Goal: Information Seeking & Learning: Learn about a topic

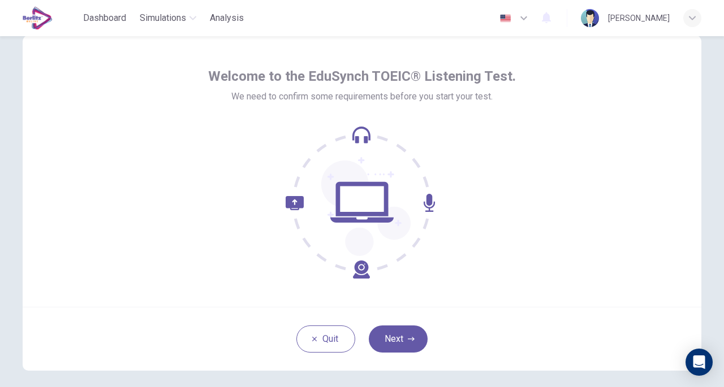
scroll to position [57, 0]
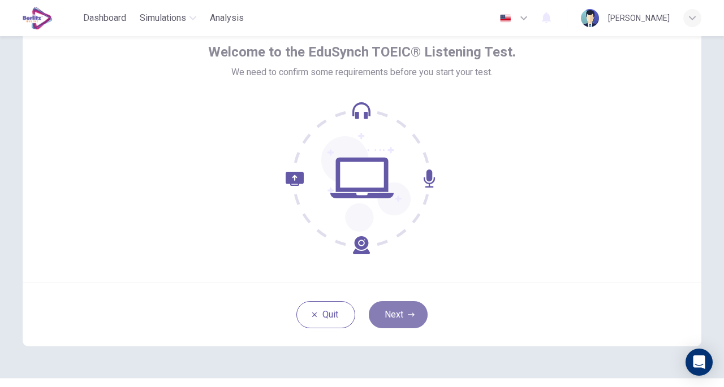
click at [399, 313] on button "Next" at bounding box center [398, 314] width 59 height 27
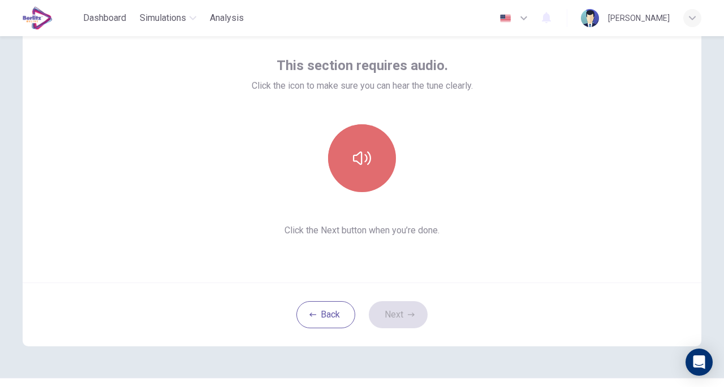
click at [360, 157] on icon "button" at bounding box center [362, 158] width 18 height 18
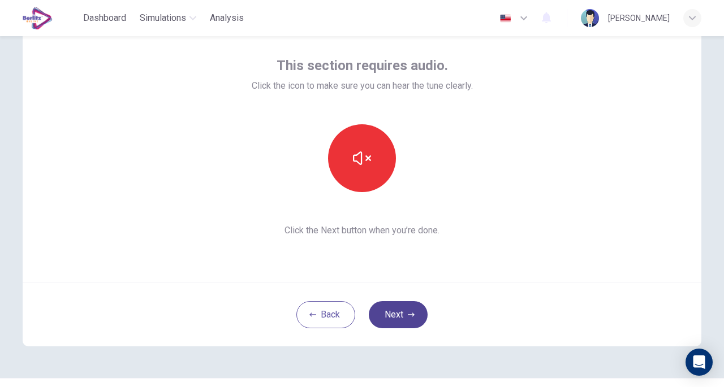
click at [396, 308] on button "Next" at bounding box center [398, 314] width 59 height 27
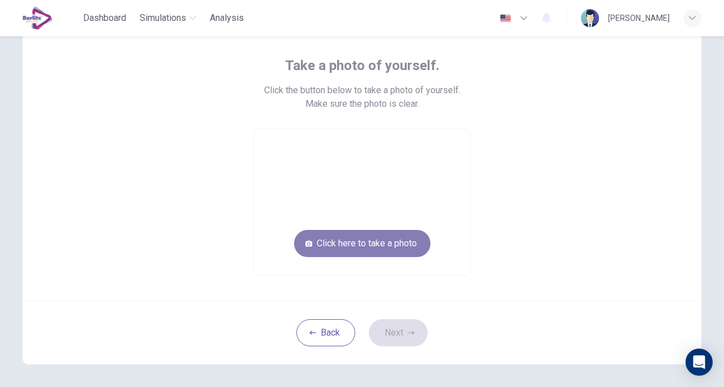
click at [396, 244] on button "Click here to take a photo" at bounding box center [362, 243] width 136 height 27
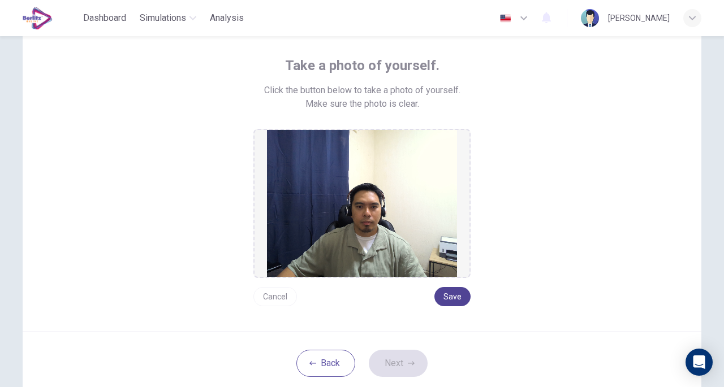
click at [455, 293] on button "Save" at bounding box center [452, 296] width 36 height 19
click at [450, 298] on button "Save" at bounding box center [452, 296] width 36 height 19
click at [448, 298] on button "Save" at bounding box center [452, 296] width 36 height 19
click at [399, 358] on button "Next" at bounding box center [398, 363] width 59 height 27
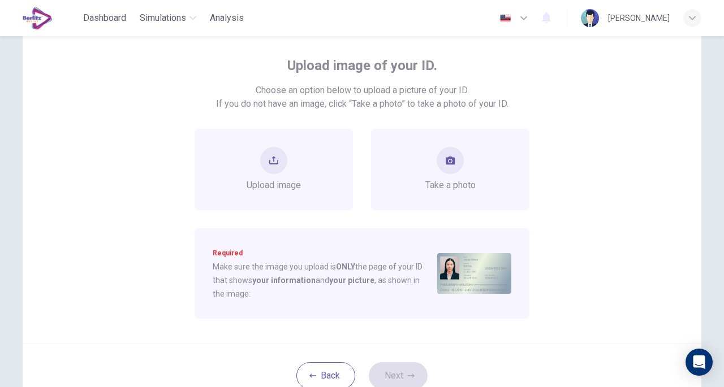
click at [624, 106] on div "Upload image of your ID. Choose an option below to upload a picture of your ID.…" at bounding box center [362, 177] width 678 height 332
click at [269, 159] on icon "upload" at bounding box center [273, 160] width 9 height 9
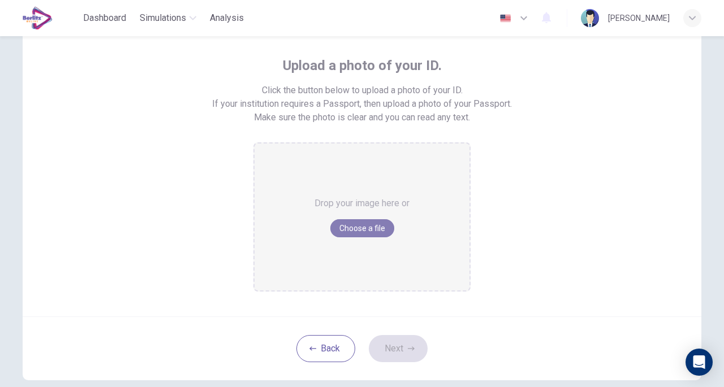
click at [362, 227] on button "Choose a file" at bounding box center [362, 228] width 64 height 18
click at [655, 172] on div "Upload a photo of your ID. Click the button below to upload a photo of your ID.…" at bounding box center [362, 163] width 678 height 305
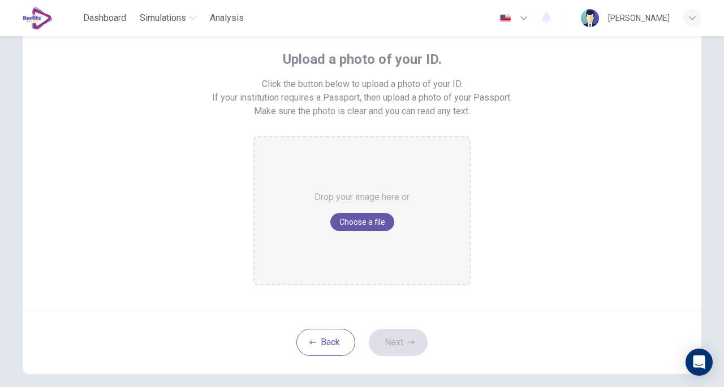
scroll to position [0, 0]
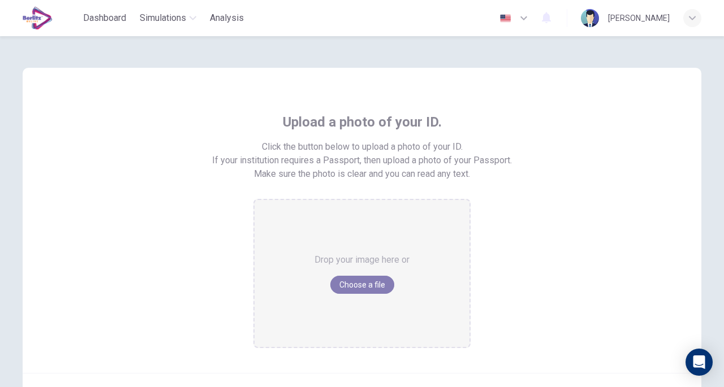
click at [365, 282] on button "Choose a file" at bounding box center [362, 285] width 64 height 18
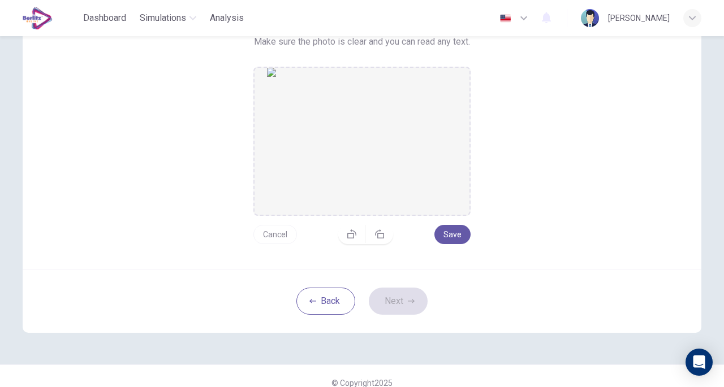
scroll to position [145, 0]
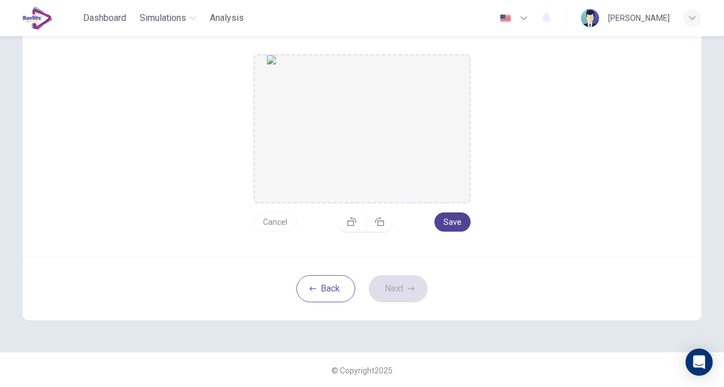
click at [447, 219] on button "Save" at bounding box center [452, 222] width 36 height 19
click at [456, 222] on button "Save" at bounding box center [452, 222] width 36 height 19
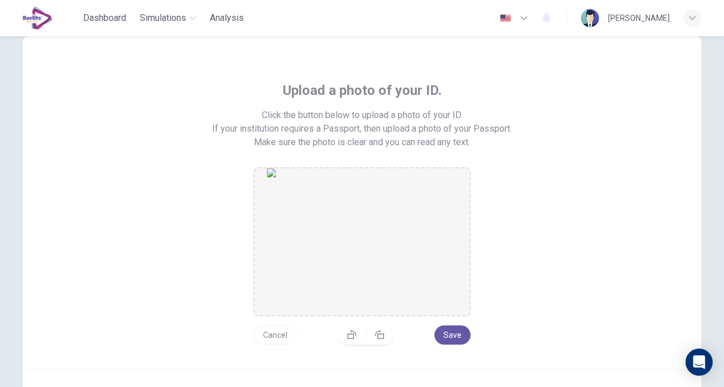
scroll to position [88, 0]
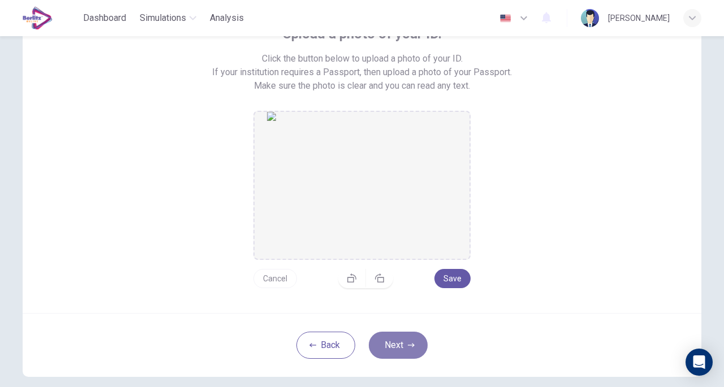
click at [400, 344] on button "Next" at bounding box center [398, 345] width 59 height 27
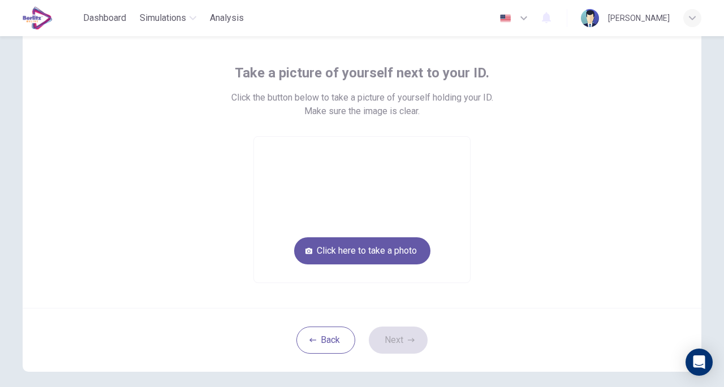
scroll to position [32, 0]
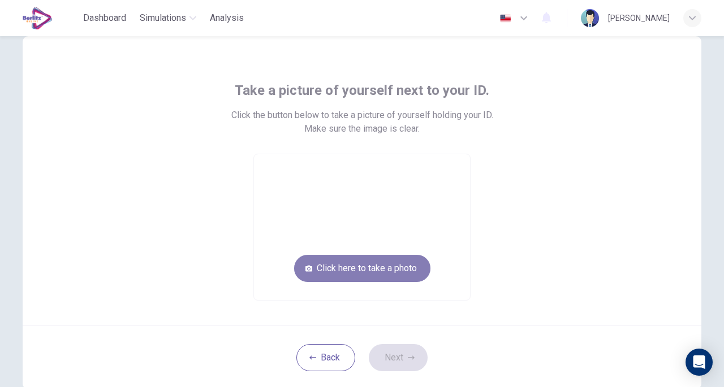
click at [350, 269] on button "Click here to take a photo" at bounding box center [362, 268] width 136 height 27
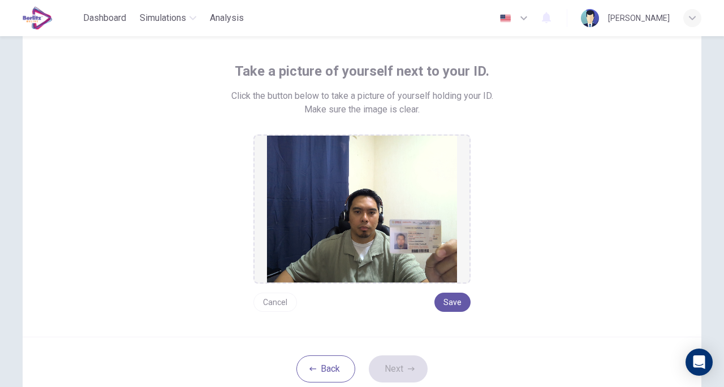
scroll to position [75, 0]
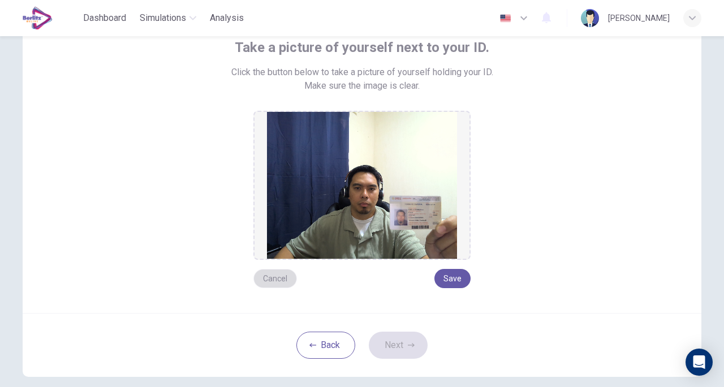
click at [276, 279] on button "Cancel" at bounding box center [275, 278] width 44 height 19
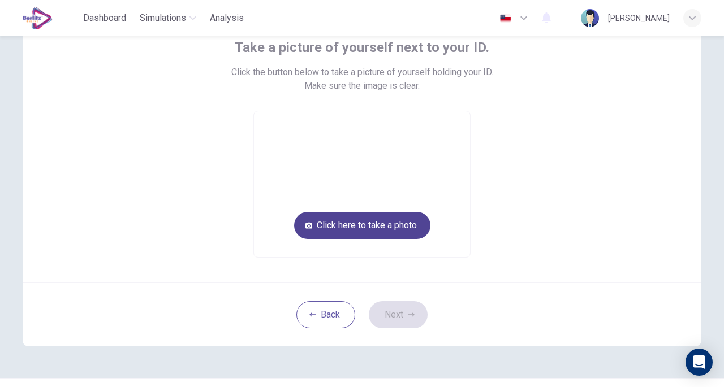
click at [392, 223] on button "Click here to take a photo" at bounding box center [362, 225] width 136 height 27
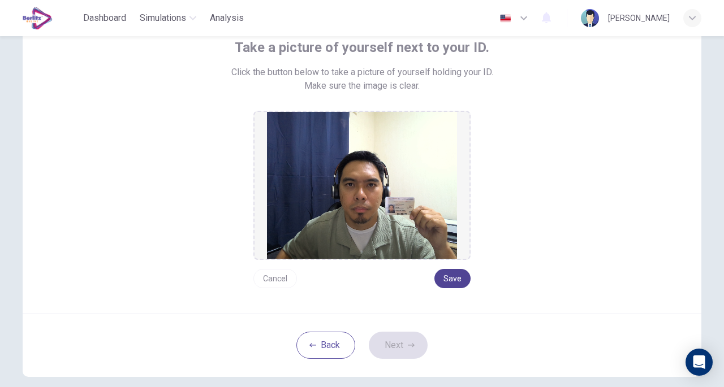
click at [451, 278] on button "Save" at bounding box center [452, 278] width 36 height 19
click at [408, 344] on icon "button" at bounding box center [411, 345] width 7 height 4
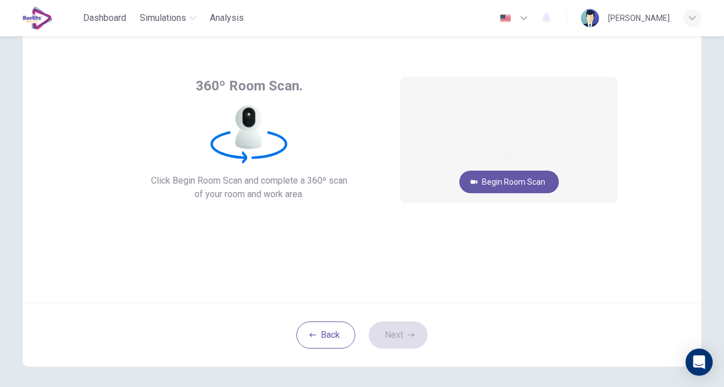
scroll to position [18, 0]
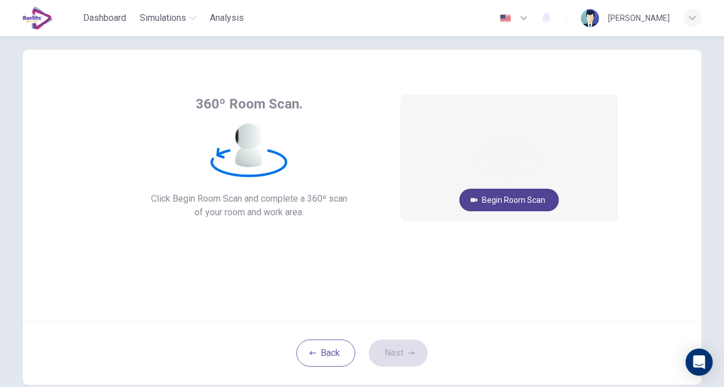
click at [508, 198] on button "Begin Room Scan" at bounding box center [508, 200] width 99 height 23
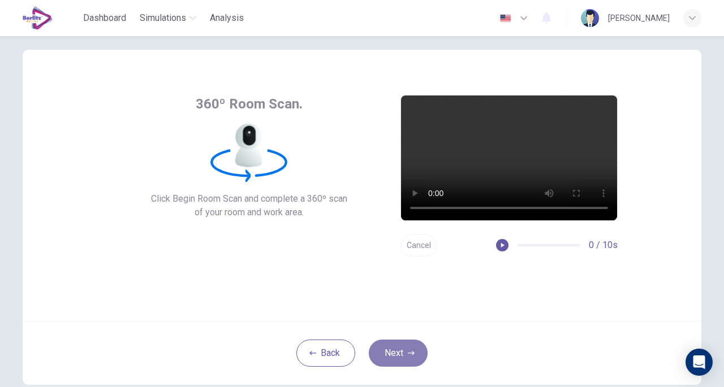
click at [405, 347] on button "Next" at bounding box center [398, 353] width 59 height 27
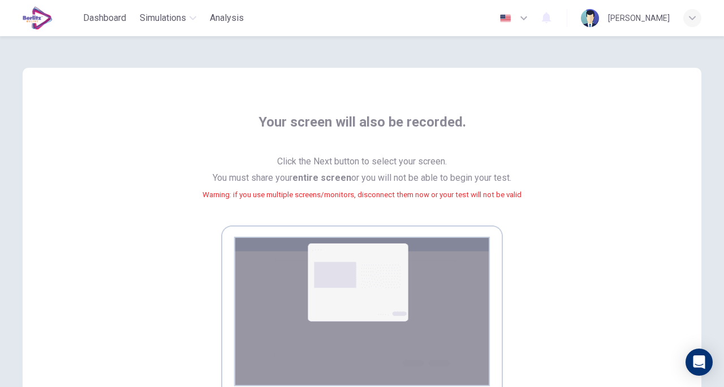
scroll to position [113, 0]
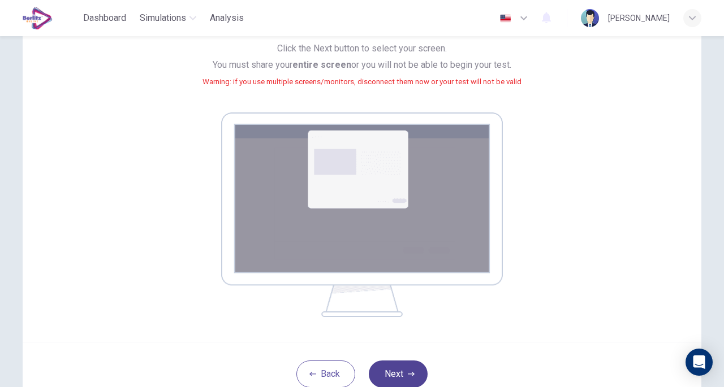
click at [403, 371] on button "Next" at bounding box center [398, 374] width 59 height 27
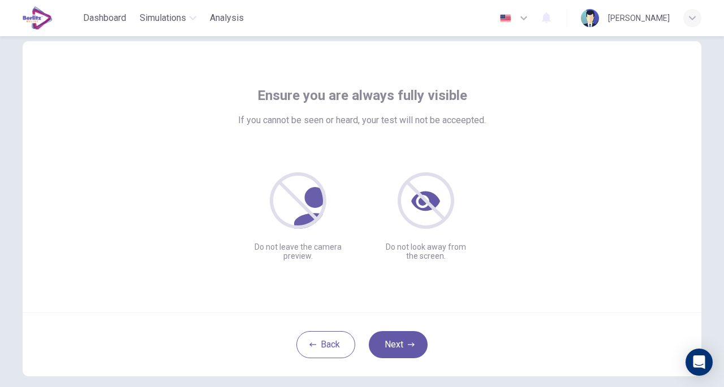
scroll to position [83, 0]
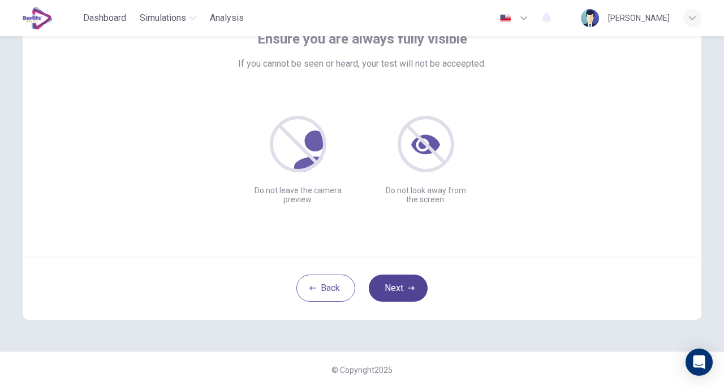
click at [399, 286] on button "Next" at bounding box center [398, 288] width 59 height 27
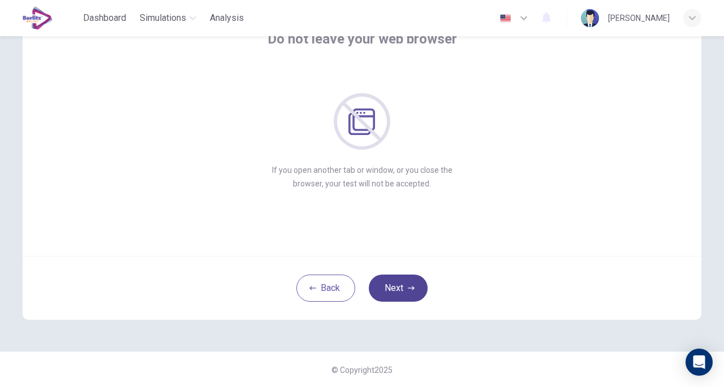
click at [398, 288] on button "Next" at bounding box center [398, 288] width 59 height 27
click at [402, 279] on button "Next" at bounding box center [398, 288] width 59 height 27
click at [412, 292] on button "Next" at bounding box center [398, 288] width 59 height 27
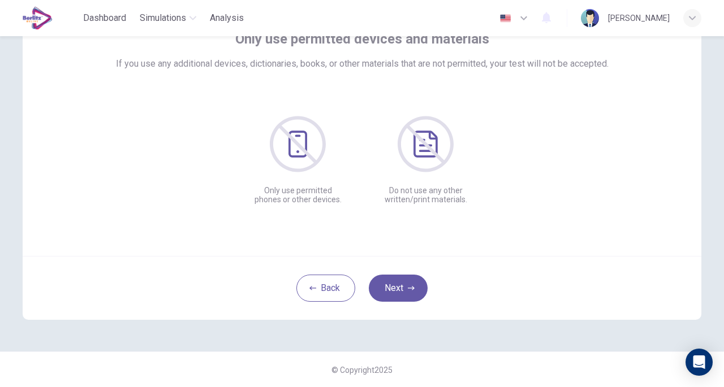
scroll to position [27, 0]
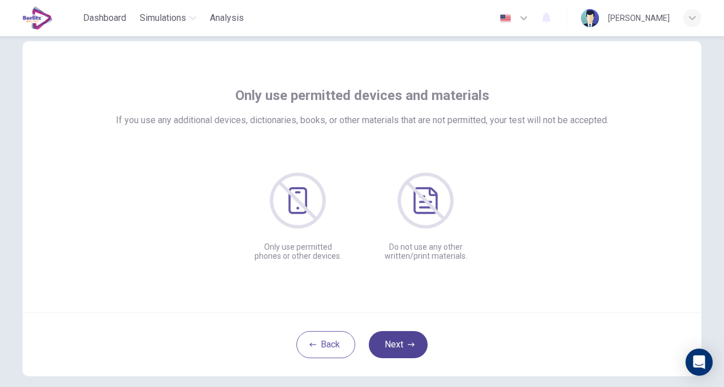
click at [408, 343] on icon "button" at bounding box center [411, 344] width 7 height 7
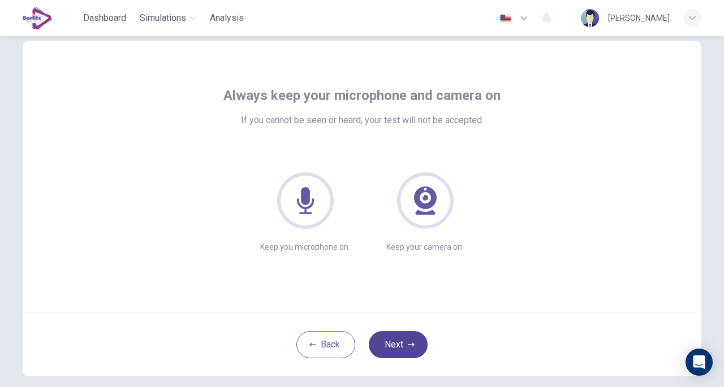
click at [403, 339] on button "Next" at bounding box center [398, 344] width 59 height 27
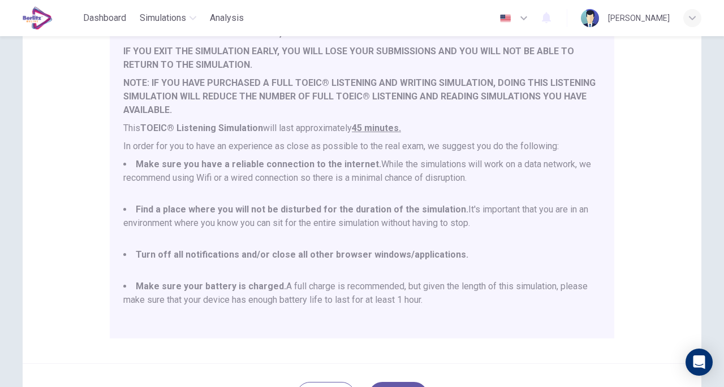
scroll to position [241, 0]
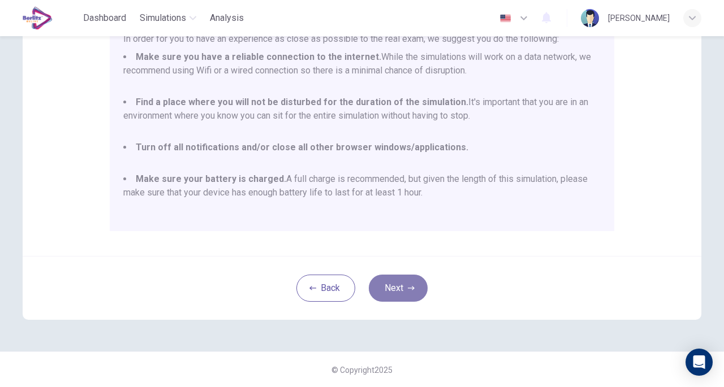
click at [395, 282] on button "Next" at bounding box center [398, 288] width 59 height 27
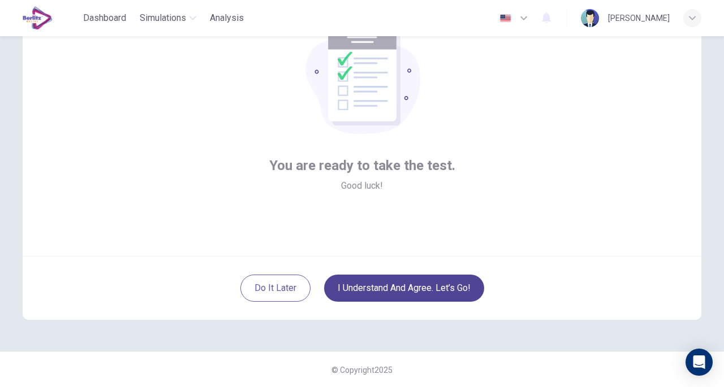
click at [436, 282] on button "I understand and agree. Let’s go!" at bounding box center [404, 288] width 160 height 27
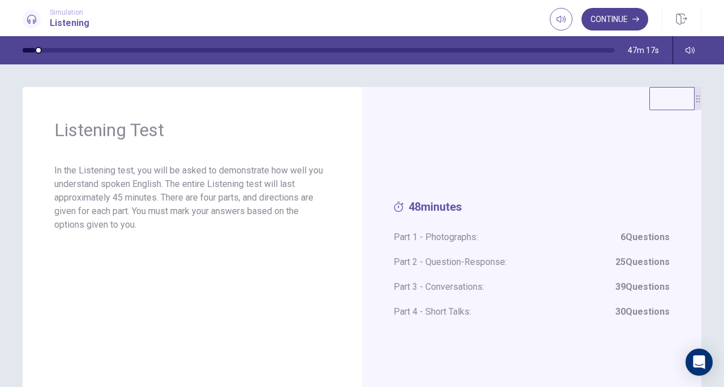
click at [625, 19] on button "Continue" at bounding box center [614, 19] width 67 height 23
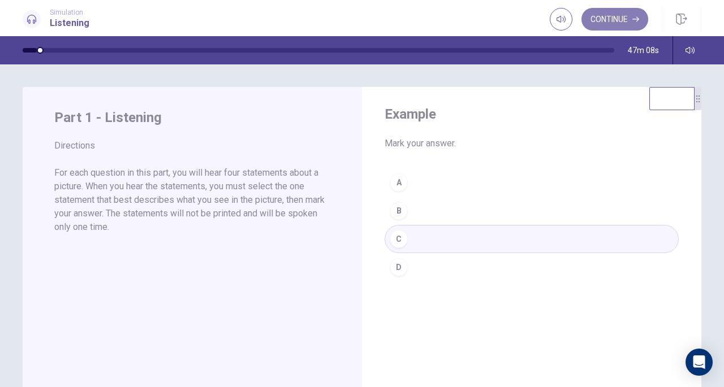
click at [632, 22] on icon "button" at bounding box center [635, 19] width 7 height 7
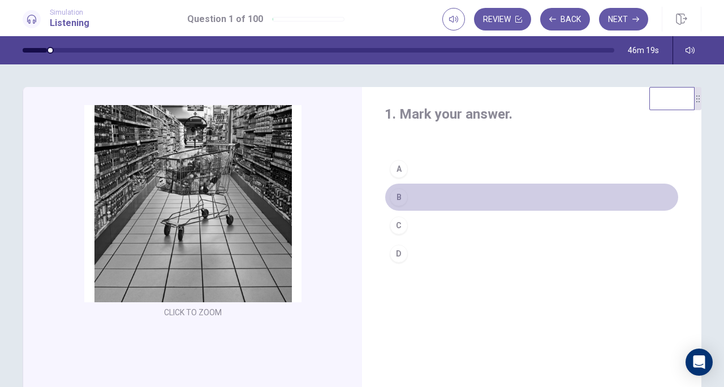
click at [393, 197] on div "B" at bounding box center [399, 197] width 18 height 18
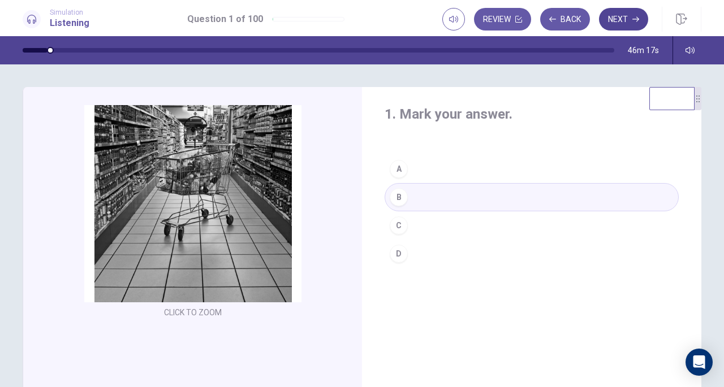
click at [623, 15] on button "Next" at bounding box center [623, 19] width 49 height 23
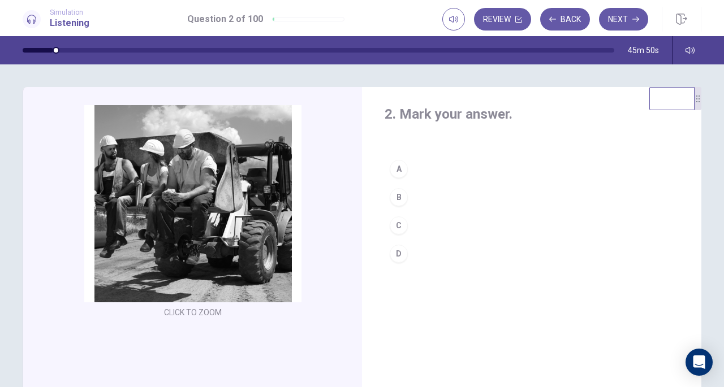
click at [397, 252] on div "D" at bounding box center [399, 254] width 18 height 18
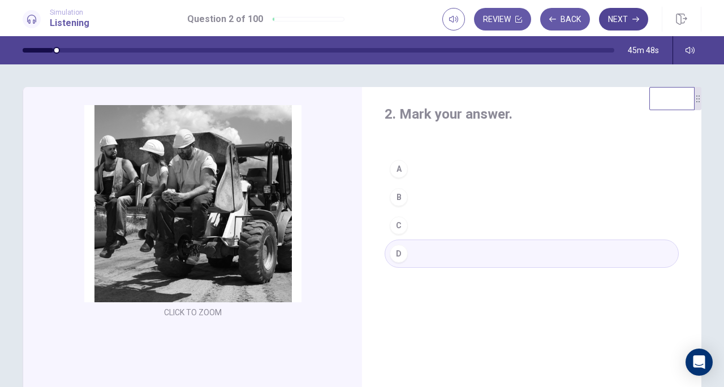
click at [620, 18] on button "Next" at bounding box center [623, 19] width 49 height 23
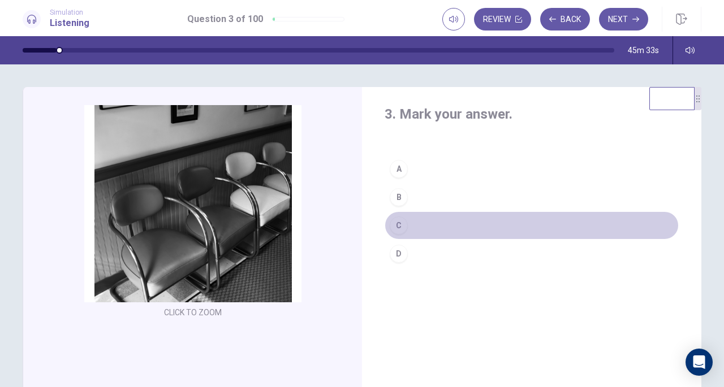
click at [395, 227] on div "C" at bounding box center [399, 226] width 18 height 18
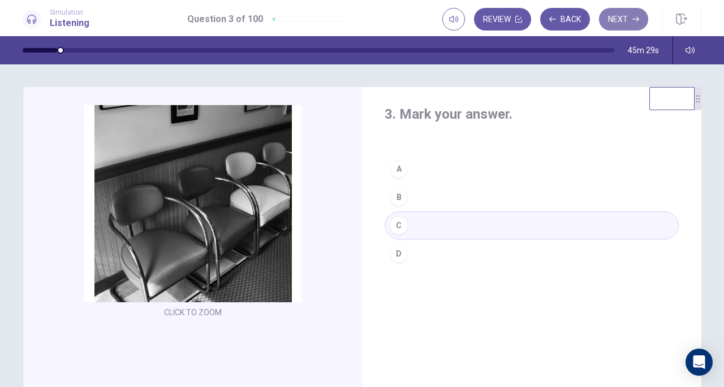
click at [621, 18] on button "Next" at bounding box center [623, 19] width 49 height 23
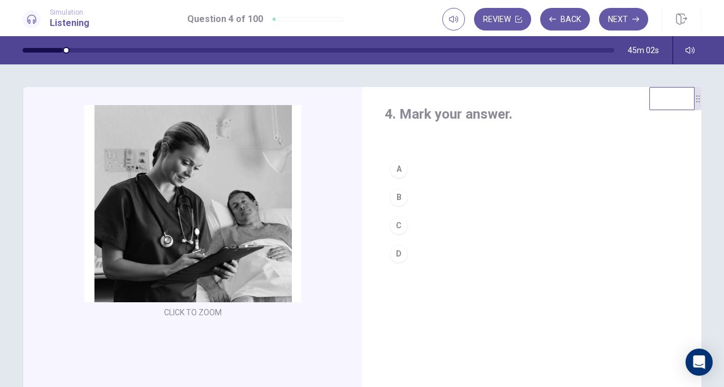
click at [397, 226] on div "C" at bounding box center [399, 226] width 18 height 18
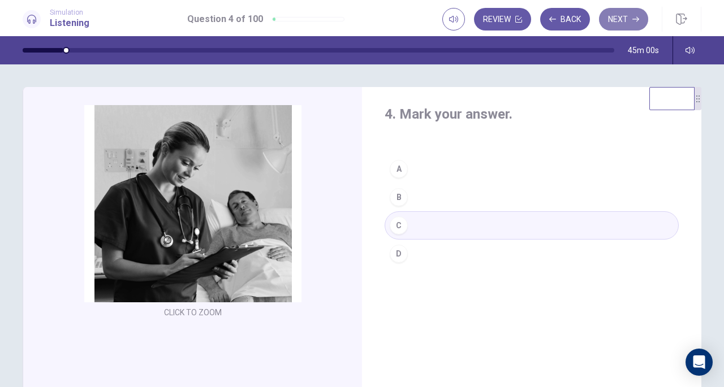
click at [622, 19] on button "Next" at bounding box center [623, 19] width 49 height 23
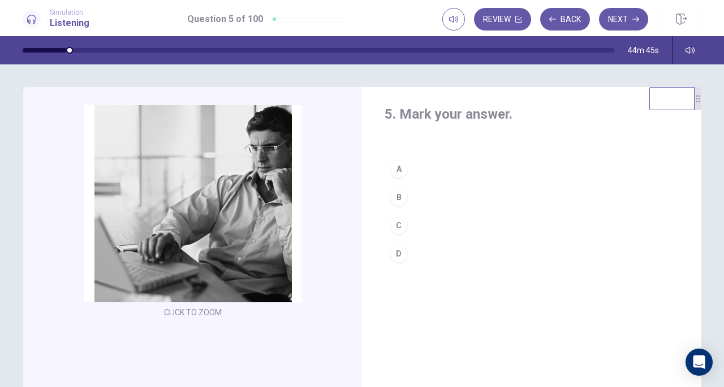
click at [393, 195] on div "B" at bounding box center [399, 197] width 18 height 18
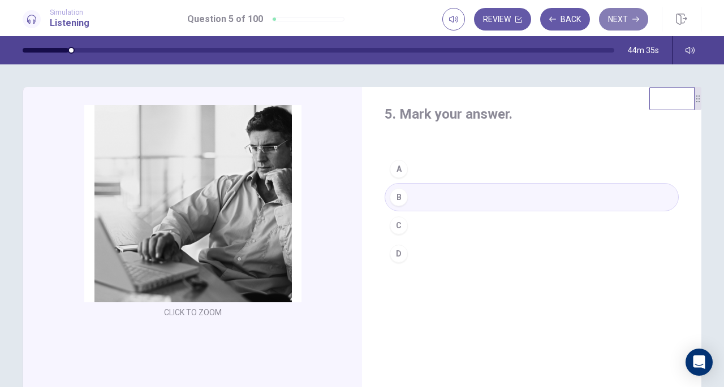
click at [609, 19] on button "Next" at bounding box center [623, 19] width 49 height 23
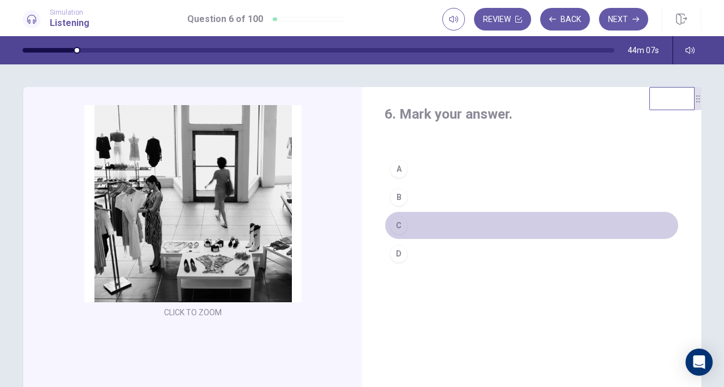
click at [395, 225] on div "C" at bounding box center [399, 226] width 18 height 18
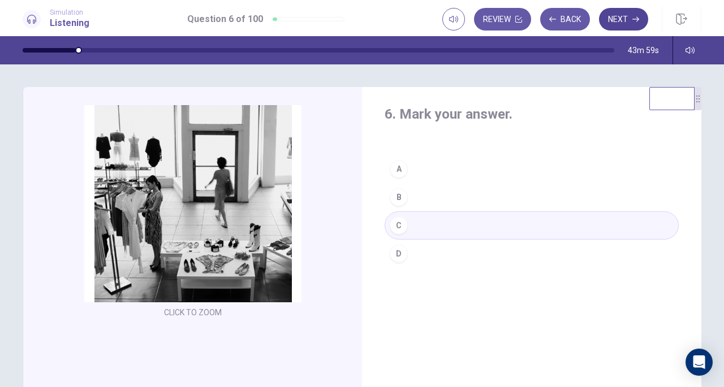
click at [620, 20] on button "Next" at bounding box center [623, 19] width 49 height 23
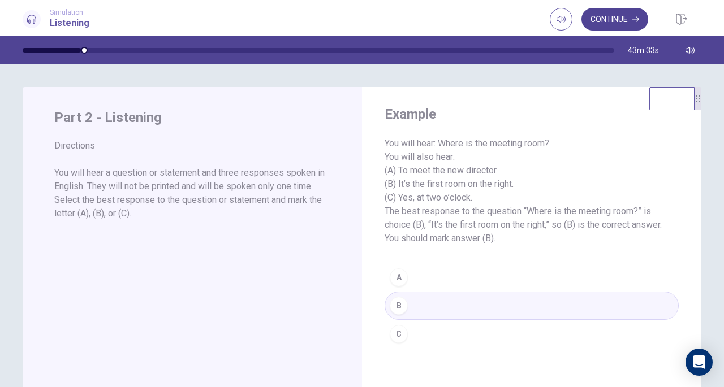
click at [633, 21] on icon "button" at bounding box center [635, 19] width 7 height 7
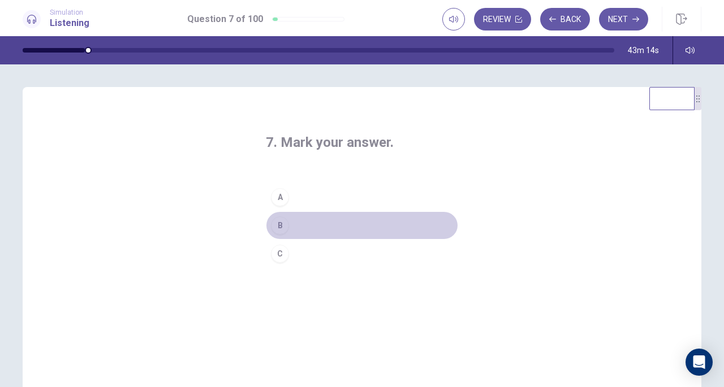
click at [279, 224] on div "B" at bounding box center [280, 226] width 18 height 18
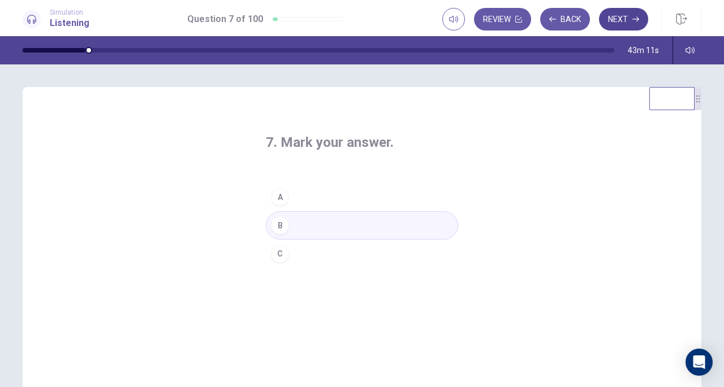
click at [621, 15] on button "Next" at bounding box center [623, 19] width 49 height 23
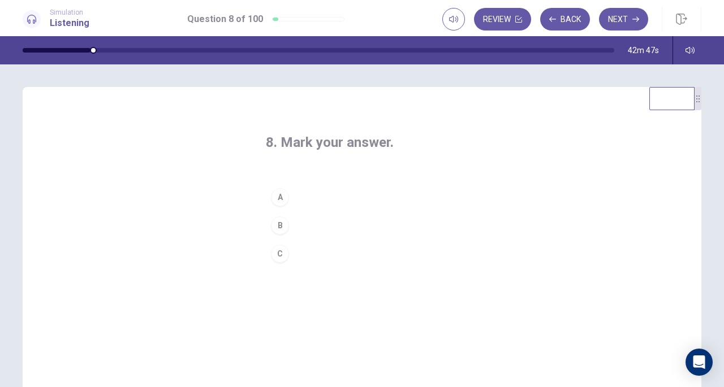
click at [278, 224] on div "B" at bounding box center [280, 226] width 18 height 18
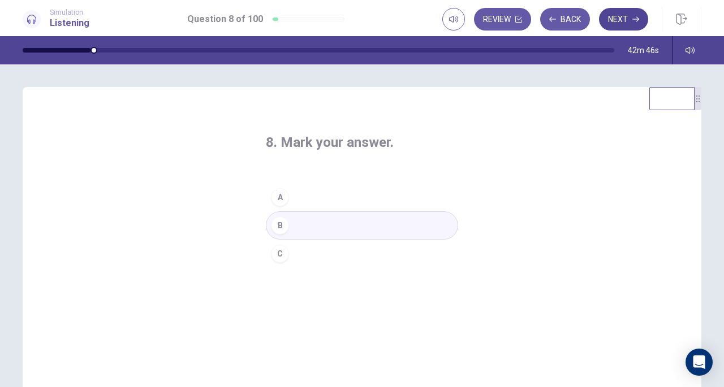
click at [628, 14] on button "Next" at bounding box center [623, 19] width 49 height 23
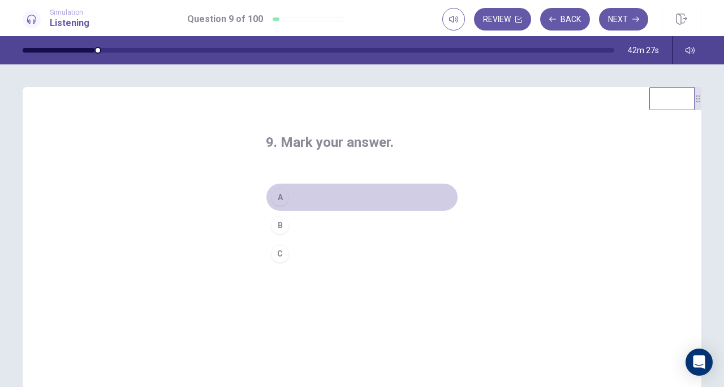
click at [278, 195] on div "A" at bounding box center [280, 197] width 18 height 18
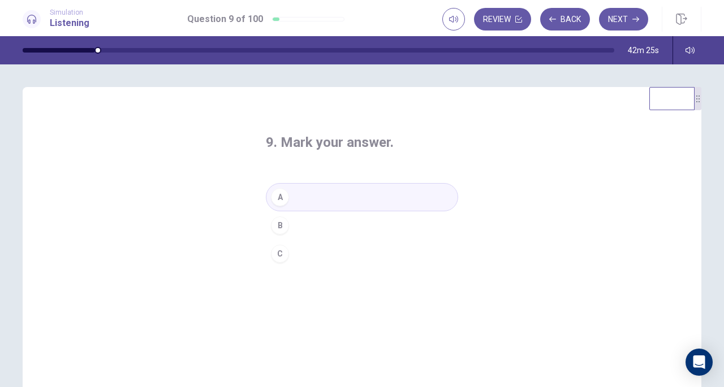
click at [624, 16] on button "Next" at bounding box center [623, 19] width 49 height 23
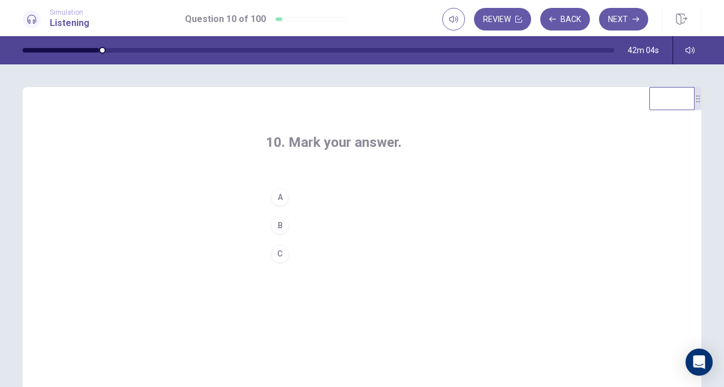
click at [278, 253] on div "C" at bounding box center [280, 254] width 18 height 18
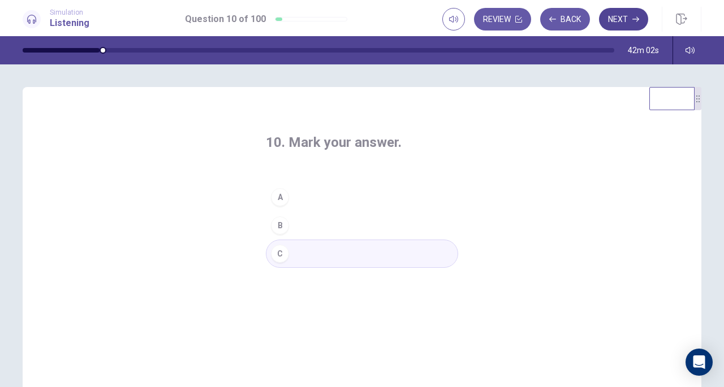
click at [626, 17] on button "Next" at bounding box center [623, 19] width 49 height 23
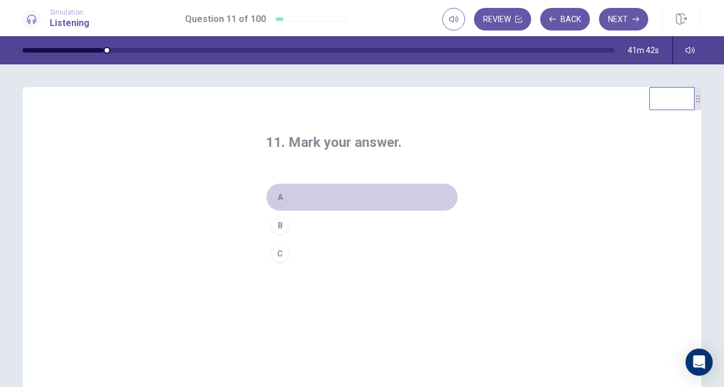
click at [279, 198] on div "A" at bounding box center [280, 197] width 18 height 18
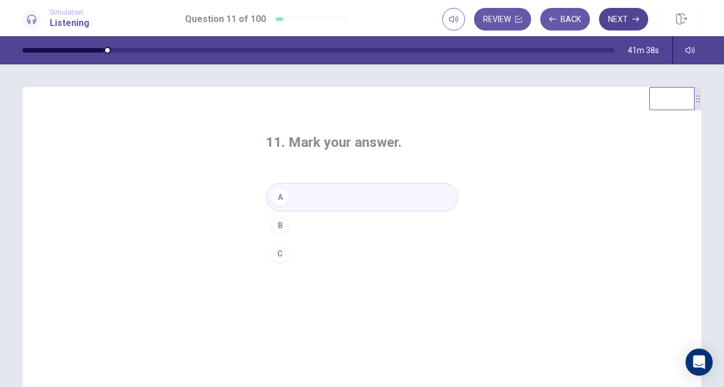
click at [618, 20] on button "Next" at bounding box center [623, 19] width 49 height 23
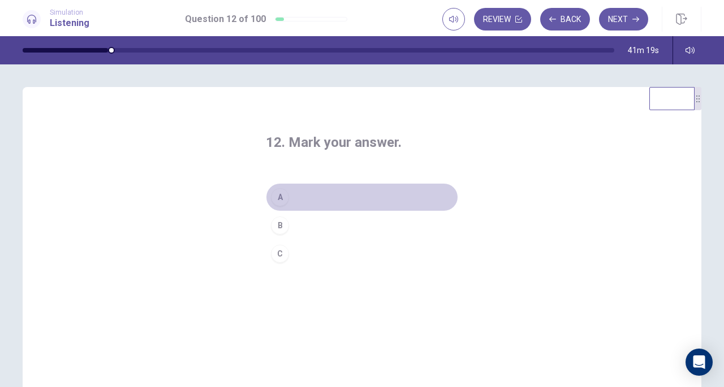
click at [282, 197] on div "A" at bounding box center [280, 197] width 18 height 18
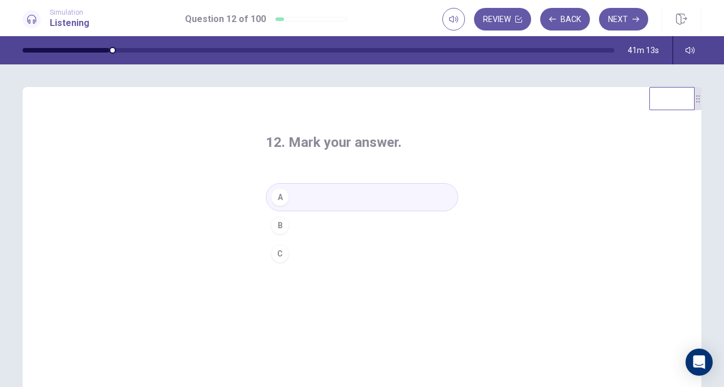
click at [279, 257] on div "C" at bounding box center [280, 254] width 18 height 18
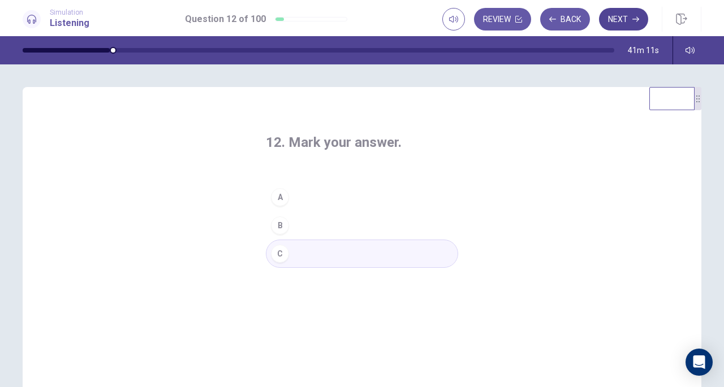
click at [622, 15] on button "Next" at bounding box center [623, 19] width 49 height 23
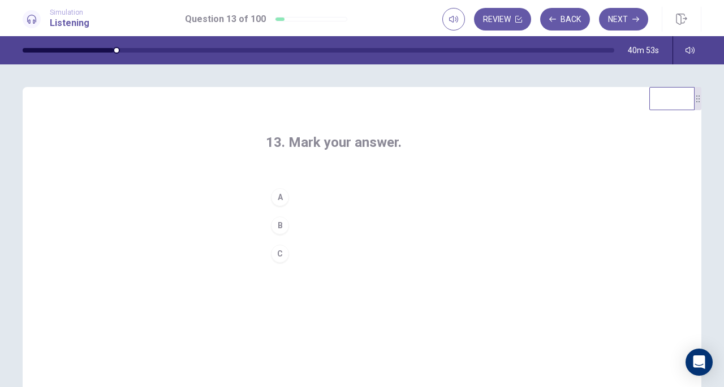
click at [275, 224] on div "B" at bounding box center [280, 226] width 18 height 18
click at [617, 17] on button "Next" at bounding box center [623, 19] width 49 height 23
click at [281, 198] on div "A" at bounding box center [280, 197] width 18 height 18
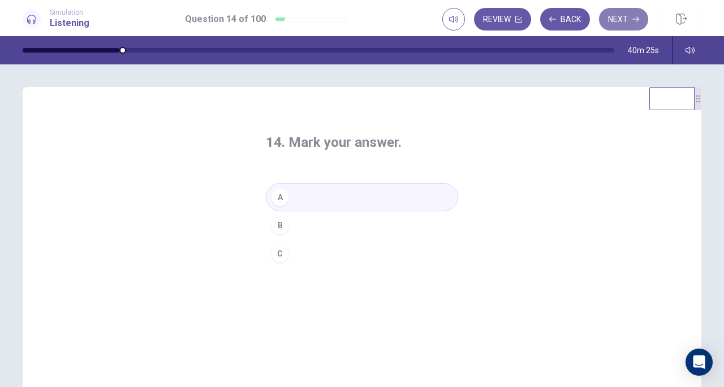
click at [619, 19] on button "Next" at bounding box center [623, 19] width 49 height 23
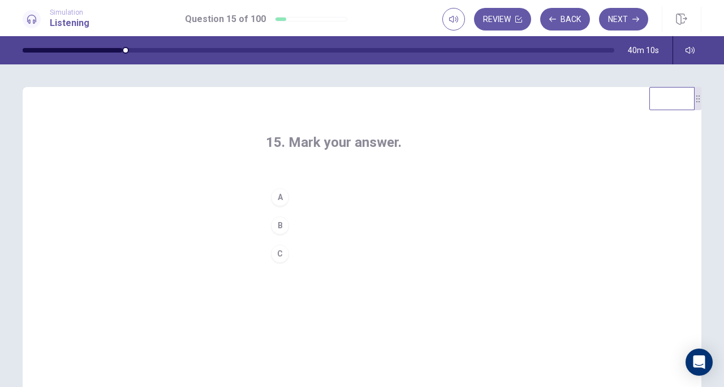
click at [278, 198] on div "A" at bounding box center [280, 197] width 18 height 18
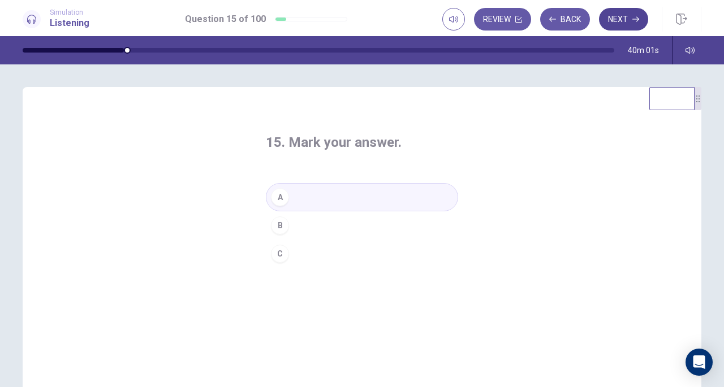
click at [624, 19] on button "Next" at bounding box center [623, 19] width 49 height 23
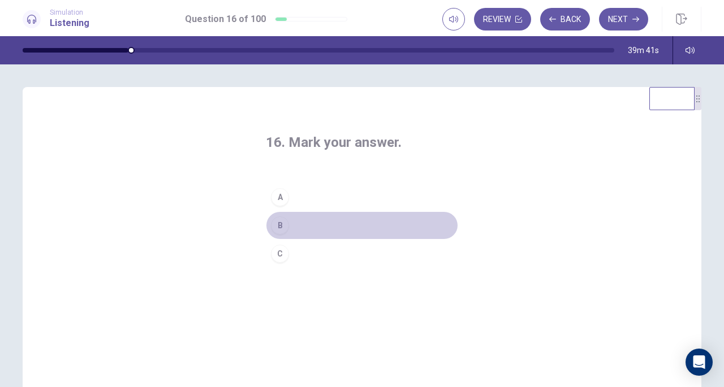
click at [304, 220] on button "B" at bounding box center [362, 225] width 192 height 28
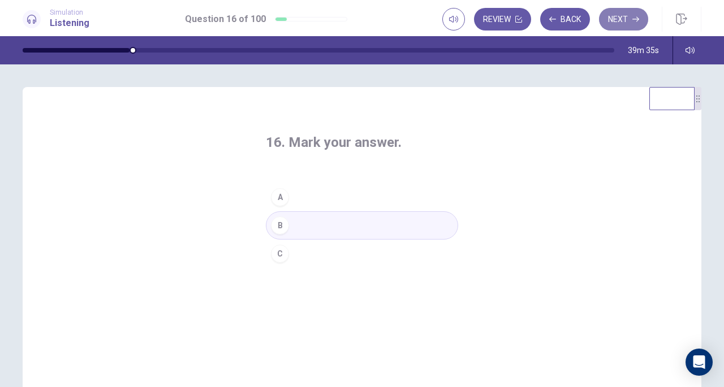
click at [628, 21] on button "Next" at bounding box center [623, 19] width 49 height 23
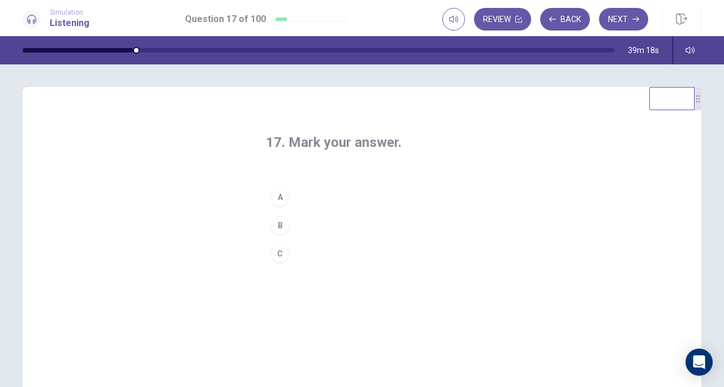
click at [300, 254] on button "C" at bounding box center [362, 254] width 192 height 28
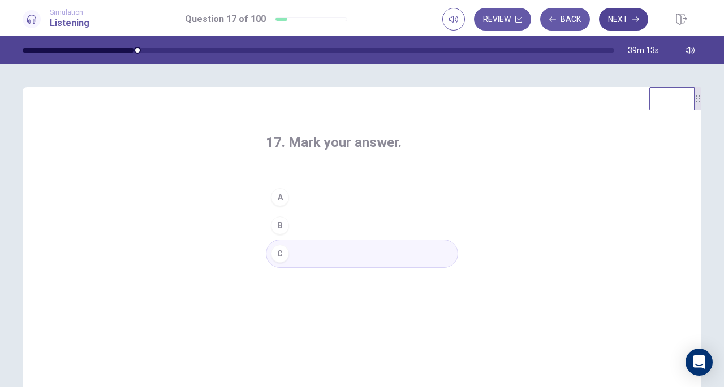
click at [618, 22] on button "Next" at bounding box center [623, 19] width 49 height 23
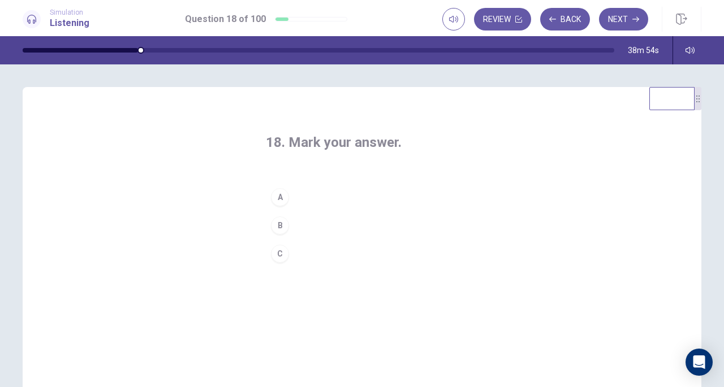
click at [304, 256] on button "C" at bounding box center [362, 254] width 192 height 28
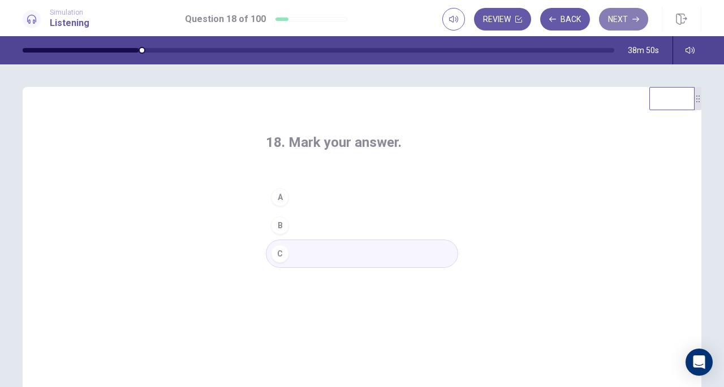
click at [622, 21] on button "Next" at bounding box center [623, 19] width 49 height 23
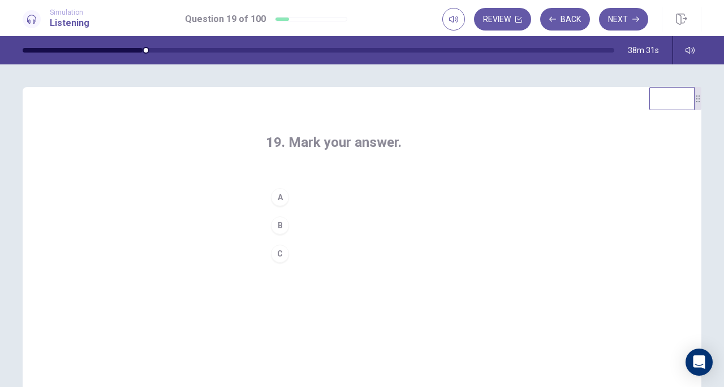
click at [306, 201] on button "A" at bounding box center [362, 197] width 192 height 28
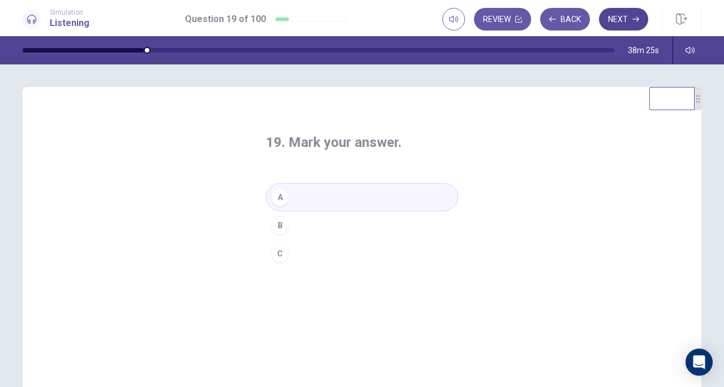
click at [626, 20] on button "Next" at bounding box center [623, 19] width 49 height 23
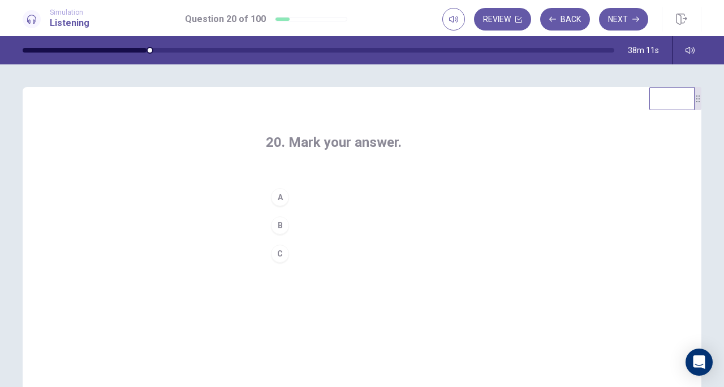
click at [317, 222] on button "B" at bounding box center [362, 225] width 192 height 28
click at [328, 246] on button "C" at bounding box center [362, 254] width 192 height 28
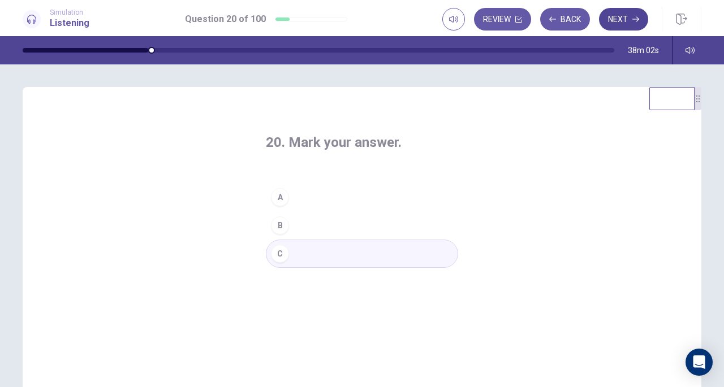
click at [621, 16] on button "Next" at bounding box center [623, 19] width 49 height 23
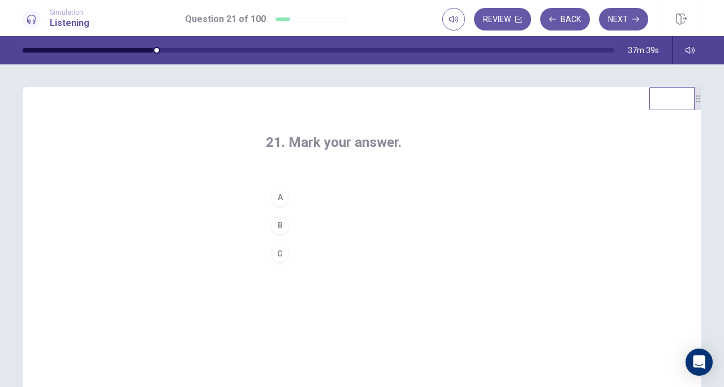
click at [328, 197] on button "A" at bounding box center [362, 197] width 192 height 28
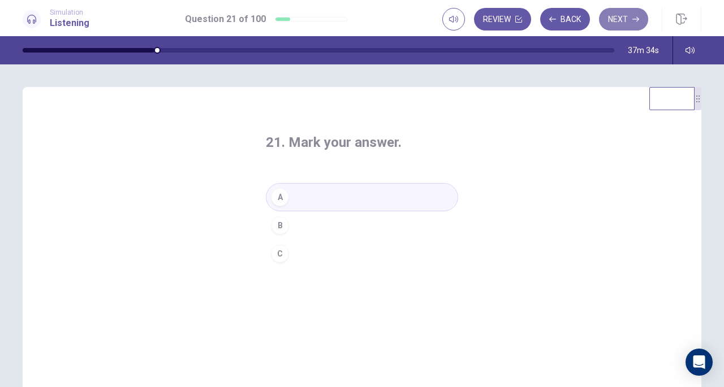
click at [625, 19] on button "Next" at bounding box center [623, 19] width 49 height 23
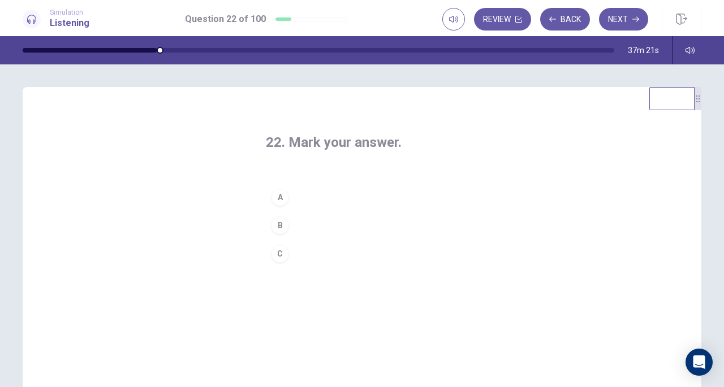
click at [334, 218] on button "B" at bounding box center [362, 225] width 192 height 28
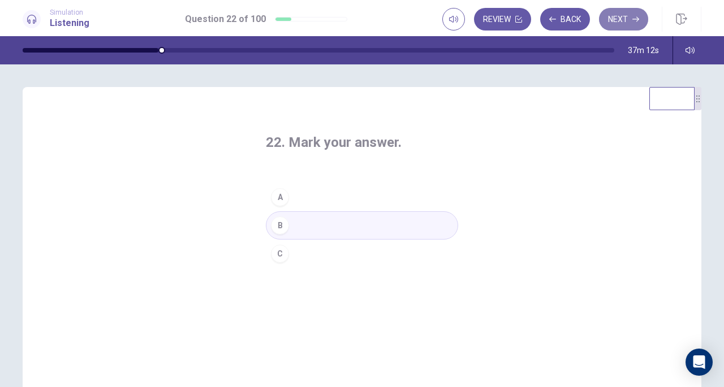
click at [618, 19] on button "Next" at bounding box center [623, 19] width 49 height 23
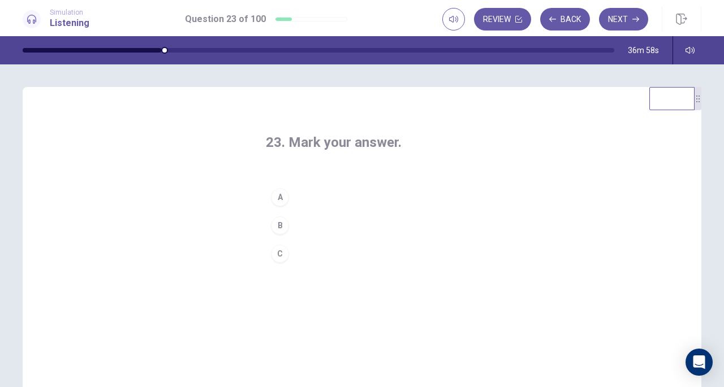
click at [335, 197] on button "A" at bounding box center [362, 197] width 192 height 28
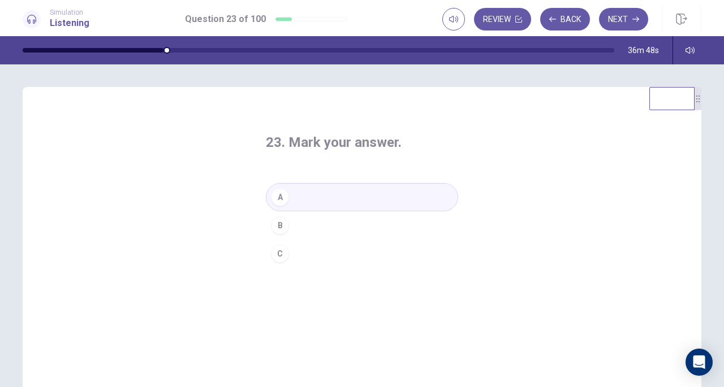
click at [622, 17] on button "Next" at bounding box center [623, 19] width 49 height 23
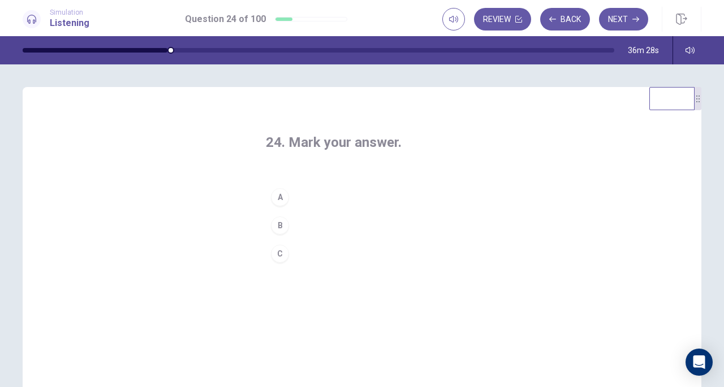
click at [319, 198] on button "A" at bounding box center [362, 197] width 192 height 28
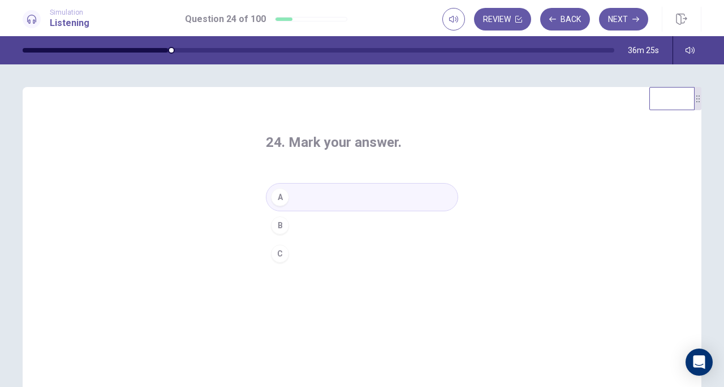
click at [328, 250] on button "C" at bounding box center [362, 254] width 192 height 28
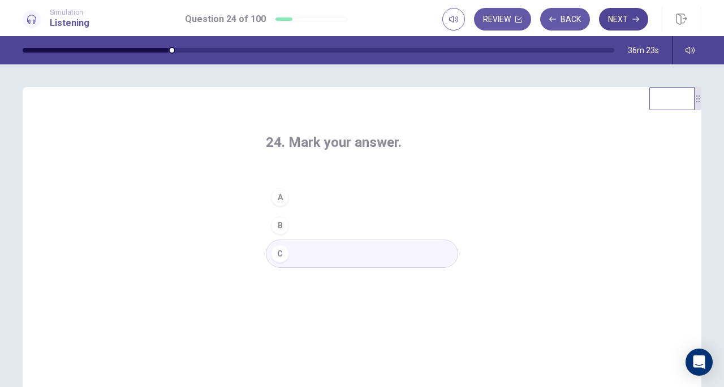
click at [616, 20] on button "Next" at bounding box center [623, 19] width 49 height 23
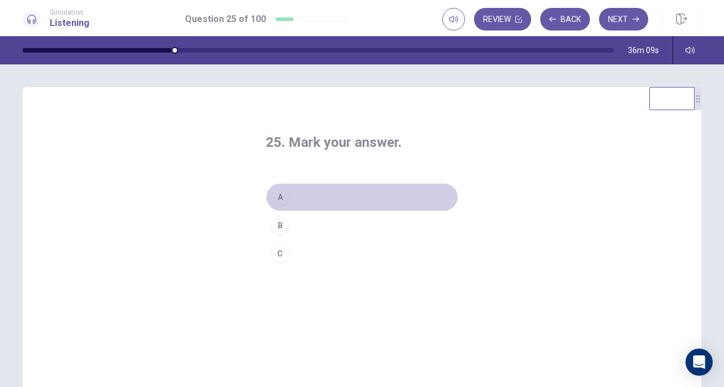
click at [325, 196] on button "A" at bounding box center [362, 197] width 192 height 28
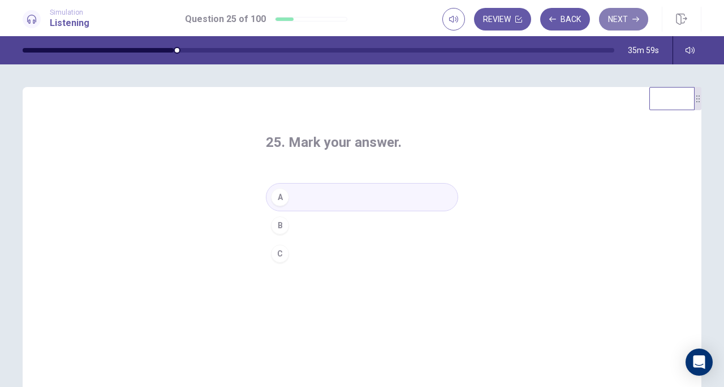
click at [631, 19] on button "Next" at bounding box center [623, 19] width 49 height 23
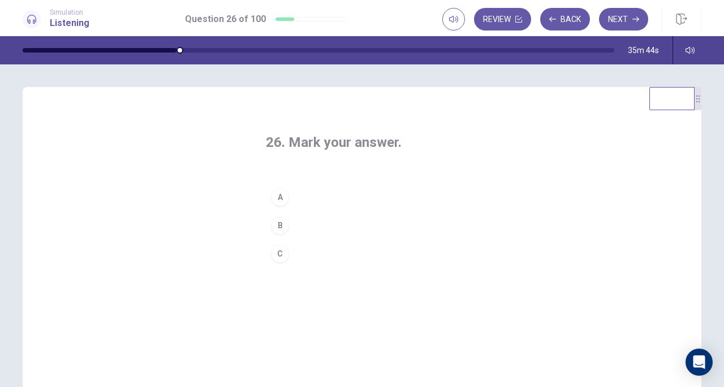
click at [323, 224] on button "B" at bounding box center [362, 225] width 192 height 28
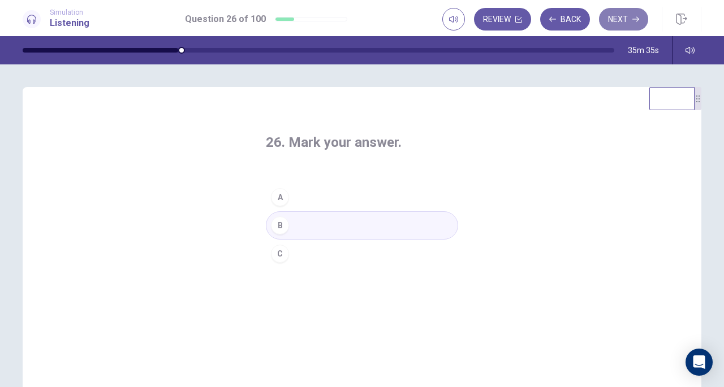
click at [623, 16] on button "Next" at bounding box center [623, 19] width 49 height 23
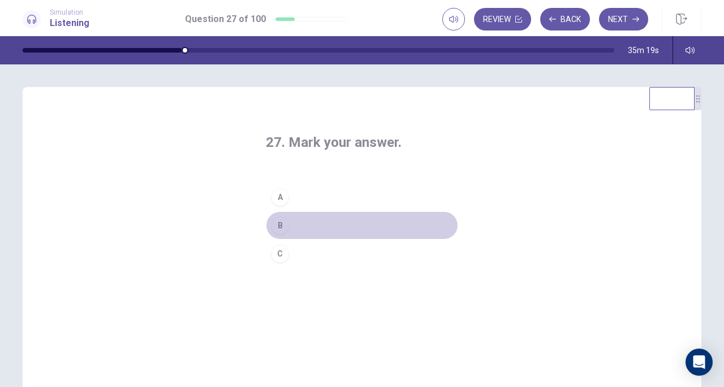
click at [317, 223] on button "B" at bounding box center [362, 225] width 192 height 28
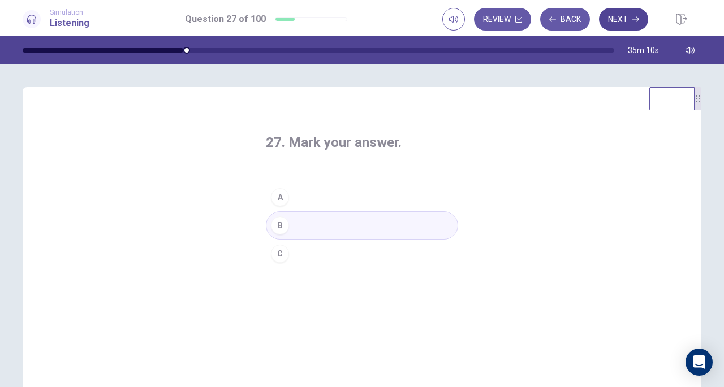
click at [622, 18] on button "Next" at bounding box center [623, 19] width 49 height 23
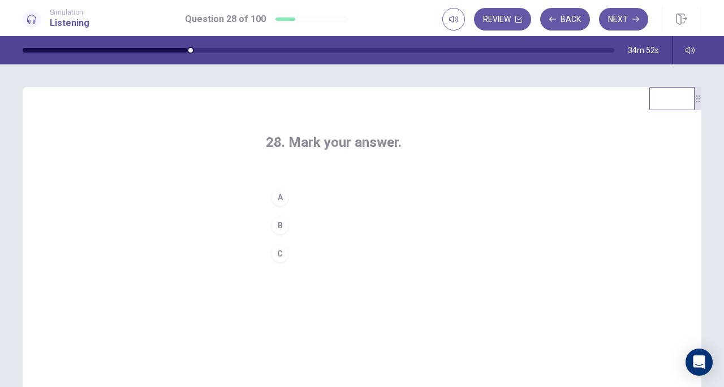
click at [321, 227] on button "B" at bounding box center [362, 225] width 192 height 28
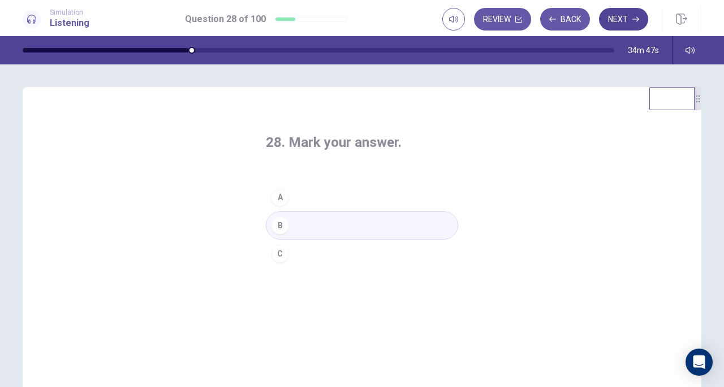
click at [629, 21] on button "Next" at bounding box center [623, 19] width 49 height 23
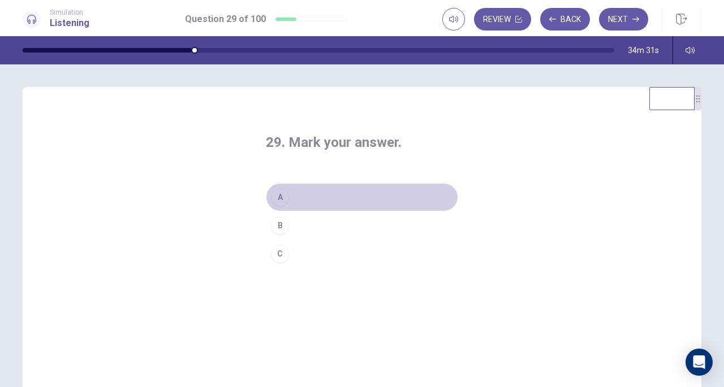
click at [332, 198] on button "A" at bounding box center [362, 197] width 192 height 28
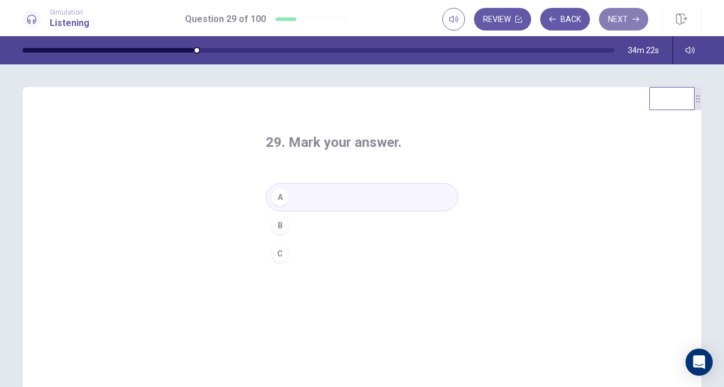
click at [623, 16] on button "Next" at bounding box center [623, 19] width 49 height 23
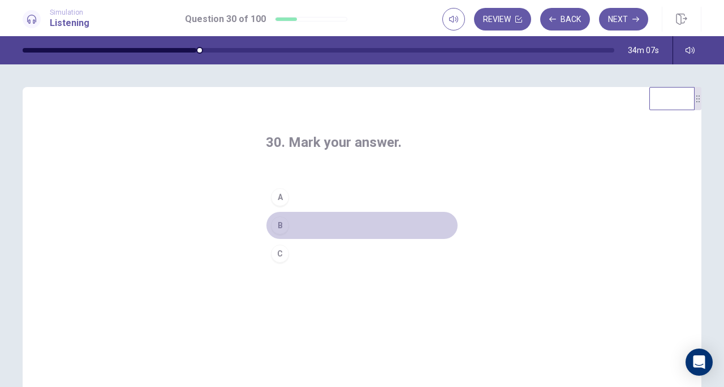
click at [308, 228] on button "B" at bounding box center [362, 225] width 192 height 28
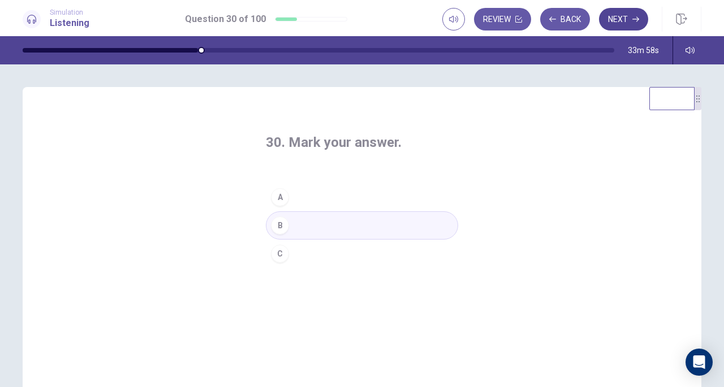
click at [633, 14] on button "Next" at bounding box center [623, 19] width 49 height 23
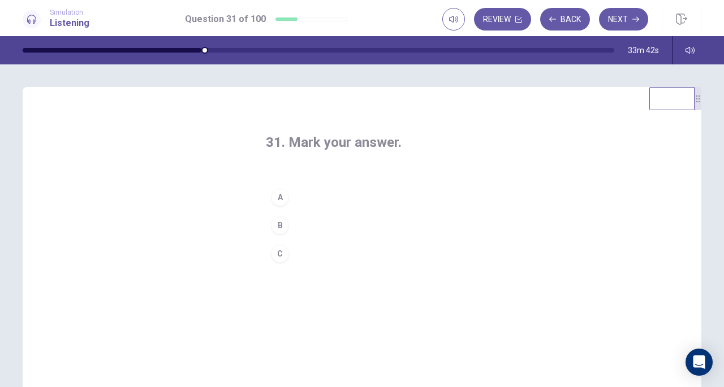
click at [326, 198] on button "A" at bounding box center [362, 197] width 192 height 28
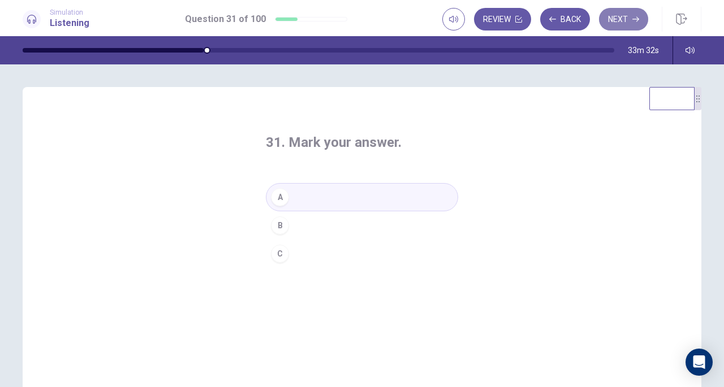
click at [630, 23] on button "Next" at bounding box center [623, 19] width 49 height 23
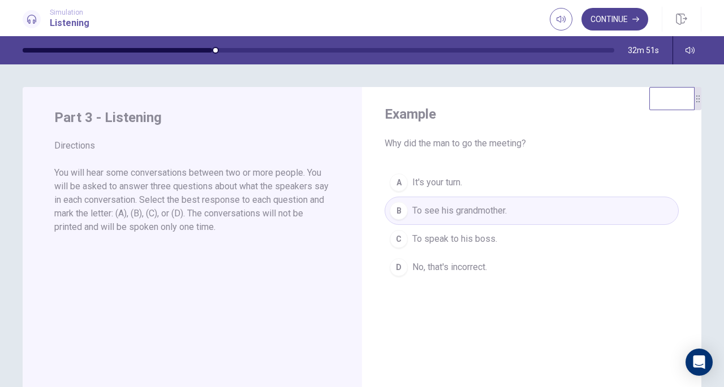
click at [632, 15] on button "Continue" at bounding box center [614, 19] width 67 height 23
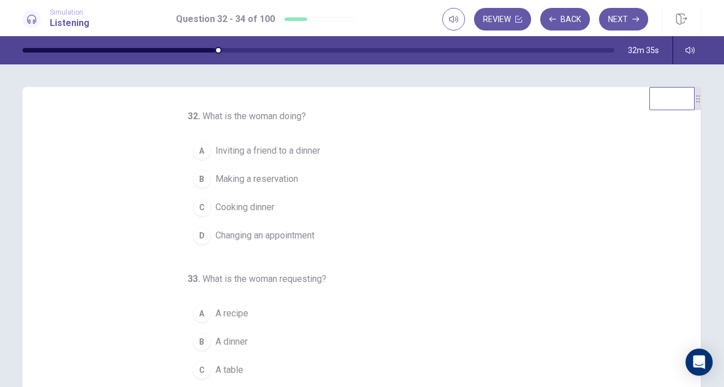
click at [226, 178] on span "Making a reservation" at bounding box center [256, 179] width 83 height 14
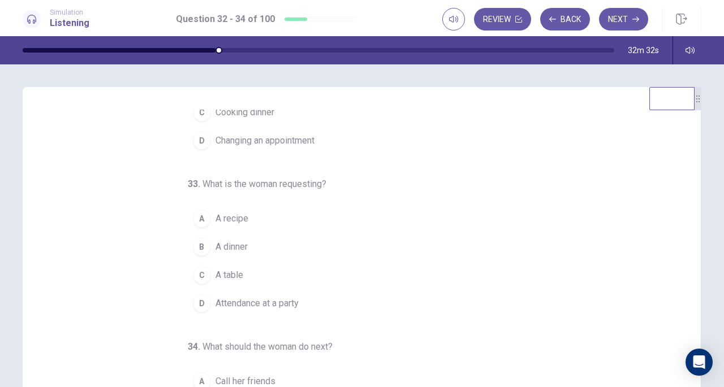
scroll to position [113, 0]
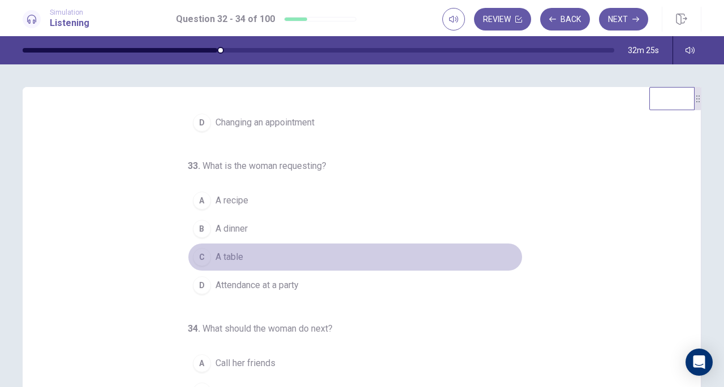
click at [228, 250] on span "A table" at bounding box center [229, 257] width 28 height 14
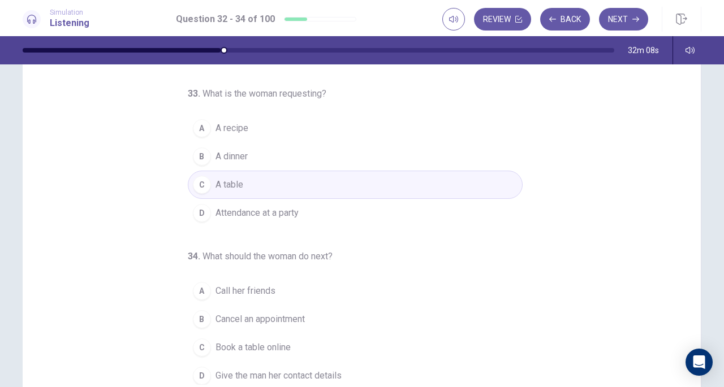
scroll to position [152, 0]
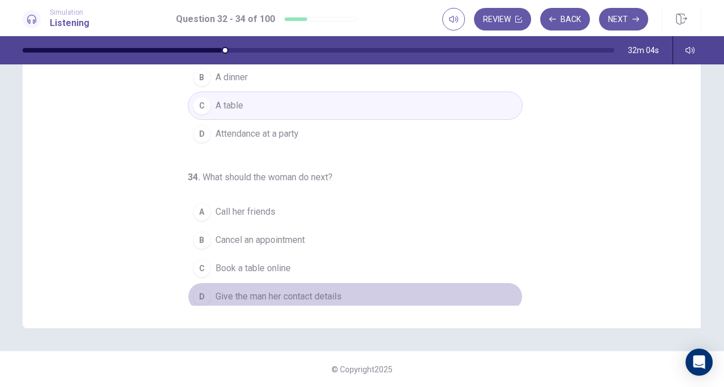
click at [275, 290] on span "Give the man her contact details" at bounding box center [278, 297] width 126 height 14
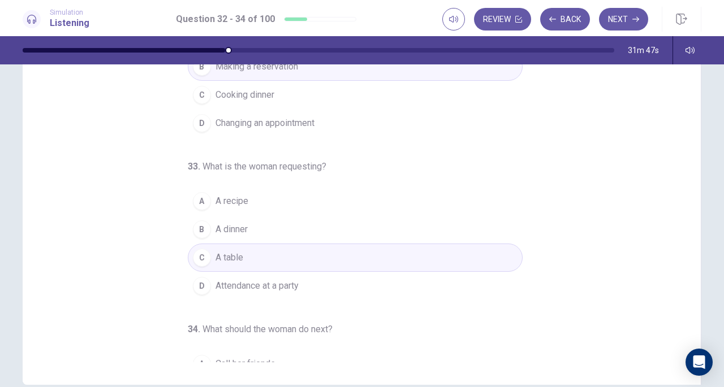
scroll to position [0, 0]
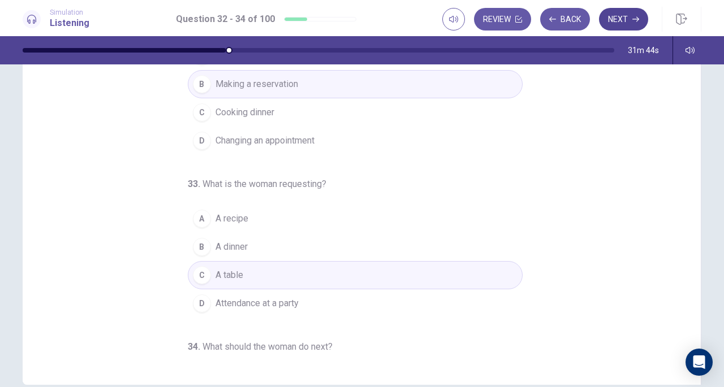
click at [624, 15] on button "Next" at bounding box center [623, 19] width 49 height 23
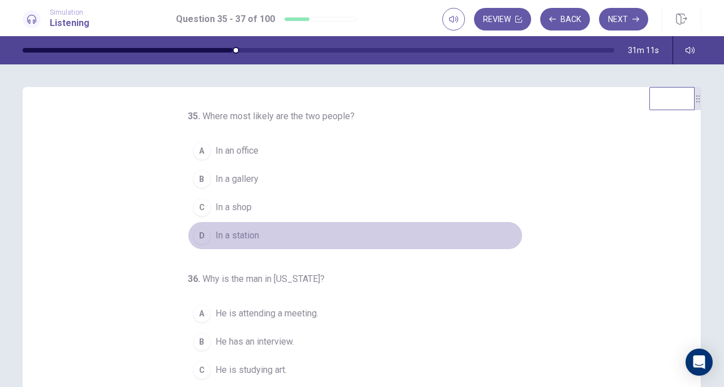
click at [218, 235] on span "In a station" at bounding box center [237, 236] width 44 height 14
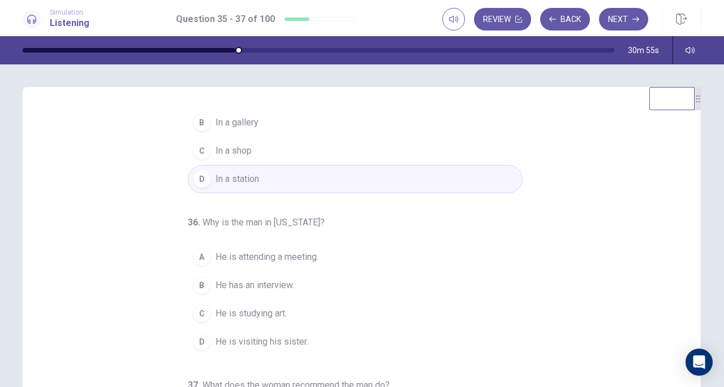
scroll to position [113, 0]
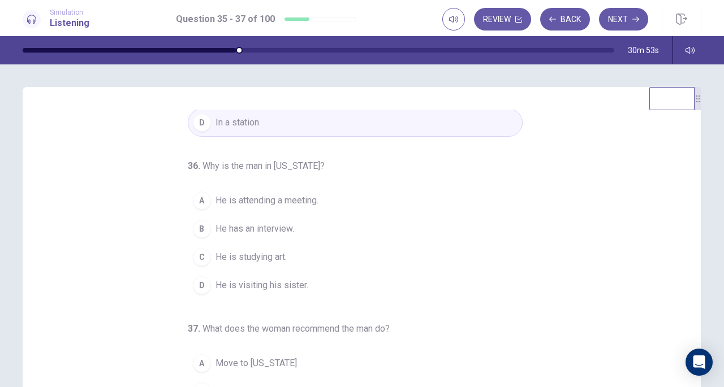
click at [249, 290] on button "D He is visiting his sister." at bounding box center [355, 285] width 335 height 28
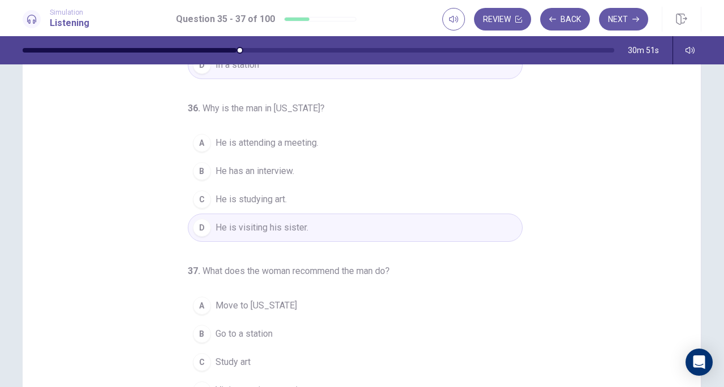
scroll to position [152, 0]
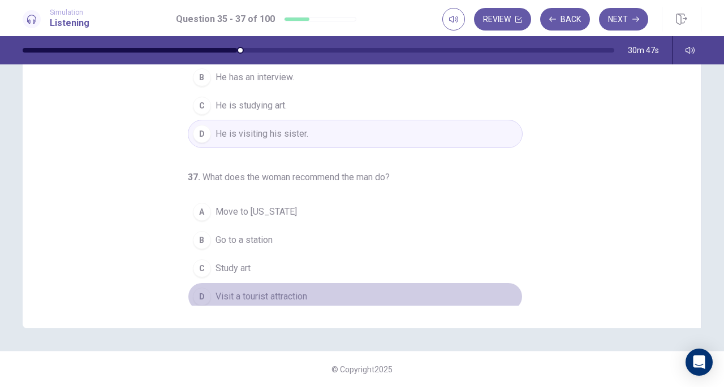
click at [249, 290] on span "Visit a tourist attraction" at bounding box center [261, 297] width 92 height 14
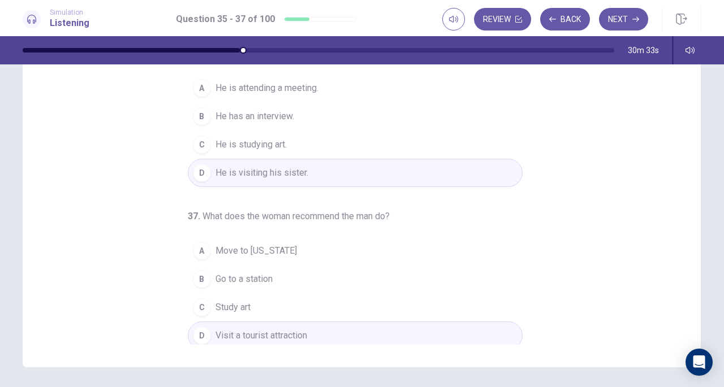
scroll to position [113, 0]
click at [624, 18] on button "Next" at bounding box center [623, 19] width 49 height 23
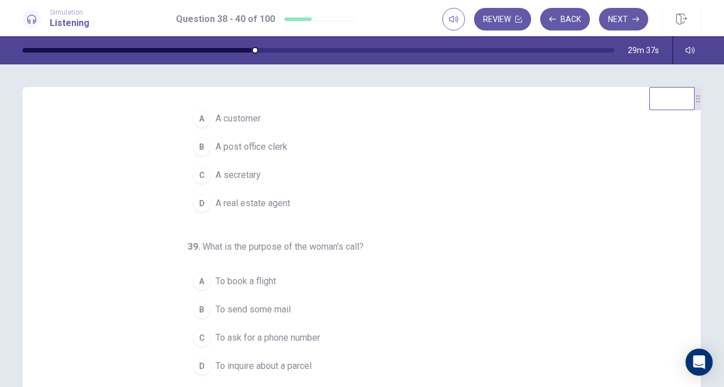
scroll to position [57, 0]
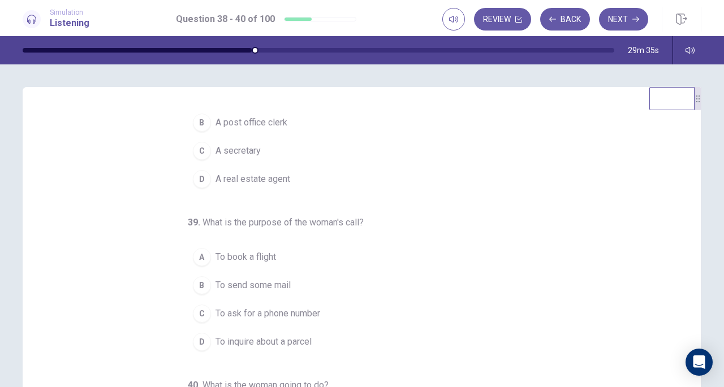
click at [268, 338] on span "To inquire about a parcel" at bounding box center [263, 342] width 96 height 14
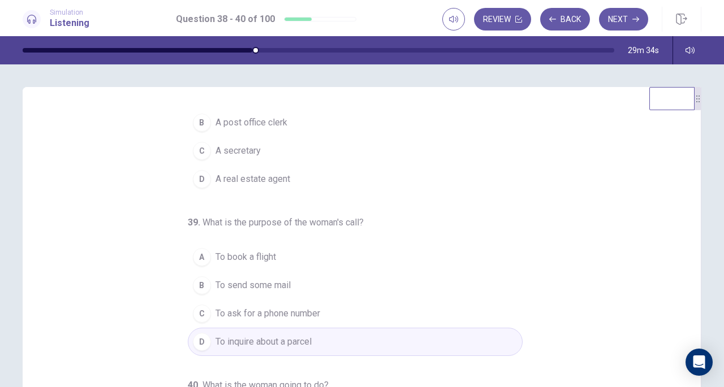
scroll to position [0, 0]
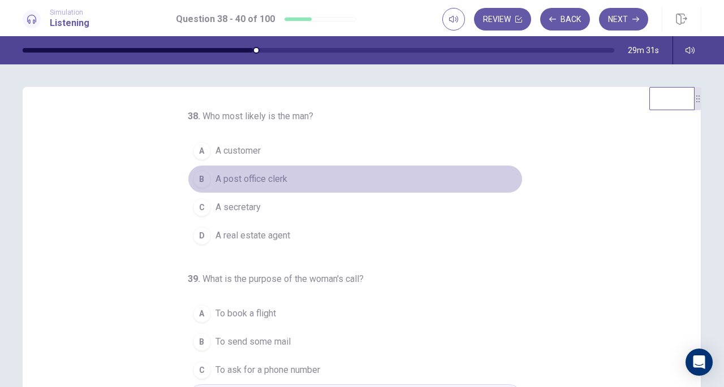
click at [242, 172] on span "A post office clerk" at bounding box center [251, 179] width 72 height 14
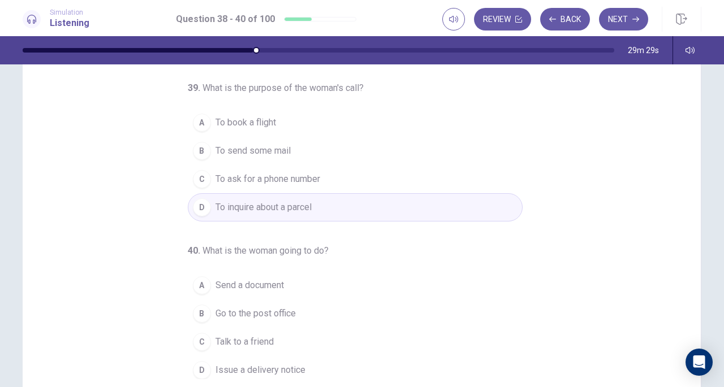
scroll to position [152, 0]
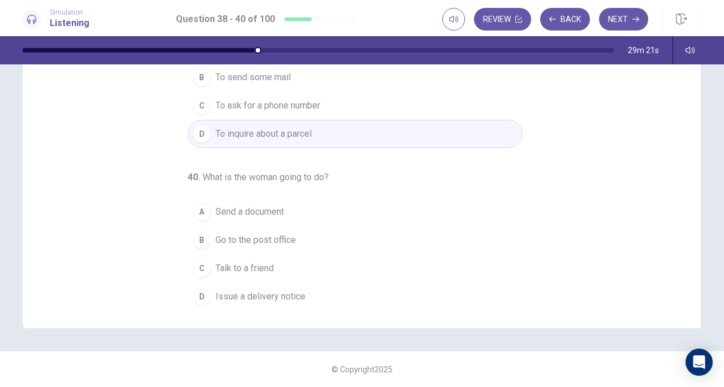
click at [258, 265] on span "Talk to a friend" at bounding box center [244, 269] width 58 height 14
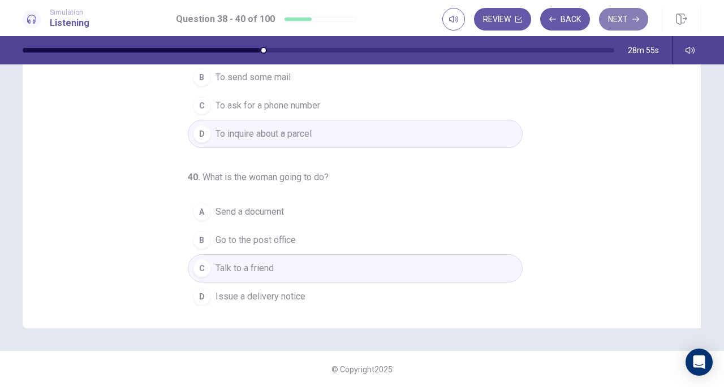
click at [624, 17] on button "Next" at bounding box center [623, 19] width 49 height 23
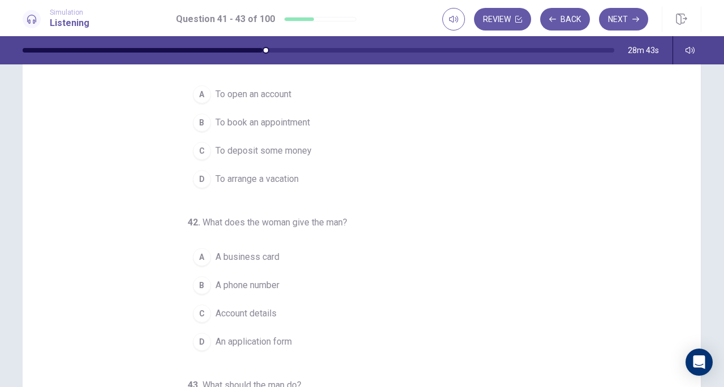
scroll to position [0, 0]
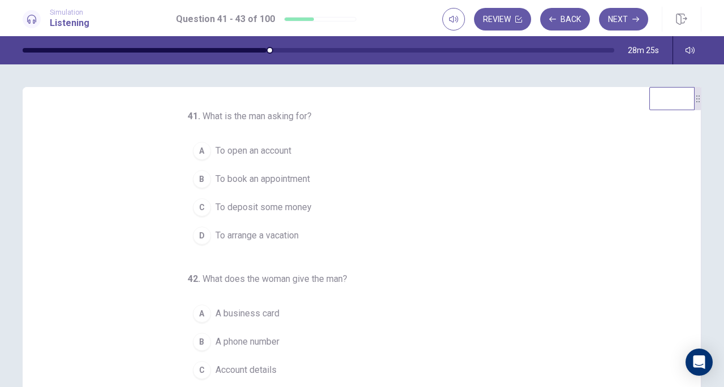
click at [252, 149] on span "To open an account" at bounding box center [253, 151] width 76 height 14
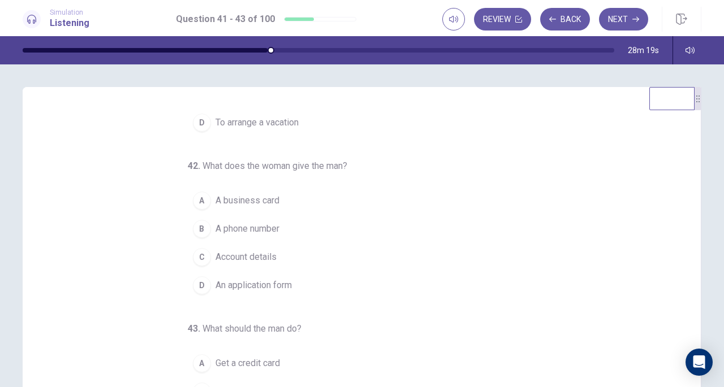
scroll to position [113, 0]
click at [253, 281] on span "An application form" at bounding box center [253, 286] width 76 height 14
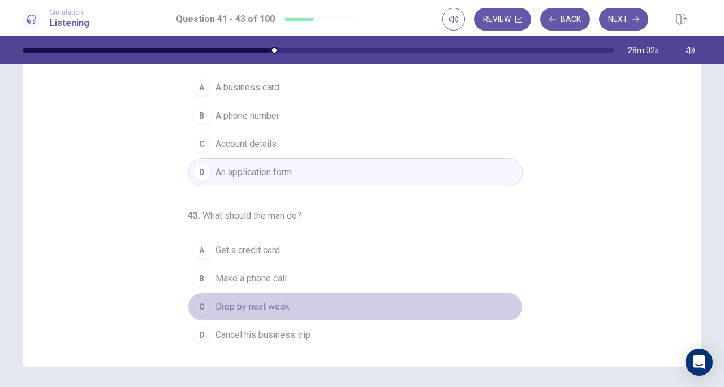
click at [223, 302] on span "Drop by next week" at bounding box center [252, 307] width 74 height 14
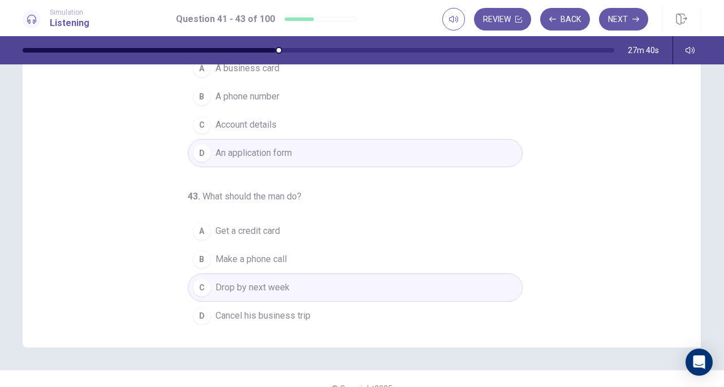
scroll to position [152, 0]
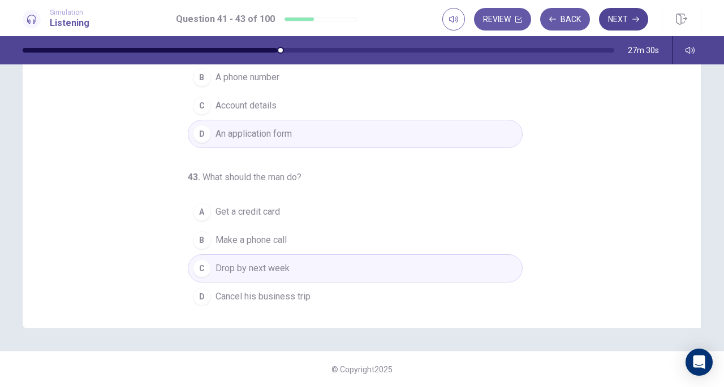
click at [630, 16] on button "Next" at bounding box center [623, 19] width 49 height 23
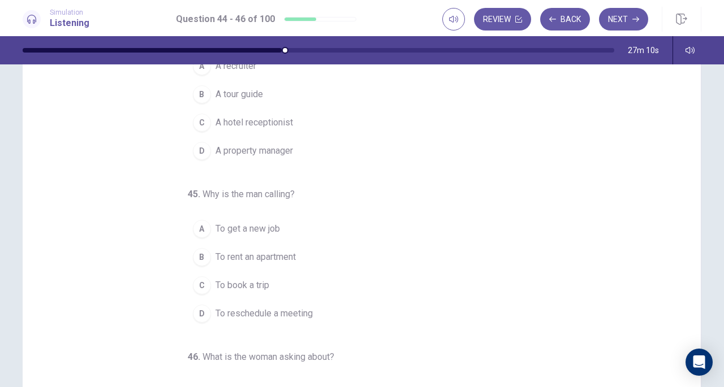
scroll to position [0, 0]
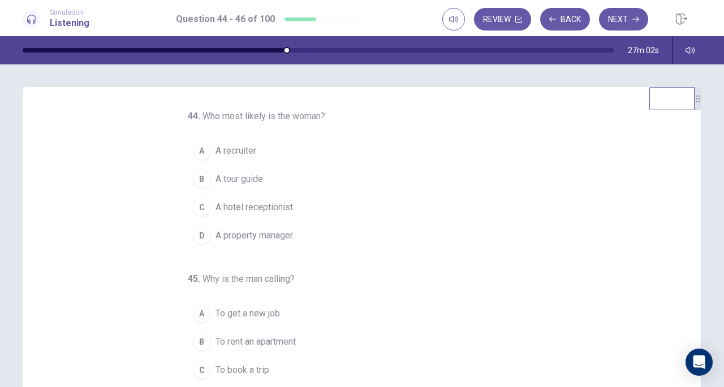
click at [263, 243] on button "D A property manager" at bounding box center [355, 236] width 335 height 28
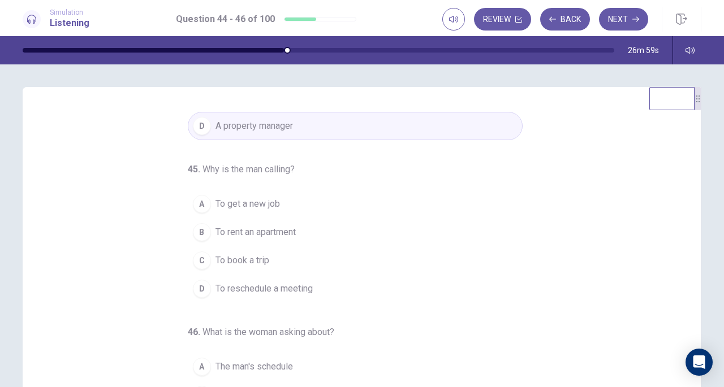
scroll to position [113, 0]
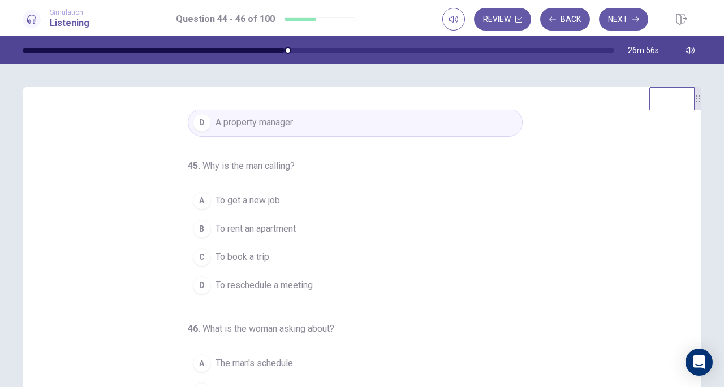
click at [259, 229] on span "To rent an apartment" at bounding box center [255, 229] width 80 height 14
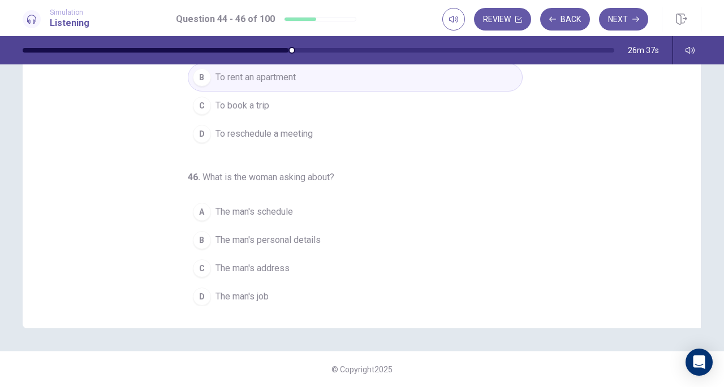
click at [274, 210] on span "The man's schedule" at bounding box center [253, 212] width 77 height 14
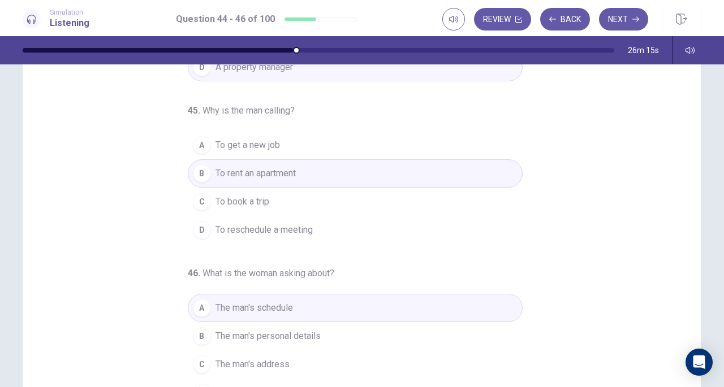
scroll to position [152, 0]
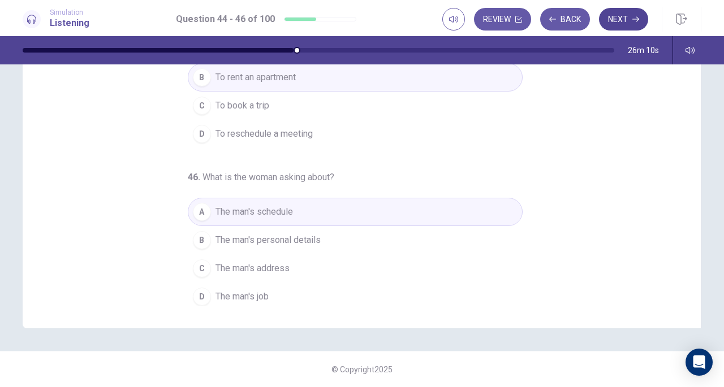
click at [623, 23] on button "Next" at bounding box center [623, 19] width 49 height 23
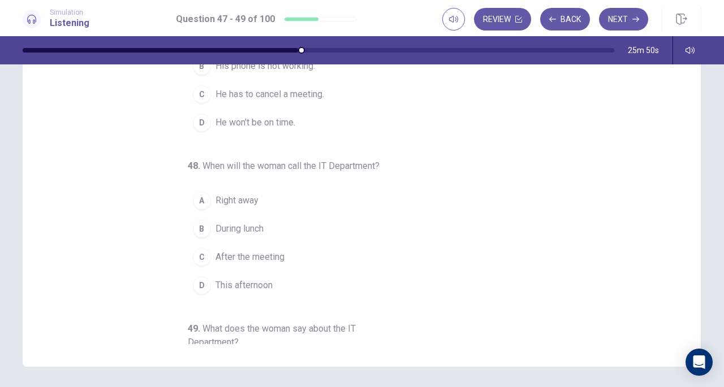
scroll to position [0, 0]
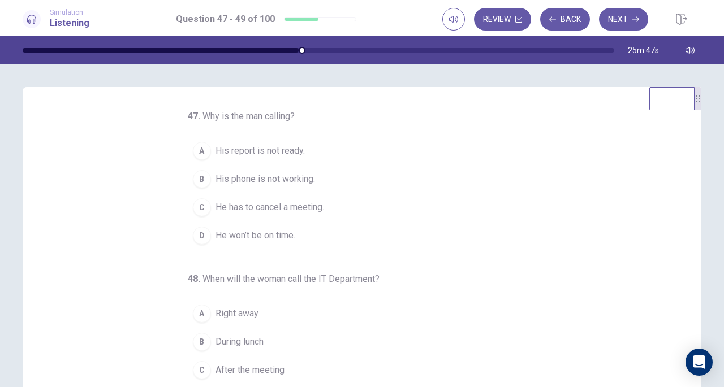
click at [248, 172] on span "His phone is not working." at bounding box center [264, 179] width 99 height 14
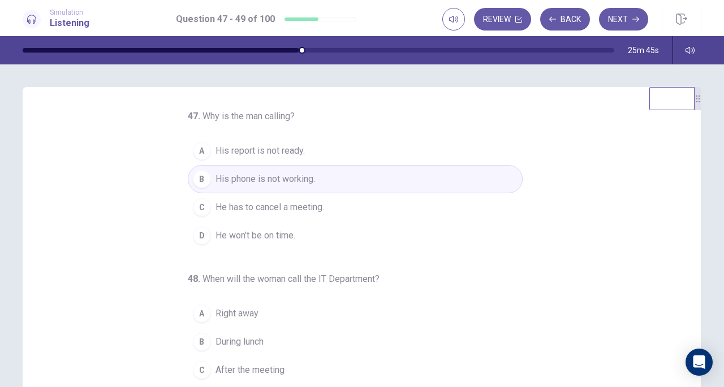
scroll to position [113, 0]
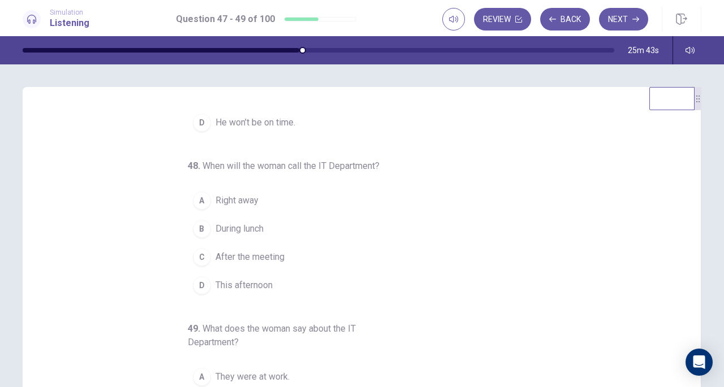
click at [240, 199] on span "Right away" at bounding box center [236, 201] width 43 height 14
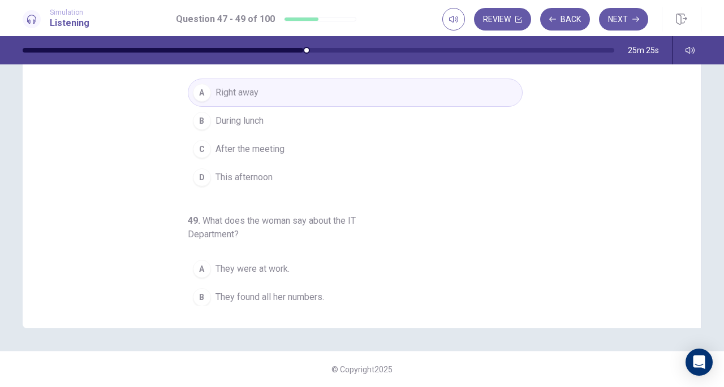
scroll to position [127, 0]
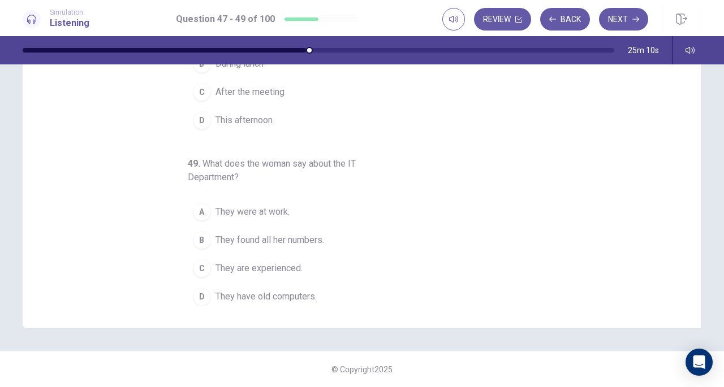
click at [258, 233] on span "They found all her numbers." at bounding box center [269, 240] width 109 height 14
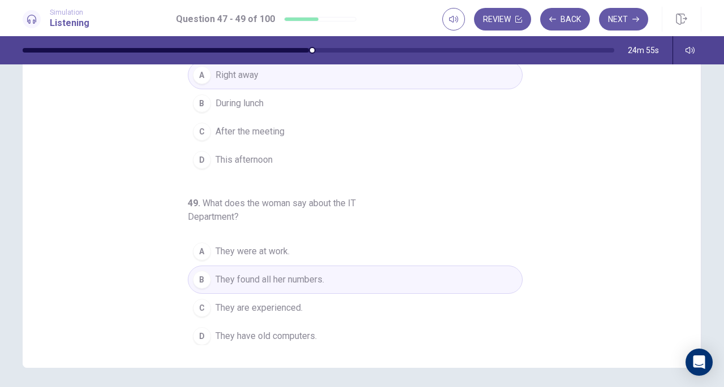
scroll to position [152, 0]
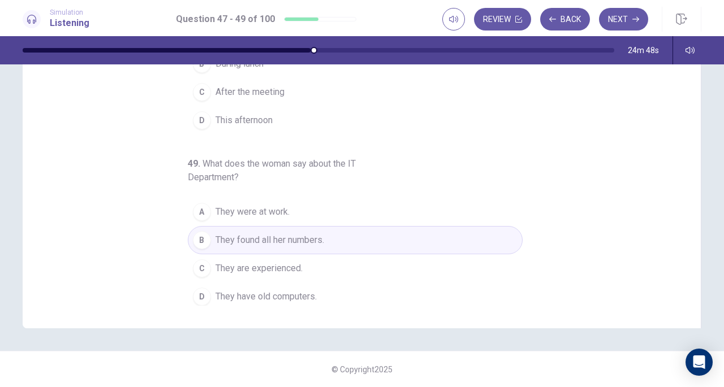
click at [618, 15] on button "Next" at bounding box center [623, 19] width 49 height 23
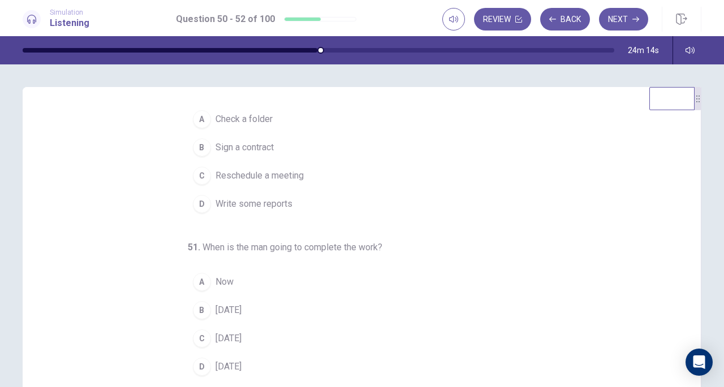
scroll to position [57, 0]
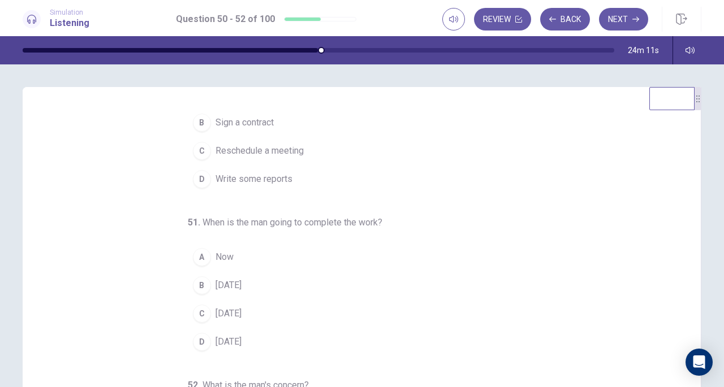
click at [236, 309] on span "[DATE]" at bounding box center [228, 314] width 26 height 14
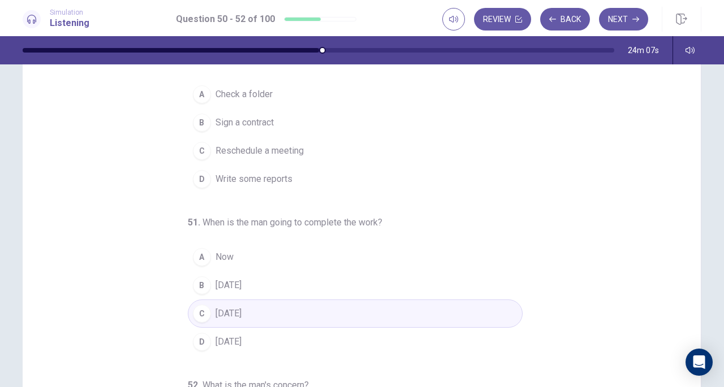
scroll to position [0, 0]
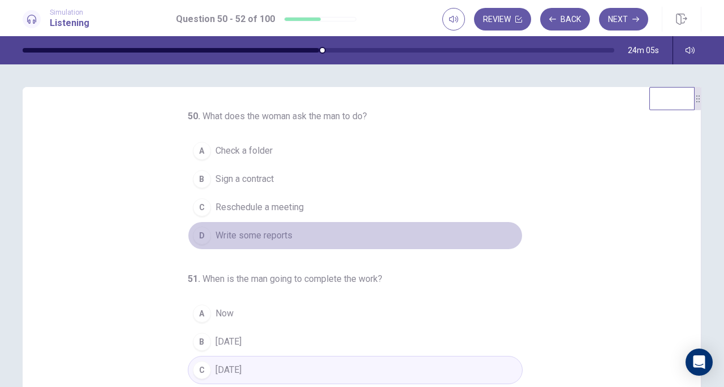
click at [251, 234] on span "Write some reports" at bounding box center [253, 236] width 77 height 14
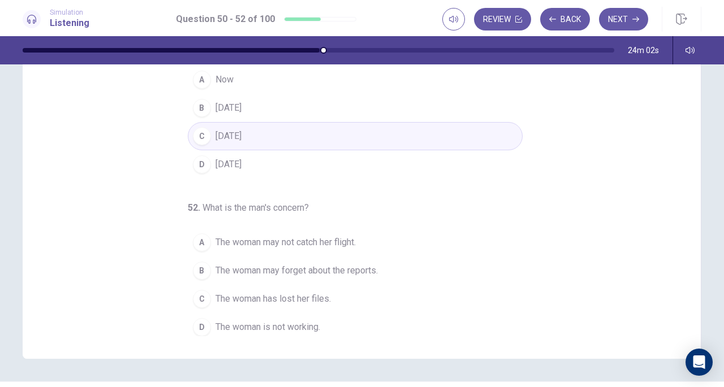
scroll to position [152, 0]
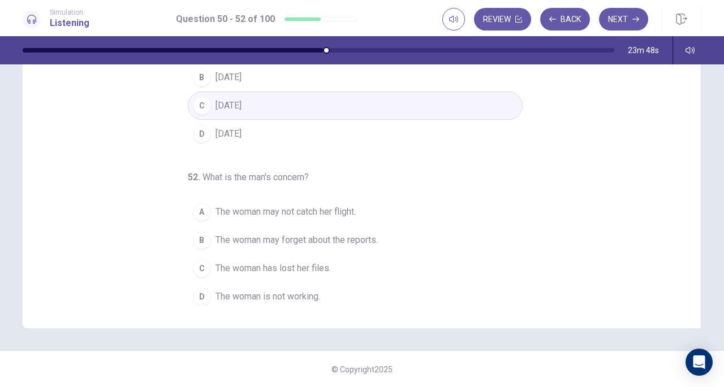
click at [300, 208] on span "The woman may not catch her flight." at bounding box center [285, 212] width 140 height 14
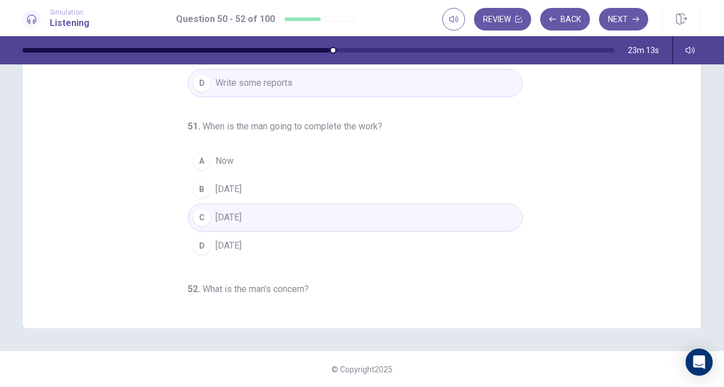
scroll to position [0, 0]
click at [623, 15] on button "Next" at bounding box center [623, 19] width 49 height 23
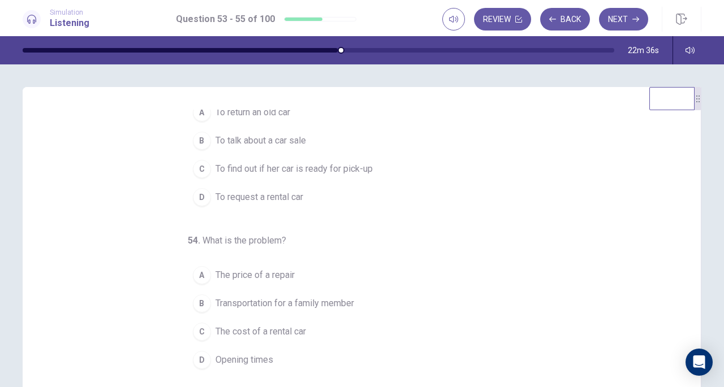
scroll to position [57, 0]
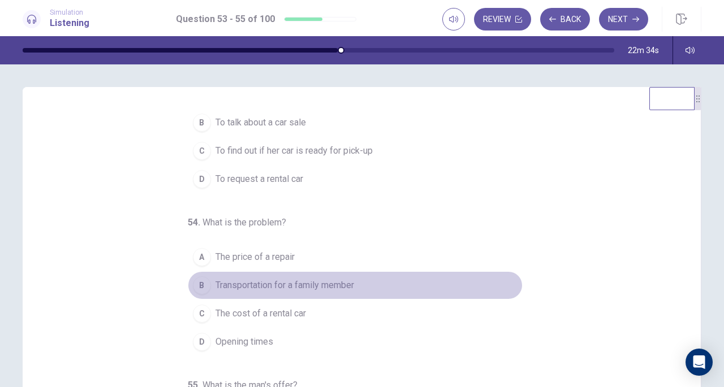
click at [298, 282] on span "Transportation for a family member" at bounding box center [284, 286] width 139 height 14
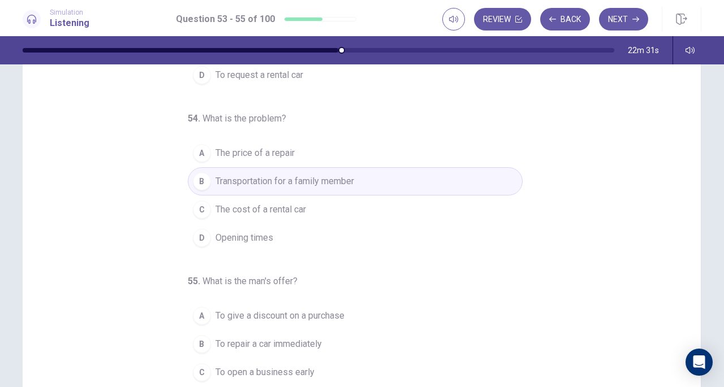
scroll to position [152, 0]
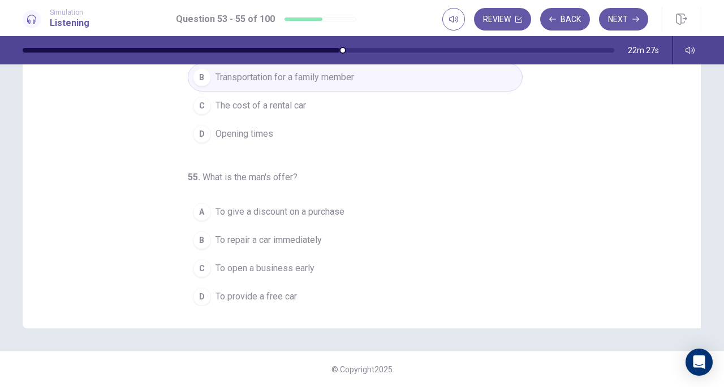
drag, startPoint x: 250, startPoint y: 292, endPoint x: 261, endPoint y: 290, distance: 10.4
click at [250, 292] on span "To provide a free car" at bounding box center [255, 297] width 81 height 14
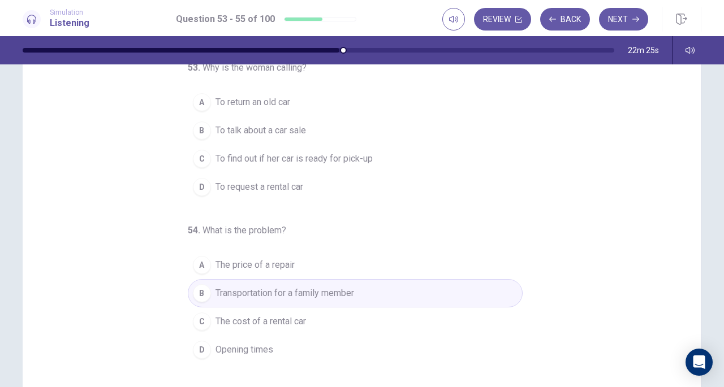
scroll to position [0, 0]
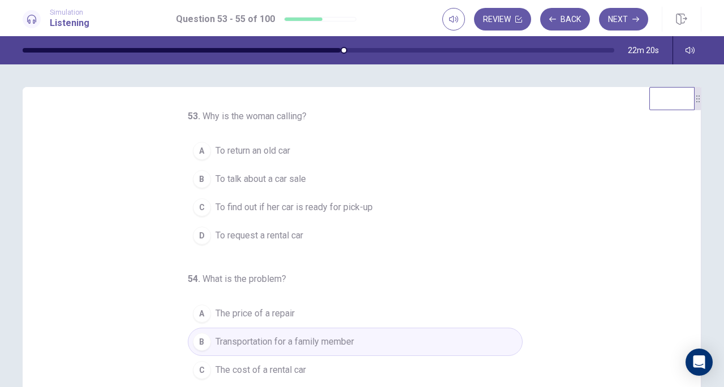
click at [335, 205] on span "To find out if her car is ready for pick-up" at bounding box center [293, 208] width 157 height 14
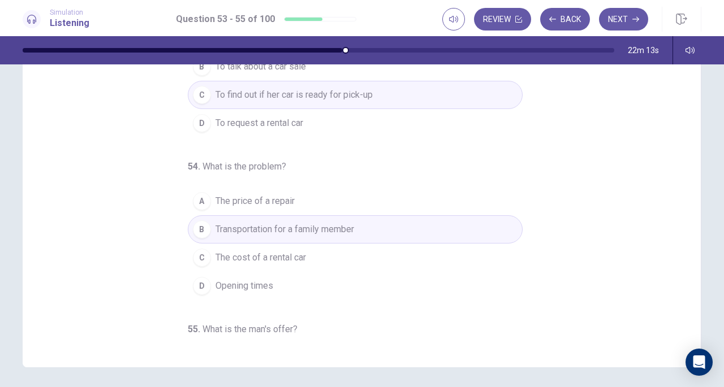
scroll to position [95, 0]
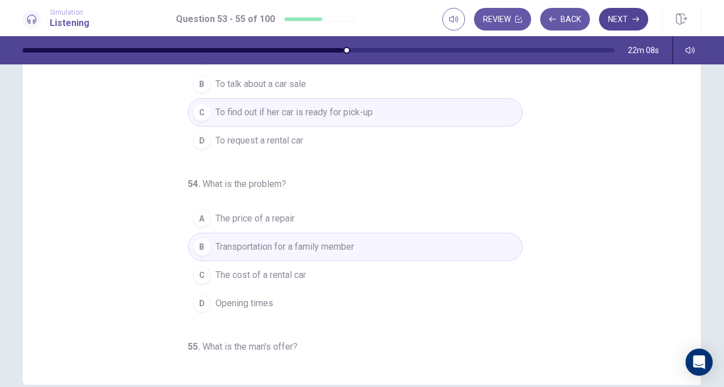
click at [624, 18] on button "Next" at bounding box center [623, 19] width 49 height 23
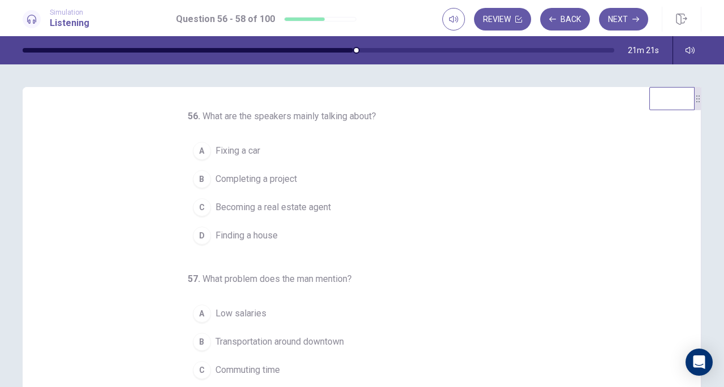
scroll to position [57, 0]
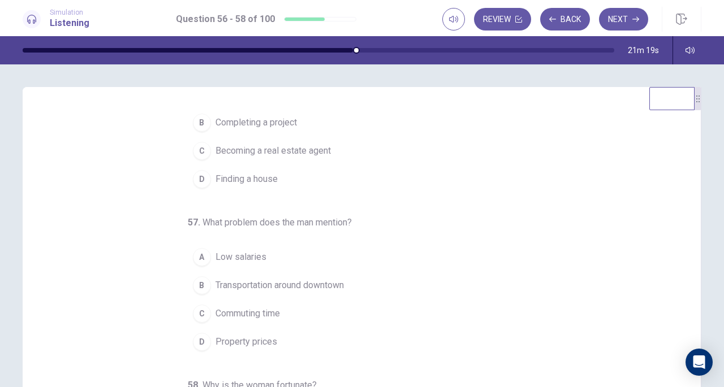
click at [239, 335] on span "Property prices" at bounding box center [246, 342] width 62 height 14
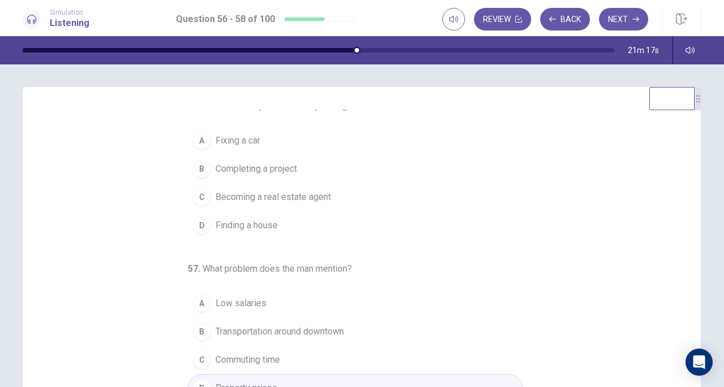
scroll to position [0, 0]
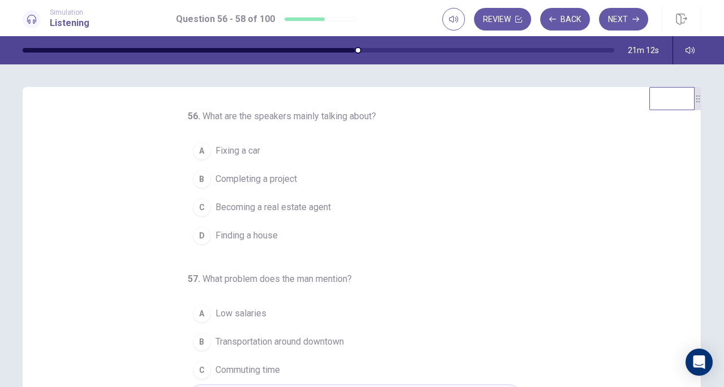
click at [250, 238] on span "Finding a house" at bounding box center [246, 236] width 62 height 14
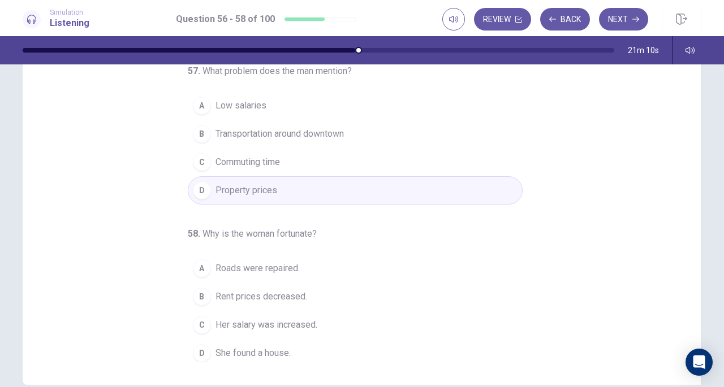
scroll to position [152, 0]
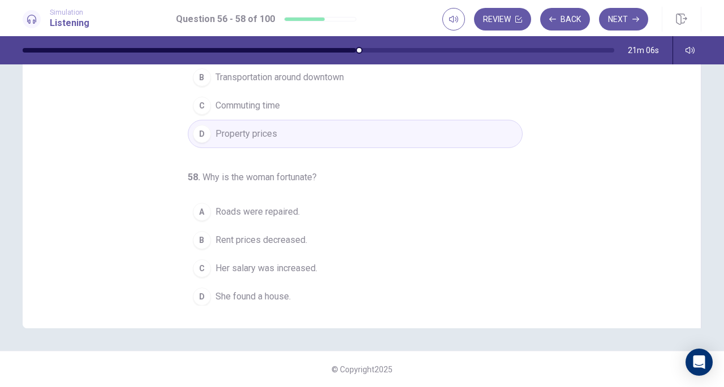
click at [251, 262] on span "Her salary was increased." at bounding box center [266, 269] width 102 height 14
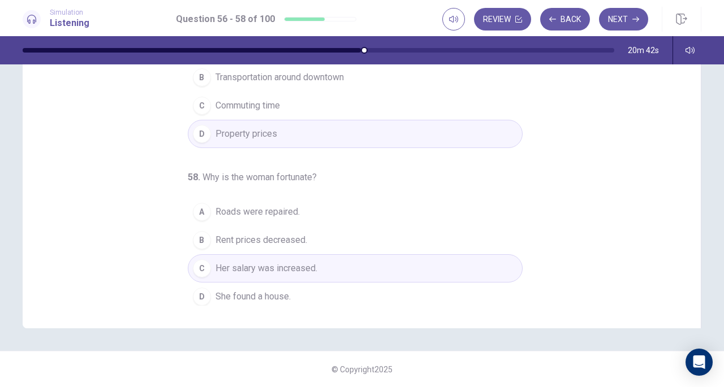
scroll to position [0, 0]
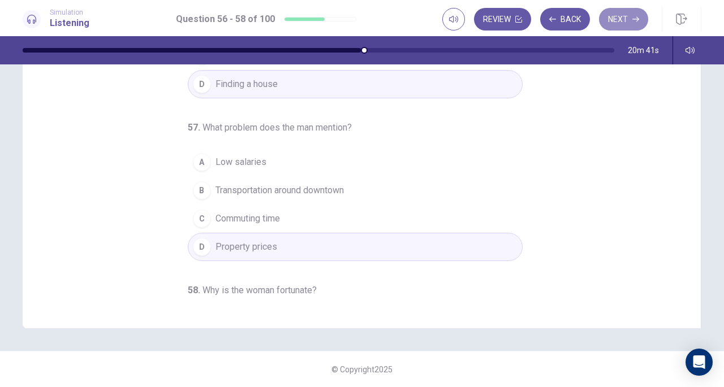
click at [620, 15] on button "Next" at bounding box center [623, 19] width 49 height 23
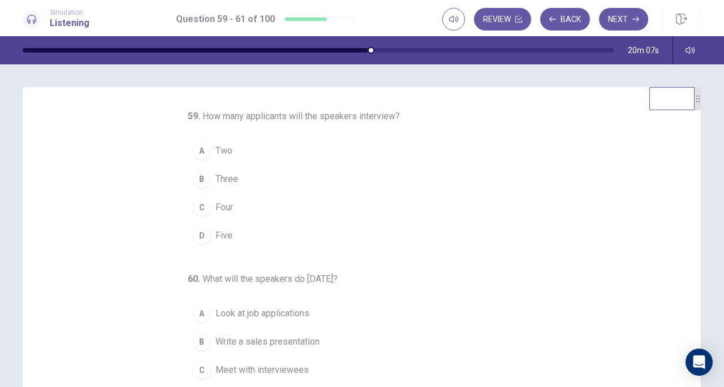
click at [193, 238] on div "D" at bounding box center [202, 236] width 18 height 18
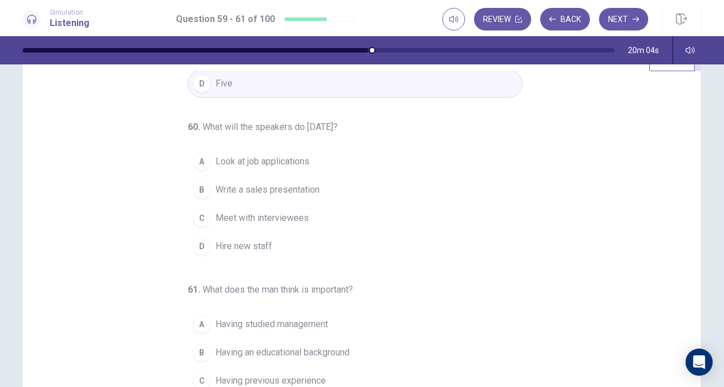
scroll to position [57, 0]
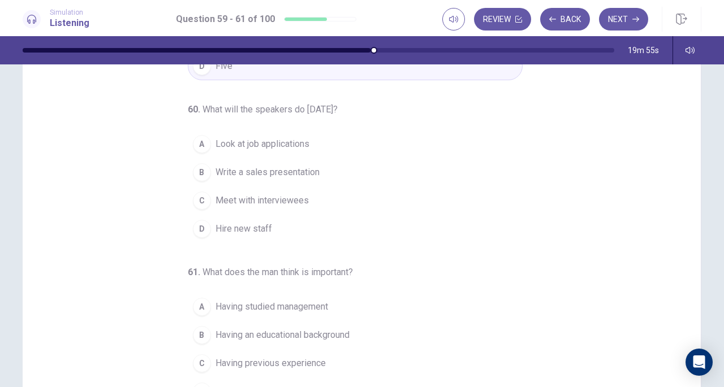
click at [193, 141] on div "A" at bounding box center [202, 144] width 18 height 18
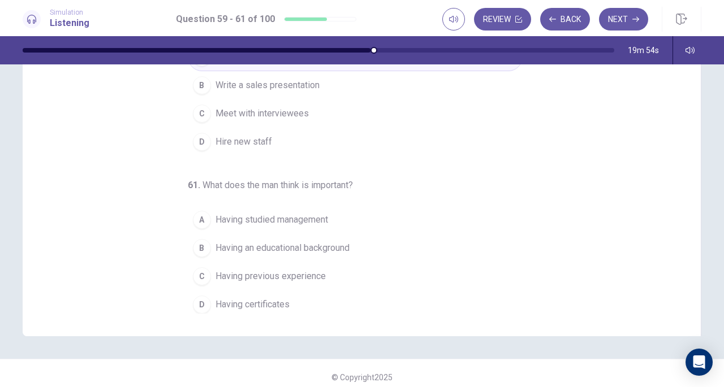
scroll to position [152, 0]
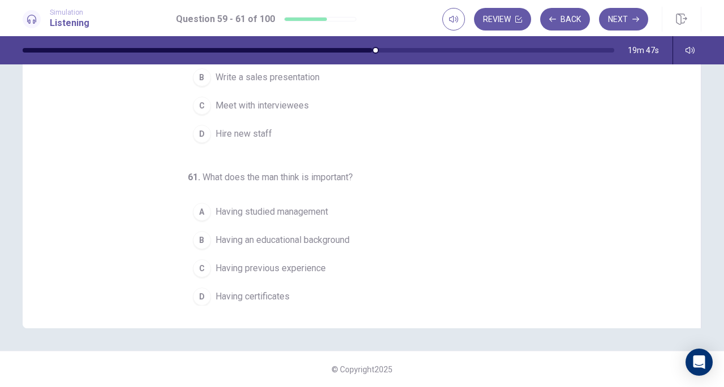
click at [194, 263] on div "C" at bounding box center [202, 268] width 18 height 18
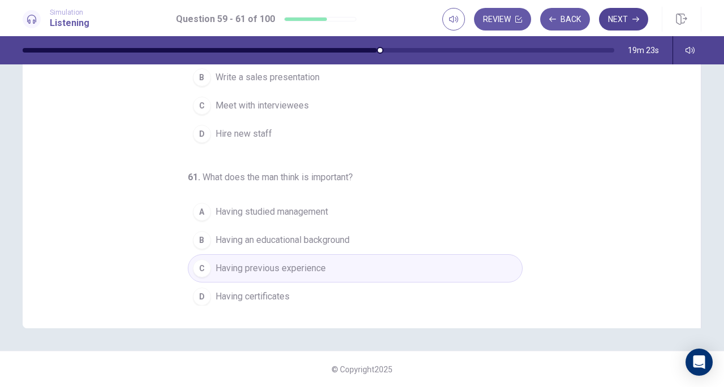
click at [620, 20] on button "Next" at bounding box center [623, 19] width 49 height 23
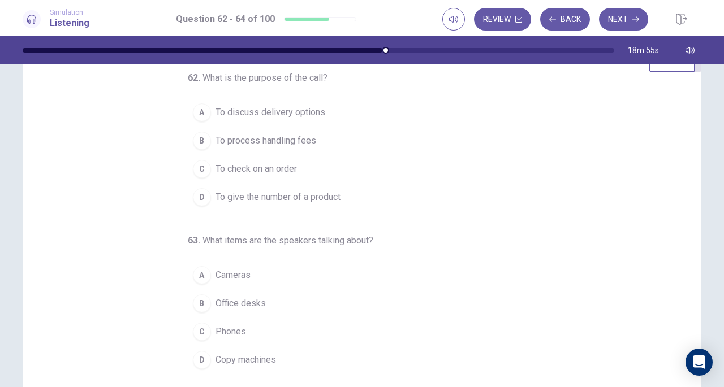
scroll to position [0, 0]
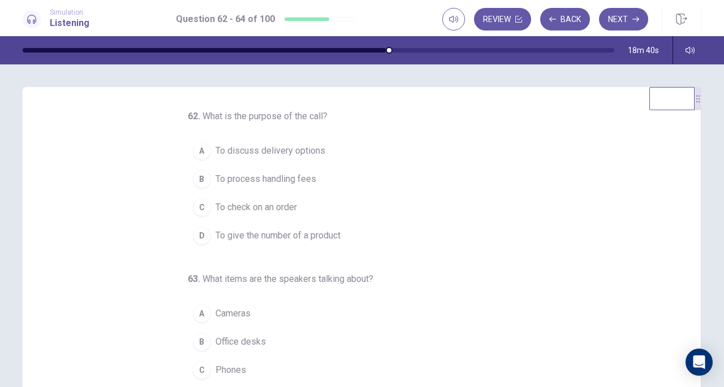
click at [274, 206] on span "To check on an order" at bounding box center [255, 208] width 81 height 14
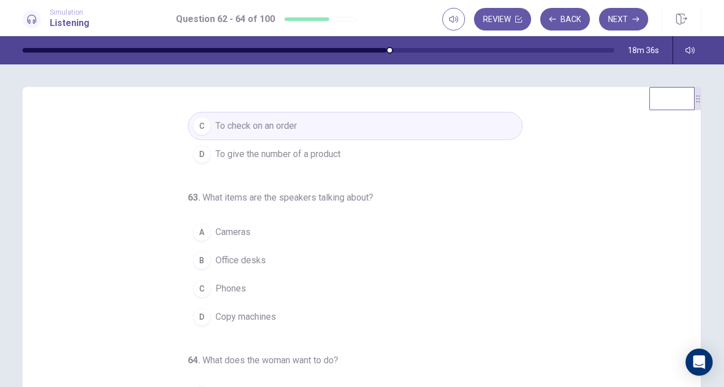
scroll to position [57, 0]
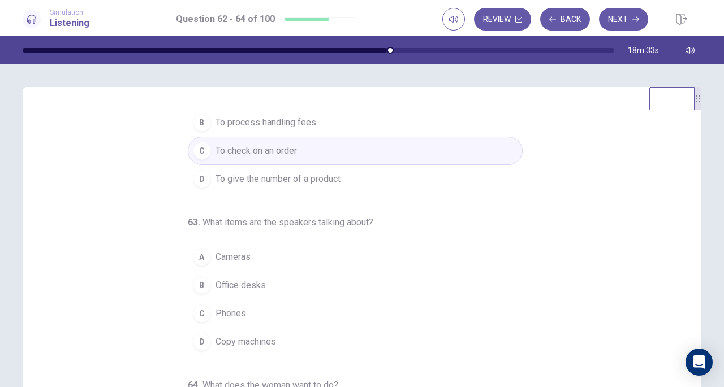
click at [230, 337] on span "Copy machines" at bounding box center [245, 342] width 60 height 14
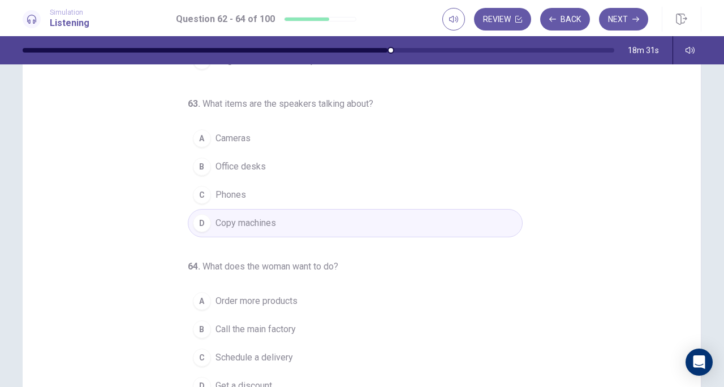
scroll to position [152, 0]
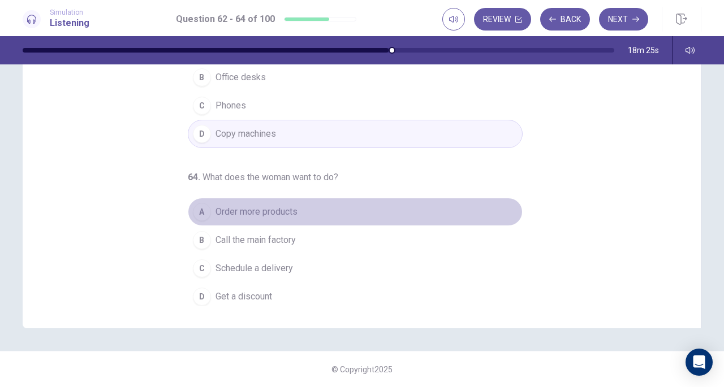
click at [247, 207] on span "Order more products" at bounding box center [256, 212] width 82 height 14
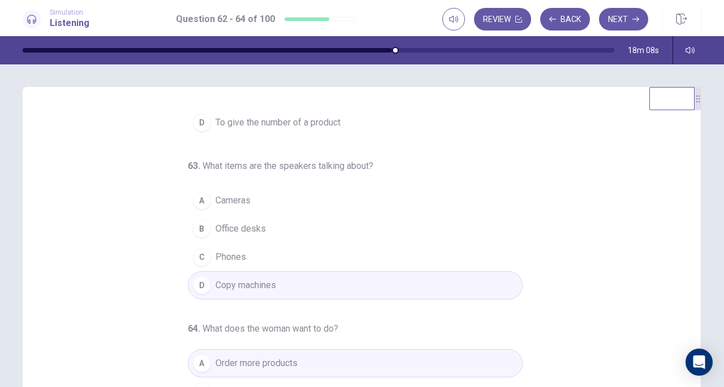
scroll to position [57, 0]
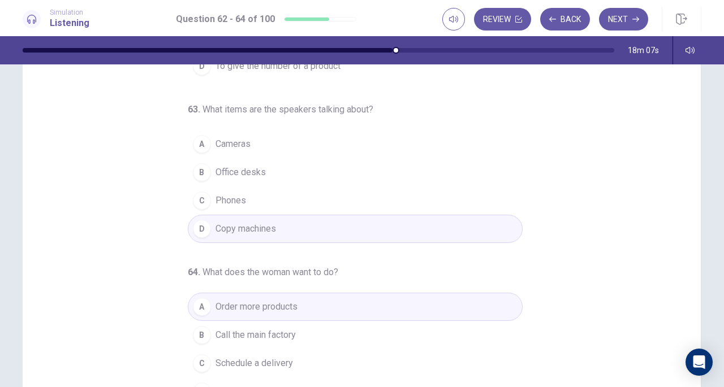
click at [622, 16] on button "Next" at bounding box center [623, 19] width 49 height 23
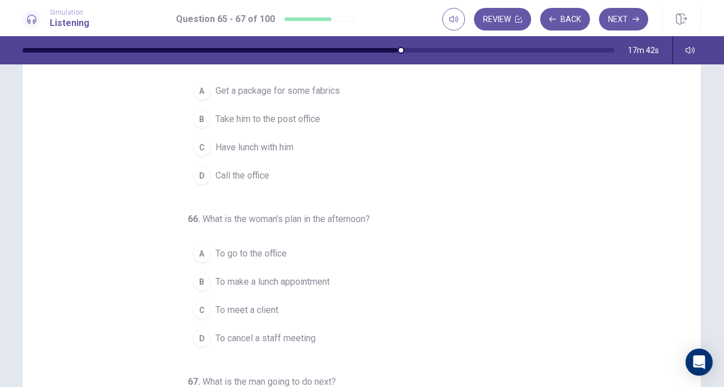
scroll to position [0, 0]
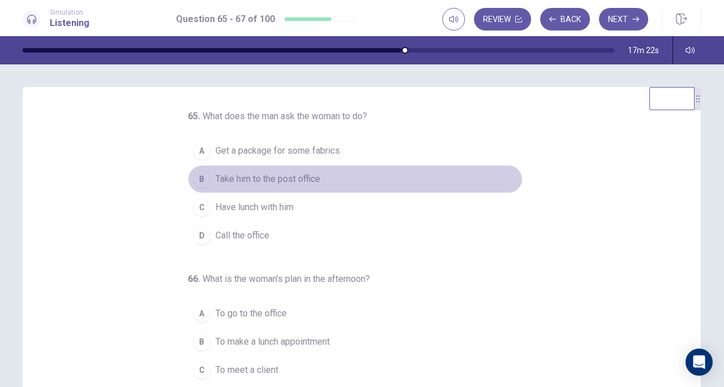
click at [265, 184] on span "Take him to the post office" at bounding box center [267, 179] width 105 height 14
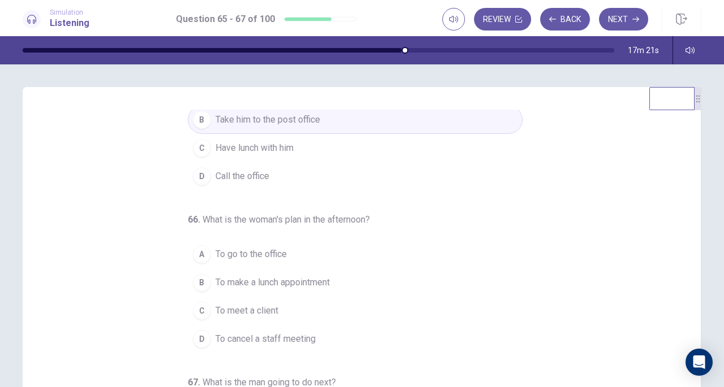
scroll to position [113, 0]
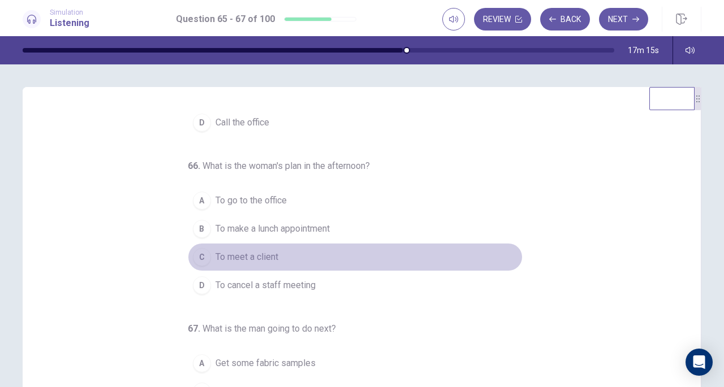
click at [254, 254] on span "To meet a client" at bounding box center [246, 257] width 63 height 14
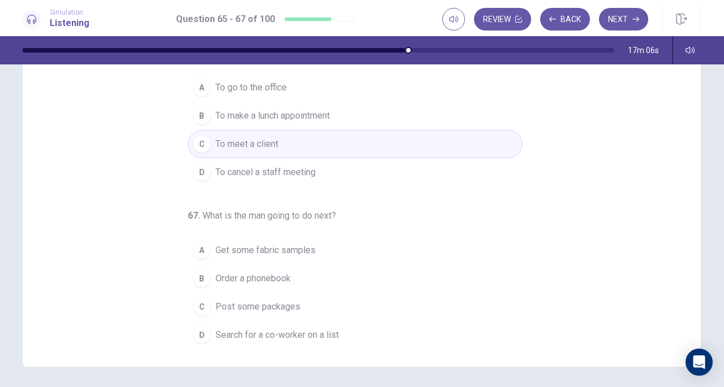
click at [267, 244] on span "Get some fabric samples" at bounding box center [265, 251] width 100 height 14
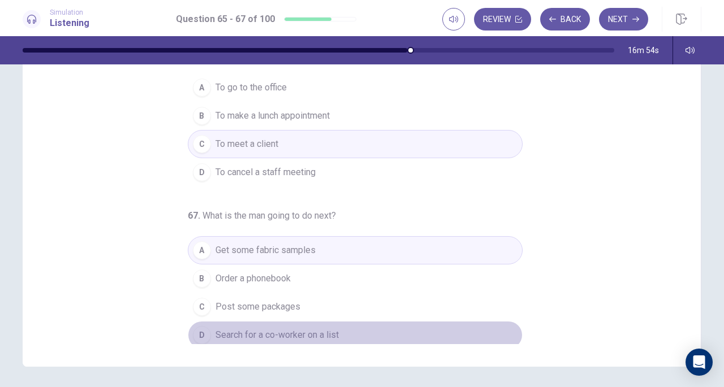
click at [295, 330] on span "Search for a co-worker on a list" at bounding box center [276, 335] width 123 height 14
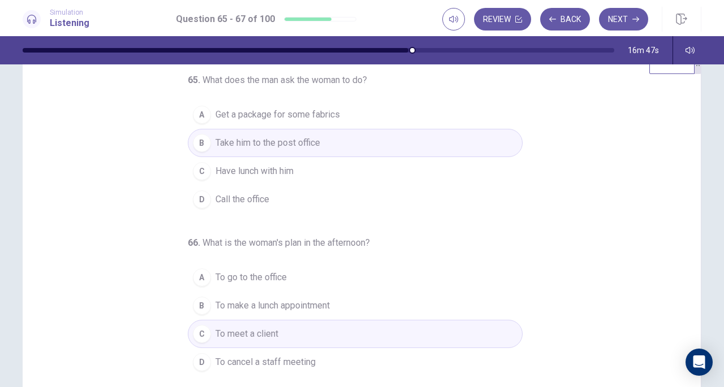
scroll to position [0, 0]
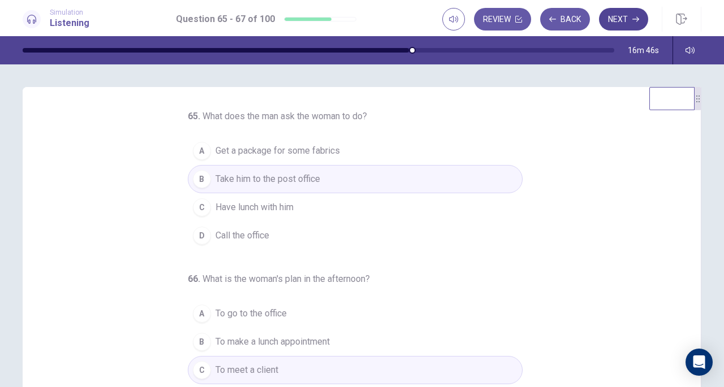
click at [628, 18] on button "Next" at bounding box center [623, 19] width 49 height 23
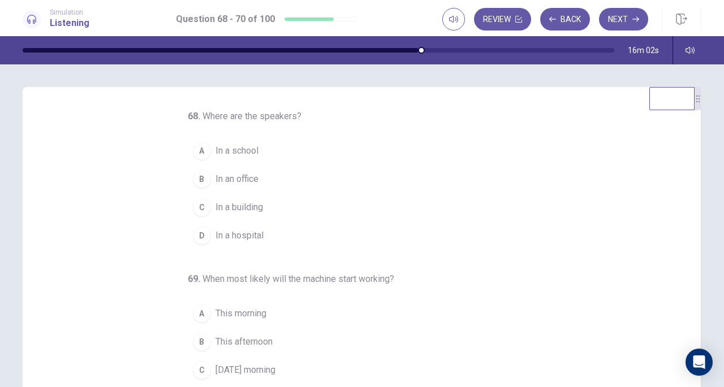
click at [233, 176] on span "In an office" at bounding box center [236, 179] width 43 height 14
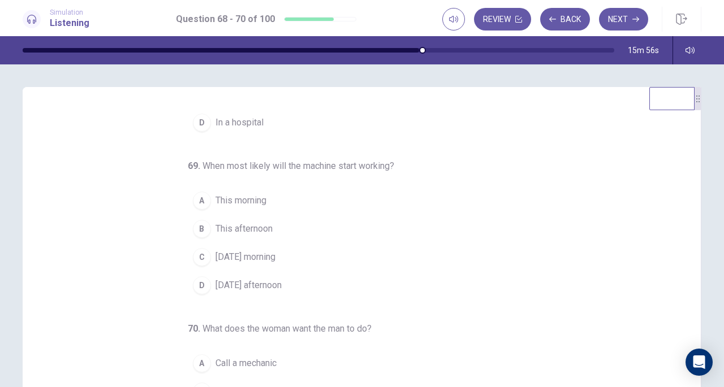
scroll to position [113, 0]
click at [251, 257] on span "[DATE] morning" at bounding box center [245, 257] width 60 height 14
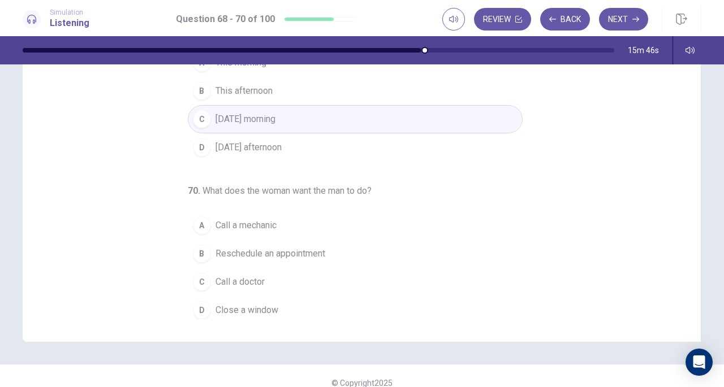
scroll to position [152, 0]
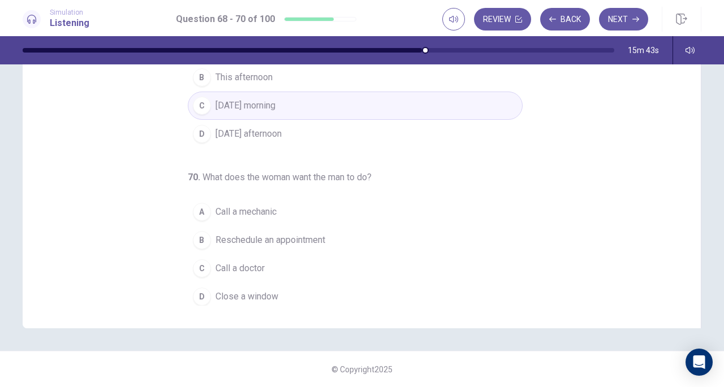
click at [224, 291] on span "Close a window" at bounding box center [246, 297] width 63 height 14
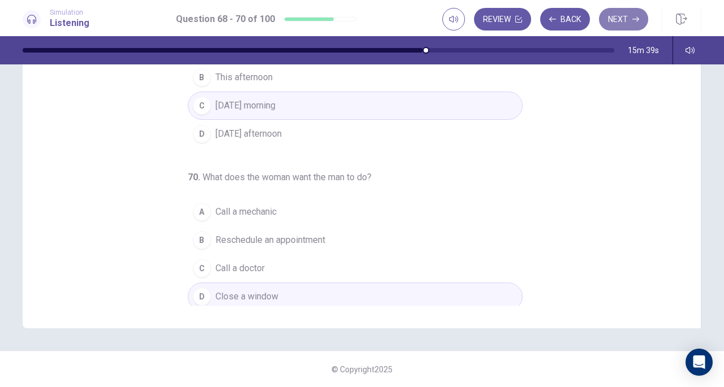
click at [620, 18] on button "Next" at bounding box center [623, 19] width 49 height 23
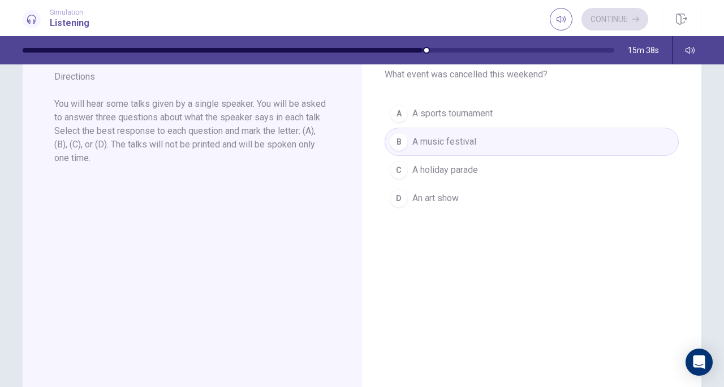
scroll to position [0, 0]
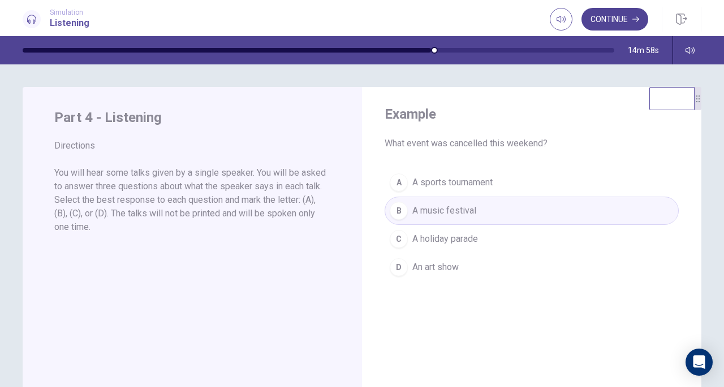
click at [626, 20] on button "Continue" at bounding box center [614, 19] width 67 height 23
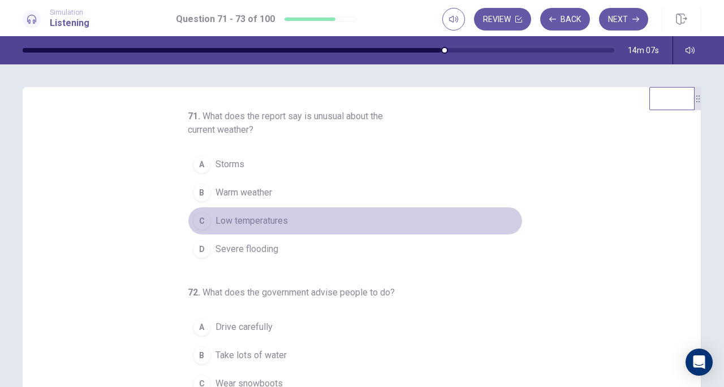
click at [233, 221] on span "Low temperatures" at bounding box center [251, 221] width 72 height 14
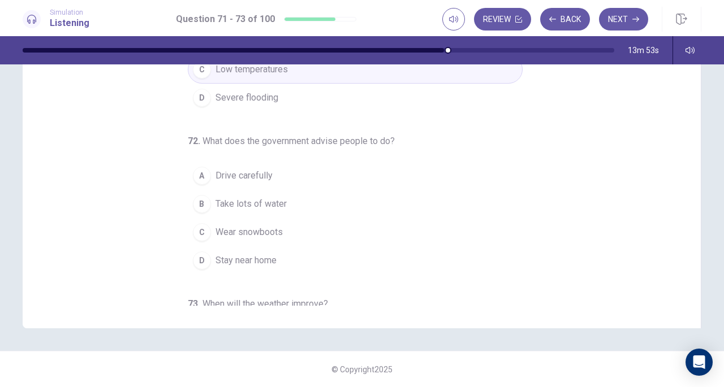
click at [253, 261] on span "Stay near home" at bounding box center [245, 261] width 61 height 14
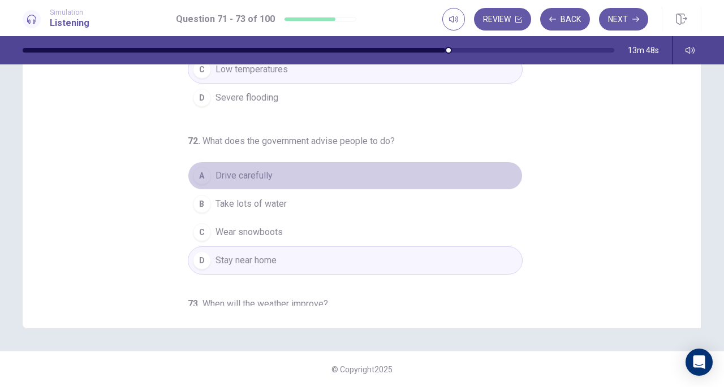
click at [243, 174] on span "Drive carefully" at bounding box center [243, 176] width 57 height 14
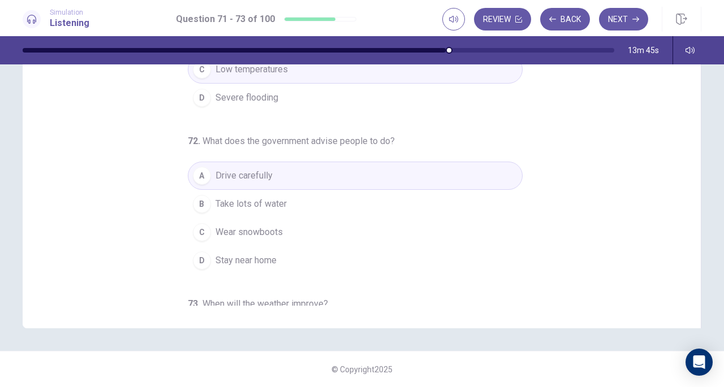
click at [241, 254] on span "Stay near home" at bounding box center [245, 261] width 61 height 14
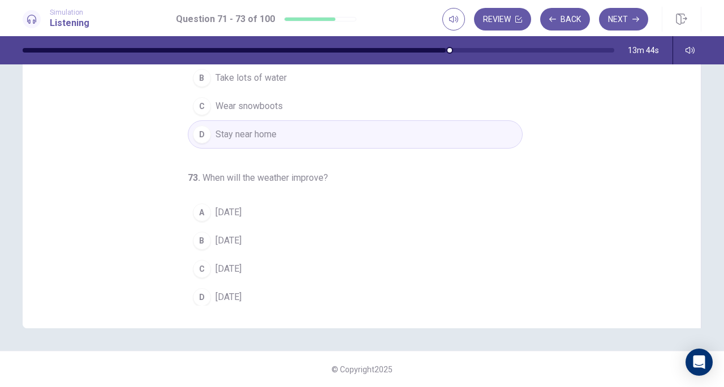
scroll to position [127, 0]
click at [227, 264] on span "[DATE]" at bounding box center [228, 269] width 26 height 14
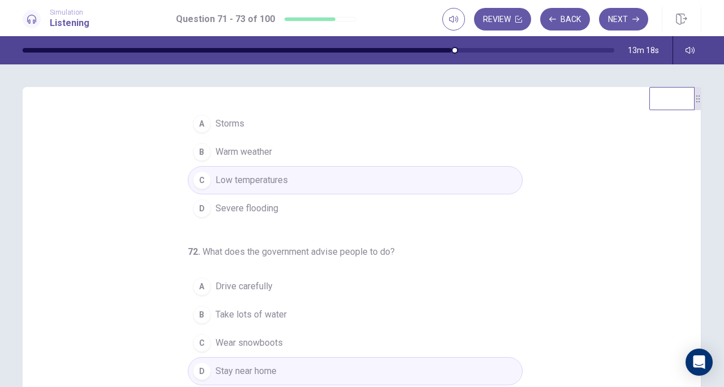
scroll to position [0, 0]
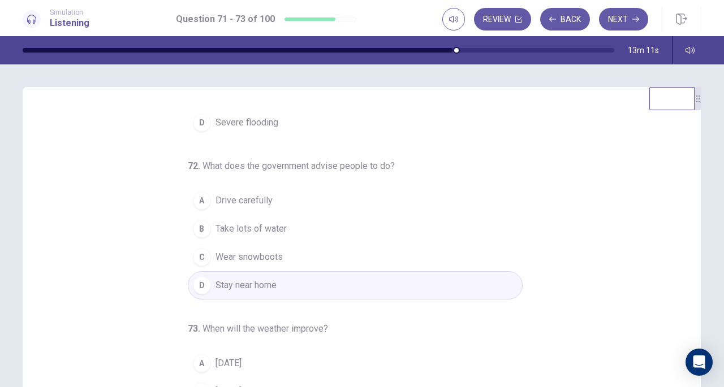
click at [229, 196] on span "Drive carefully" at bounding box center [243, 201] width 57 height 14
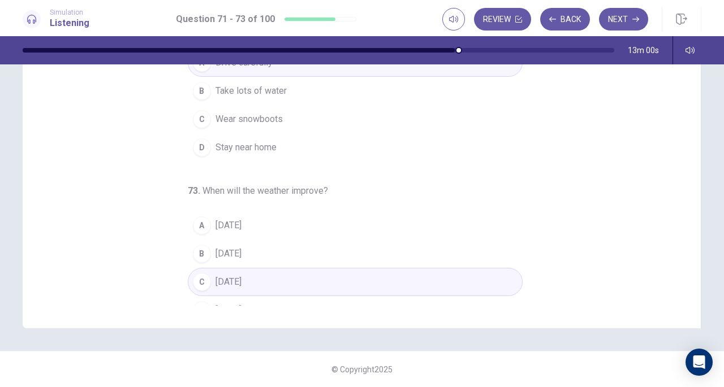
scroll to position [127, 0]
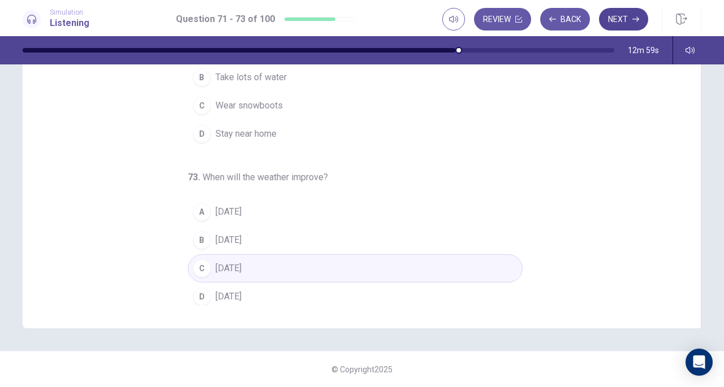
click at [620, 23] on button "Next" at bounding box center [623, 19] width 49 height 23
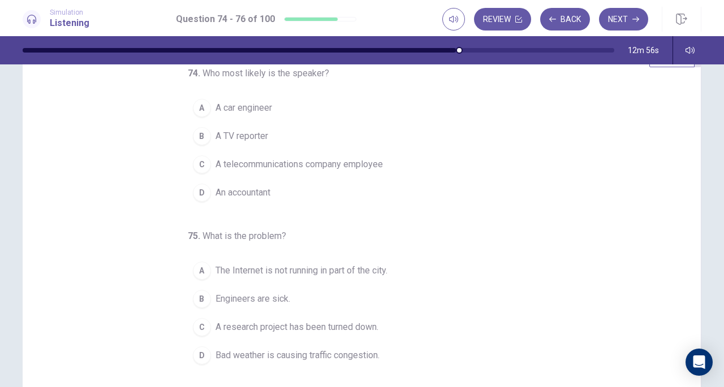
scroll to position [0, 0]
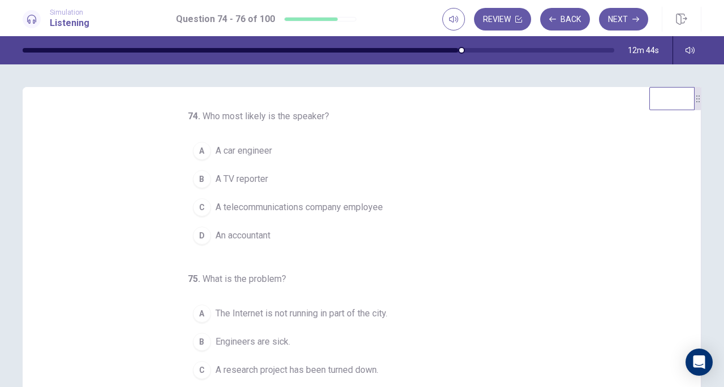
click at [302, 206] on span "A telecommunications company employee" at bounding box center [298, 208] width 167 height 14
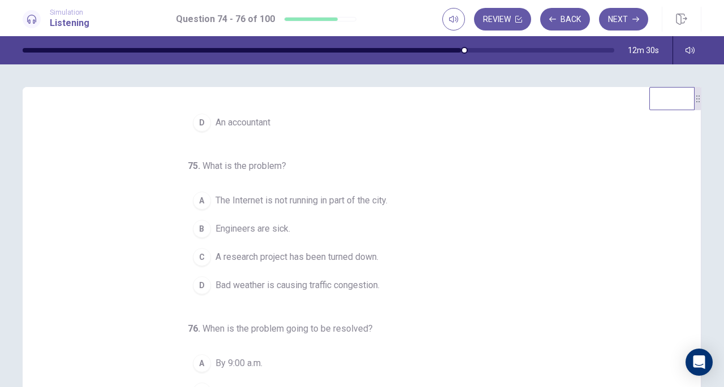
scroll to position [113, 0]
click at [300, 194] on span "The Internet is not running in part of the city." at bounding box center [301, 201] width 172 height 14
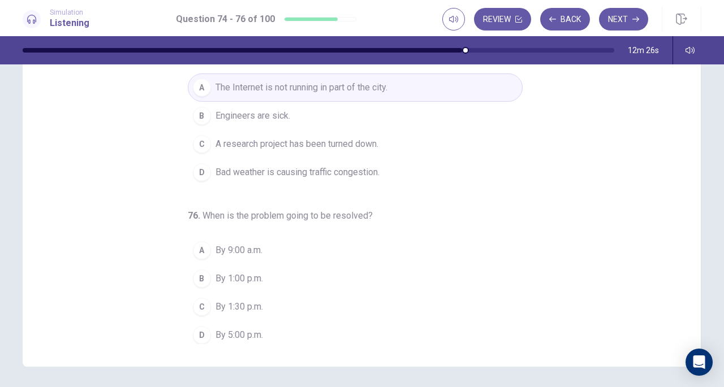
click at [239, 248] on span "By 9:00 a.m." at bounding box center [238, 251] width 47 height 14
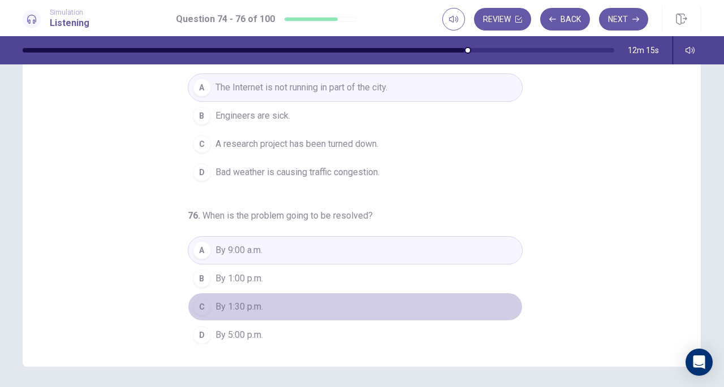
click at [220, 305] on span "By 1:30 p.m." at bounding box center [238, 307] width 47 height 14
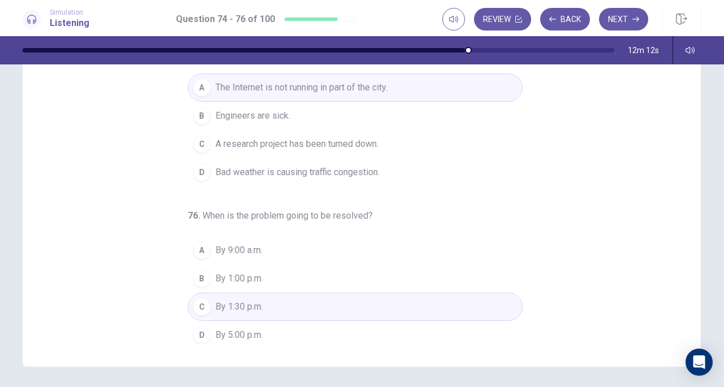
click at [215, 244] on span "By 9:00 a.m." at bounding box center [238, 251] width 47 height 14
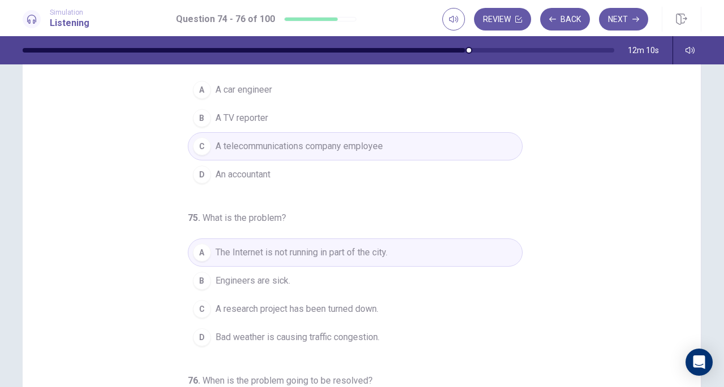
scroll to position [0, 0]
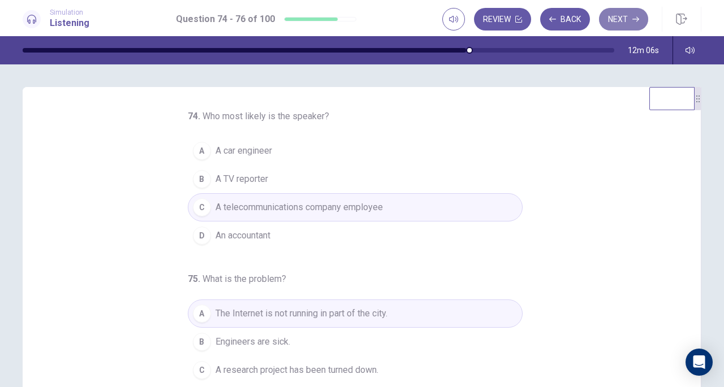
click at [624, 14] on button "Next" at bounding box center [623, 19] width 49 height 23
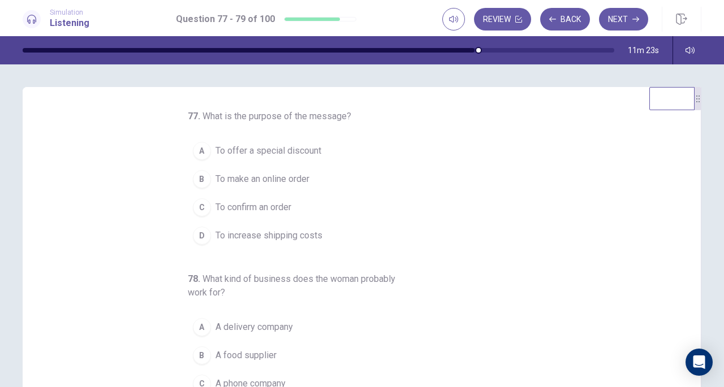
scroll to position [57, 0]
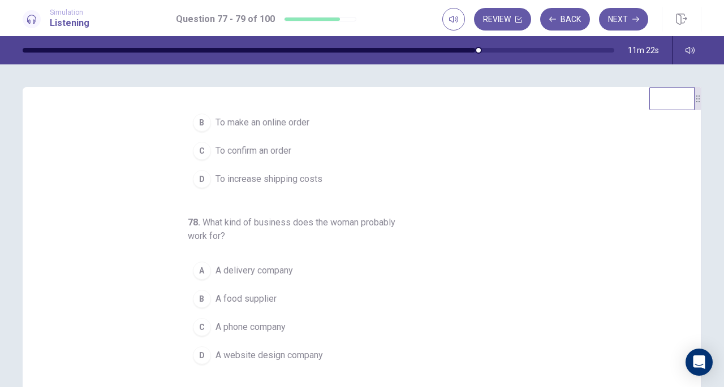
click at [264, 301] on span "A food supplier" at bounding box center [245, 299] width 61 height 14
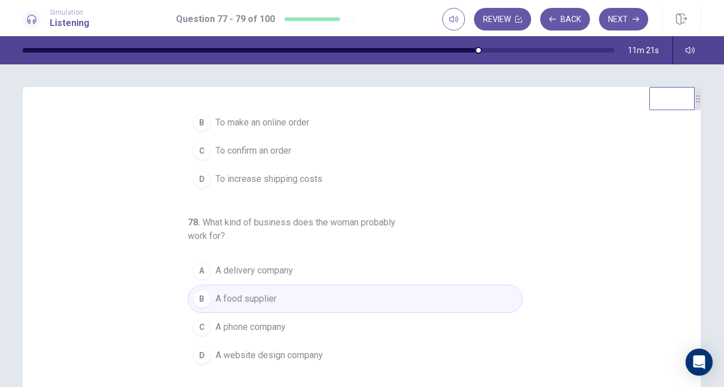
scroll to position [0, 0]
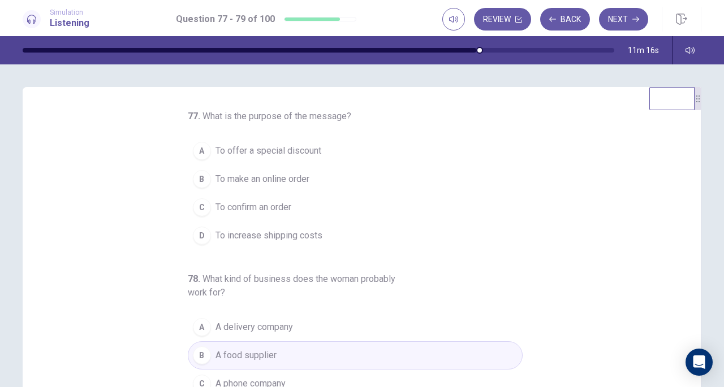
click at [260, 205] on span "To confirm an order" at bounding box center [253, 208] width 76 height 14
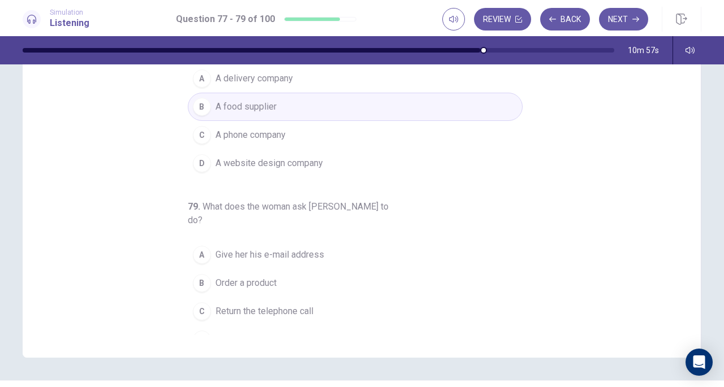
scroll to position [152, 0]
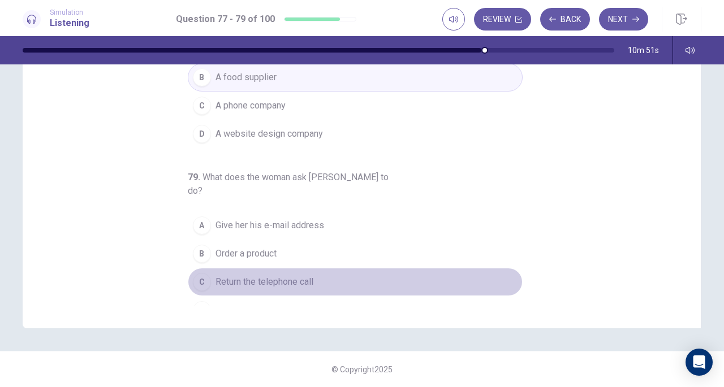
click at [283, 275] on span "Return the telephone call" at bounding box center [264, 282] width 98 height 14
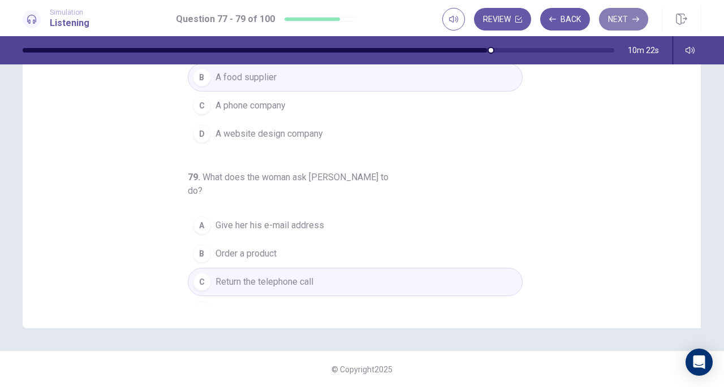
click at [615, 24] on button "Next" at bounding box center [623, 19] width 49 height 23
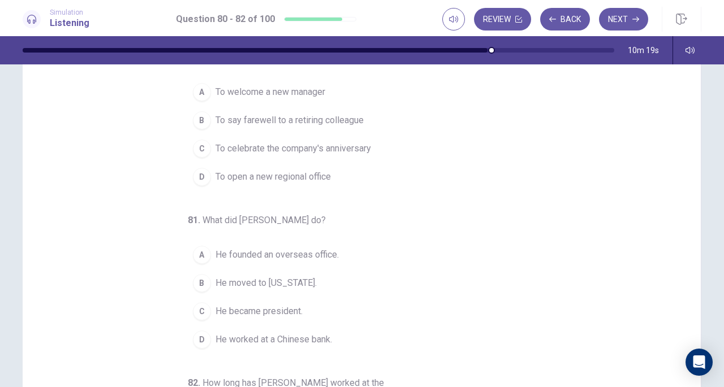
scroll to position [0, 0]
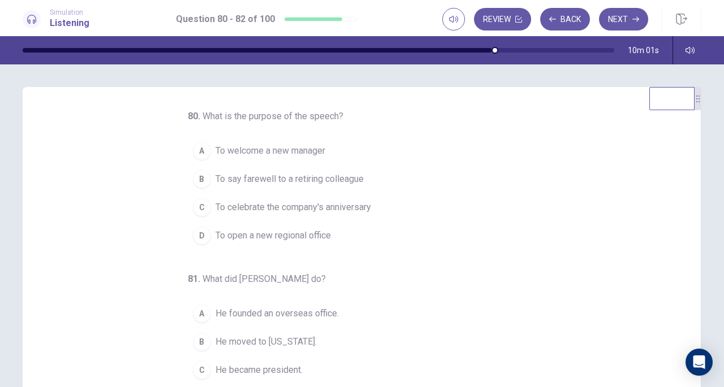
click at [240, 177] on span "To say farewell to a retiring colleague" at bounding box center [289, 179] width 148 height 14
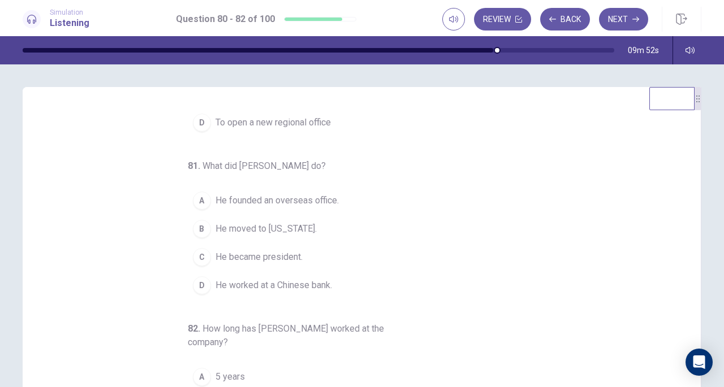
scroll to position [127, 0]
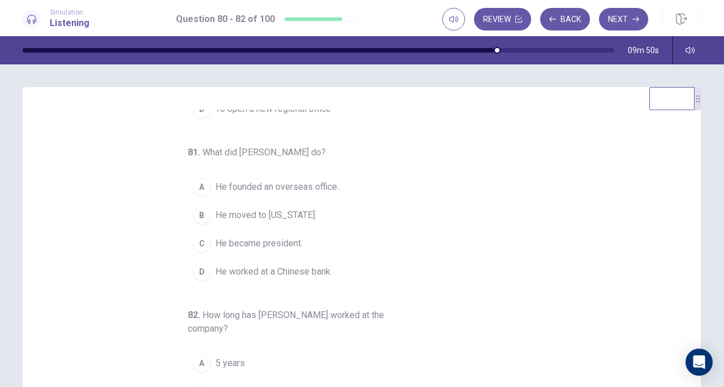
click at [234, 183] on span "He founded an overseas office." at bounding box center [276, 187] width 123 height 14
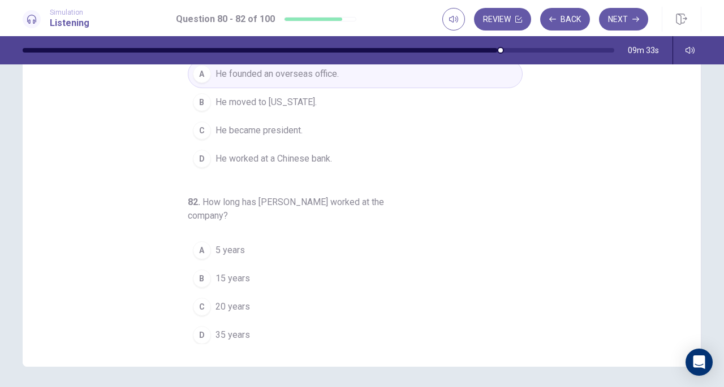
scroll to position [152, 0]
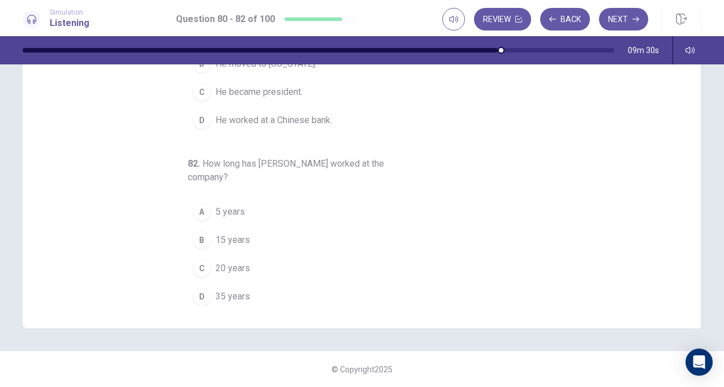
click at [188, 296] on button "D 35 years" at bounding box center [355, 297] width 335 height 28
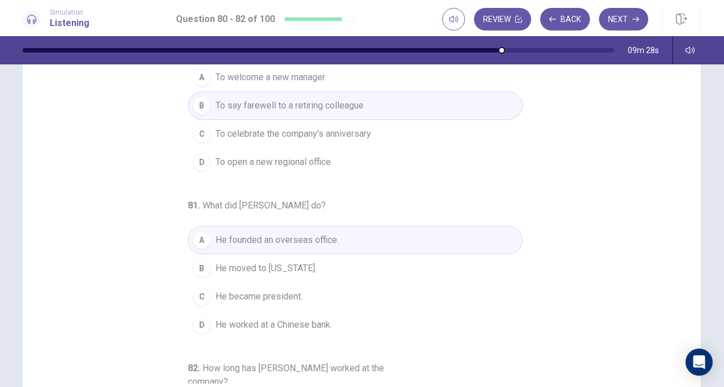
scroll to position [0, 0]
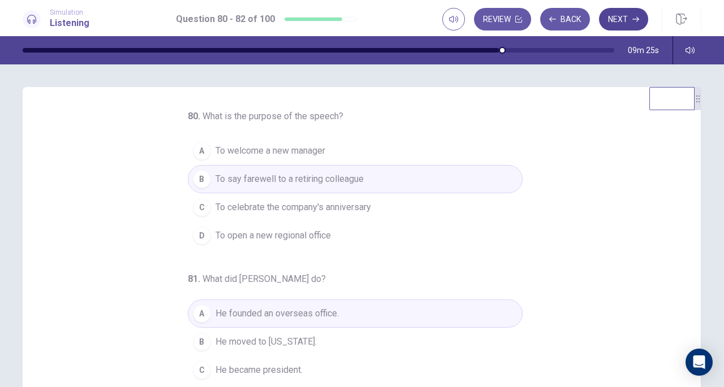
click at [624, 15] on button "Next" at bounding box center [623, 19] width 49 height 23
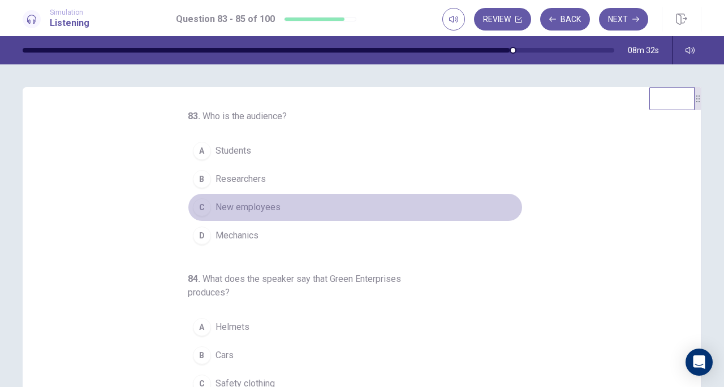
click at [234, 207] on span "New employees" at bounding box center [247, 208] width 65 height 14
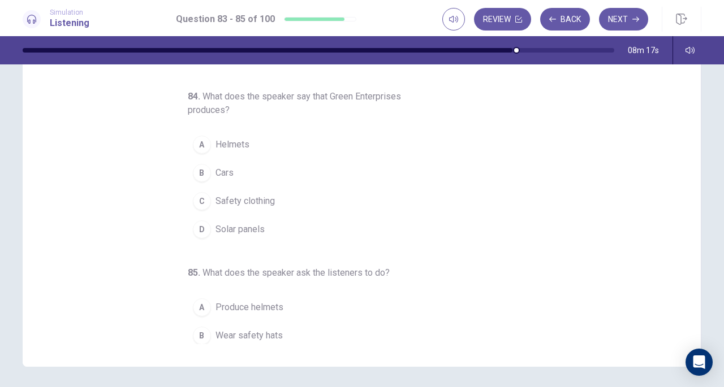
scroll to position [14, 0]
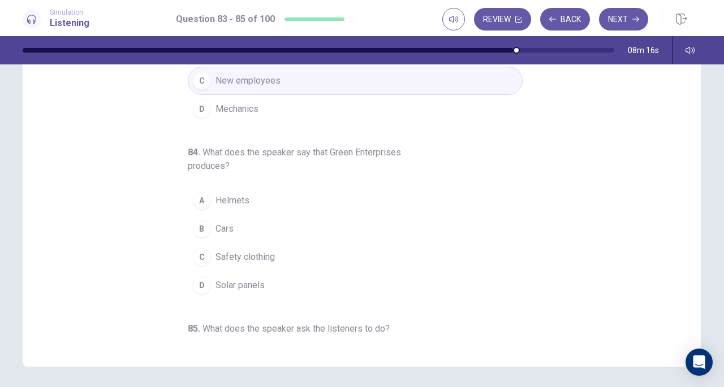
click at [236, 287] on span "Solar panels" at bounding box center [239, 286] width 49 height 14
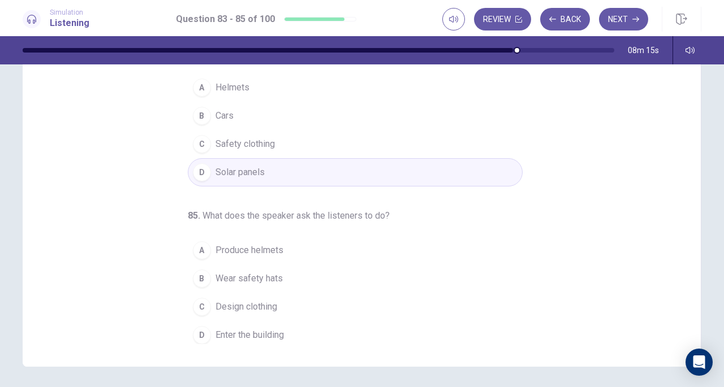
scroll to position [152, 0]
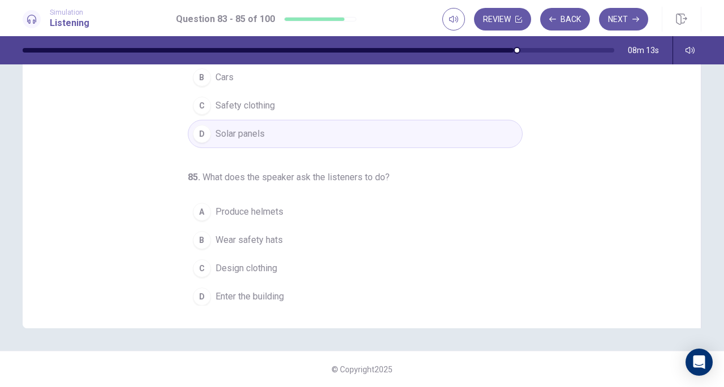
click at [267, 235] on span "Wear safety hats" at bounding box center [248, 240] width 67 height 14
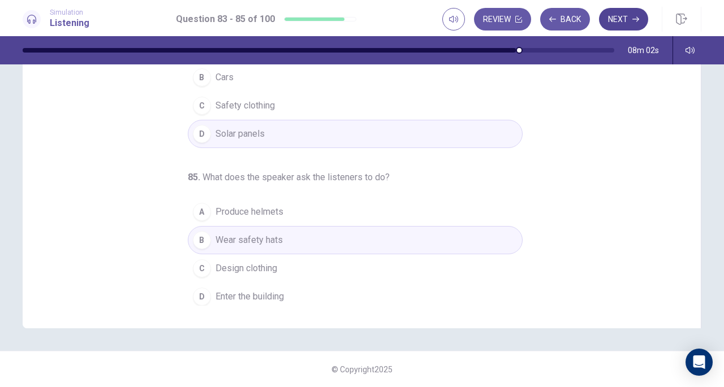
click at [621, 18] on button "Next" at bounding box center [623, 19] width 49 height 23
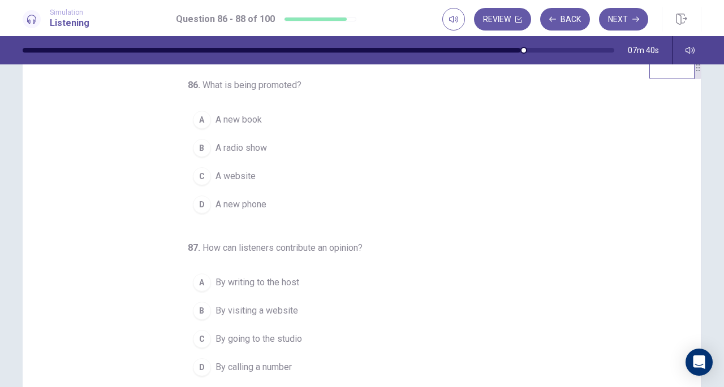
scroll to position [0, 0]
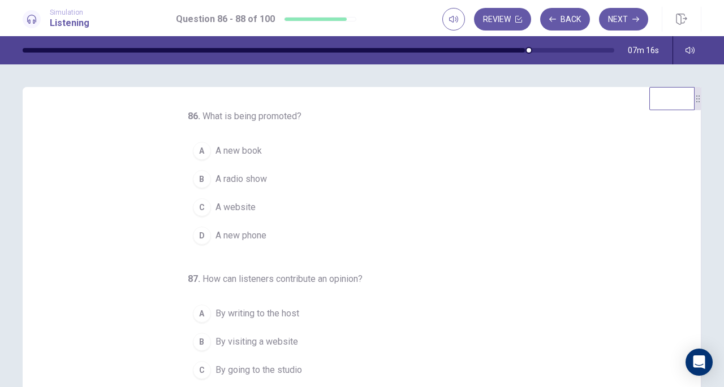
click at [226, 149] on span "A new book" at bounding box center [238, 151] width 46 height 14
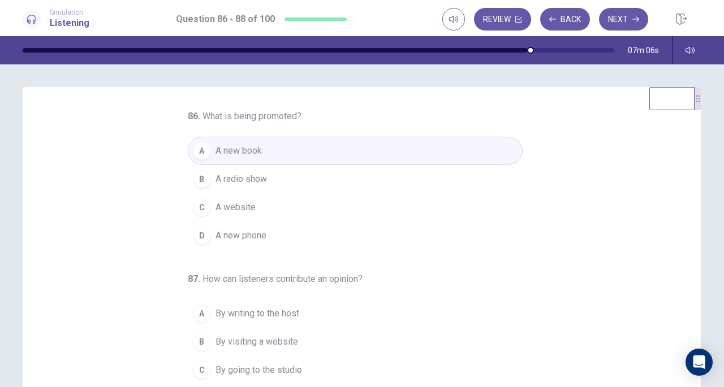
click at [241, 181] on span "A radio show" at bounding box center [240, 179] width 51 height 14
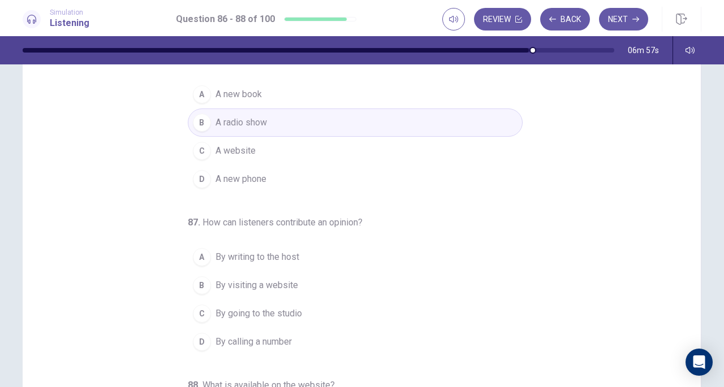
scroll to position [57, 0]
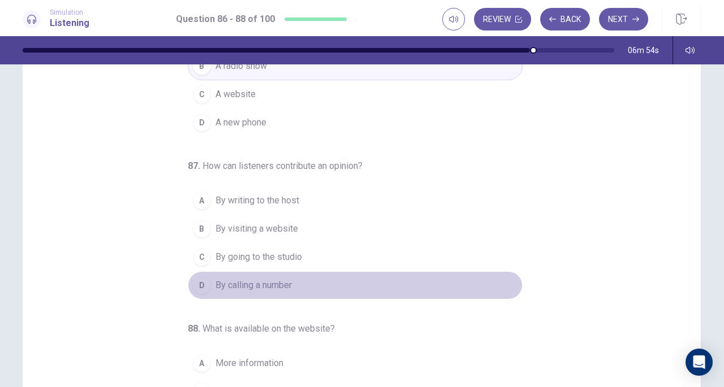
click at [267, 282] on span "By calling a number" at bounding box center [253, 286] width 76 height 14
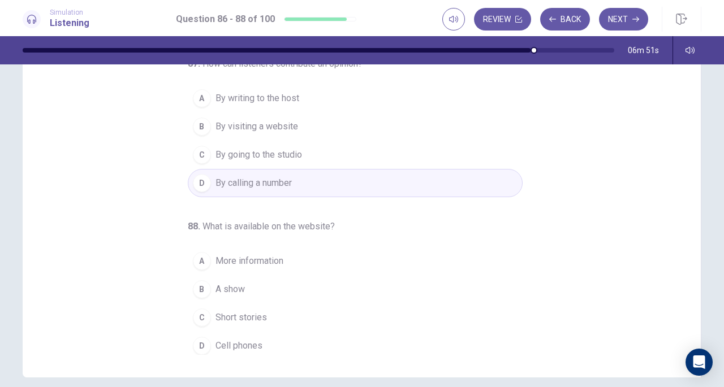
scroll to position [113, 0]
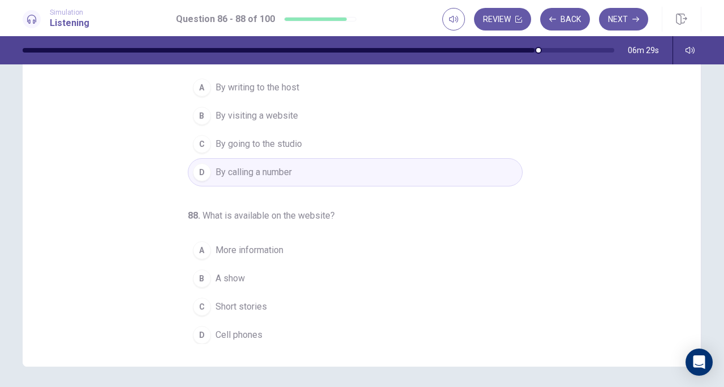
click at [243, 249] on span "More information" at bounding box center [249, 251] width 68 height 14
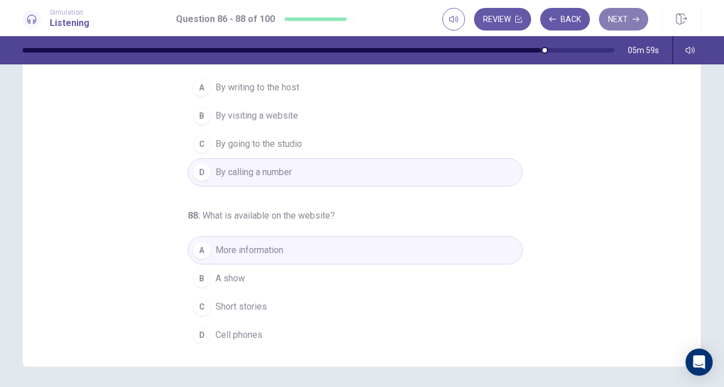
click at [616, 19] on button "Next" at bounding box center [623, 19] width 49 height 23
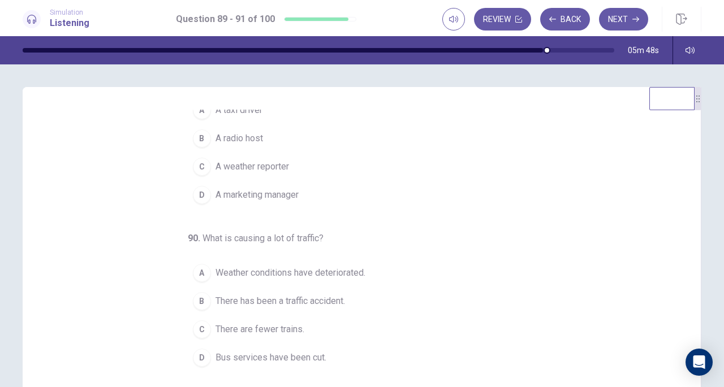
scroll to position [0, 0]
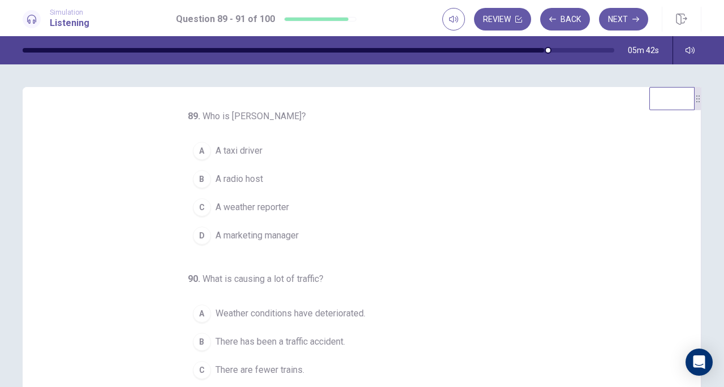
click at [232, 179] on span "A radio host" at bounding box center [238, 179] width 47 height 14
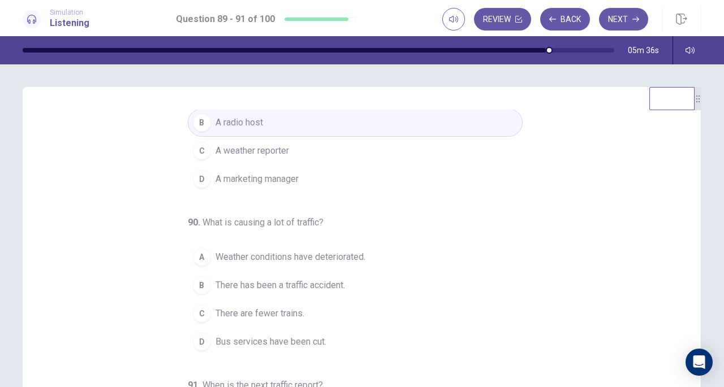
scroll to position [113, 0]
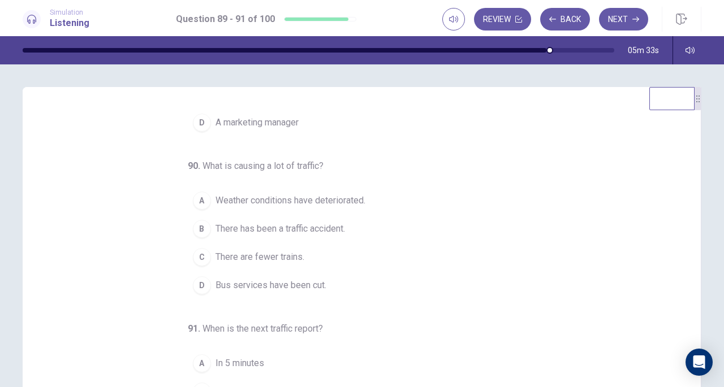
click at [267, 279] on span "Bus services have been cut." at bounding box center [270, 286] width 111 height 14
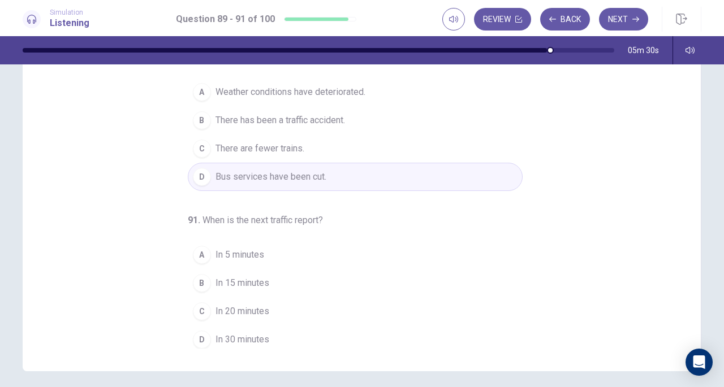
scroll to position [152, 0]
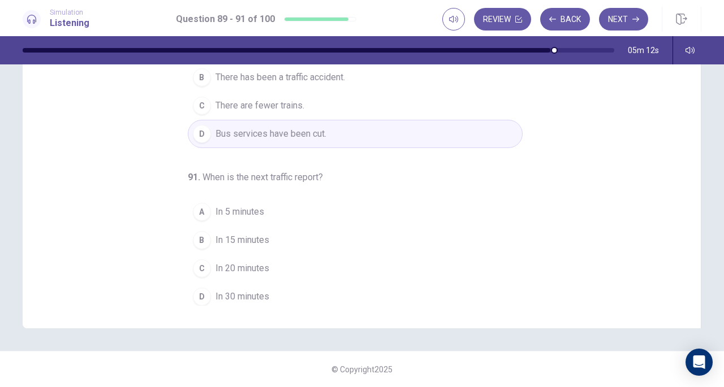
click at [221, 237] on span "In 15 minutes" at bounding box center [242, 240] width 54 height 14
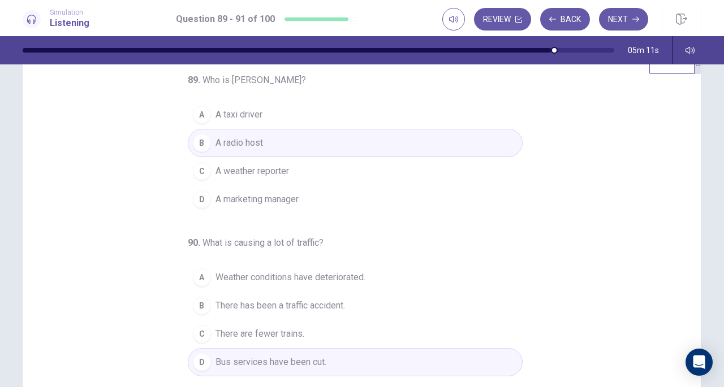
scroll to position [0, 0]
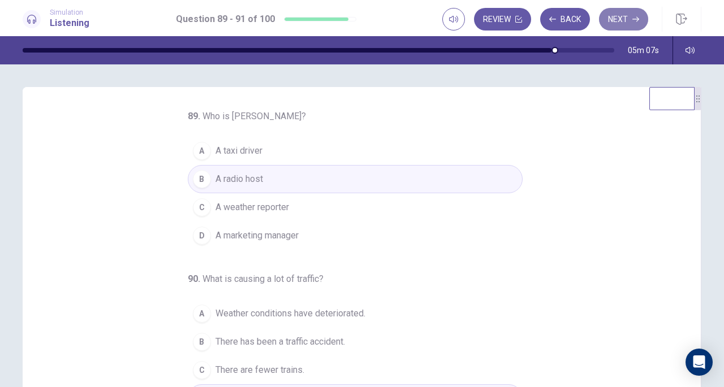
click at [620, 19] on button "Next" at bounding box center [623, 19] width 49 height 23
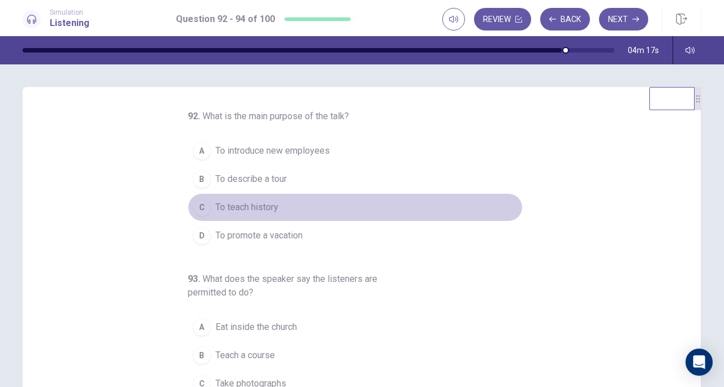
click at [251, 205] on span "To teach history" at bounding box center [246, 208] width 63 height 14
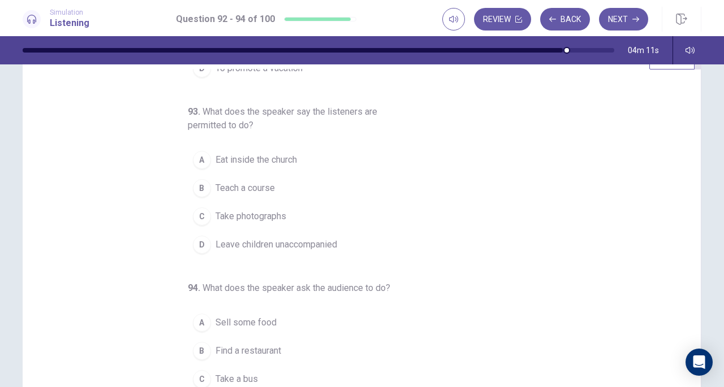
scroll to position [57, 0]
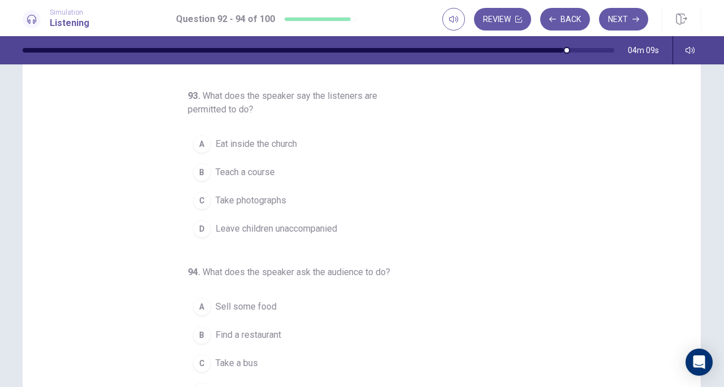
click at [246, 200] on span "Take photographs" at bounding box center [250, 201] width 71 height 14
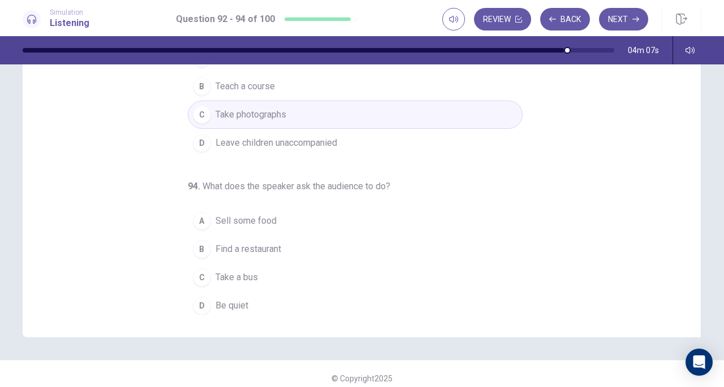
scroll to position [152, 0]
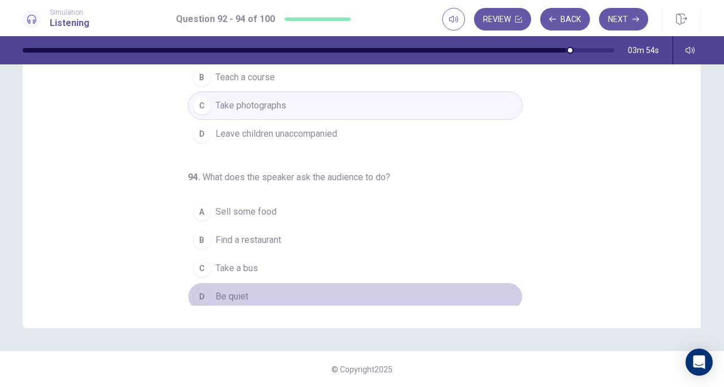
click at [231, 283] on button "D Be quiet" at bounding box center [355, 297] width 335 height 28
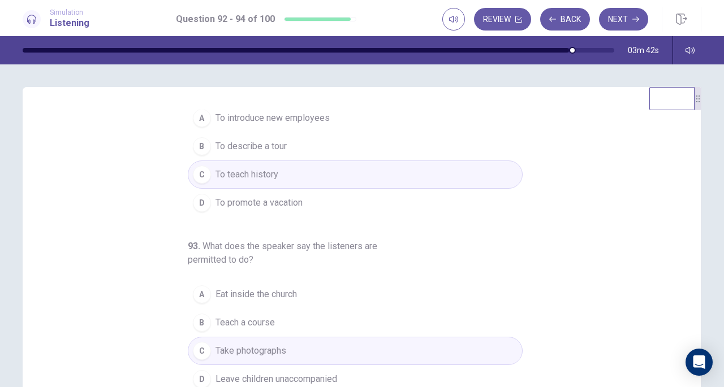
scroll to position [0, 0]
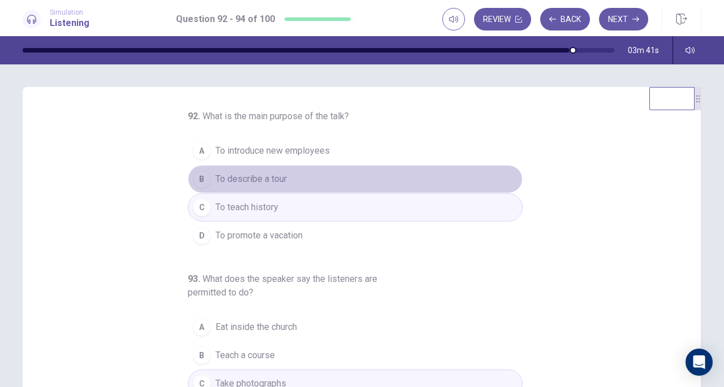
click at [253, 178] on span "To describe a tour" at bounding box center [250, 179] width 71 height 14
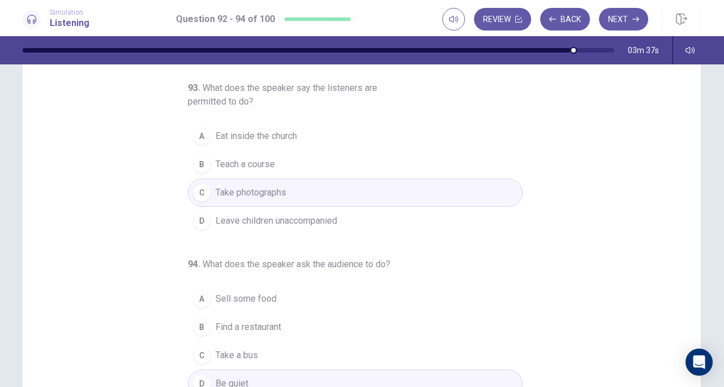
scroll to position [152, 0]
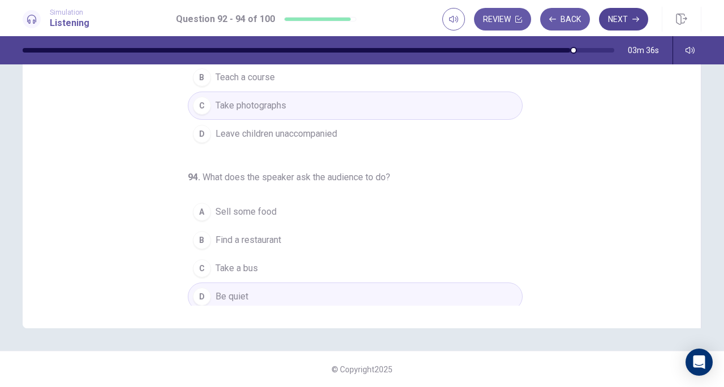
click at [624, 19] on button "Next" at bounding box center [623, 19] width 49 height 23
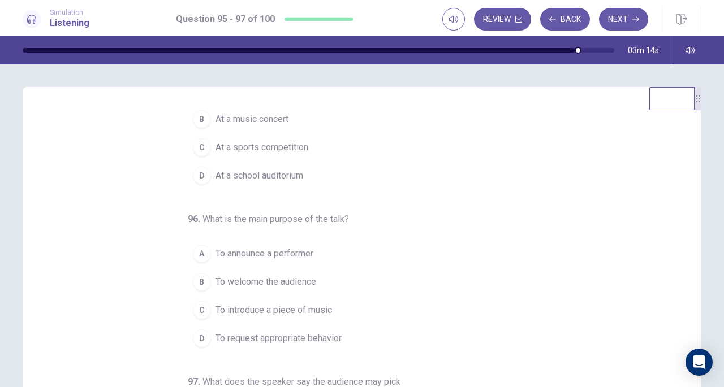
scroll to position [0, 0]
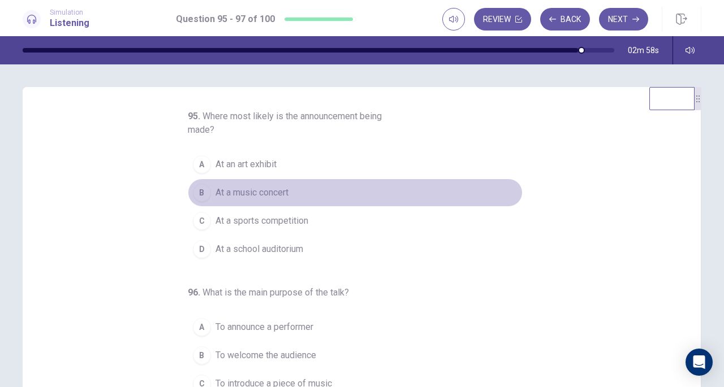
click at [248, 191] on span "At a music concert" at bounding box center [251, 193] width 73 height 14
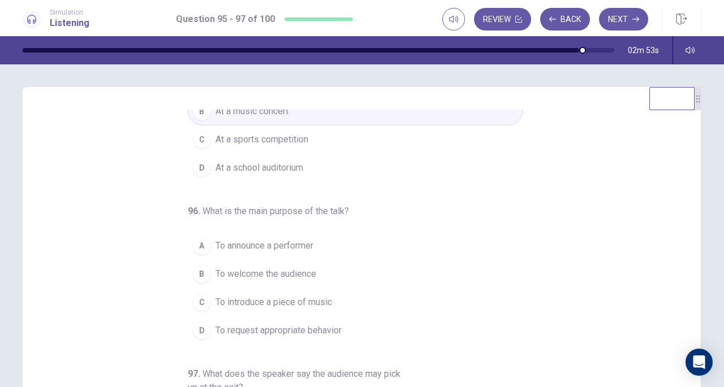
scroll to position [113, 0]
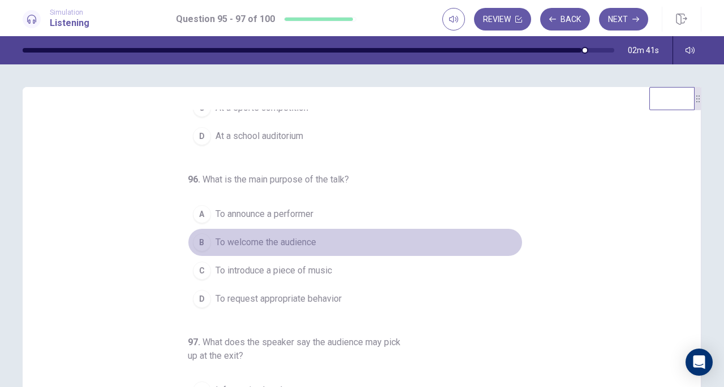
click at [293, 243] on span "To welcome the audience" at bounding box center [265, 243] width 101 height 14
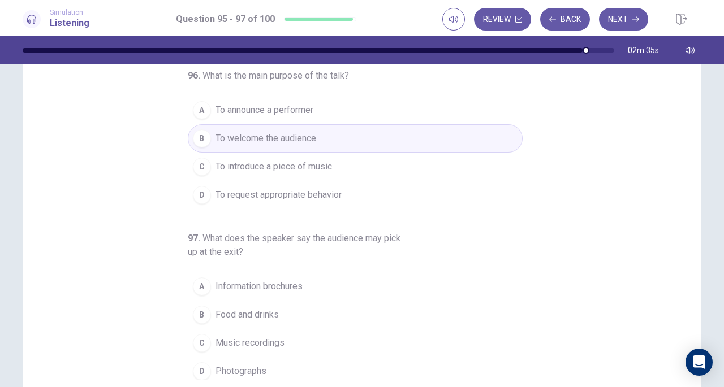
scroll to position [152, 0]
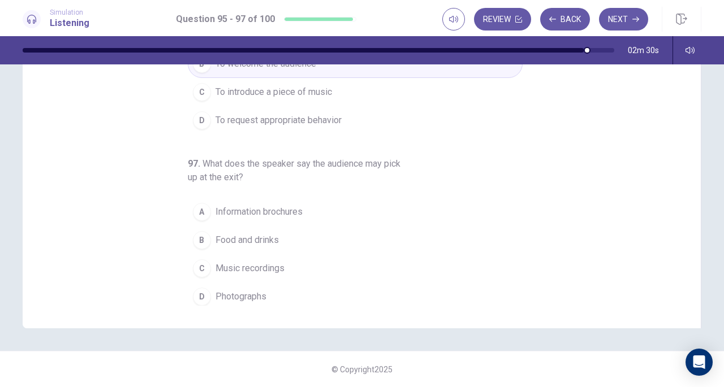
click at [294, 117] on span "To request appropriate behavior" at bounding box center [278, 121] width 126 height 14
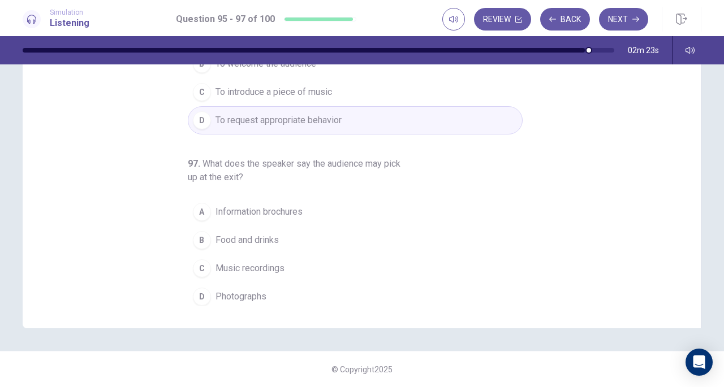
click at [254, 208] on span "Information brochures" at bounding box center [258, 212] width 87 height 14
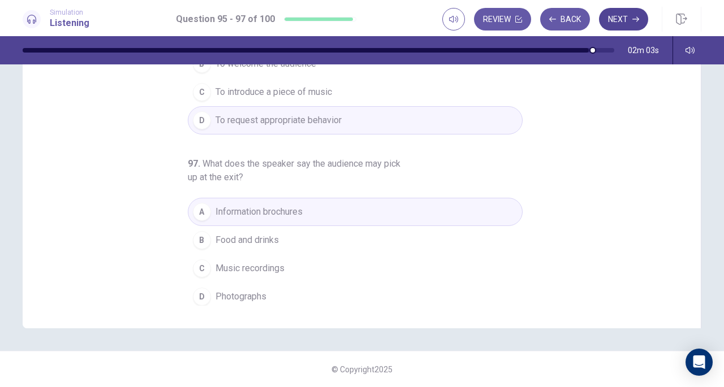
click at [617, 19] on button "Next" at bounding box center [623, 19] width 49 height 23
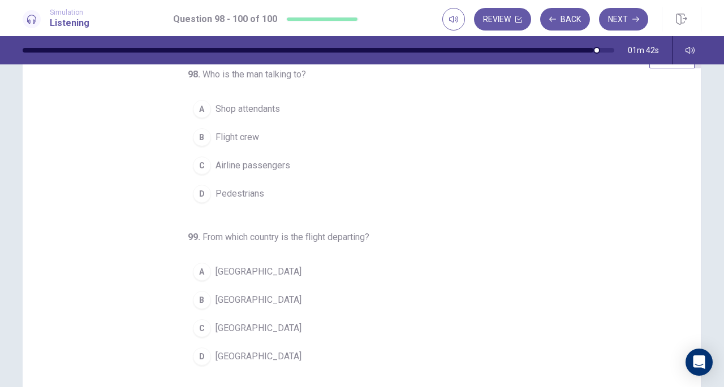
scroll to position [0, 0]
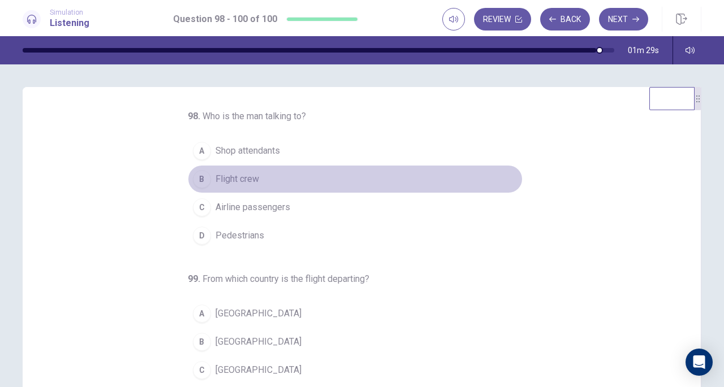
click at [231, 175] on span "Flight crew" at bounding box center [237, 179] width 44 height 14
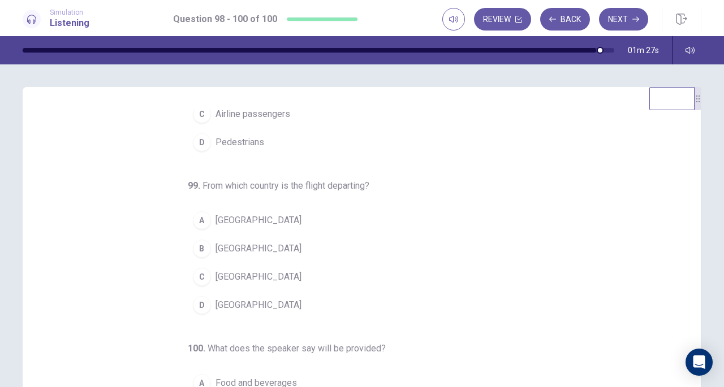
scroll to position [113, 0]
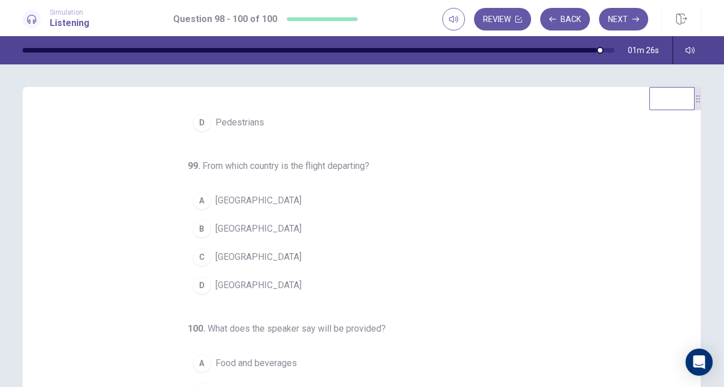
click at [233, 285] on span "[GEOGRAPHIC_DATA]" at bounding box center [258, 286] width 86 height 14
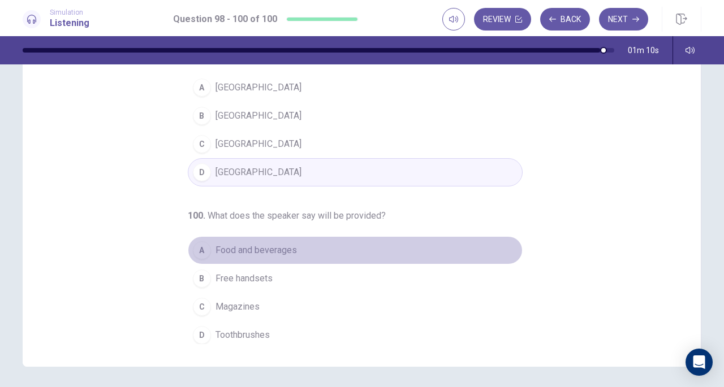
click at [241, 253] on span "Food and beverages" at bounding box center [255, 251] width 81 height 14
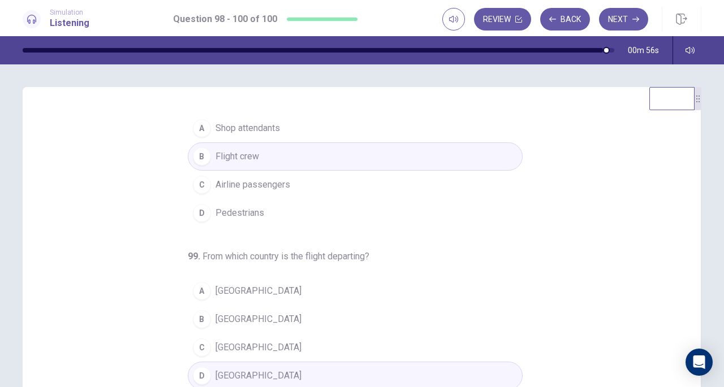
scroll to position [0, 0]
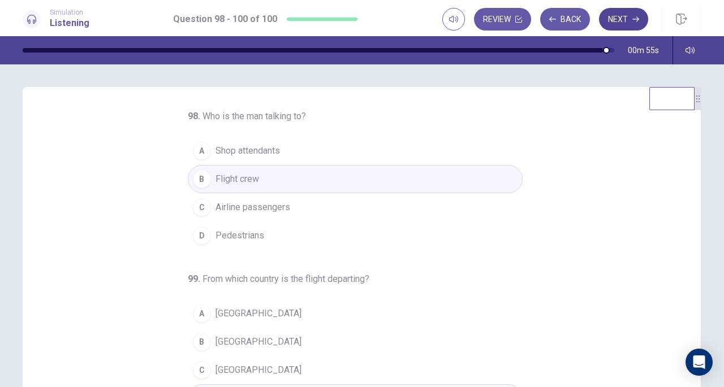
click at [629, 19] on button "Next" at bounding box center [623, 19] width 49 height 23
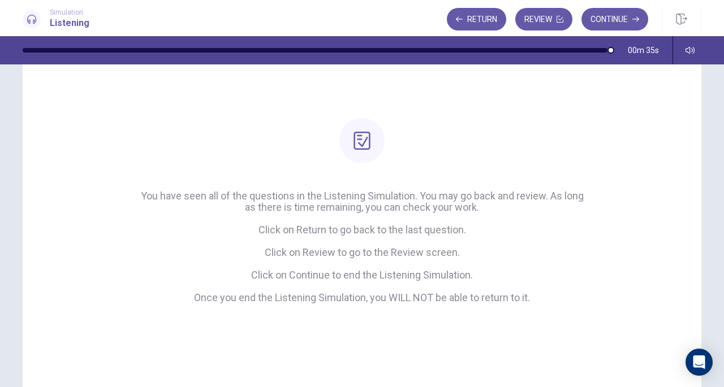
scroll to position [7, 0]
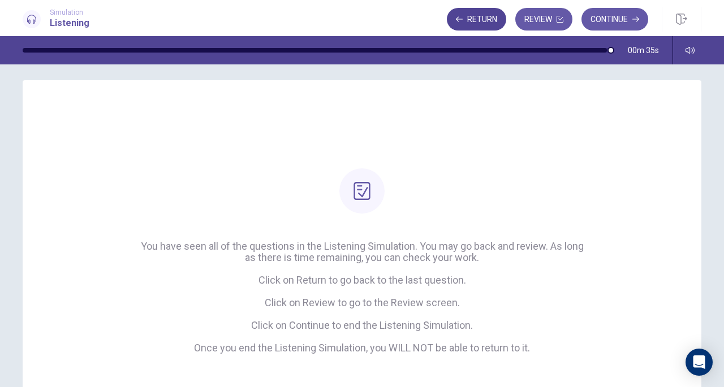
click at [473, 17] on button "Return" at bounding box center [476, 19] width 59 height 23
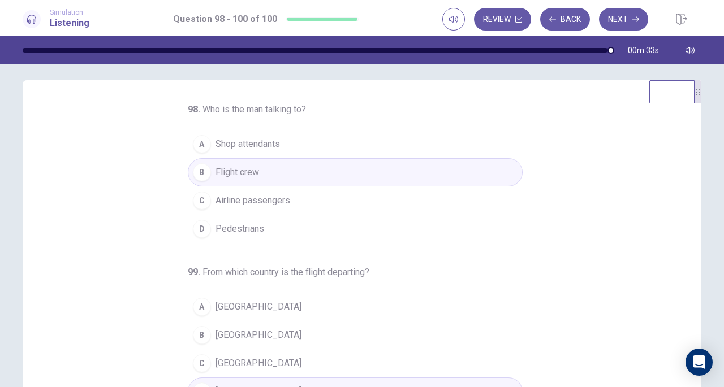
scroll to position [0, 0]
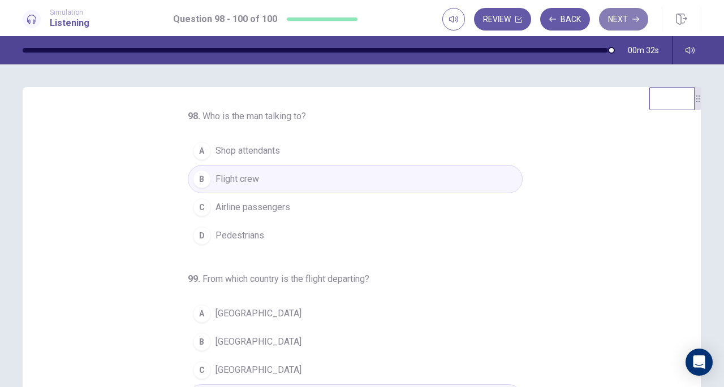
click at [616, 20] on button "Next" at bounding box center [623, 19] width 49 height 23
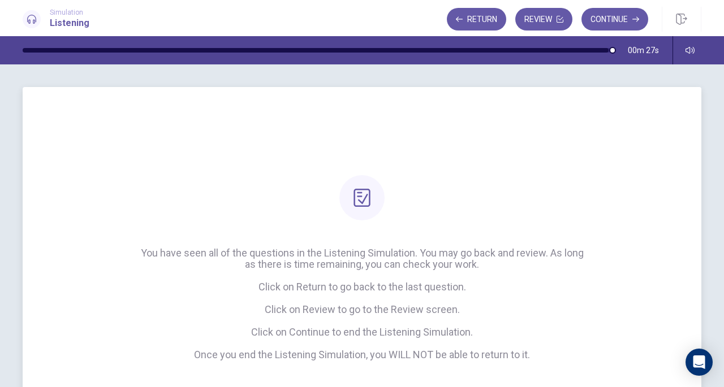
scroll to position [57, 0]
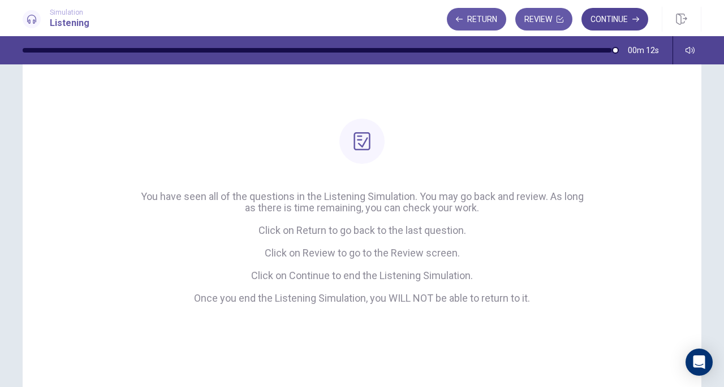
click at [609, 14] on button "Continue" at bounding box center [614, 19] width 67 height 23
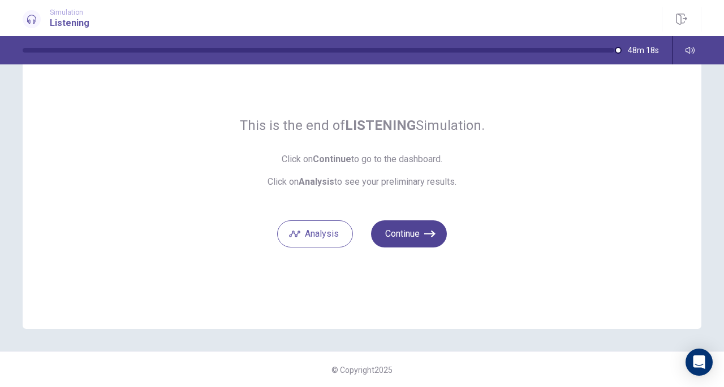
click at [416, 227] on button "Continue" at bounding box center [409, 233] width 76 height 27
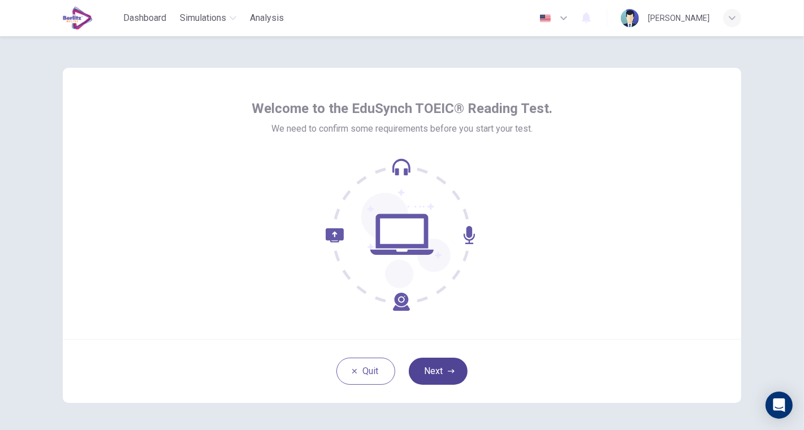
click at [429, 372] on button "Next" at bounding box center [438, 371] width 59 height 27
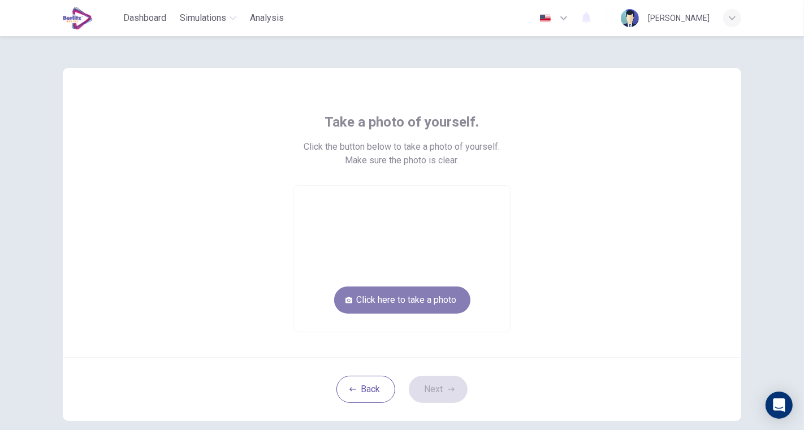
click at [445, 301] on button "Click here to take a photo" at bounding box center [402, 300] width 136 height 27
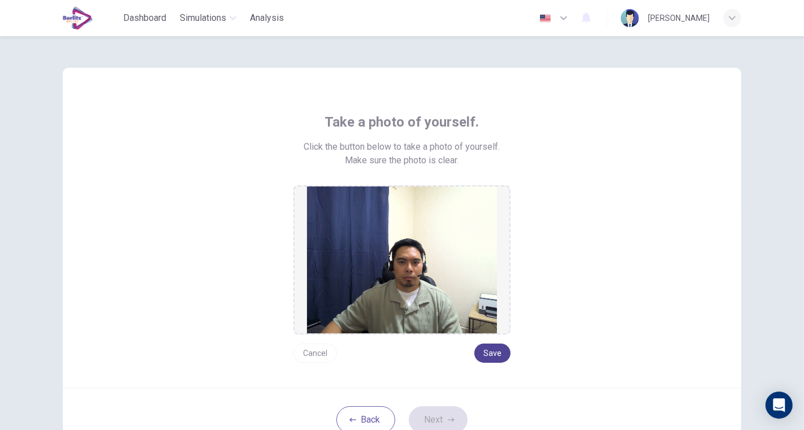
click at [492, 353] on button "Save" at bounding box center [492, 353] width 36 height 19
click at [440, 413] on button "Next" at bounding box center [438, 419] width 59 height 27
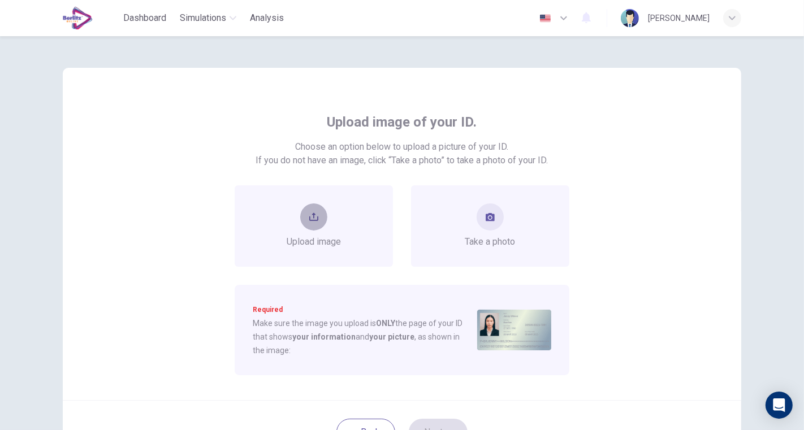
click at [301, 216] on button "upload" at bounding box center [313, 217] width 27 height 27
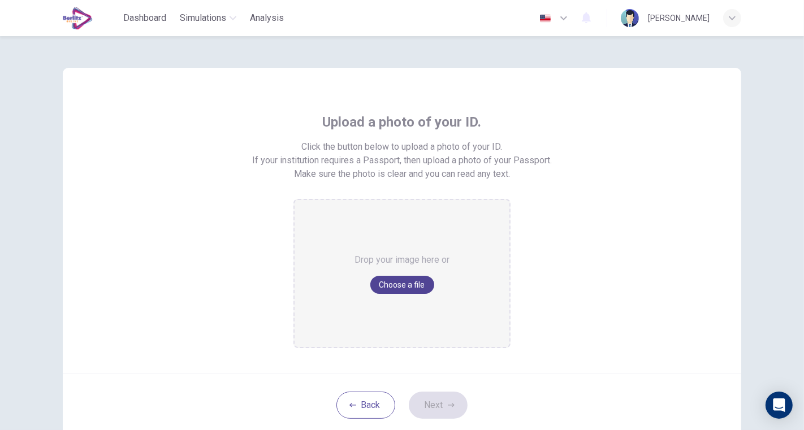
click at [383, 289] on button "Choose a file" at bounding box center [402, 285] width 64 height 18
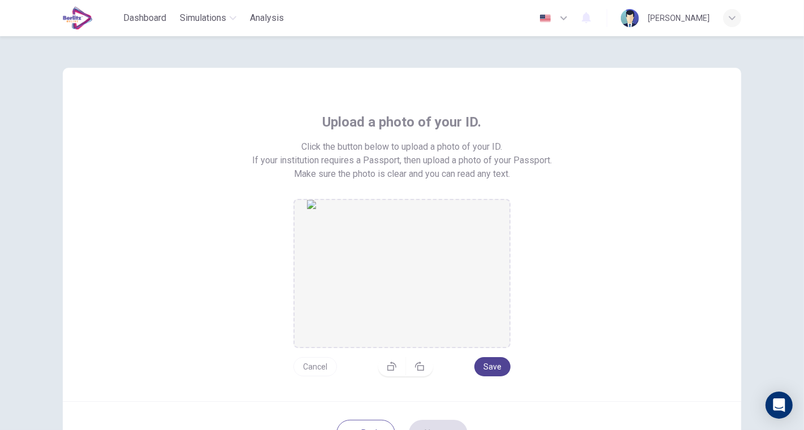
click at [499, 365] on button "Save" at bounding box center [492, 366] width 36 height 19
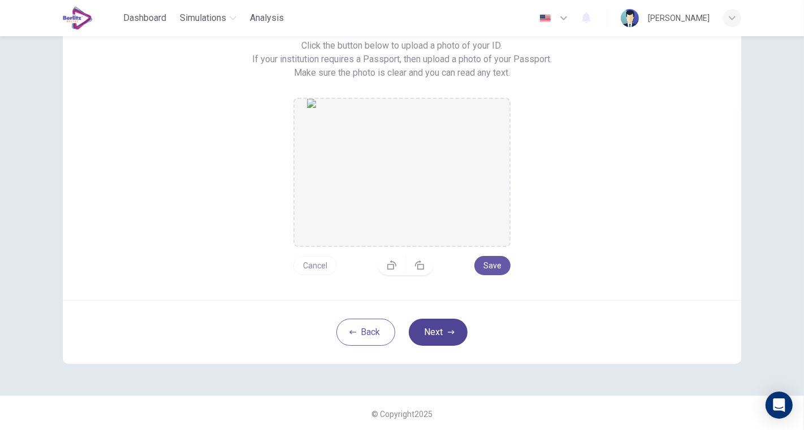
click at [438, 335] on button "Next" at bounding box center [438, 332] width 59 height 27
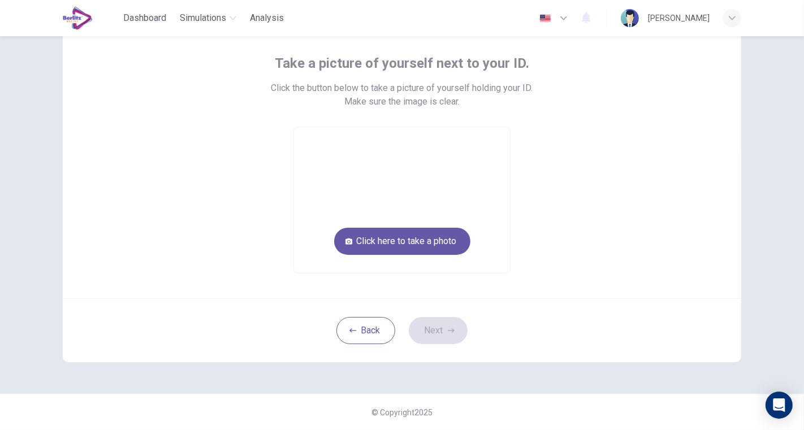
scroll to position [58, 0]
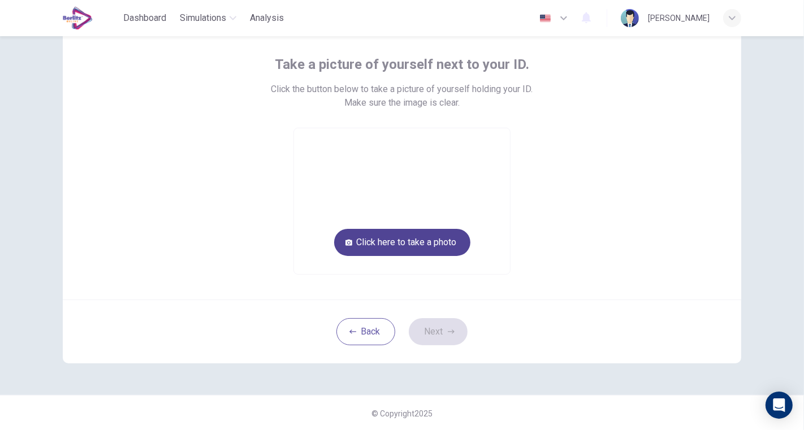
click at [436, 236] on button "Click here to take a photo" at bounding box center [402, 242] width 136 height 27
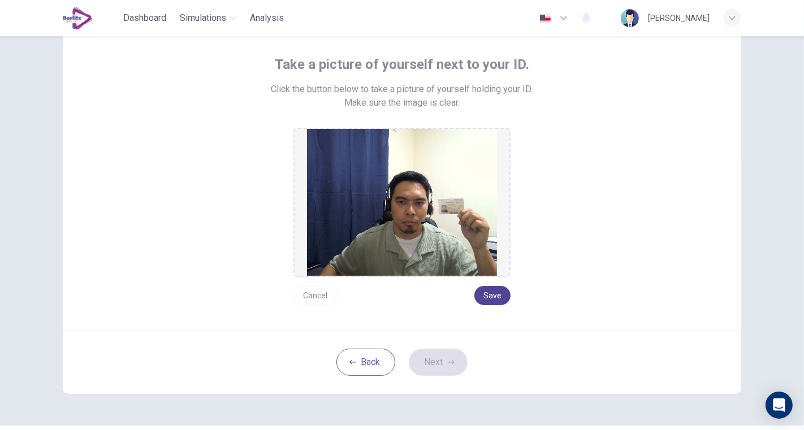
click at [491, 292] on button "Save" at bounding box center [492, 295] width 36 height 19
click at [430, 352] on button "Next" at bounding box center [438, 362] width 59 height 27
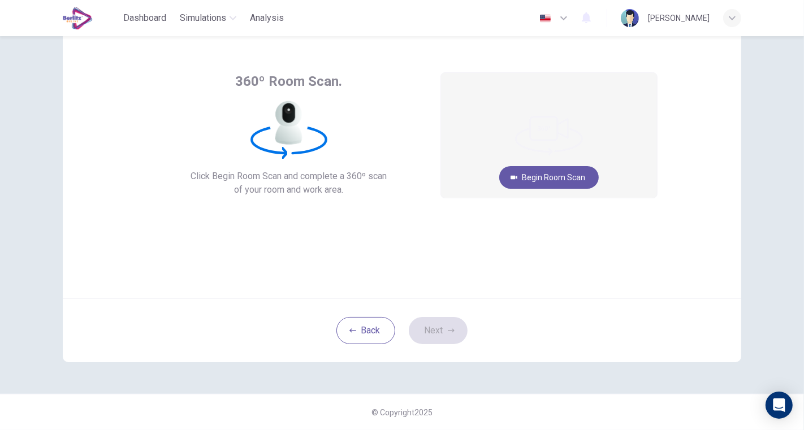
scroll to position [40, 0]
click at [551, 178] on button "Begin Room Scan" at bounding box center [548, 178] width 99 height 23
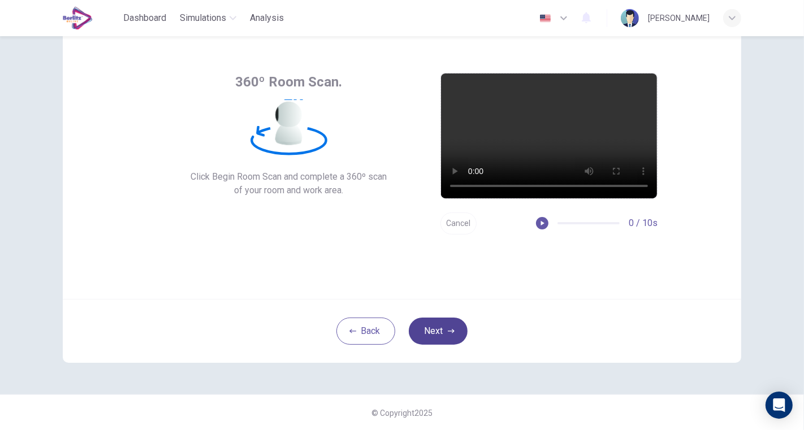
click at [451, 331] on icon "button" at bounding box center [451, 331] width 7 height 7
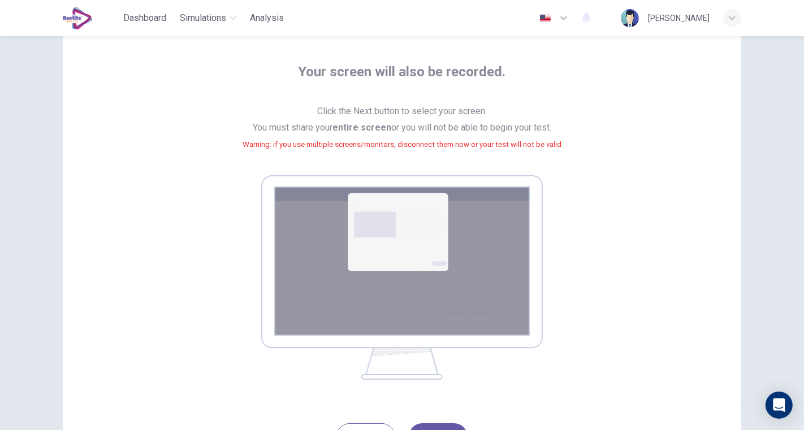
scroll to position [126, 0]
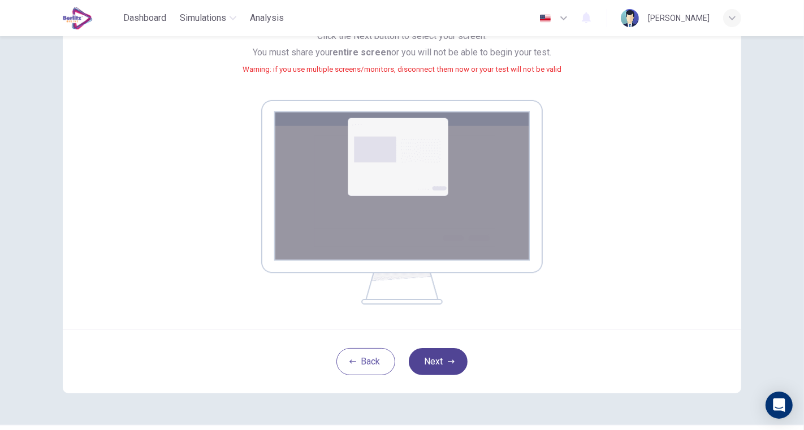
click at [448, 361] on icon "button" at bounding box center [451, 361] width 7 height 7
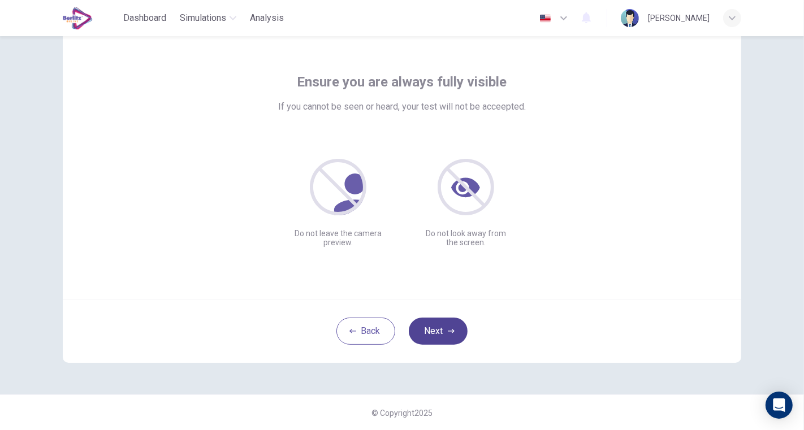
click at [442, 328] on button "Next" at bounding box center [438, 331] width 59 height 27
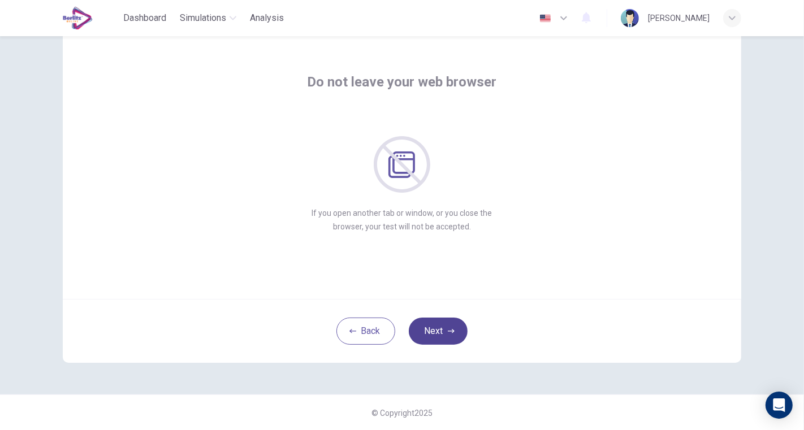
click at [442, 327] on button "Next" at bounding box center [438, 331] width 59 height 27
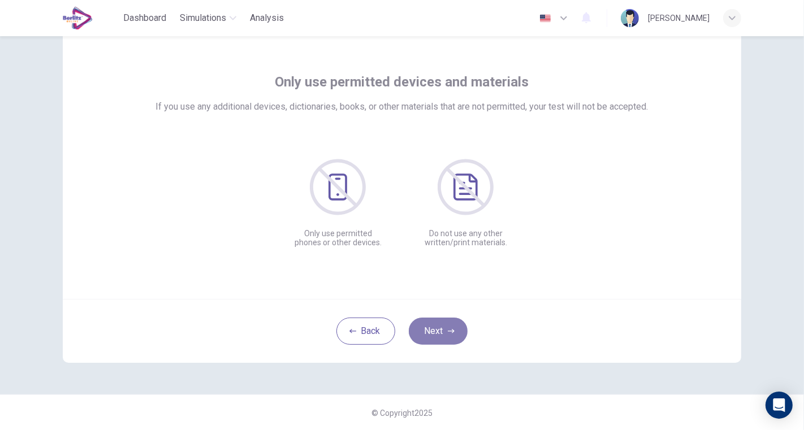
click at [442, 327] on button "Next" at bounding box center [438, 331] width 59 height 27
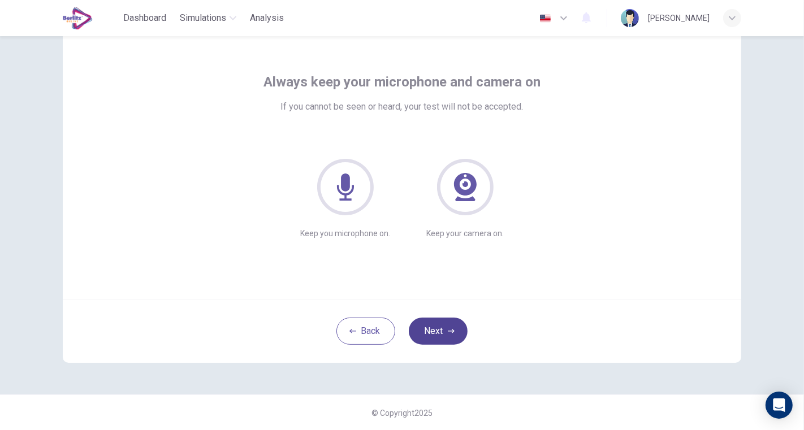
click at [442, 327] on button "Next" at bounding box center [438, 331] width 59 height 27
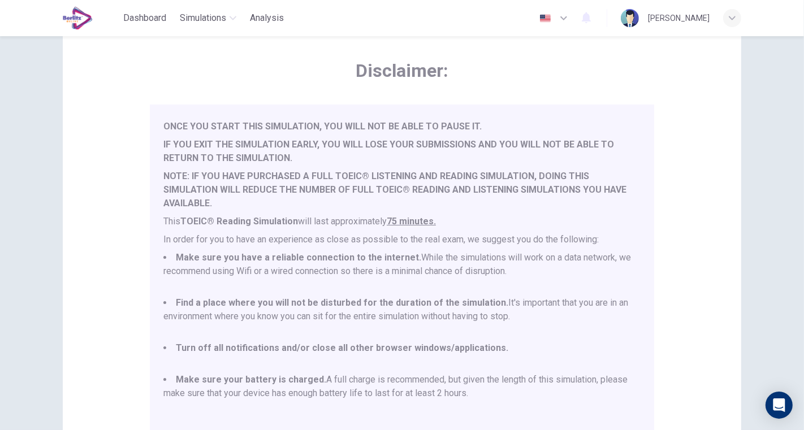
scroll to position [29, 0]
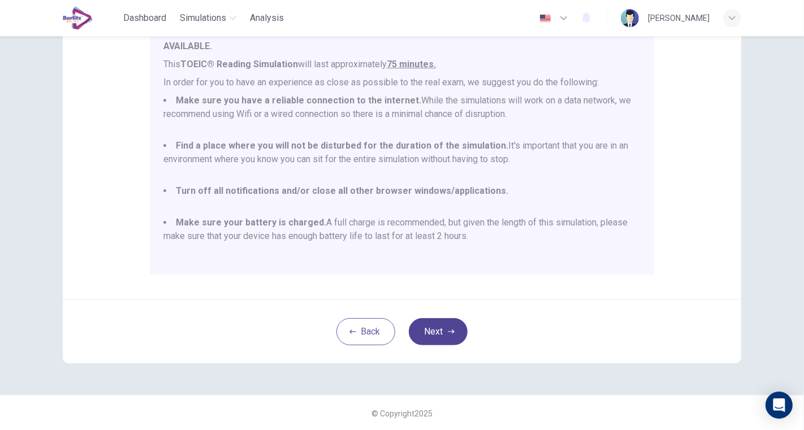
drag, startPoint x: 426, startPoint y: 332, endPoint x: 456, endPoint y: 330, distance: 30.0
click at [425, 332] on button "Next" at bounding box center [438, 331] width 59 height 27
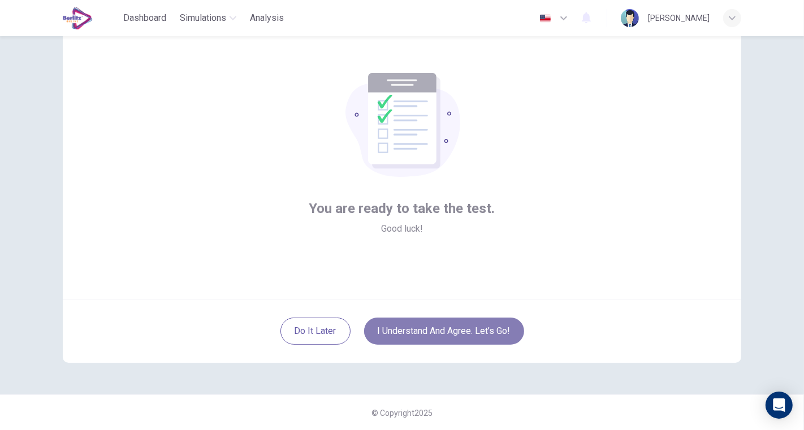
click at [470, 326] on button "I understand and agree. Let’s go!" at bounding box center [444, 331] width 160 height 27
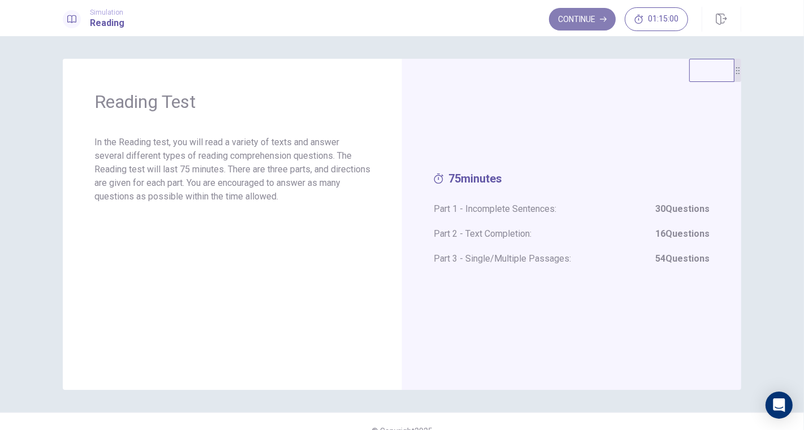
click at [579, 18] on button "Continue" at bounding box center [582, 19] width 67 height 23
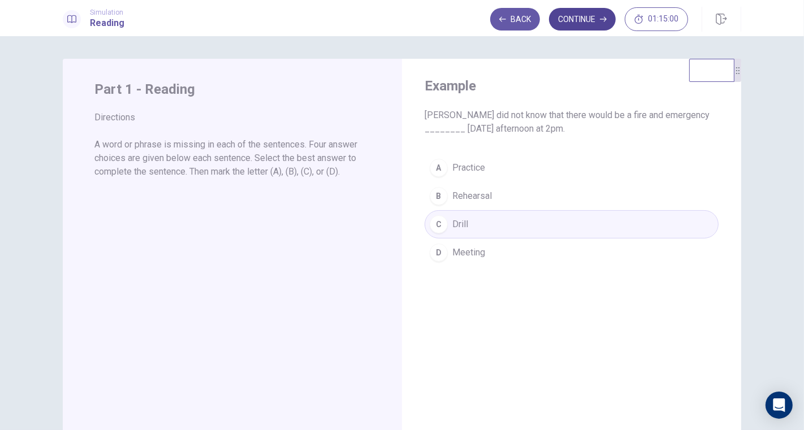
click at [583, 20] on button "Continue" at bounding box center [582, 19] width 67 height 23
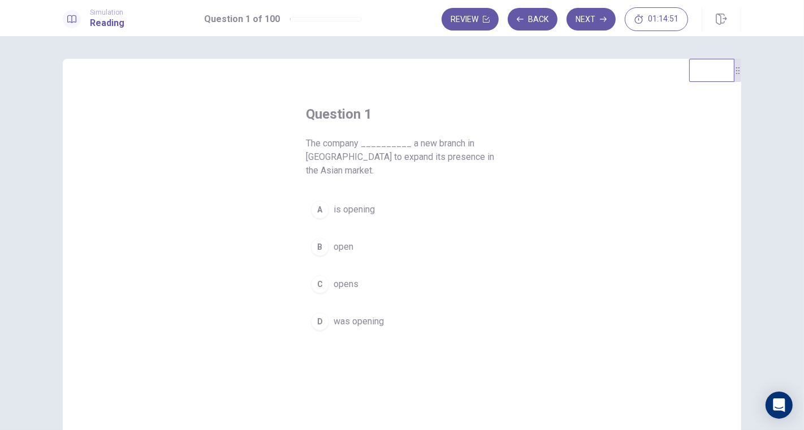
click at [357, 211] on span "is opening" at bounding box center [354, 210] width 41 height 14
click at [587, 18] on button "Next" at bounding box center [590, 19] width 49 height 23
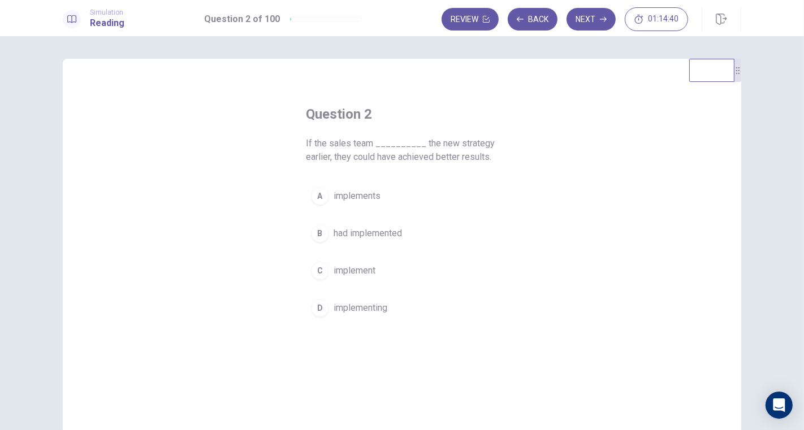
click at [355, 232] on span "had implemented" at bounding box center [368, 234] width 68 height 14
click at [587, 19] on button "Next" at bounding box center [590, 19] width 49 height 23
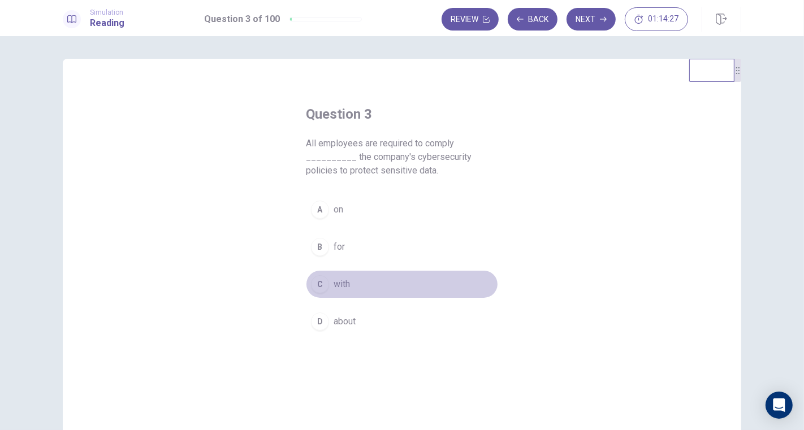
click at [335, 280] on span "with" at bounding box center [342, 285] width 16 height 14
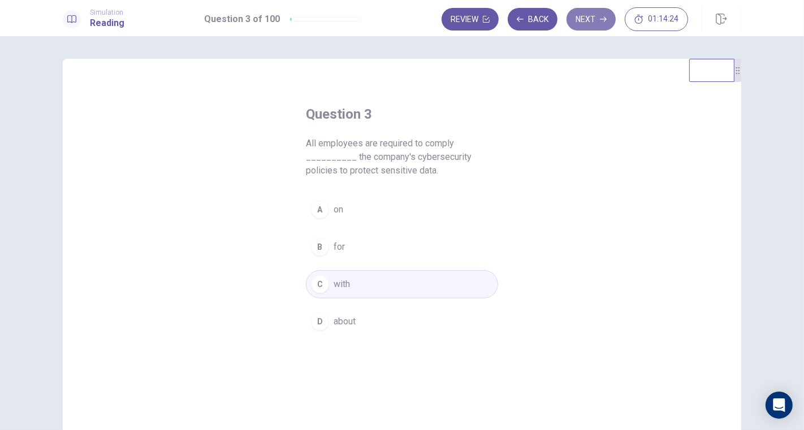
click at [589, 14] on button "Next" at bounding box center [590, 19] width 49 height 23
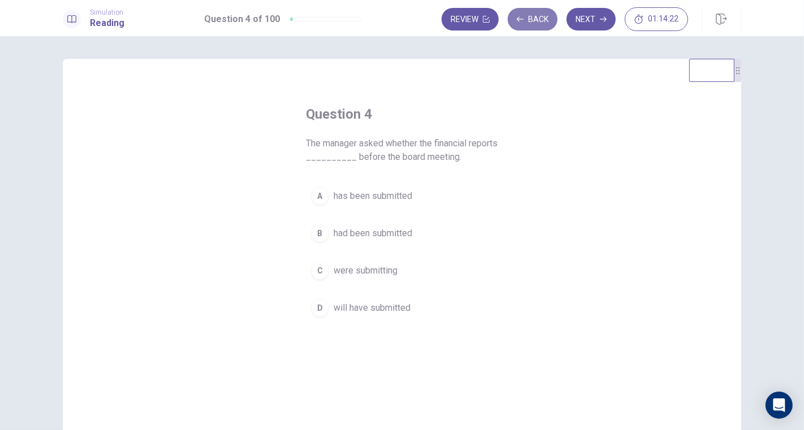
click at [538, 23] on button "Back" at bounding box center [533, 19] width 50 height 23
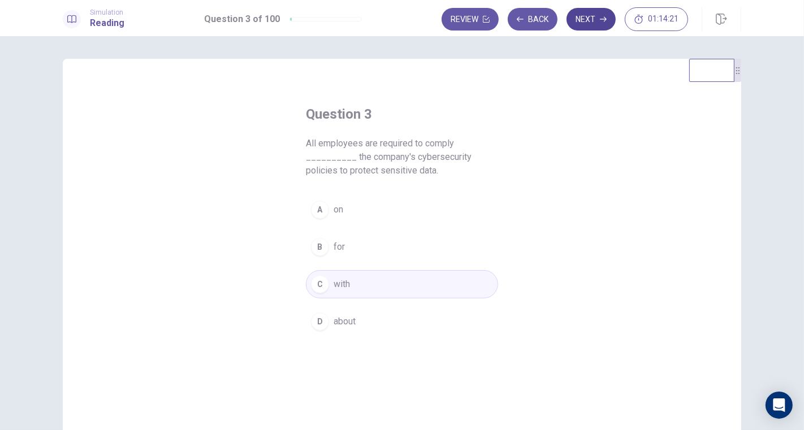
click at [579, 18] on button "Next" at bounding box center [590, 19] width 49 height 23
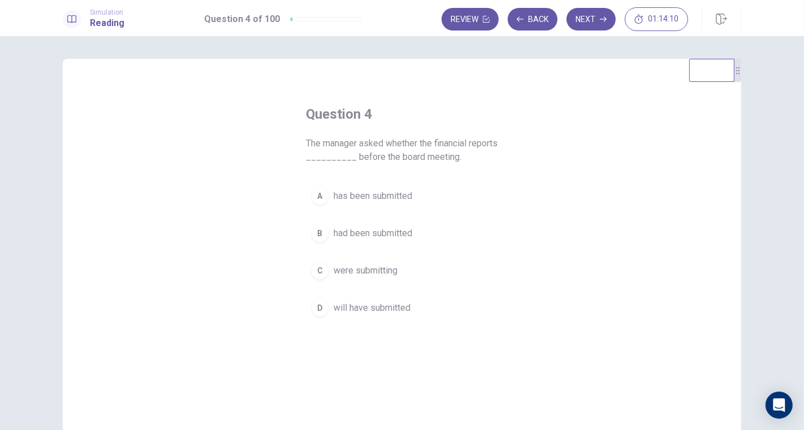
click at [380, 196] on span "has been submitted" at bounding box center [373, 196] width 79 height 14
click at [591, 20] on button "Next" at bounding box center [590, 19] width 49 height 23
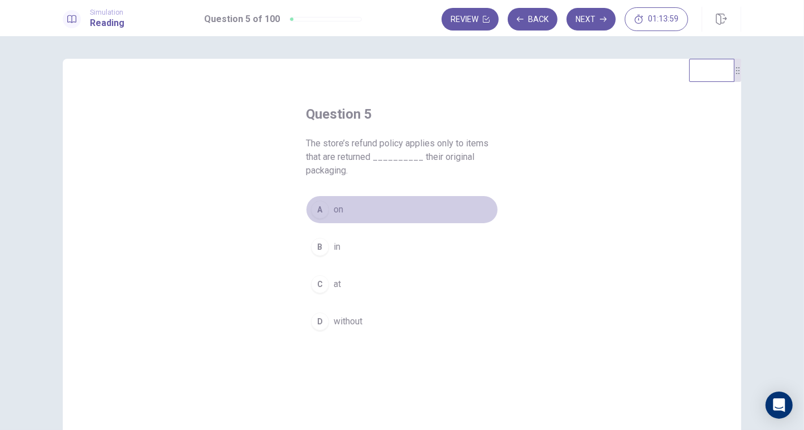
click at [322, 205] on div "A" at bounding box center [320, 210] width 18 height 18
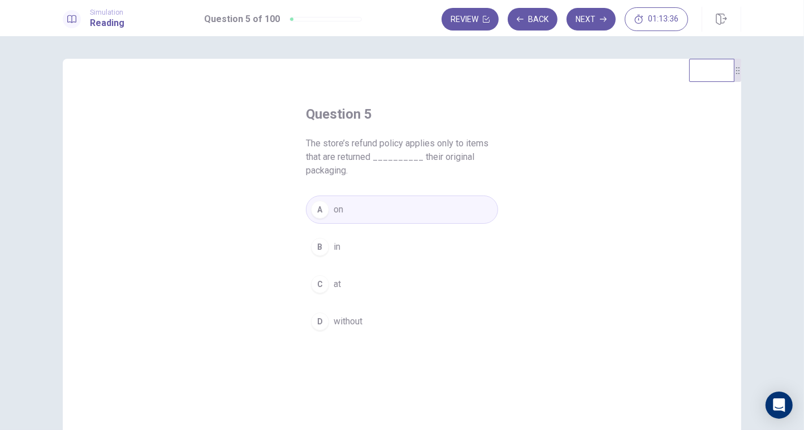
click at [349, 240] on button "B in" at bounding box center [402, 247] width 192 height 28
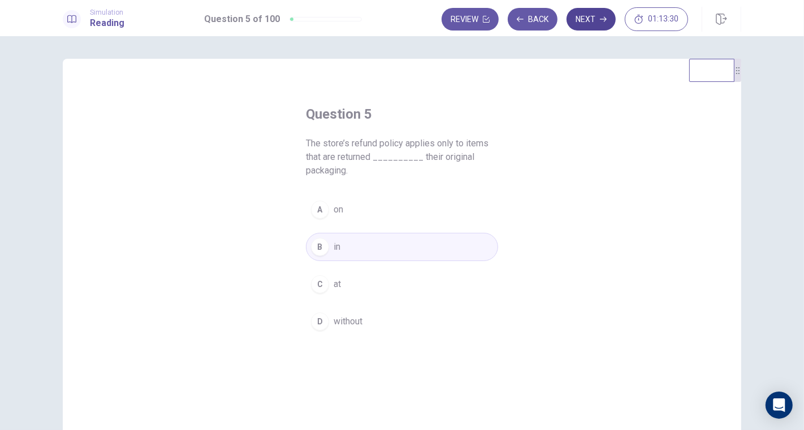
click at [591, 17] on button "Next" at bounding box center [590, 19] width 49 height 23
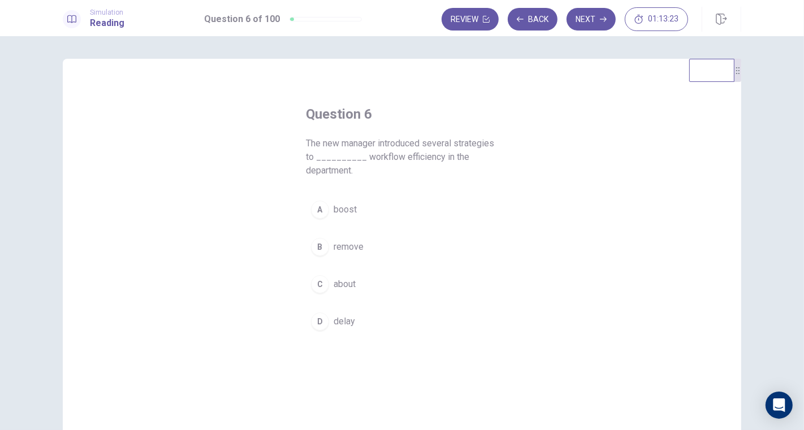
click at [335, 206] on span "boost" at bounding box center [345, 210] width 23 height 14
click at [596, 15] on button "Next" at bounding box center [590, 19] width 49 height 23
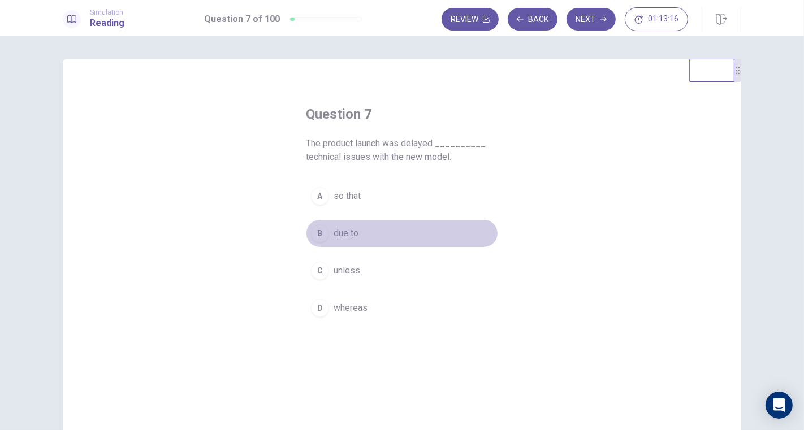
click at [347, 231] on span "due to" at bounding box center [346, 234] width 25 height 14
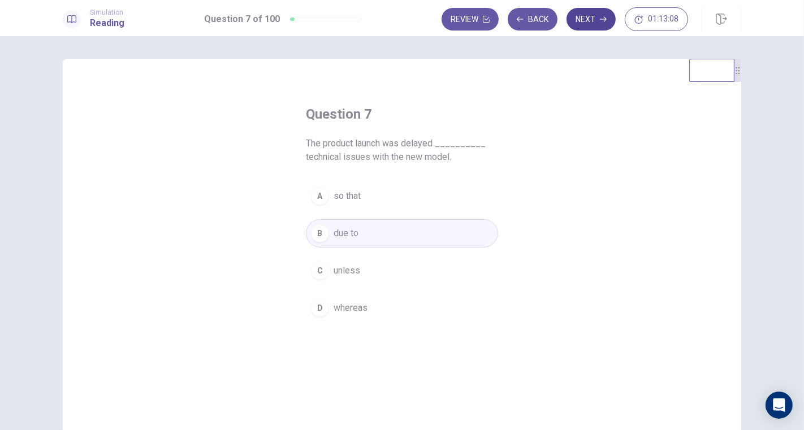
click at [599, 21] on button "Next" at bounding box center [590, 19] width 49 height 23
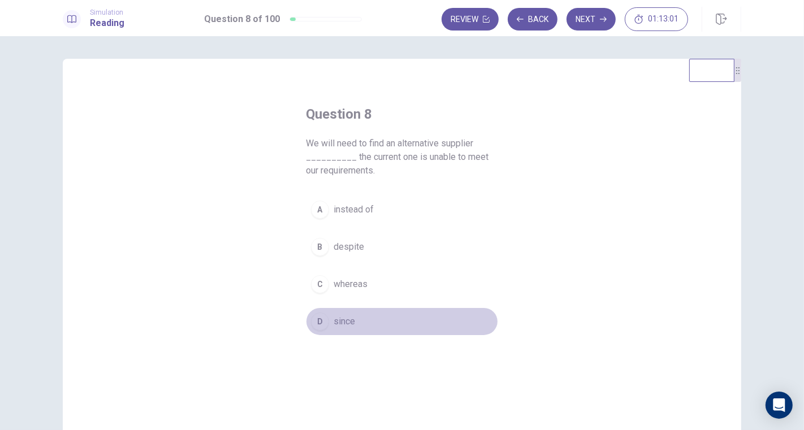
click at [350, 315] on span "since" at bounding box center [344, 322] width 21 height 14
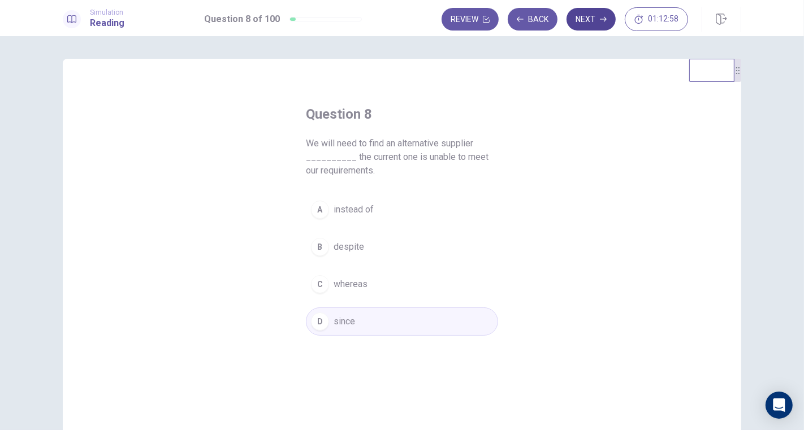
click at [586, 18] on button "Next" at bounding box center [590, 19] width 49 height 23
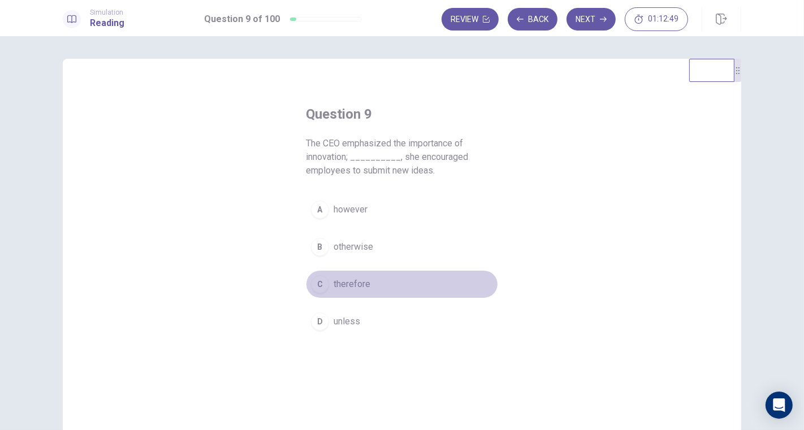
click at [354, 282] on span "therefore" at bounding box center [352, 285] width 37 height 14
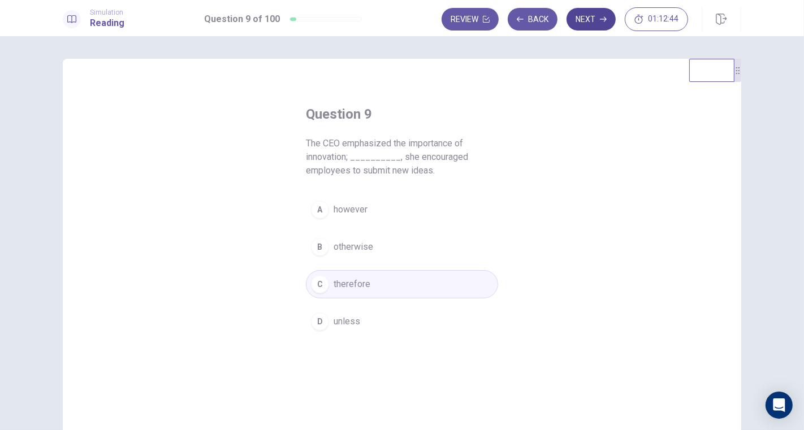
click at [589, 19] on button "Next" at bounding box center [590, 19] width 49 height 23
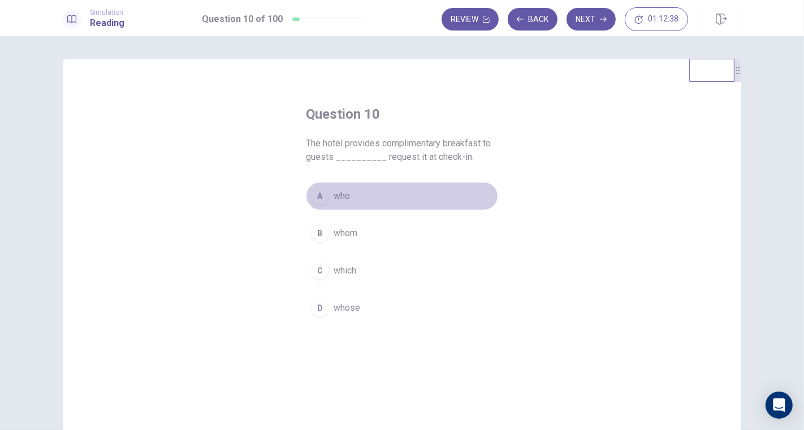
click at [337, 196] on span "who" at bounding box center [342, 196] width 16 height 14
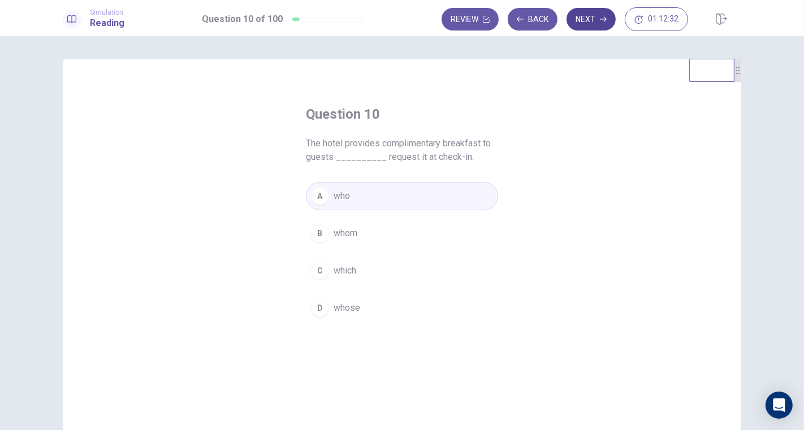
click at [598, 20] on button "Next" at bounding box center [590, 19] width 49 height 23
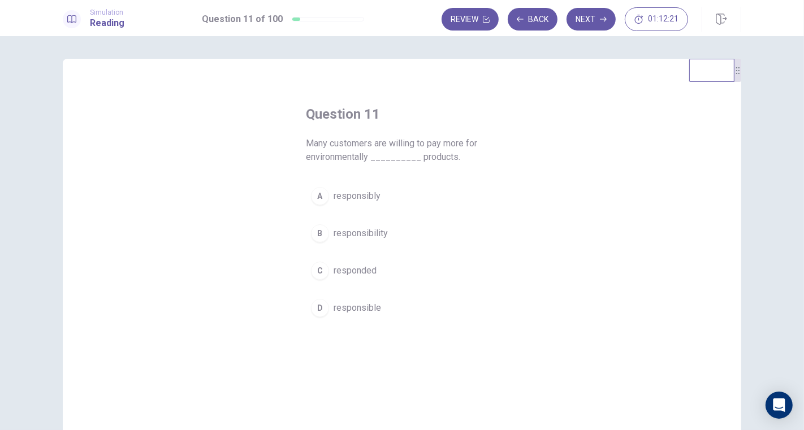
click at [365, 308] on span "responsible" at bounding box center [357, 308] width 47 height 14
click at [590, 21] on button "Next" at bounding box center [590, 19] width 49 height 23
click at [348, 240] on span "which" at bounding box center [345, 247] width 23 height 14
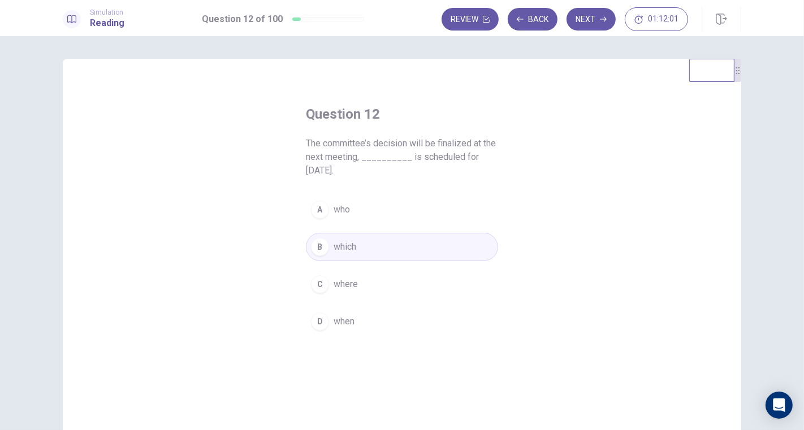
click at [592, 18] on button "Next" at bounding box center [590, 19] width 49 height 23
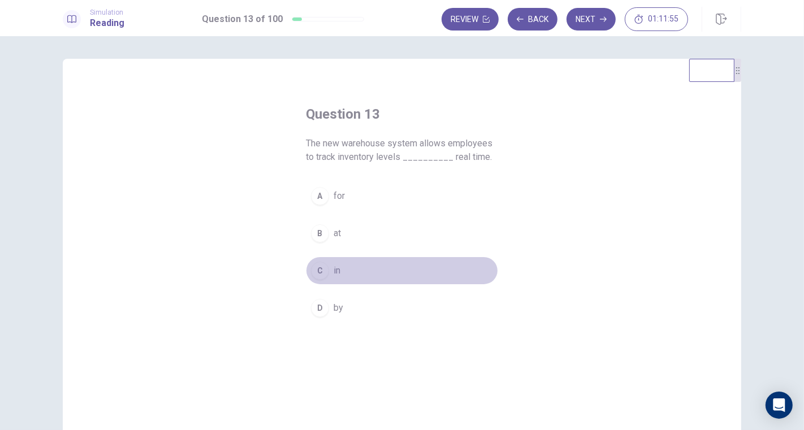
click at [335, 269] on span "in" at bounding box center [337, 271] width 7 height 14
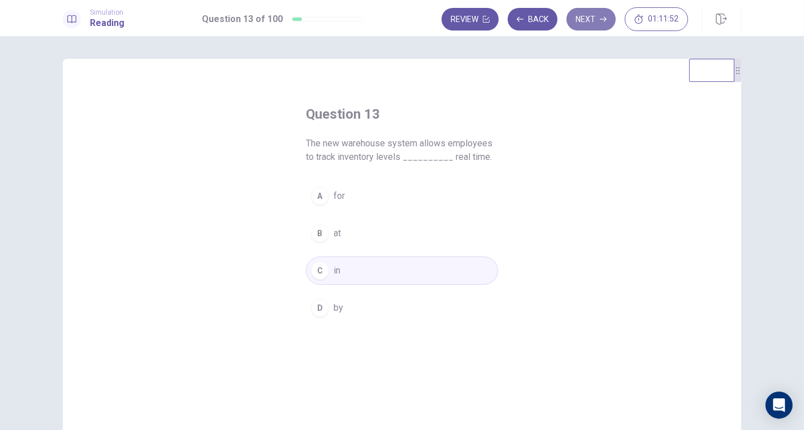
click at [586, 16] on button "Next" at bounding box center [590, 19] width 49 height 23
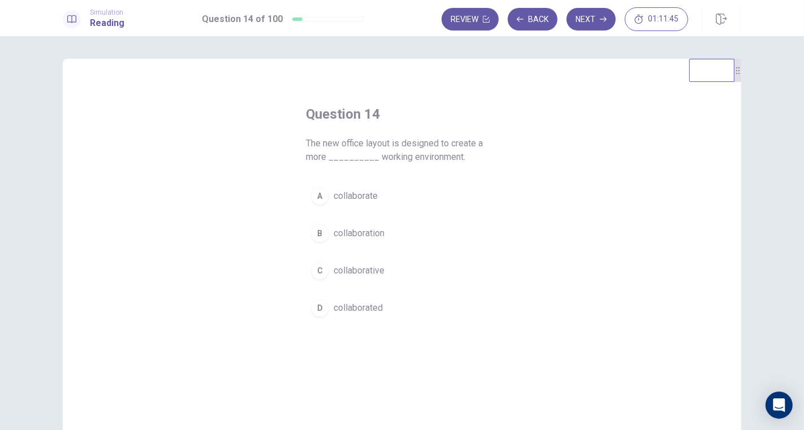
click at [376, 272] on span "collaborative" at bounding box center [359, 271] width 51 height 14
click at [587, 17] on button "Next" at bounding box center [590, 19] width 49 height 23
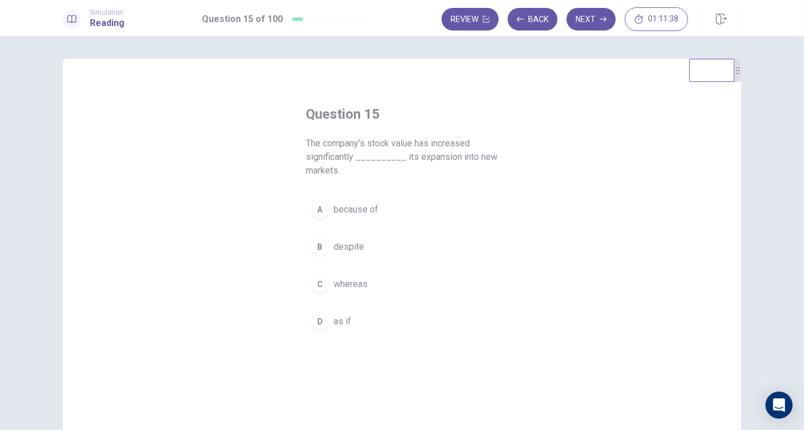
click at [358, 209] on span "because of" at bounding box center [356, 210] width 45 height 14
click at [596, 18] on button "Next" at bounding box center [590, 19] width 49 height 23
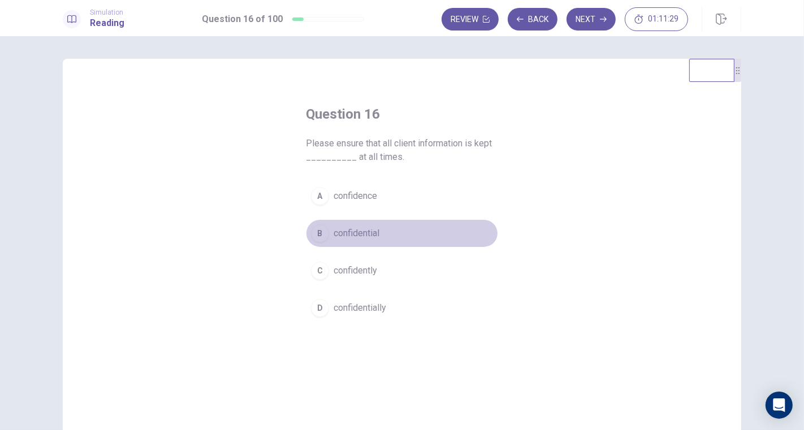
click at [353, 240] on span "confidential" at bounding box center [357, 234] width 46 height 14
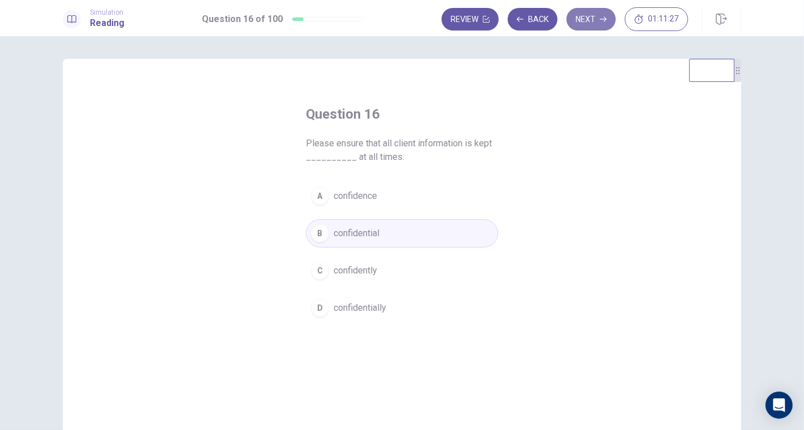
click at [588, 20] on button "Next" at bounding box center [590, 19] width 49 height 23
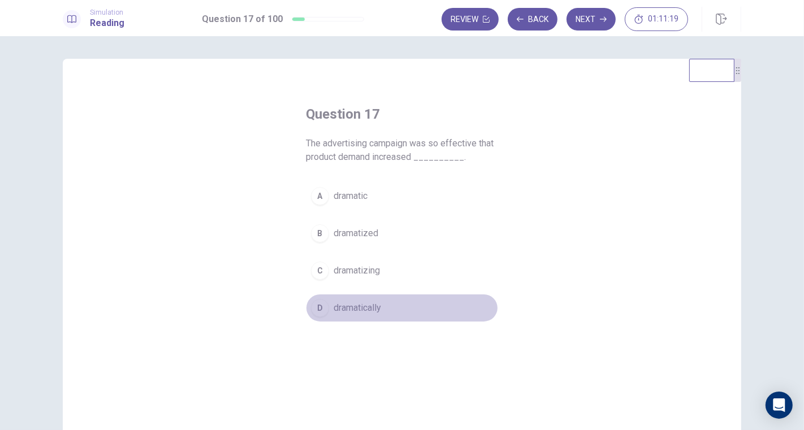
click at [361, 305] on span "dramatically" at bounding box center [357, 308] width 47 height 14
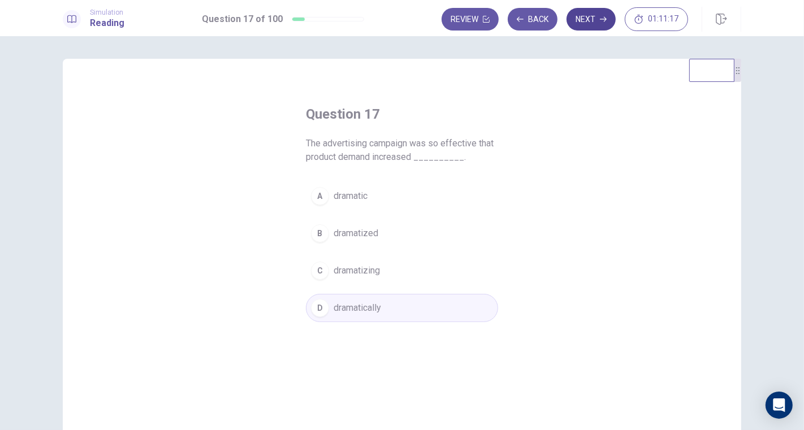
click at [597, 18] on button "Next" at bounding box center [590, 19] width 49 height 23
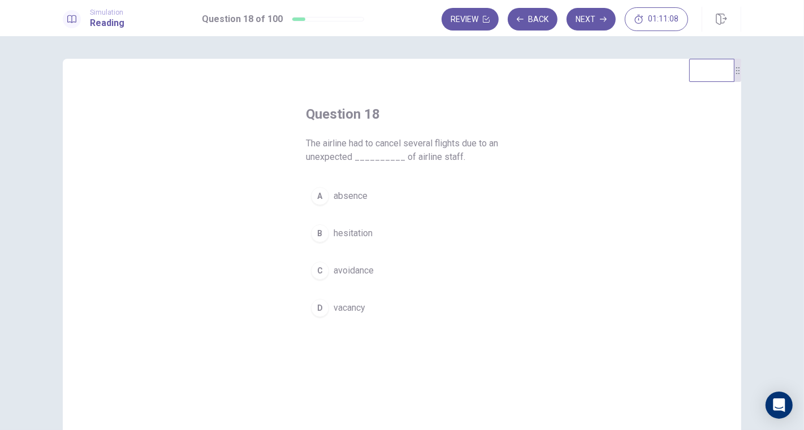
click at [348, 198] on span "absence" at bounding box center [351, 196] width 34 height 14
click at [592, 18] on button "Next" at bounding box center [590, 19] width 49 height 23
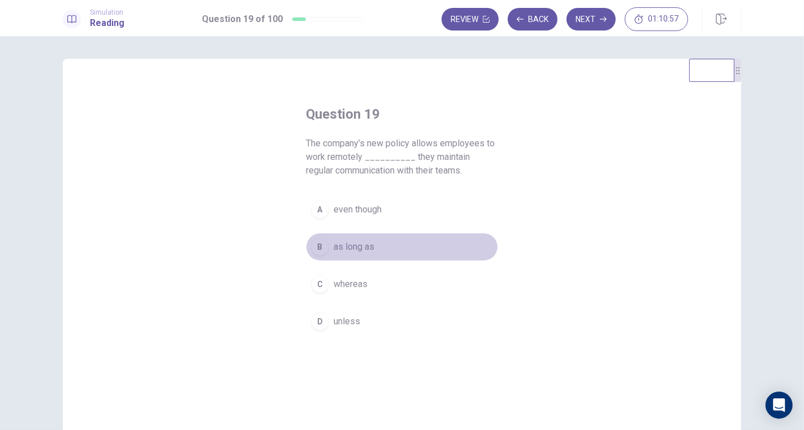
click at [360, 244] on span "as long as" at bounding box center [354, 247] width 41 height 14
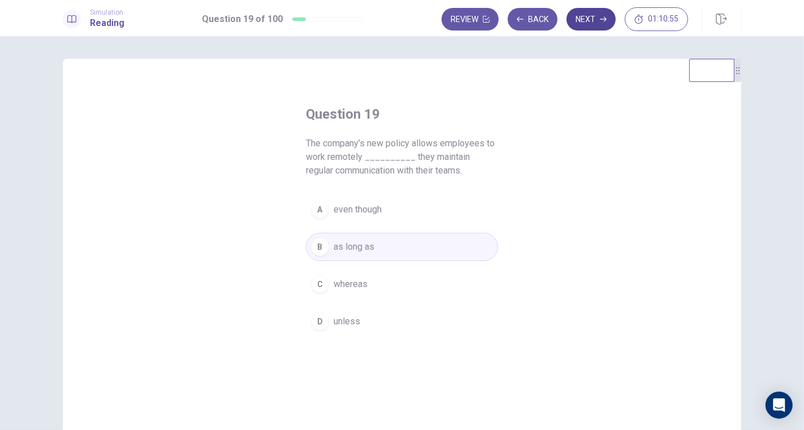
click at [598, 20] on button "Next" at bounding box center [590, 19] width 49 height 23
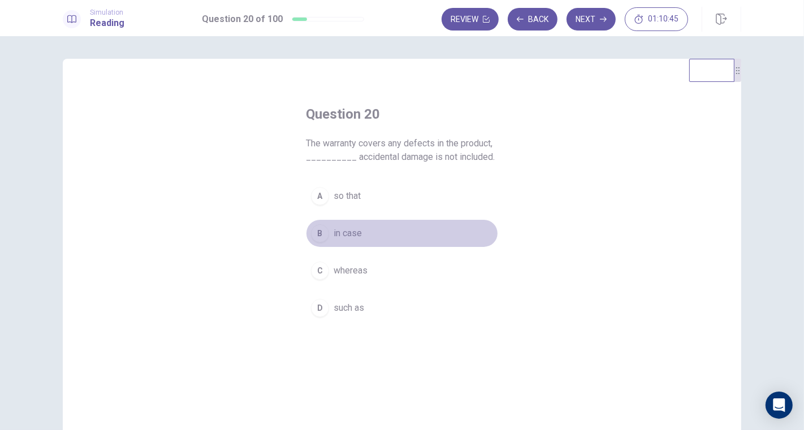
click at [357, 235] on span "in case" at bounding box center [348, 234] width 28 height 14
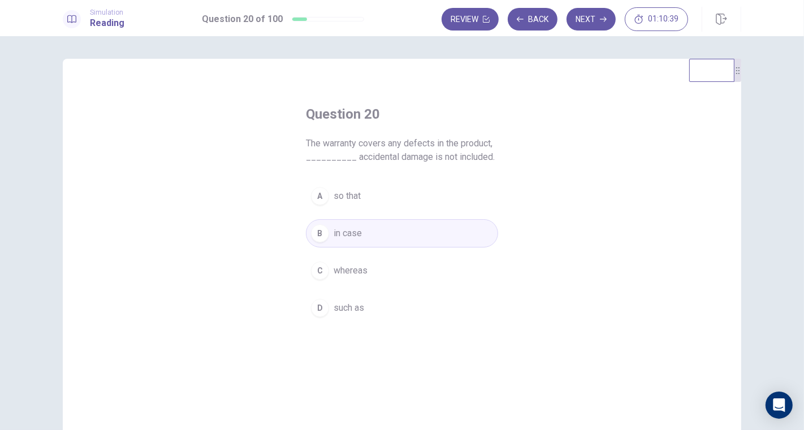
click at [351, 267] on span "whereas" at bounding box center [351, 271] width 34 height 14
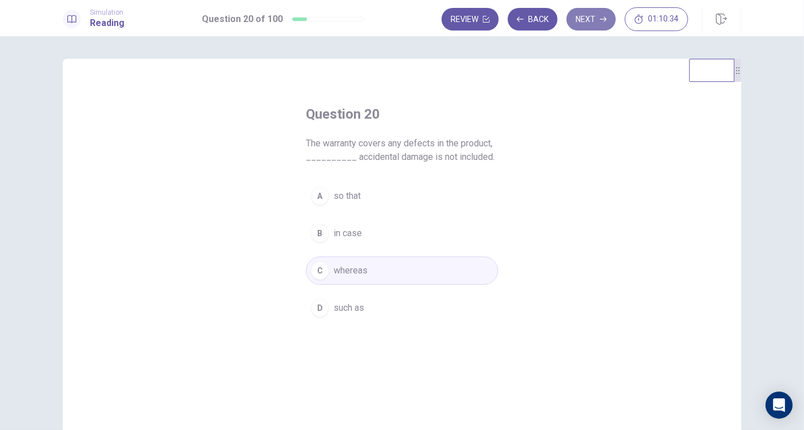
click at [588, 15] on button "Next" at bounding box center [590, 19] width 49 height 23
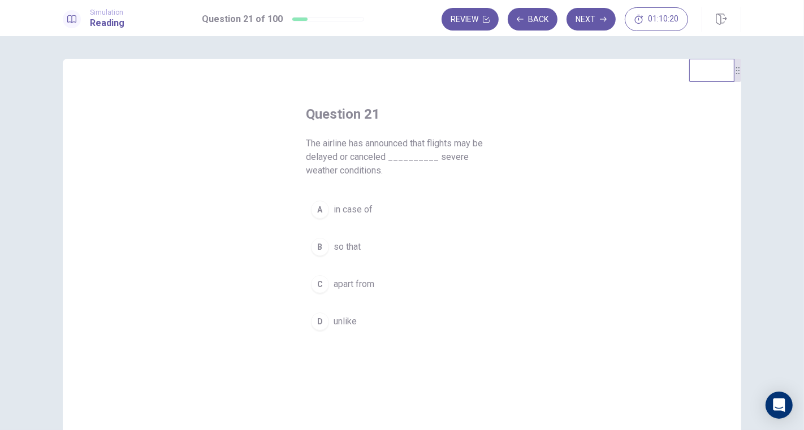
click at [352, 206] on span "in case of" at bounding box center [353, 210] width 39 height 14
drag, startPoint x: 595, startPoint y: 16, endPoint x: 598, endPoint y: 24, distance: 8.2
click at [596, 16] on button "Next" at bounding box center [590, 19] width 49 height 23
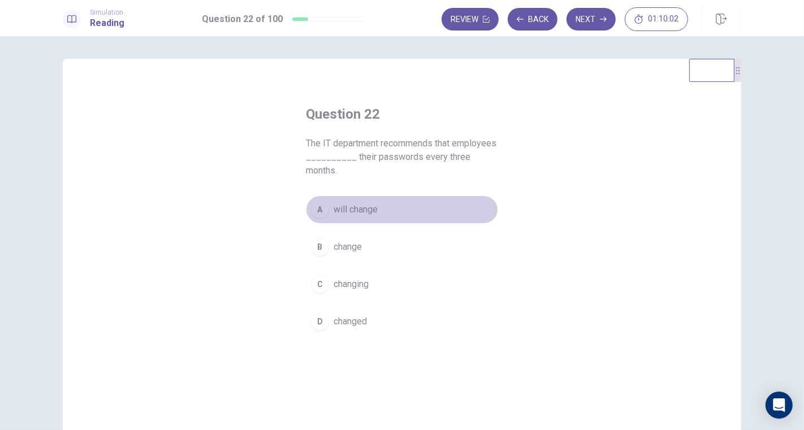
click at [353, 210] on span "will change" at bounding box center [356, 210] width 44 height 14
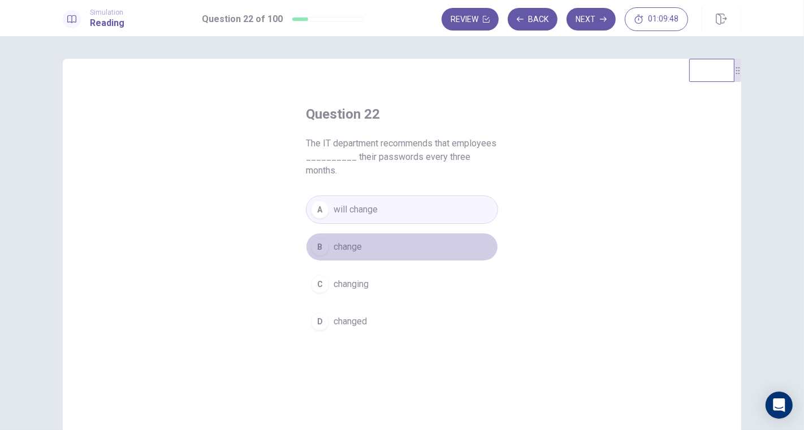
click at [349, 245] on span "change" at bounding box center [348, 247] width 28 height 14
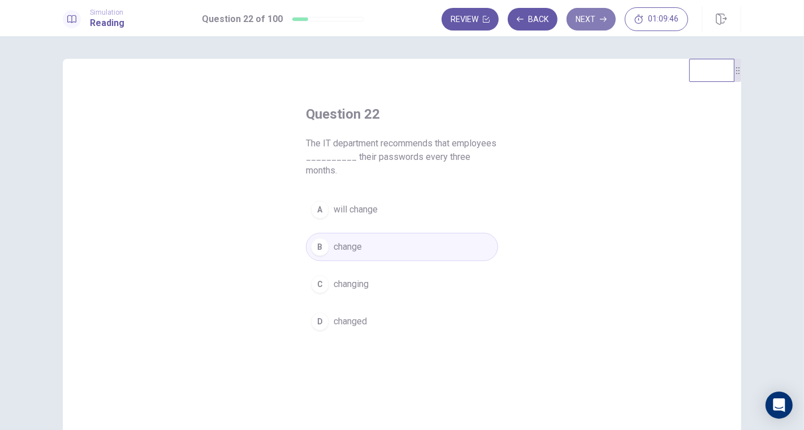
click at [599, 15] on button "Next" at bounding box center [590, 19] width 49 height 23
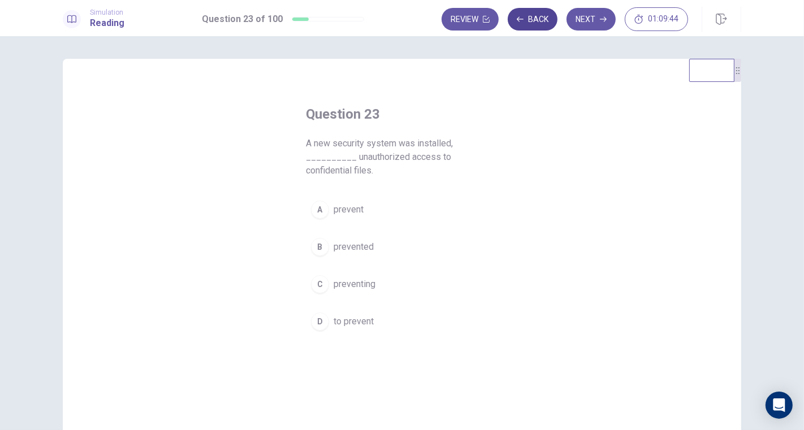
click at [536, 23] on button "Back" at bounding box center [533, 19] width 50 height 23
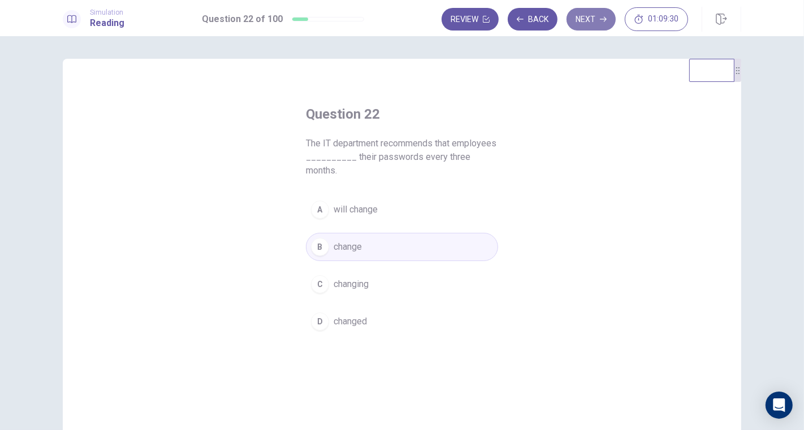
click at [588, 17] on button "Next" at bounding box center [590, 19] width 49 height 23
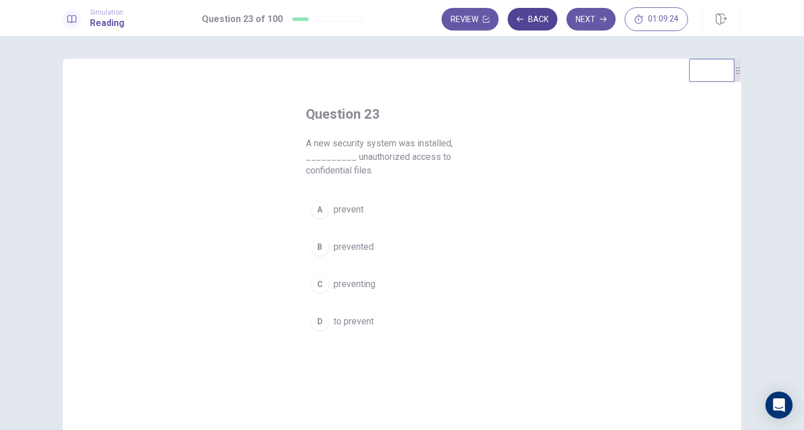
click at [525, 19] on button "Back" at bounding box center [533, 19] width 50 height 23
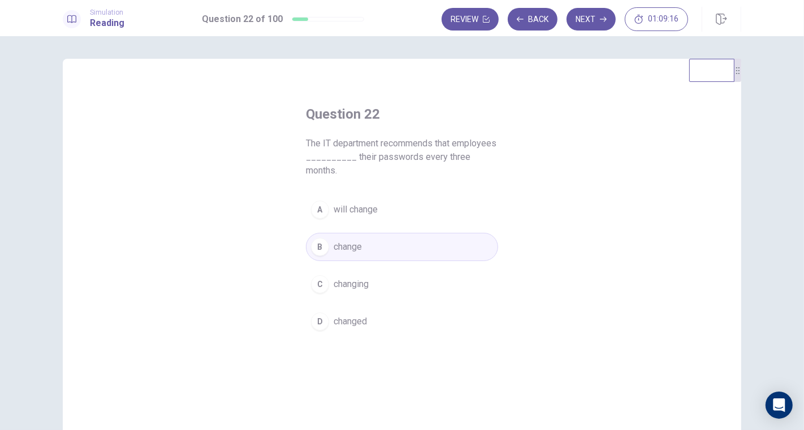
click at [368, 210] on span "will change" at bounding box center [356, 210] width 44 height 14
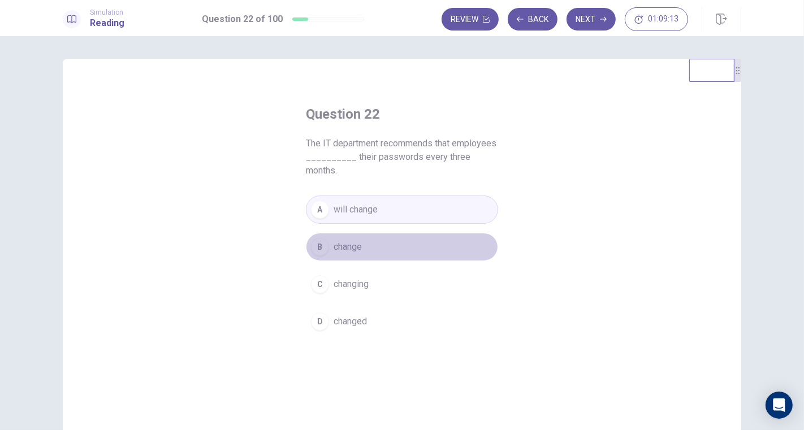
click at [353, 248] on span "change" at bounding box center [348, 247] width 28 height 14
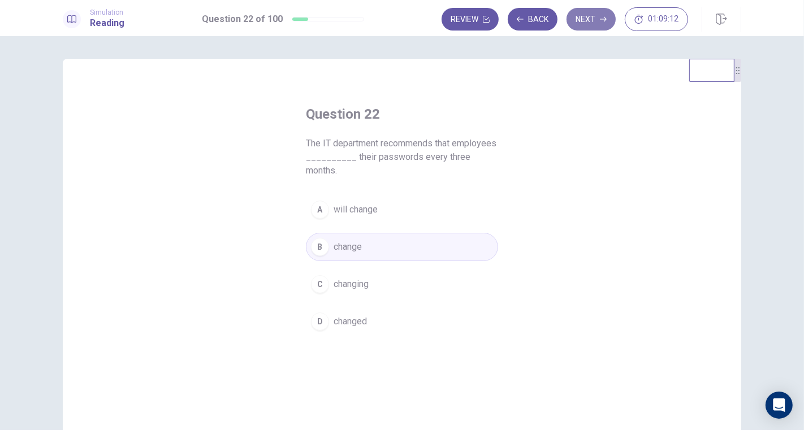
click at [594, 19] on button "Next" at bounding box center [590, 19] width 49 height 23
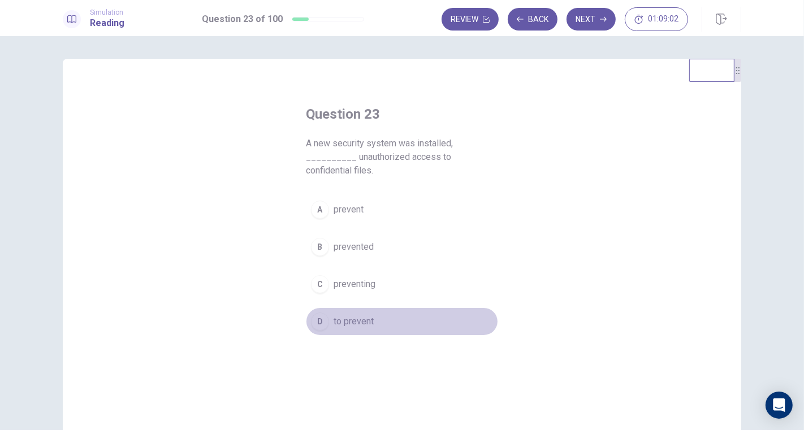
click at [356, 315] on span "to prevent" at bounding box center [354, 322] width 40 height 14
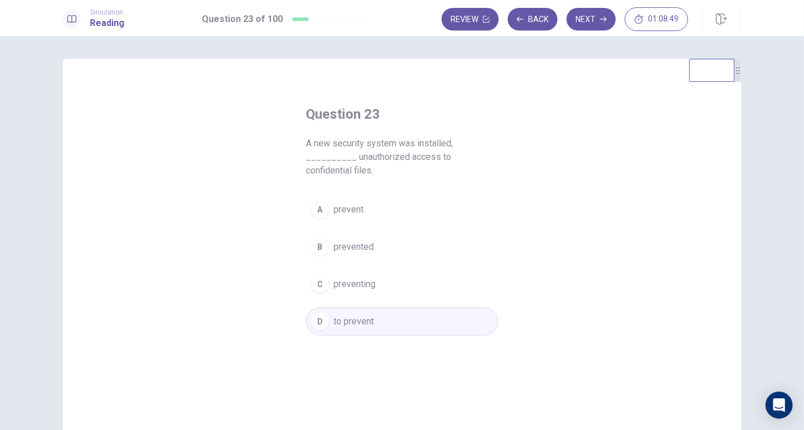
click at [373, 270] on button "C preventing" at bounding box center [402, 284] width 192 height 28
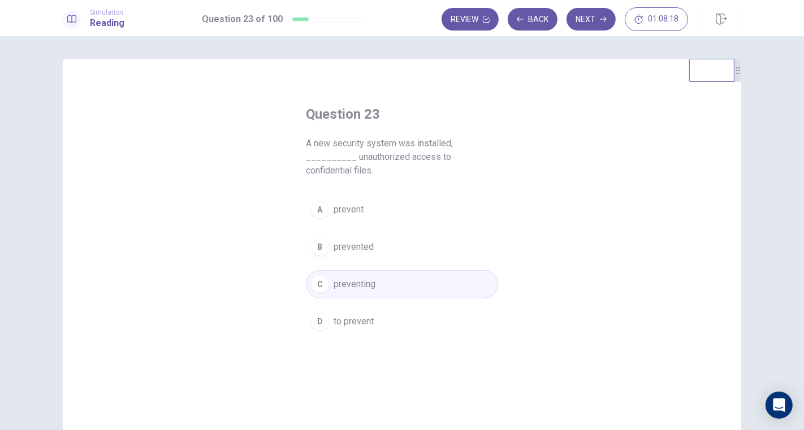
click at [349, 315] on span "to prevent" at bounding box center [354, 322] width 40 height 14
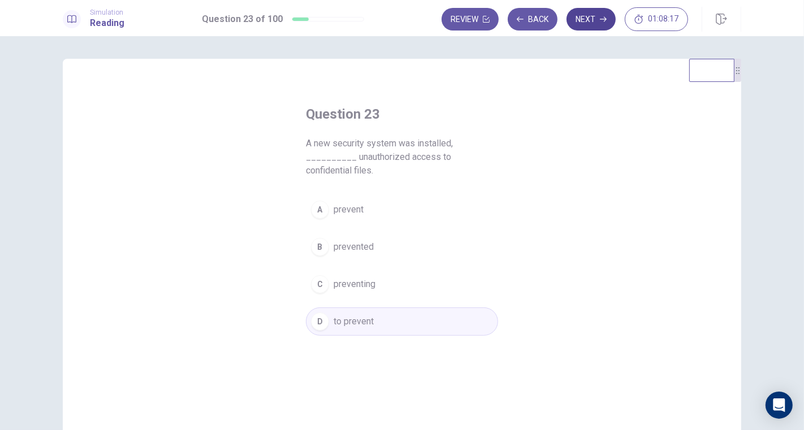
click at [590, 15] on button "Next" at bounding box center [590, 19] width 49 height 23
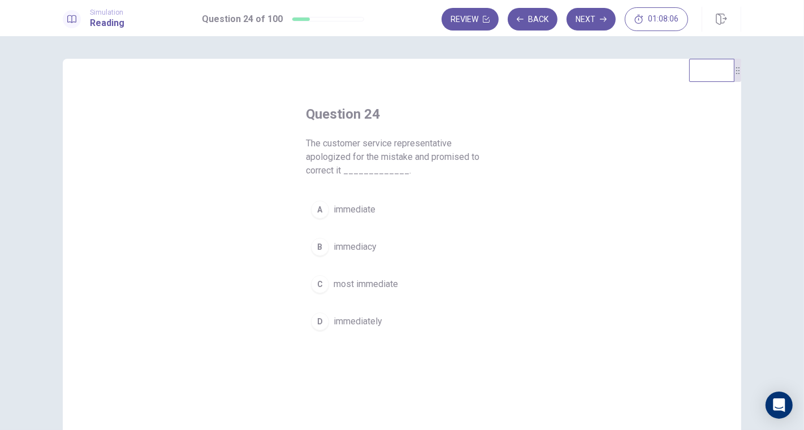
drag, startPoint x: 372, startPoint y: 318, endPoint x: 386, endPoint y: 314, distance: 14.0
click at [371, 318] on span "immediately" at bounding box center [358, 322] width 49 height 14
click at [594, 14] on button "Next" at bounding box center [590, 19] width 49 height 23
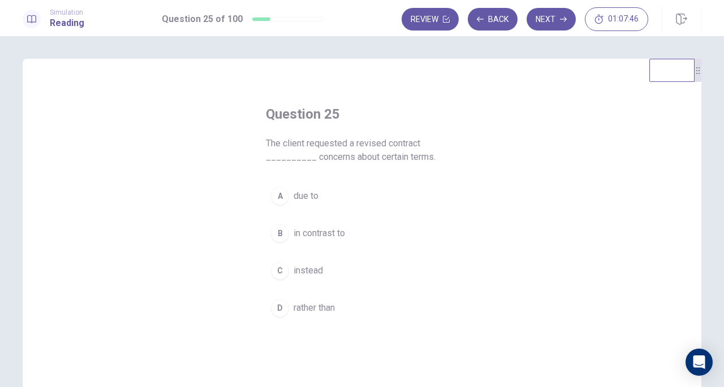
click at [313, 197] on span "due to" at bounding box center [305, 196] width 25 height 14
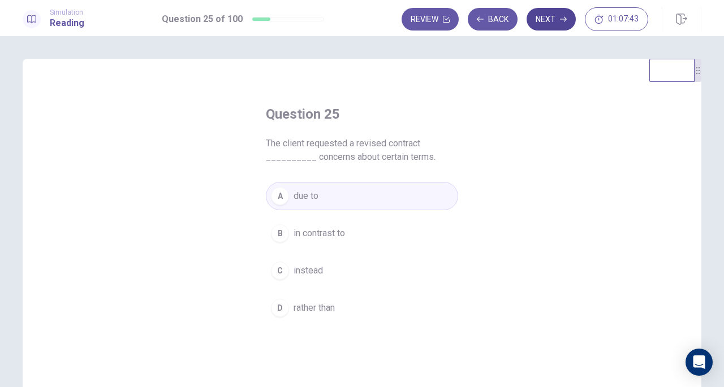
click at [559, 14] on button "Next" at bounding box center [550, 19] width 49 height 23
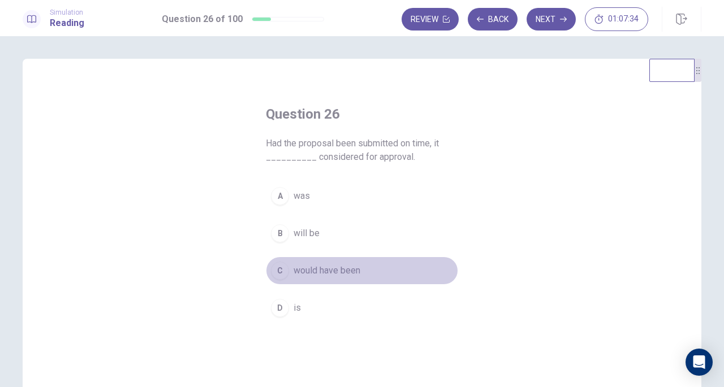
click at [332, 271] on span "would have been" at bounding box center [326, 271] width 67 height 14
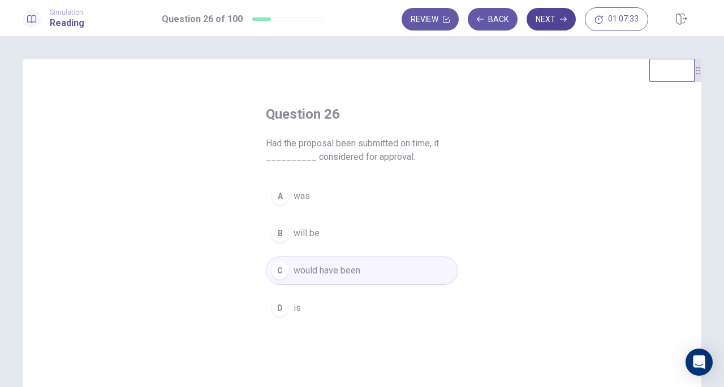
click at [552, 11] on button "Next" at bounding box center [550, 19] width 49 height 23
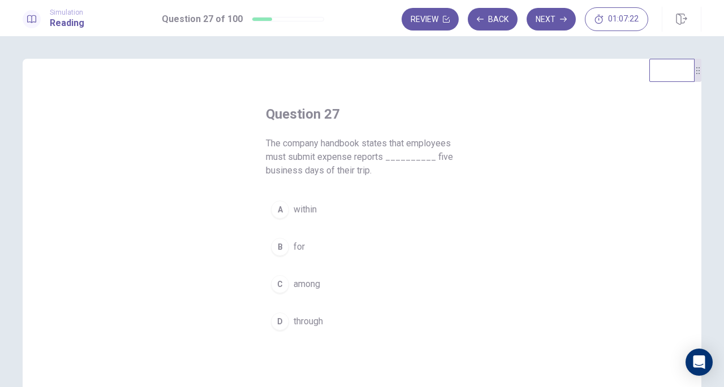
click at [310, 207] on span "within" at bounding box center [304, 210] width 23 height 14
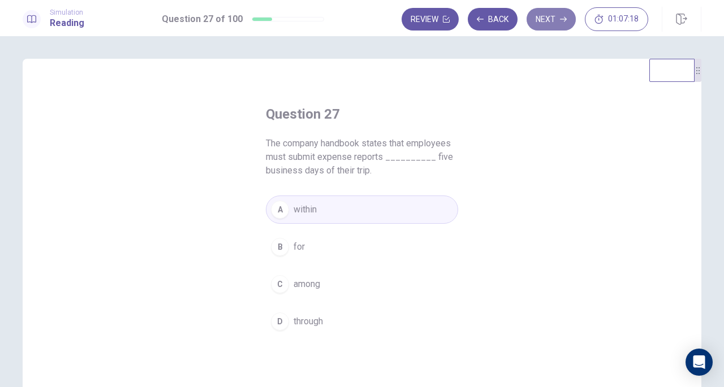
click at [555, 16] on button "Next" at bounding box center [550, 19] width 49 height 23
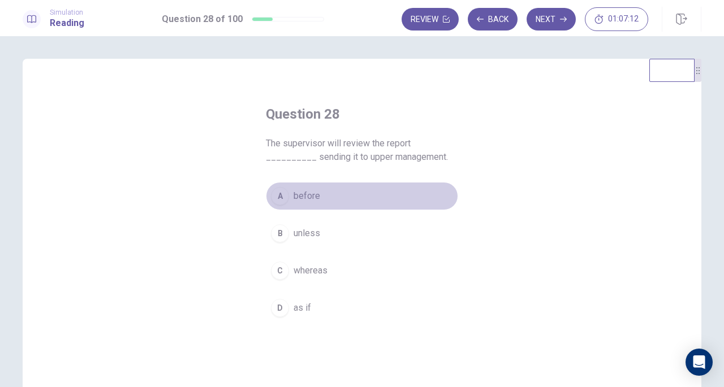
click at [302, 196] on span "before" at bounding box center [306, 196] width 27 height 14
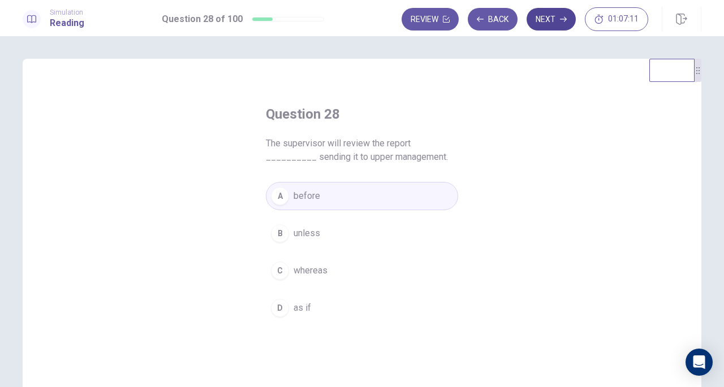
click at [540, 11] on button "Next" at bounding box center [550, 19] width 49 height 23
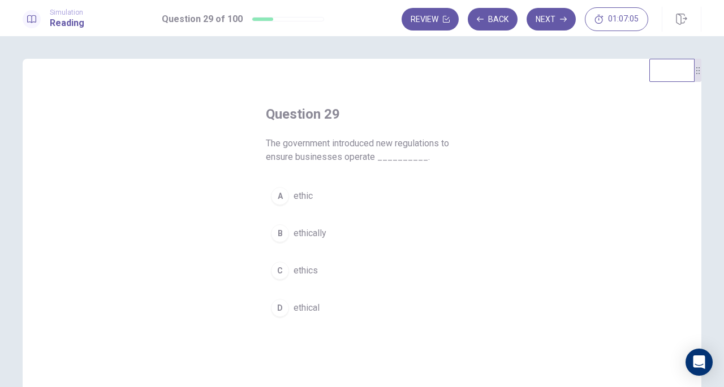
click at [317, 233] on span "ethically" at bounding box center [309, 234] width 33 height 14
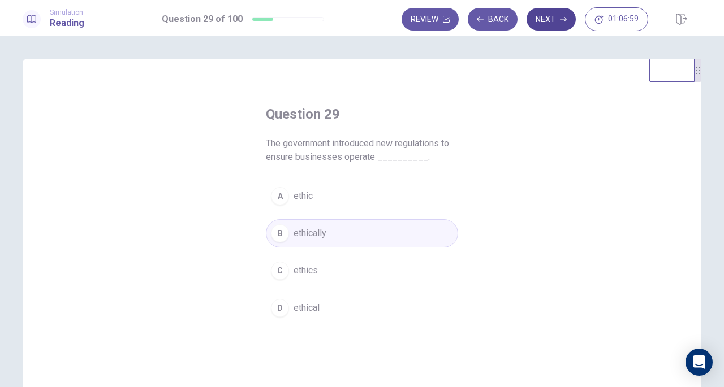
click at [548, 17] on button "Next" at bounding box center [550, 19] width 49 height 23
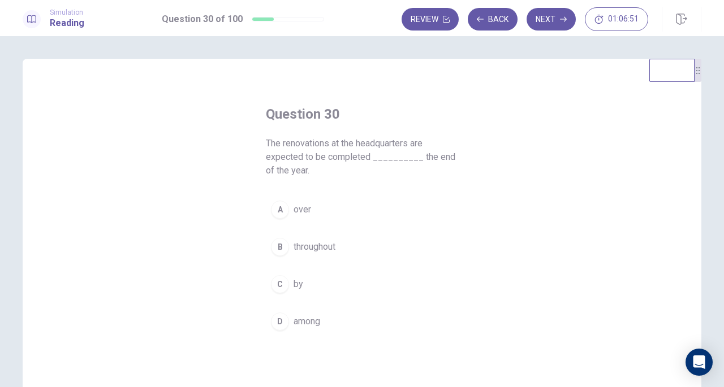
click at [295, 287] on span "by" at bounding box center [298, 285] width 10 height 14
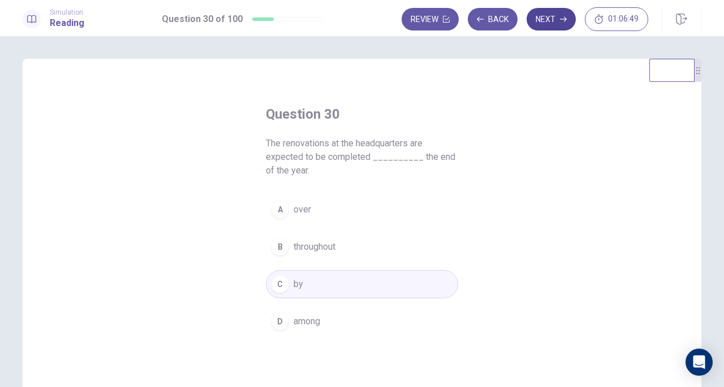
click at [551, 19] on button "Next" at bounding box center [550, 19] width 49 height 23
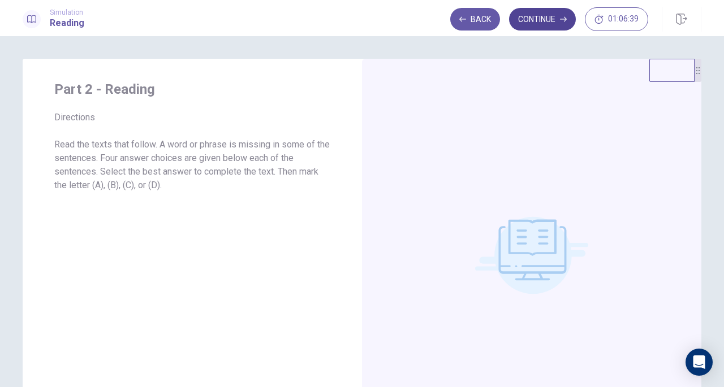
click at [551, 19] on button "Continue" at bounding box center [542, 19] width 67 height 23
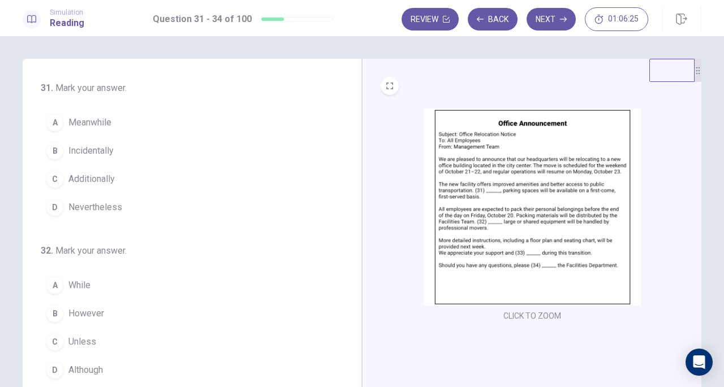
click at [500, 197] on img at bounding box center [531, 207] width 217 height 197
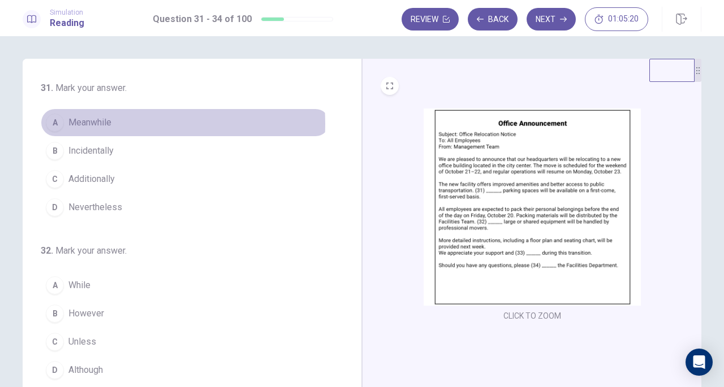
click at [93, 124] on span "Meanwhile" at bounding box center [89, 123] width 43 height 14
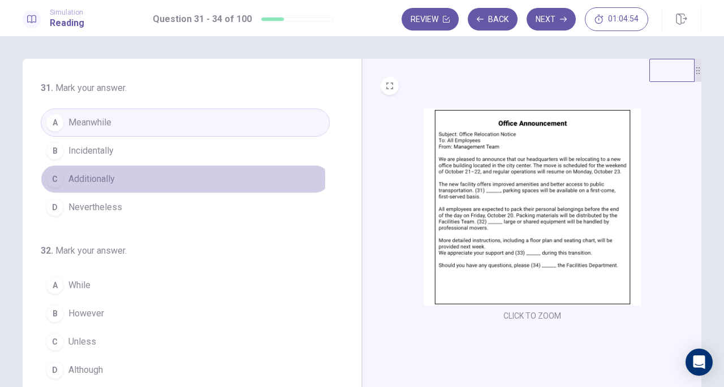
click at [87, 178] on span "Additionally" at bounding box center [91, 179] width 46 height 14
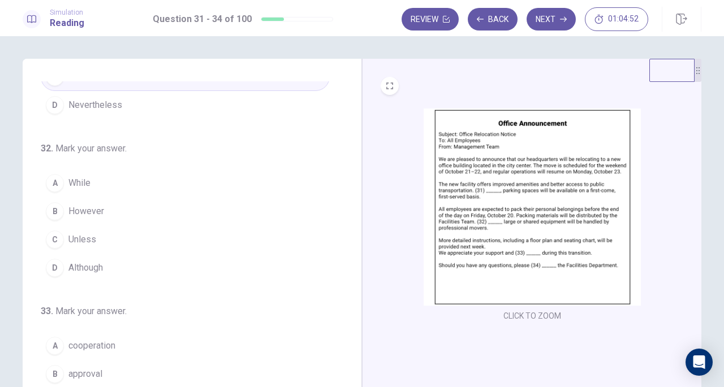
scroll to position [113, 0]
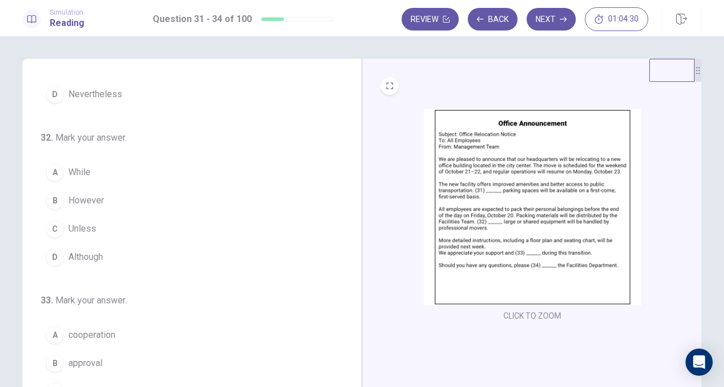
click at [72, 173] on span "While" at bounding box center [79, 173] width 22 height 14
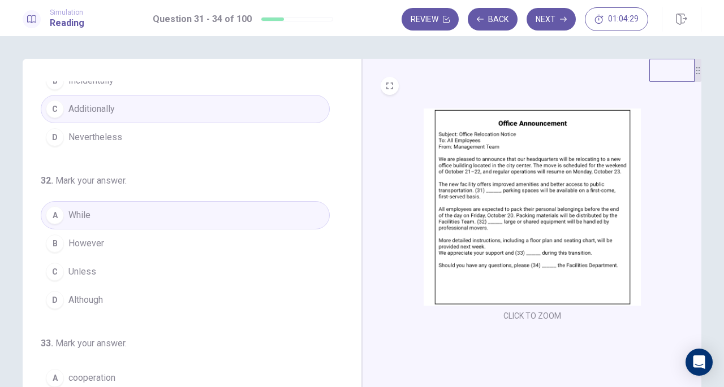
scroll to position [0, 0]
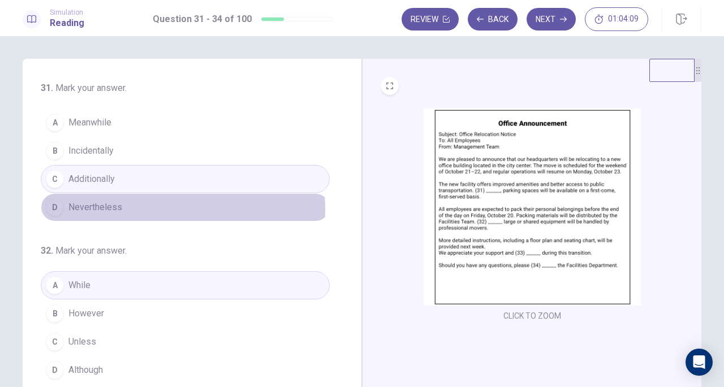
drag, startPoint x: 115, startPoint y: 210, endPoint x: 130, endPoint y: 211, distance: 15.4
click at [115, 210] on span "Nevertheless" at bounding box center [95, 208] width 54 height 14
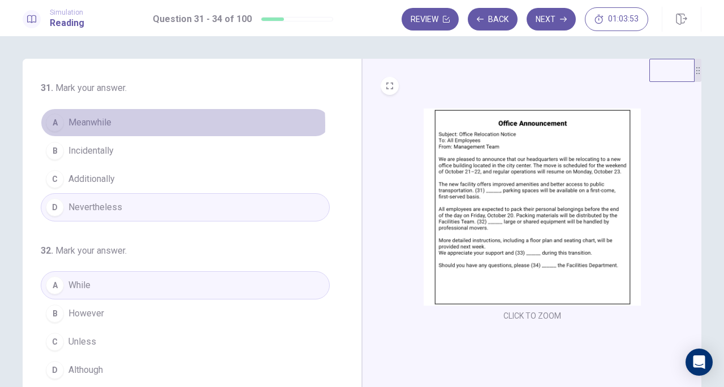
click at [89, 125] on span "Meanwhile" at bounding box center [89, 123] width 43 height 14
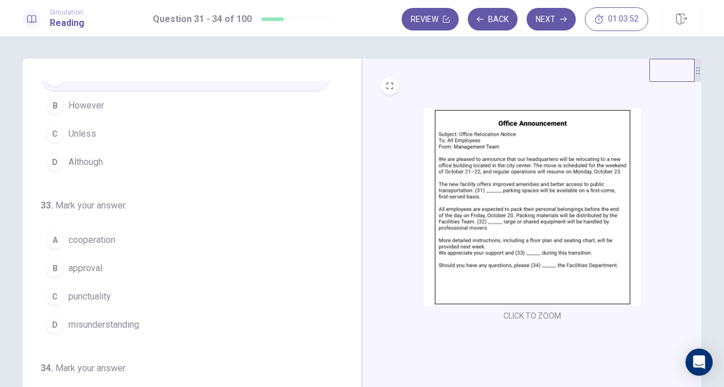
scroll to position [226, 0]
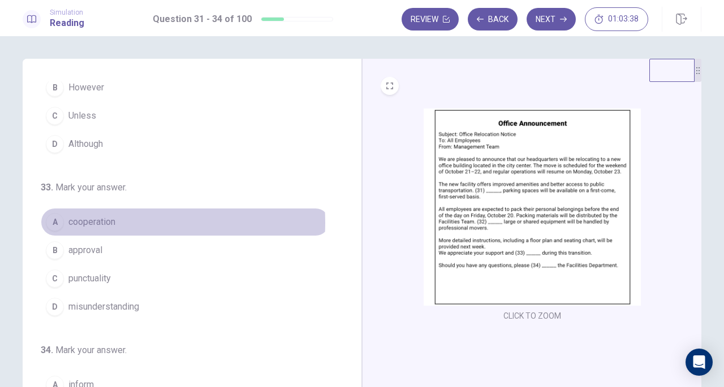
click at [95, 219] on span "cooperation" at bounding box center [91, 222] width 47 height 14
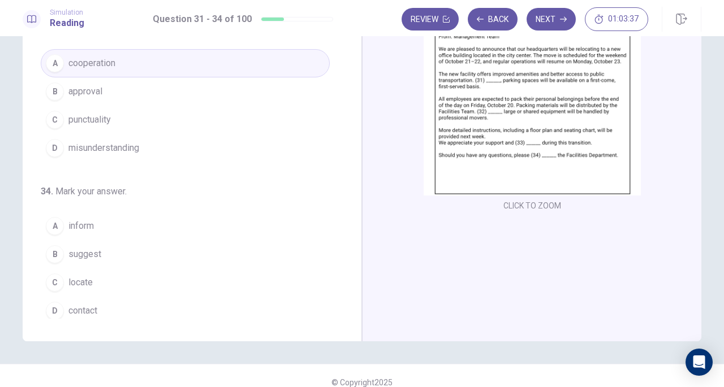
scroll to position [113, 0]
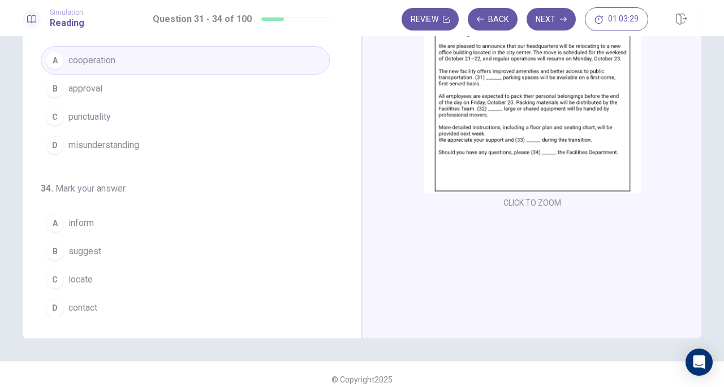
click at [92, 301] on span "contact" at bounding box center [82, 308] width 29 height 14
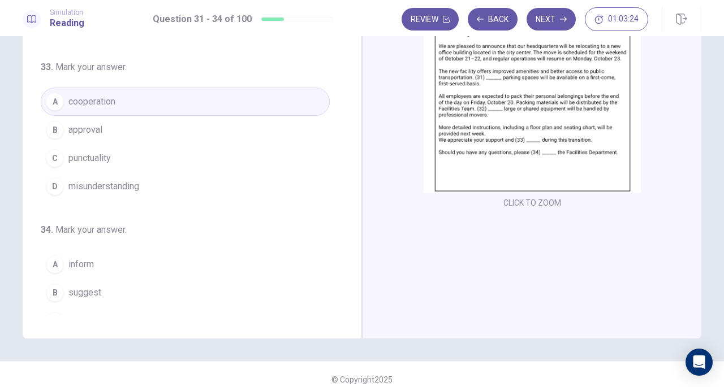
scroll to position [275, 0]
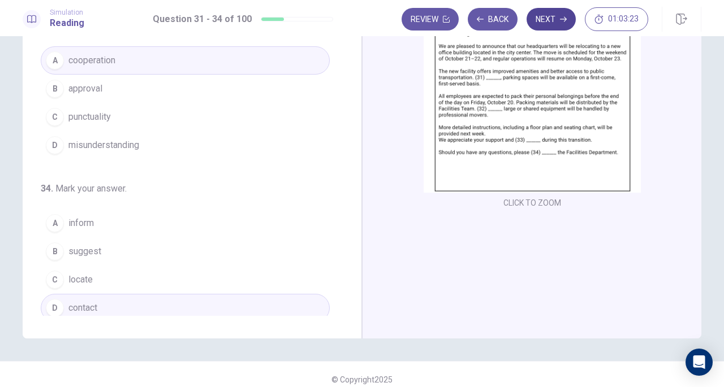
click at [559, 20] on button "Next" at bounding box center [550, 19] width 49 height 23
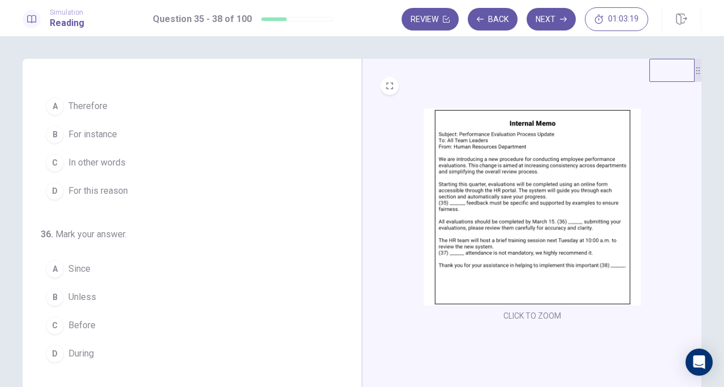
scroll to position [0, 0]
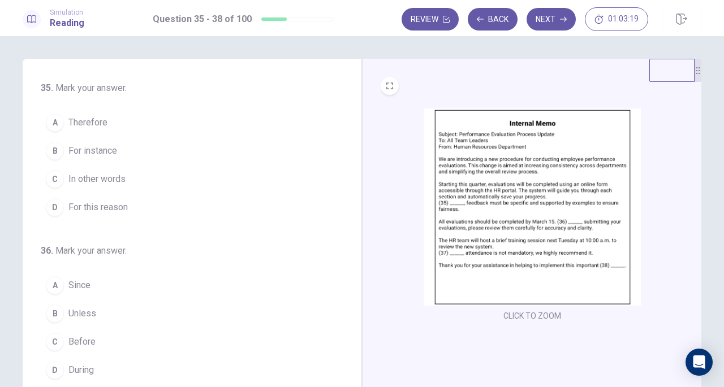
click at [530, 189] on img at bounding box center [531, 207] width 217 height 197
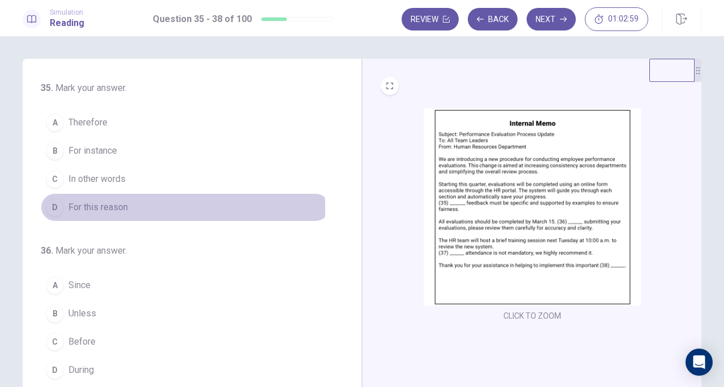
click at [101, 208] on span "For this reason" at bounding box center [97, 208] width 59 height 14
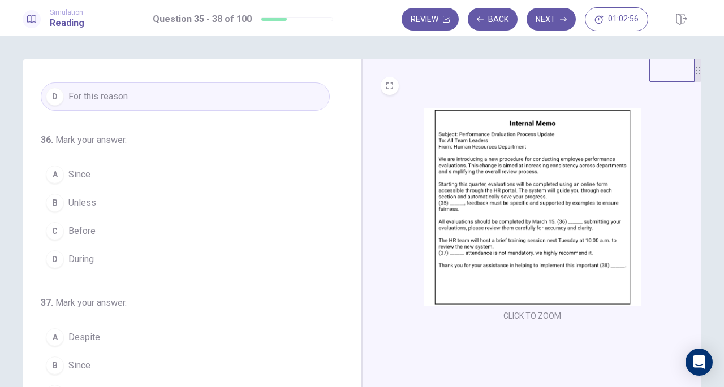
scroll to position [113, 0]
click at [504, 232] on img at bounding box center [531, 207] width 217 height 197
click at [80, 226] on span "Before" at bounding box center [81, 229] width 27 height 14
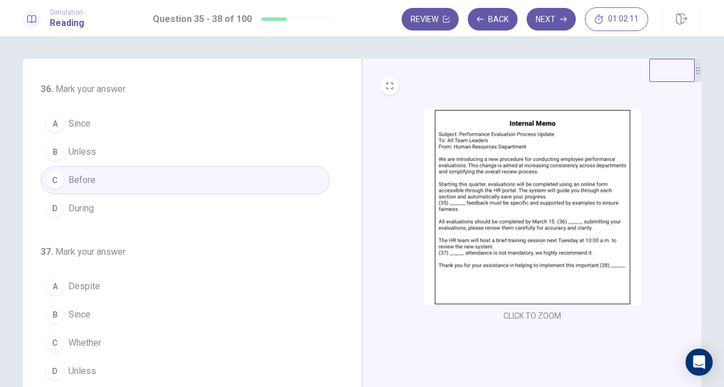
scroll to position [218, 0]
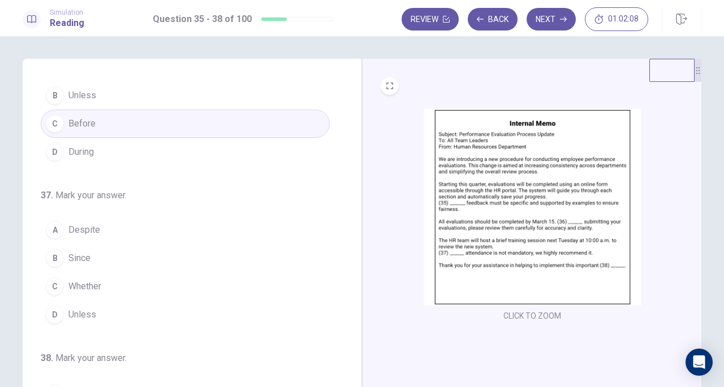
click at [80, 224] on span "Despite" at bounding box center [84, 230] width 32 height 14
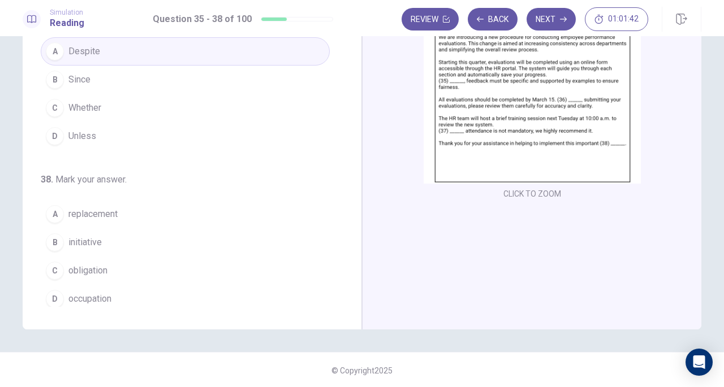
scroll to position [123, 0]
click at [80, 235] on span "initiative" at bounding box center [84, 242] width 33 height 14
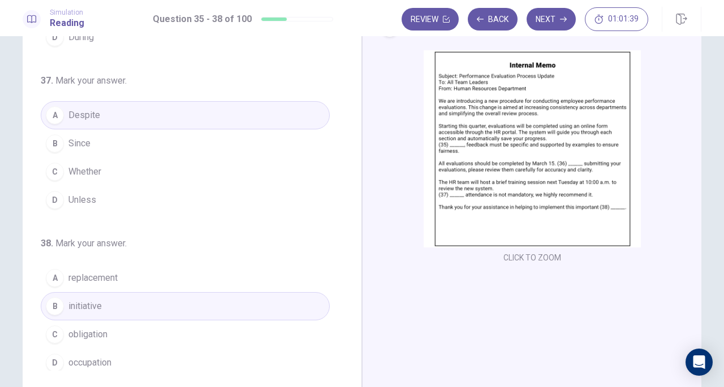
scroll to position [0, 0]
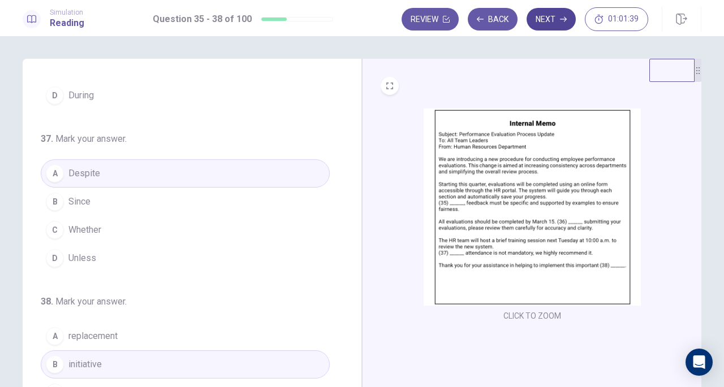
click at [555, 22] on button "Next" at bounding box center [550, 19] width 49 height 23
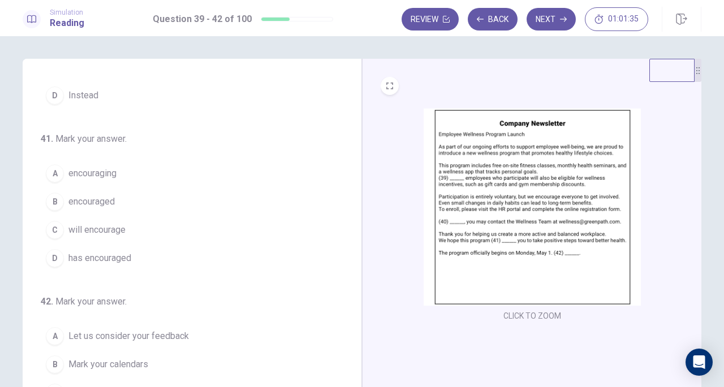
click at [508, 181] on img at bounding box center [531, 207] width 217 height 197
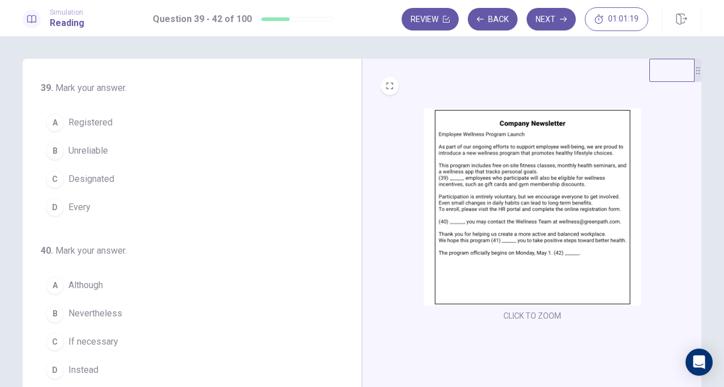
click at [85, 204] on span "Every" at bounding box center [79, 208] width 22 height 14
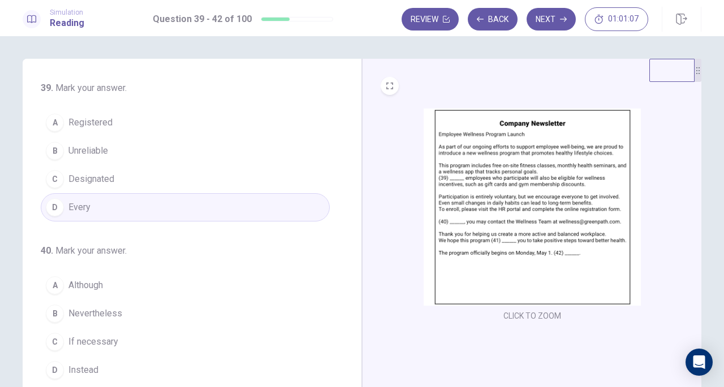
click at [499, 202] on img at bounding box center [531, 207] width 217 height 197
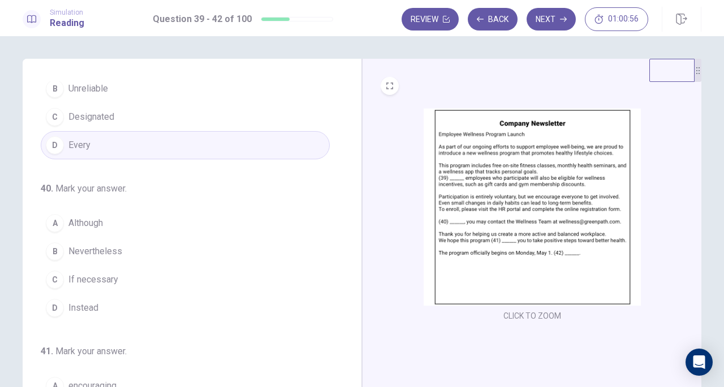
scroll to position [113, 0]
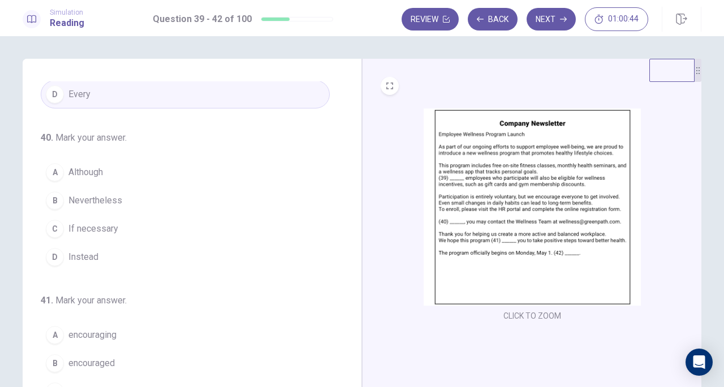
click at [93, 227] on span "If necessary" at bounding box center [93, 229] width 50 height 14
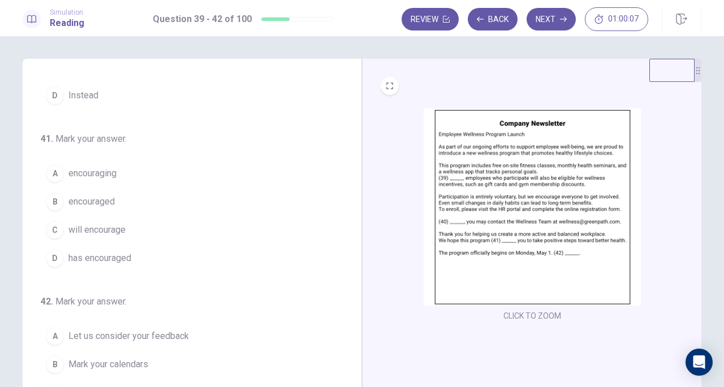
scroll to position [57, 0]
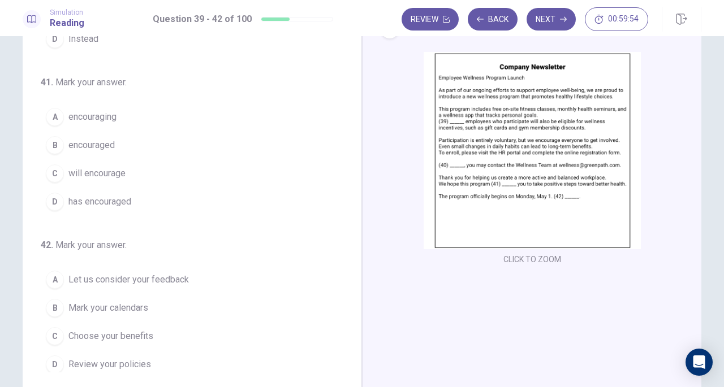
click at [98, 171] on span "will encourage" at bounding box center [96, 174] width 57 height 14
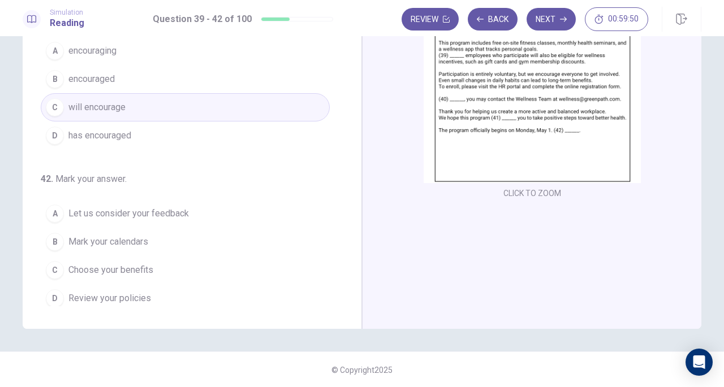
scroll to position [123, 0]
click at [104, 235] on span "Mark your calendars" at bounding box center [108, 242] width 80 height 14
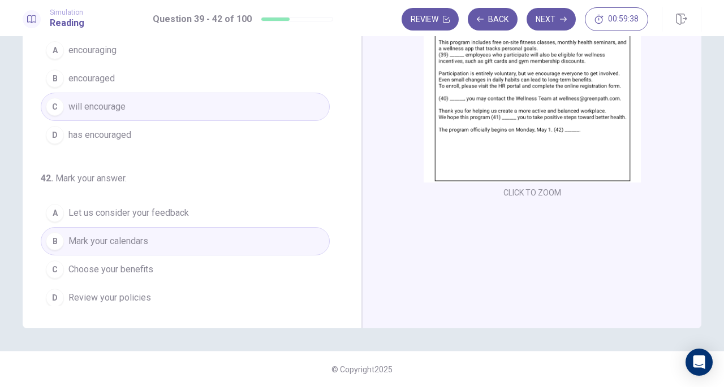
click at [555, 19] on button "Next" at bounding box center [550, 19] width 49 height 23
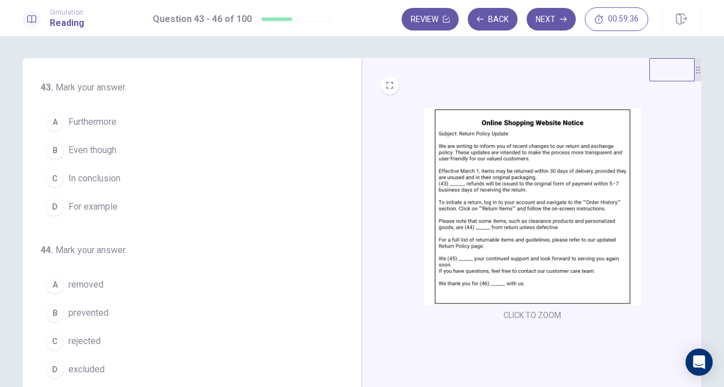
scroll to position [0, 0]
click at [486, 201] on img at bounding box center [531, 207] width 217 height 197
click at [93, 124] on span "Furthermore" at bounding box center [92, 123] width 48 height 14
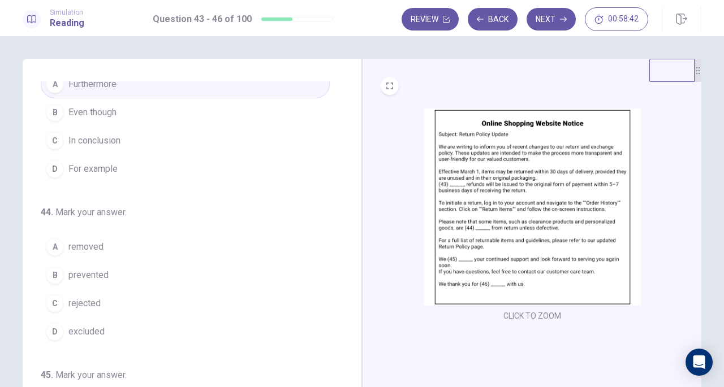
scroll to position [57, 0]
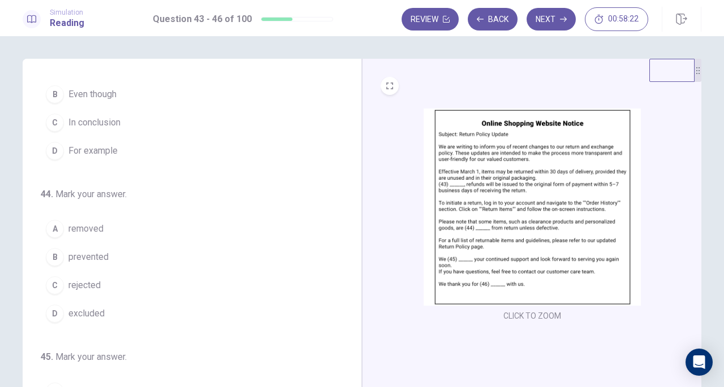
click at [94, 310] on span "excluded" at bounding box center [86, 314] width 36 height 14
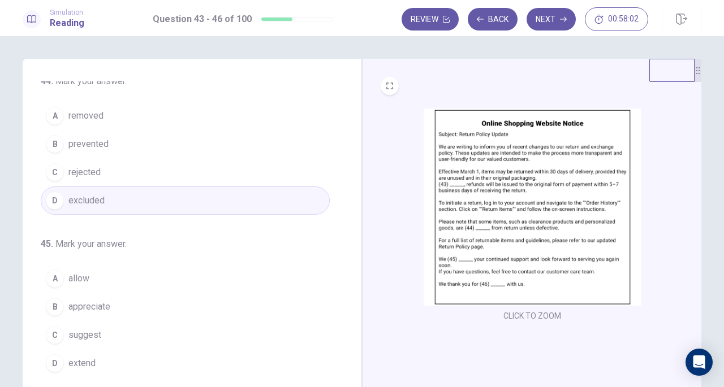
scroll to position [226, 0]
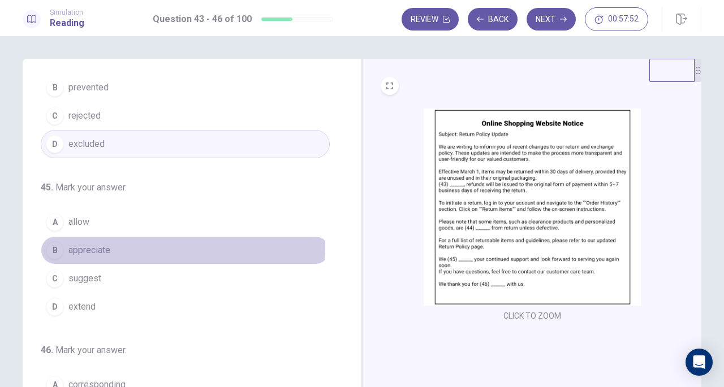
click at [89, 244] on span "appreciate" at bounding box center [89, 251] width 42 height 14
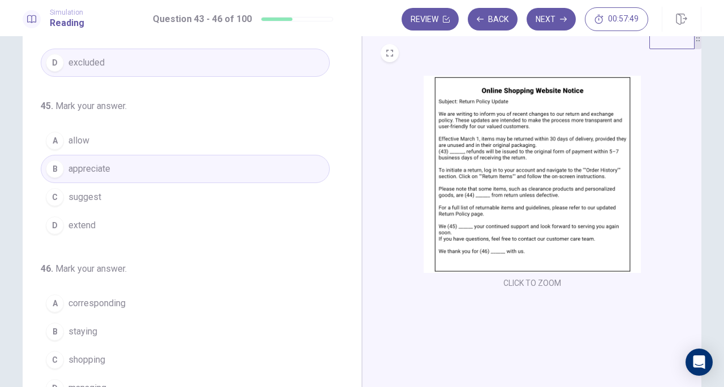
scroll to position [57, 0]
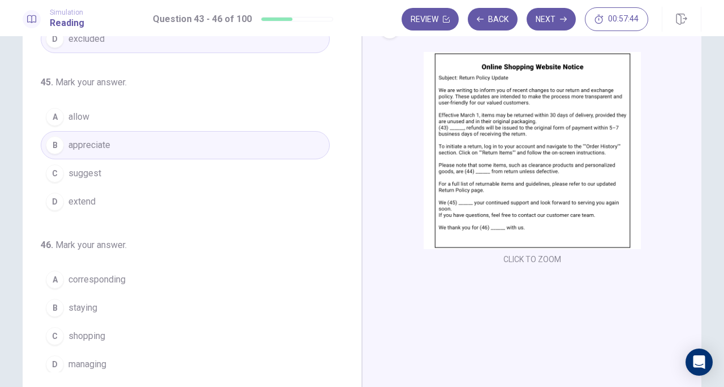
click at [99, 333] on span "shopping" at bounding box center [86, 337] width 37 height 14
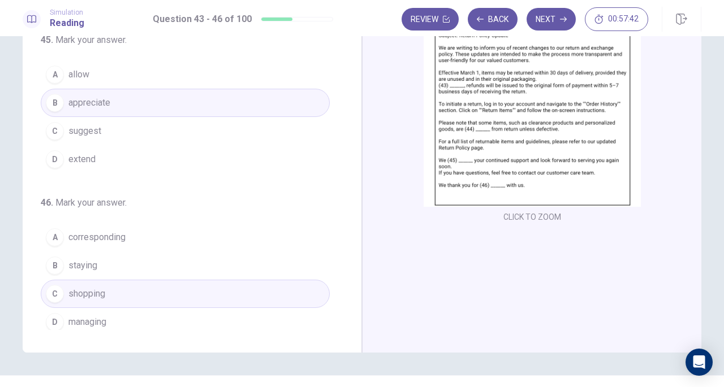
scroll to position [123, 0]
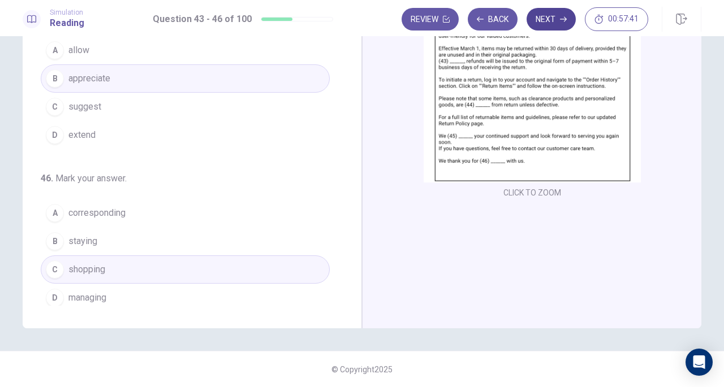
click at [553, 19] on button "Next" at bounding box center [550, 19] width 49 height 23
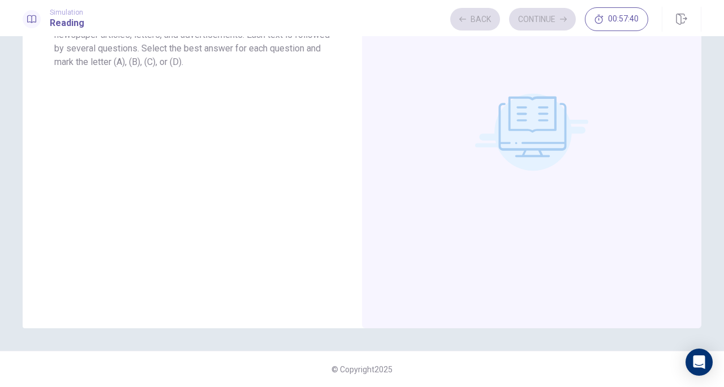
scroll to position [0, 0]
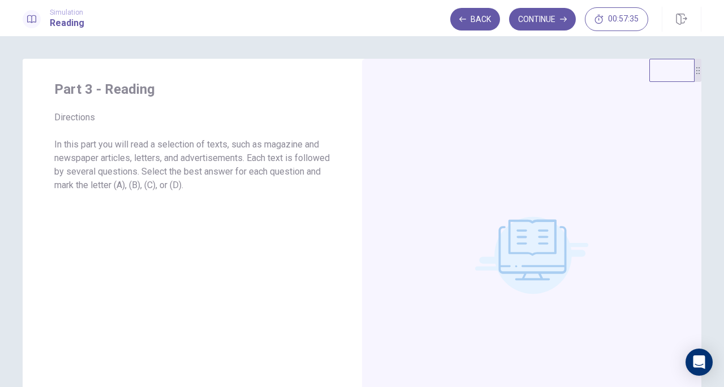
click at [542, 15] on button "Continue" at bounding box center [542, 19] width 67 height 23
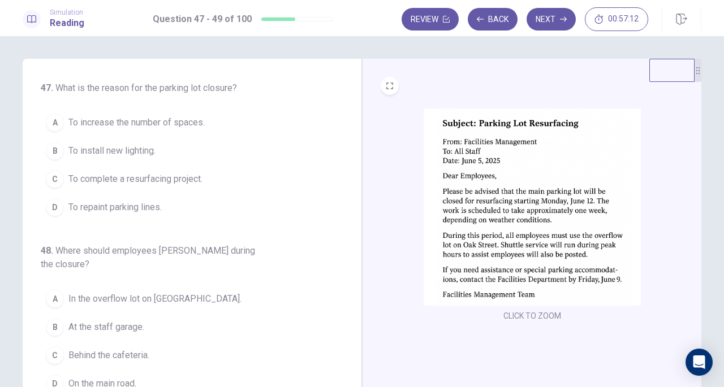
click at [153, 181] on span "To complete a resurfacing project." at bounding box center [135, 179] width 134 height 14
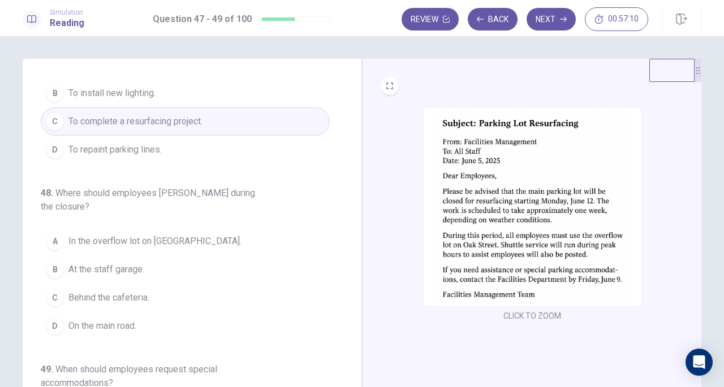
scroll to position [113, 0]
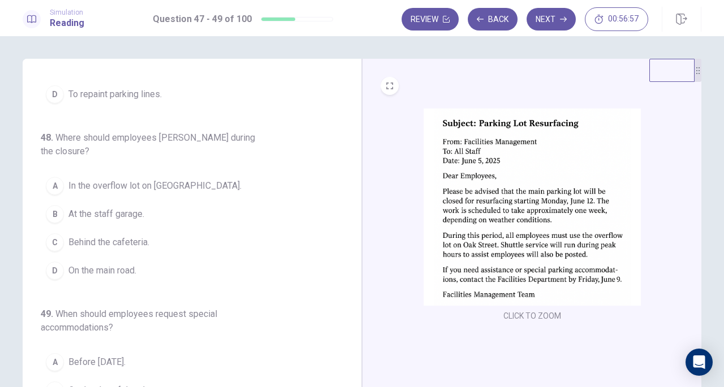
click at [140, 179] on span "In the overflow lot on Oak Street." at bounding box center [154, 186] width 173 height 14
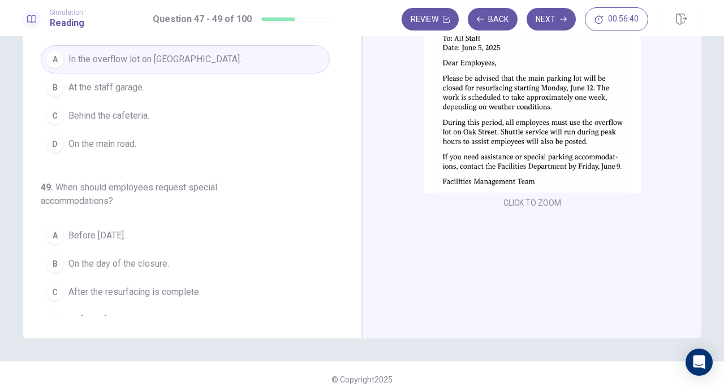
click at [86, 314] on span "By June 9." at bounding box center [88, 321] width 40 height 14
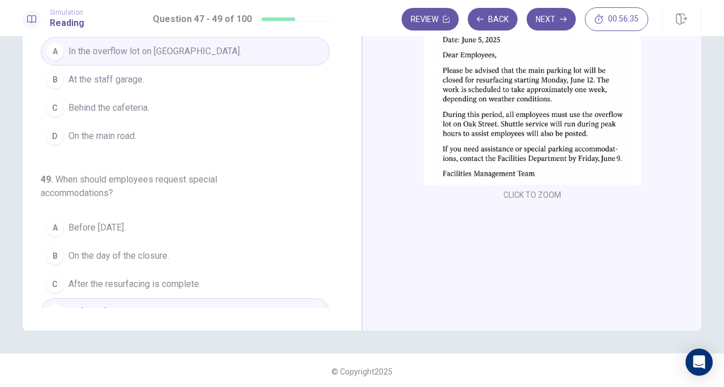
scroll to position [123, 0]
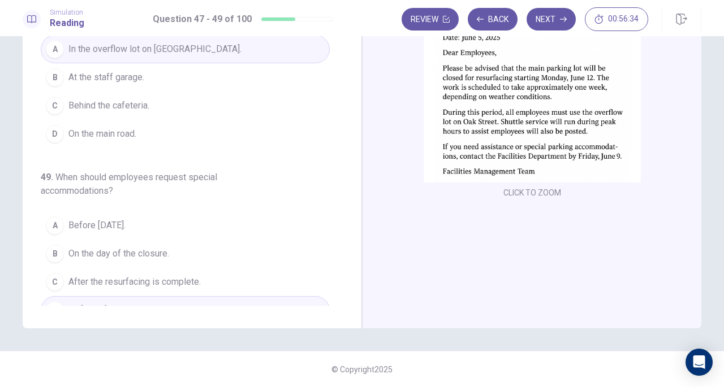
click at [549, 18] on button "Next" at bounding box center [550, 19] width 49 height 23
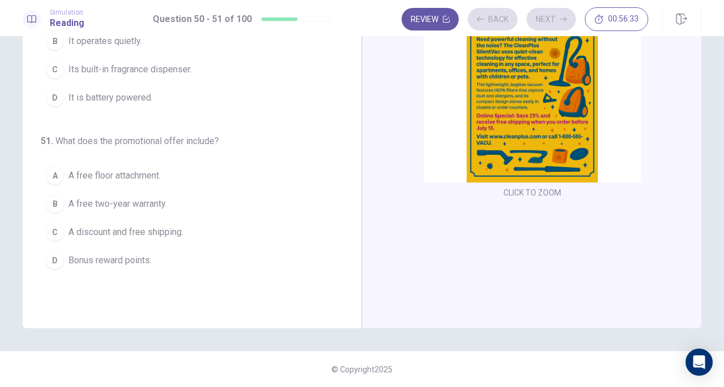
scroll to position [0, 0]
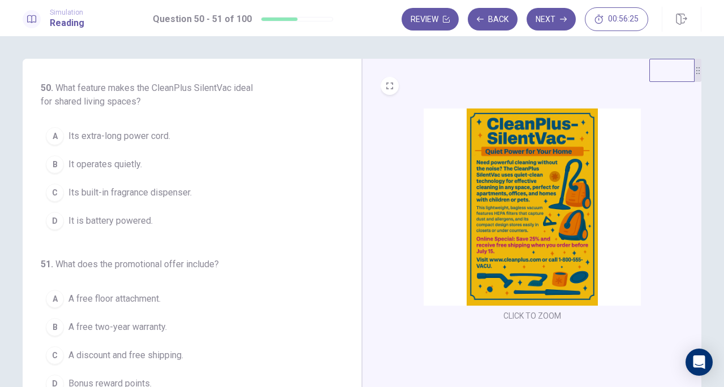
click at [508, 202] on img at bounding box center [531, 207] width 217 height 197
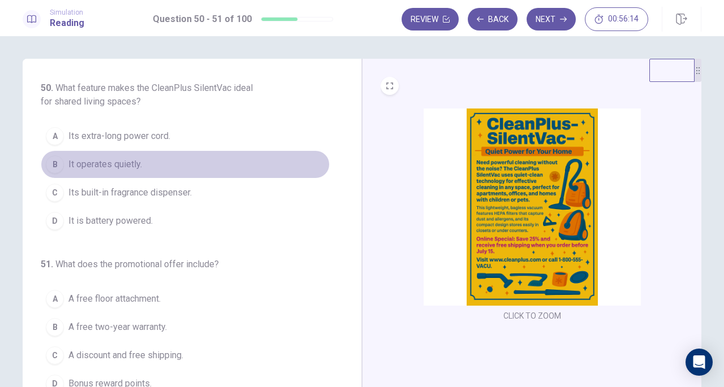
click at [123, 163] on span "It operates quietly." at bounding box center [104, 165] width 73 height 14
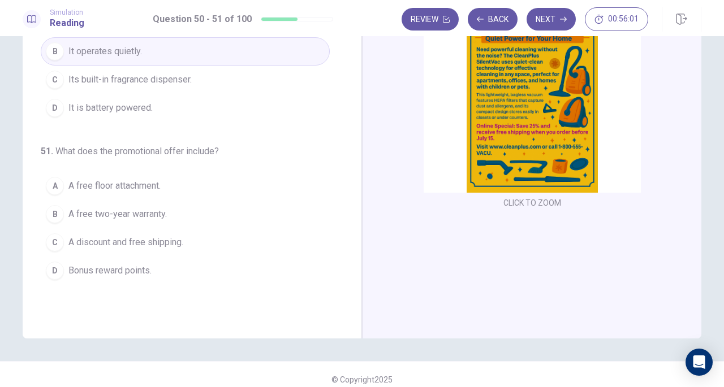
scroll to position [57, 0]
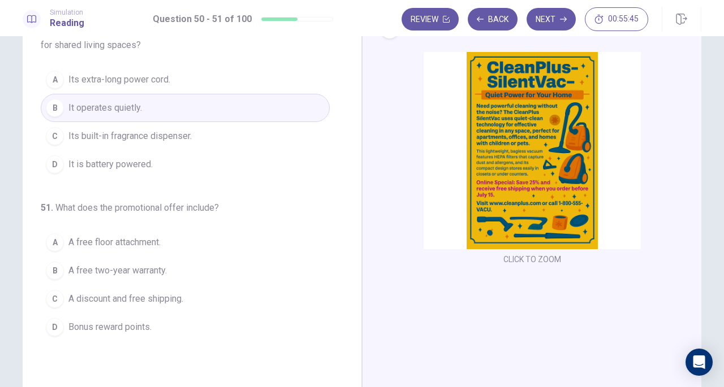
drag, startPoint x: 112, startPoint y: 293, endPoint x: 120, endPoint y: 293, distance: 7.9
click at [114, 293] on span "A discount and free shipping." at bounding box center [125, 299] width 115 height 14
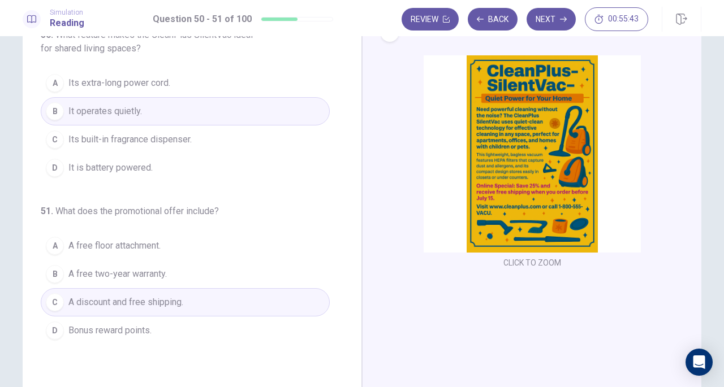
scroll to position [0, 0]
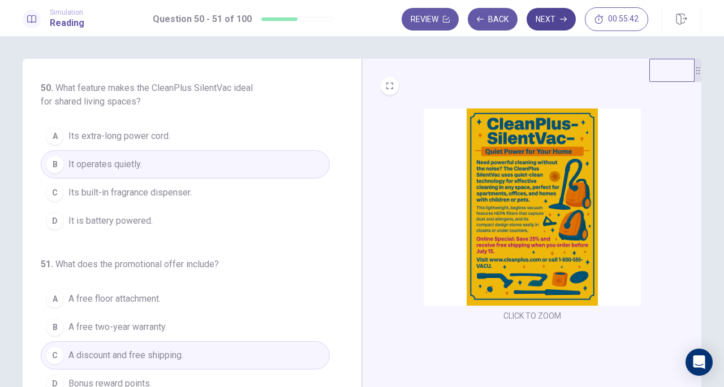
click at [555, 15] on button "Next" at bounding box center [550, 19] width 49 height 23
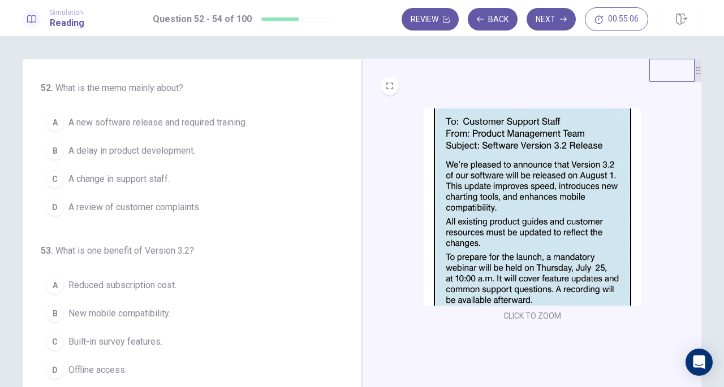
click at [120, 119] on span "A new software release and required training." at bounding box center [157, 123] width 179 height 14
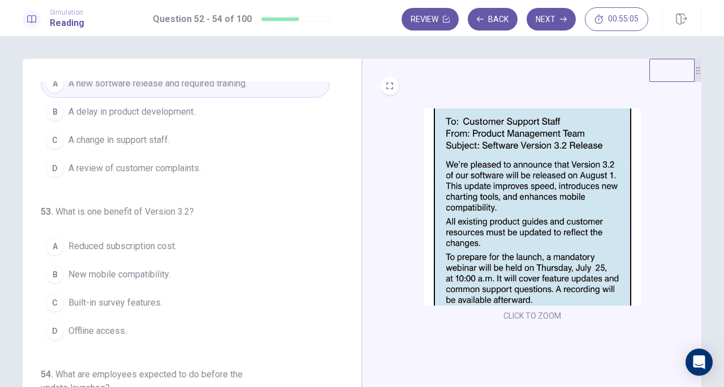
scroll to position [57, 0]
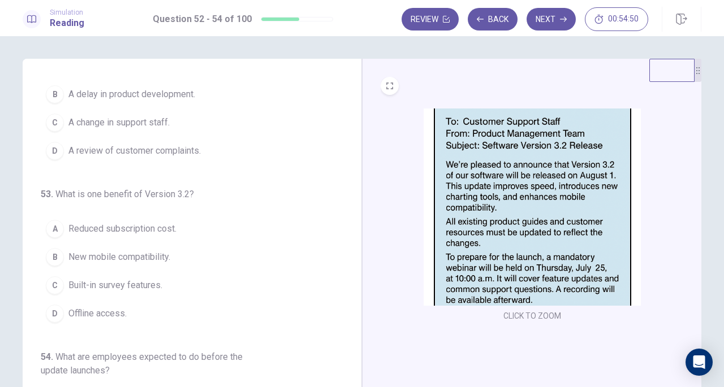
click at [133, 252] on span "New mobile compatibility." at bounding box center [119, 257] width 102 height 14
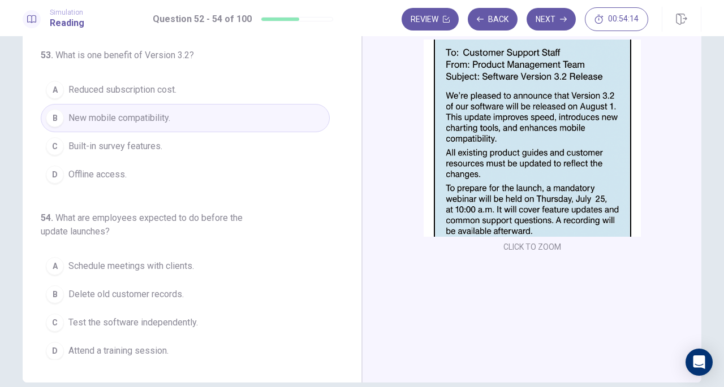
scroll to position [123, 0]
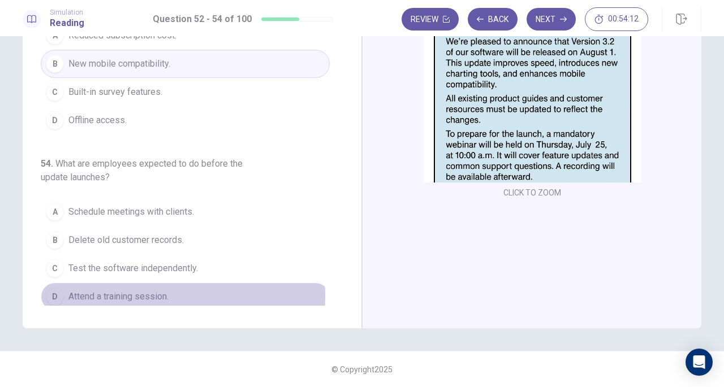
click at [129, 291] on span "Attend a training session." at bounding box center [118, 297] width 100 height 14
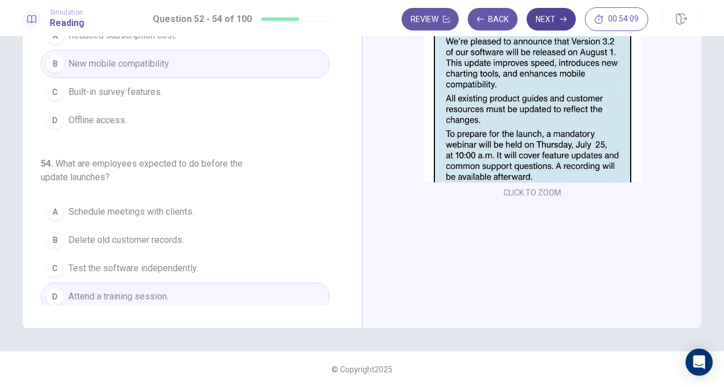
click at [557, 21] on button "Next" at bounding box center [550, 19] width 49 height 23
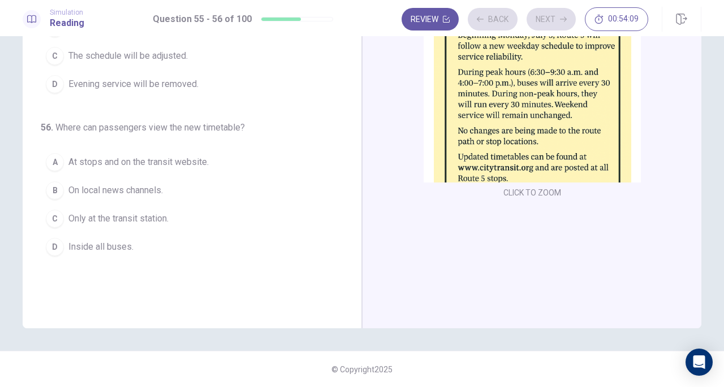
scroll to position [0, 0]
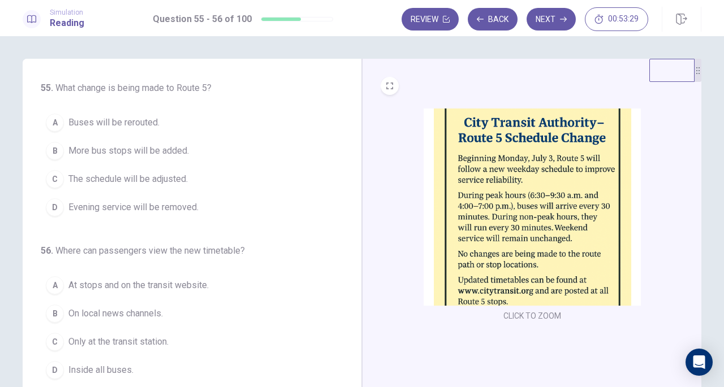
click at [102, 172] on span "The schedule will be adjusted." at bounding box center [127, 179] width 119 height 14
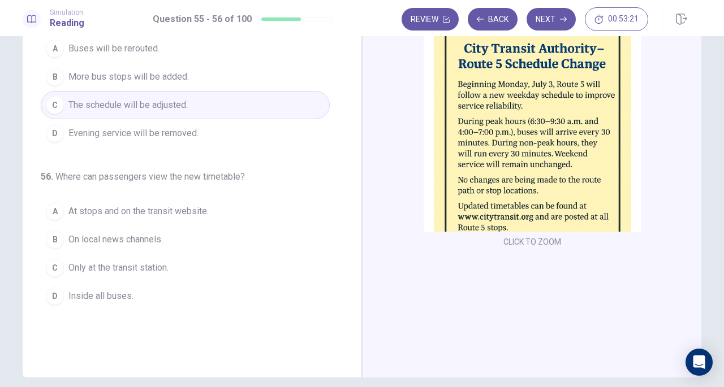
scroll to position [57, 0]
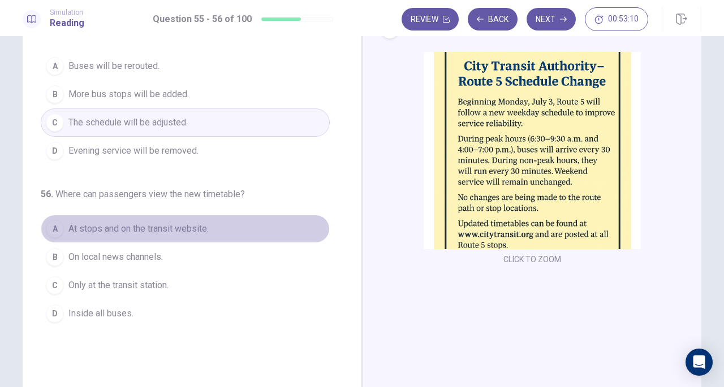
click at [140, 227] on span "At stops and on the transit website." at bounding box center [138, 229] width 140 height 14
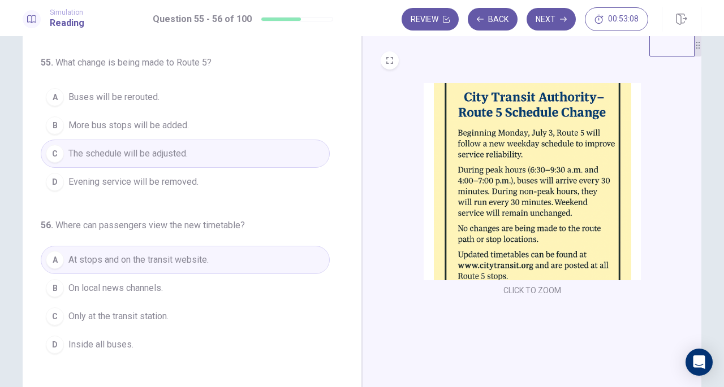
scroll to position [0, 0]
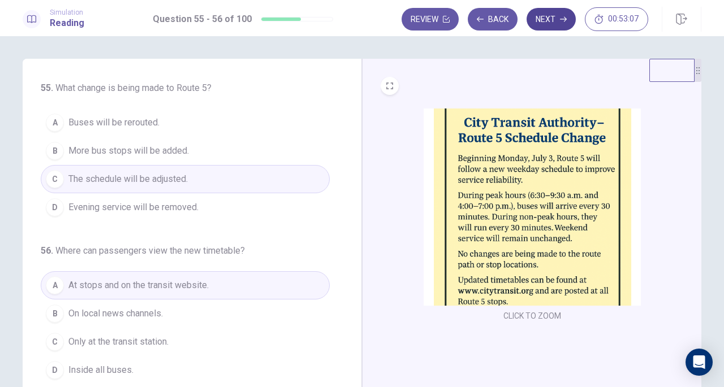
click at [547, 15] on button "Next" at bounding box center [550, 19] width 49 height 23
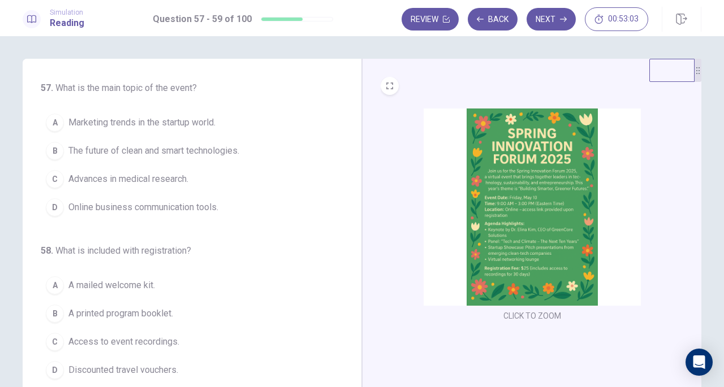
click at [539, 177] on img at bounding box center [531, 207] width 217 height 197
click at [529, 206] on img at bounding box center [531, 207] width 217 height 197
click at [502, 209] on img at bounding box center [531, 207] width 217 height 197
click at [520, 231] on img at bounding box center [531, 207] width 217 height 197
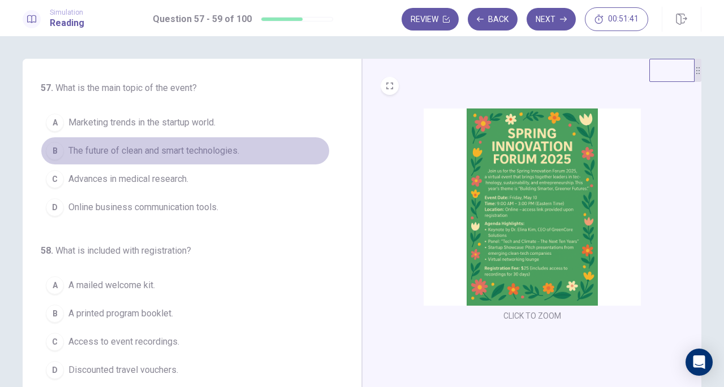
click at [195, 148] on span "The future of clean and smart technologies." at bounding box center [153, 151] width 171 height 14
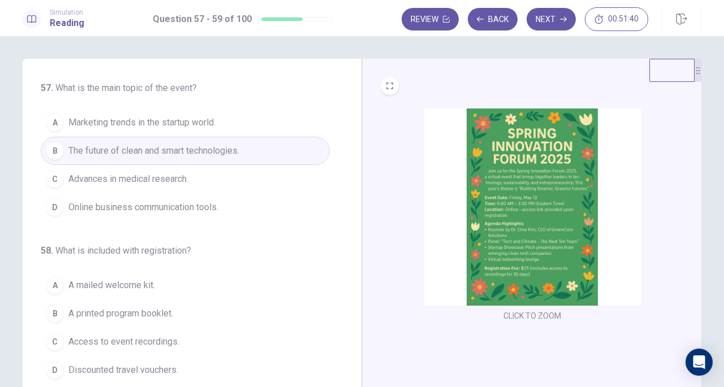
scroll to position [113, 0]
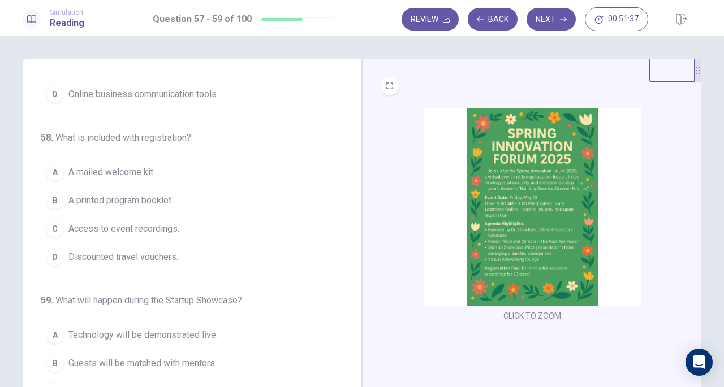
click at [540, 230] on img at bounding box center [531, 207] width 217 height 197
drag, startPoint x: 147, startPoint y: 228, endPoint x: 180, endPoint y: 226, distance: 32.9
click at [146, 228] on span "Access to event recordings." at bounding box center [123, 229] width 111 height 14
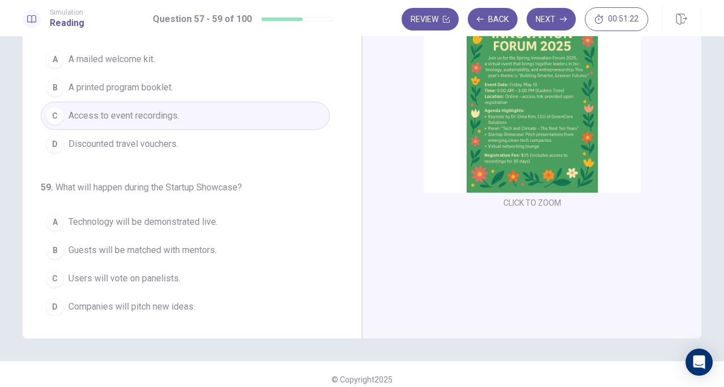
click at [529, 122] on img at bounding box center [531, 93] width 217 height 197
click at [546, 128] on img at bounding box center [531, 93] width 217 height 197
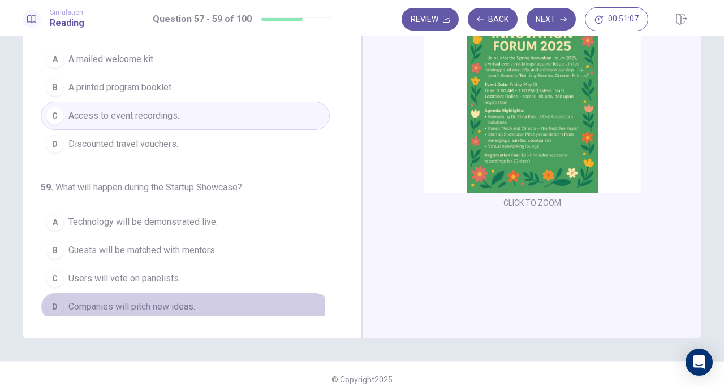
drag, startPoint x: 119, startPoint y: 304, endPoint x: 275, endPoint y: 292, distance: 156.5
click at [120, 304] on span "Companies will pitch new ideas." at bounding box center [131, 307] width 127 height 14
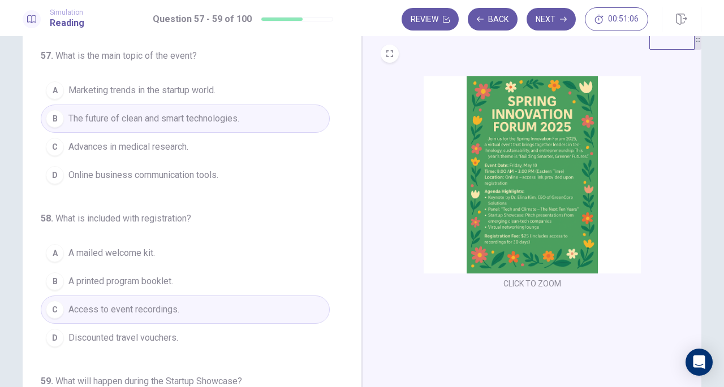
scroll to position [0, 0]
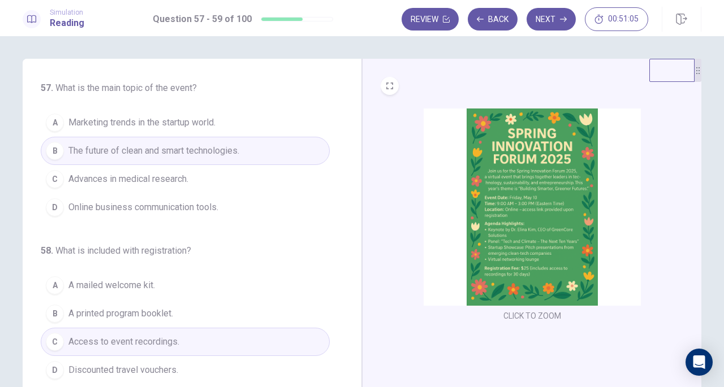
drag, startPoint x: 548, startPoint y: 13, endPoint x: 546, endPoint y: 23, distance: 10.4
click at [548, 12] on button "Next" at bounding box center [550, 19] width 49 height 23
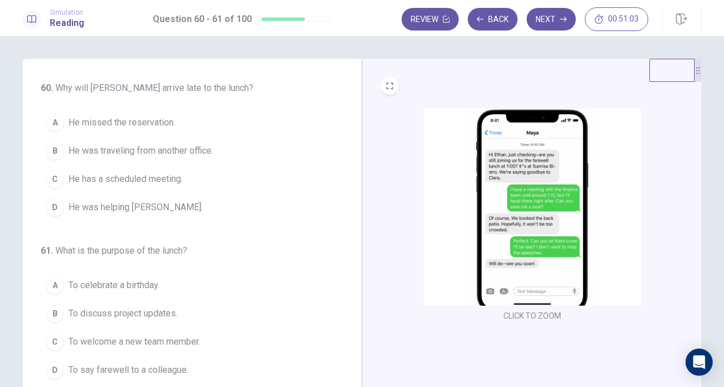
click at [542, 178] on img at bounding box center [531, 207] width 217 height 197
click at [549, 183] on img at bounding box center [531, 207] width 217 height 197
click at [133, 175] on span "He has a scheduled meeting." at bounding box center [125, 179] width 114 height 14
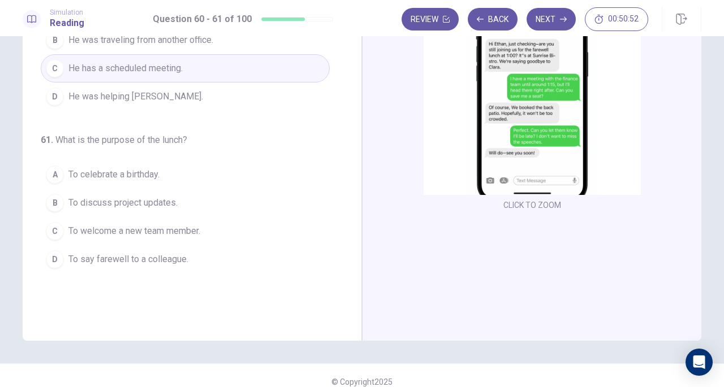
scroll to position [113, 0]
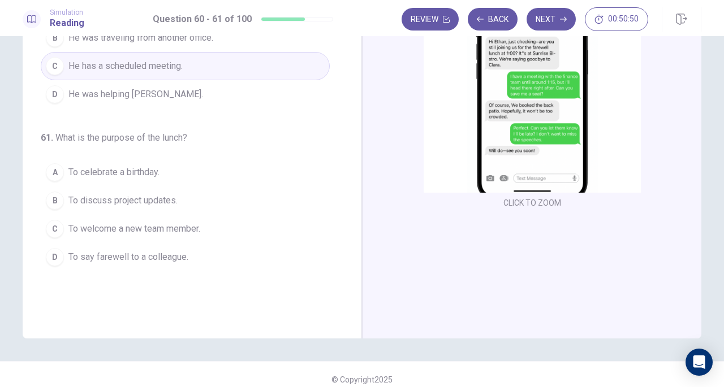
click at [533, 128] on img at bounding box center [531, 93] width 217 height 197
drag, startPoint x: 131, startPoint y: 254, endPoint x: 138, endPoint y: 254, distance: 7.3
click at [131, 254] on span "To say farewell to a colleague." at bounding box center [128, 257] width 120 height 14
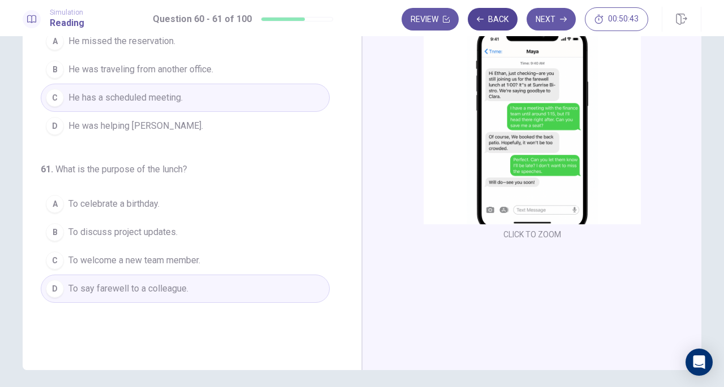
scroll to position [57, 0]
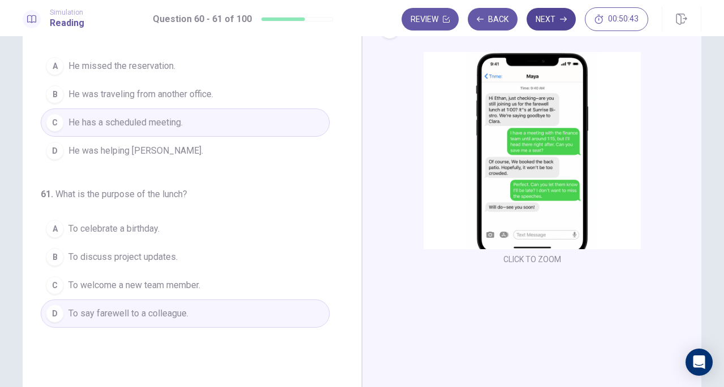
click at [558, 19] on button "Next" at bounding box center [550, 19] width 49 height 23
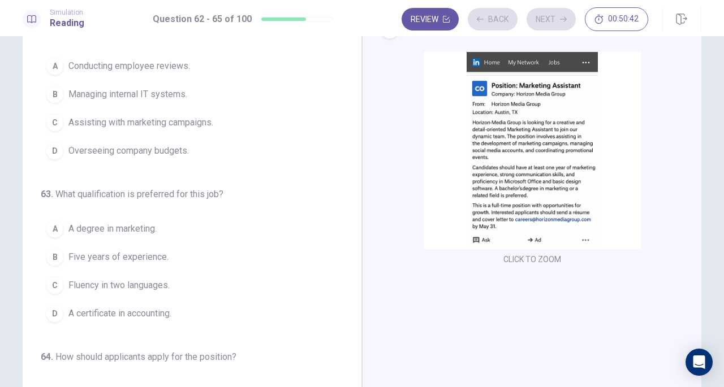
scroll to position [0, 0]
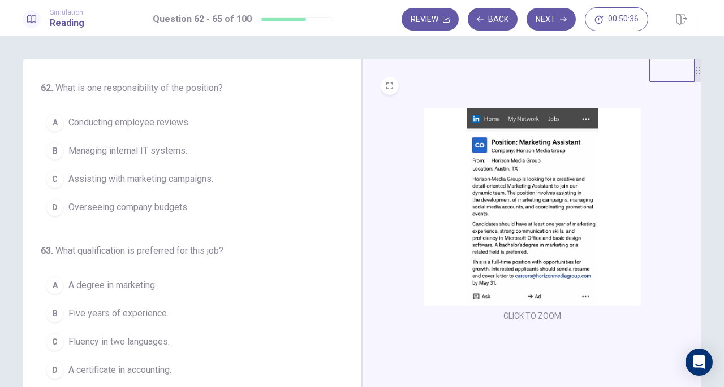
click at [568, 185] on img at bounding box center [531, 207] width 217 height 197
click at [498, 227] on img at bounding box center [531, 207] width 217 height 197
click at [192, 179] on span "Assisting with marketing campaigns." at bounding box center [140, 179] width 145 height 14
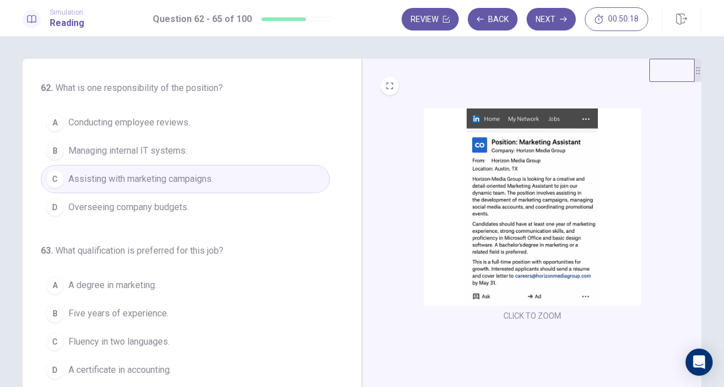
click at [547, 223] on img at bounding box center [531, 207] width 217 height 197
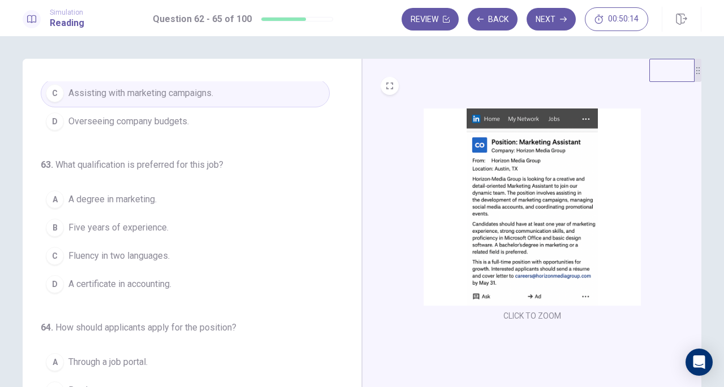
scroll to position [113, 0]
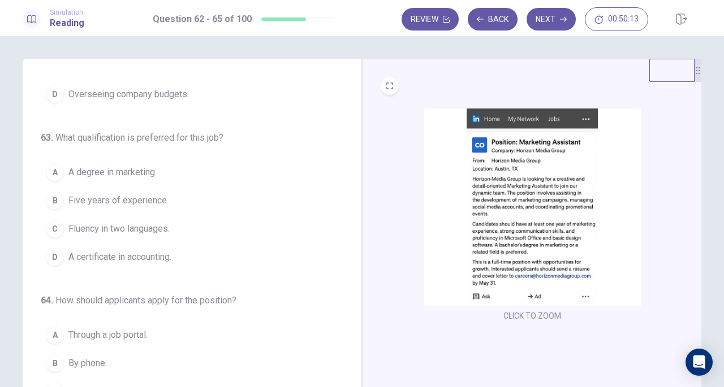
click at [474, 213] on img at bounding box center [531, 207] width 217 height 197
click at [521, 233] on img at bounding box center [531, 207] width 217 height 197
click at [544, 237] on img at bounding box center [531, 207] width 217 height 197
click at [116, 171] on span "A degree in marketing." at bounding box center [112, 173] width 88 height 14
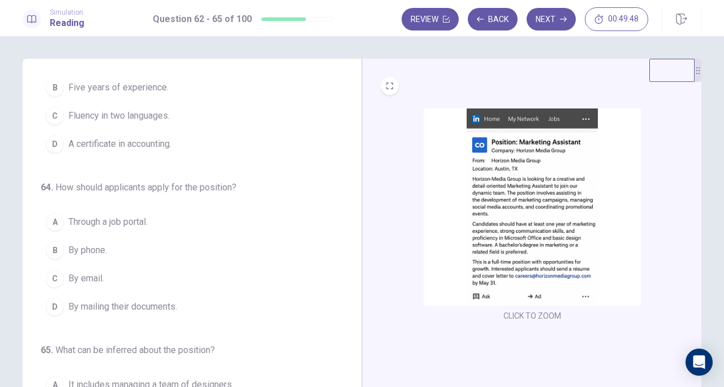
scroll to position [275, 0]
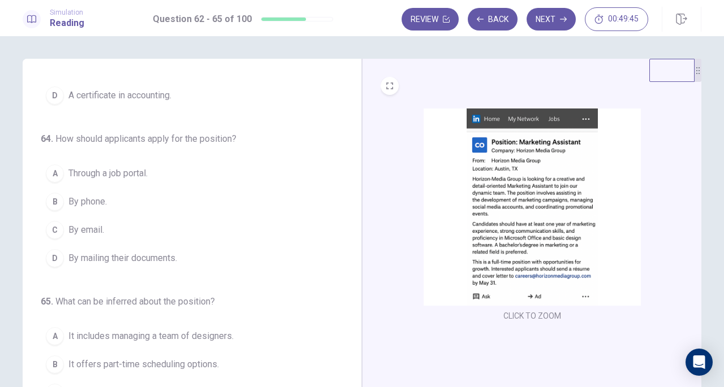
click at [512, 219] on img at bounding box center [531, 207] width 217 height 197
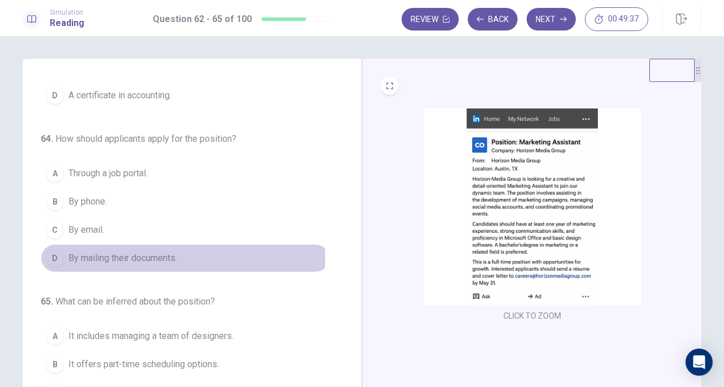
click at [84, 252] on span "By mailing their documents." at bounding box center [122, 259] width 109 height 14
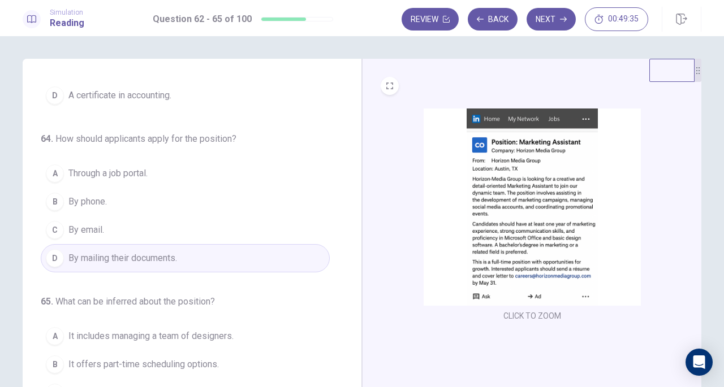
click at [566, 255] on img at bounding box center [531, 207] width 217 height 197
click at [97, 226] on span "By email." at bounding box center [86, 230] width 36 height 14
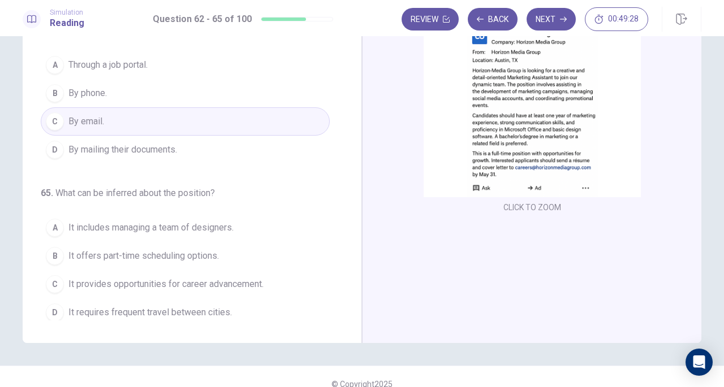
scroll to position [113, 0]
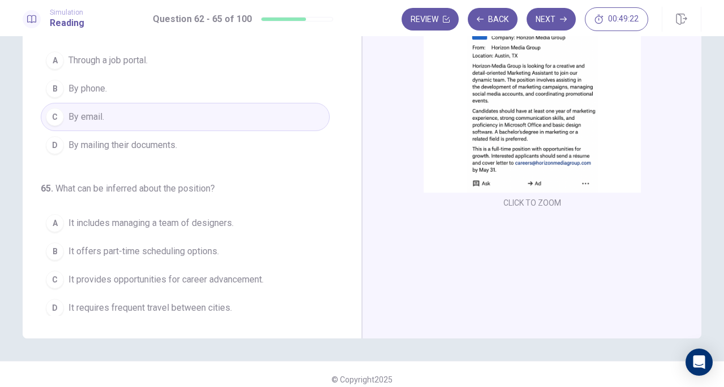
click at [512, 118] on img at bounding box center [531, 93] width 217 height 197
click at [521, 139] on img at bounding box center [531, 93] width 217 height 197
click at [193, 273] on span "It provides opportunities for career advancement." at bounding box center [165, 280] width 195 height 14
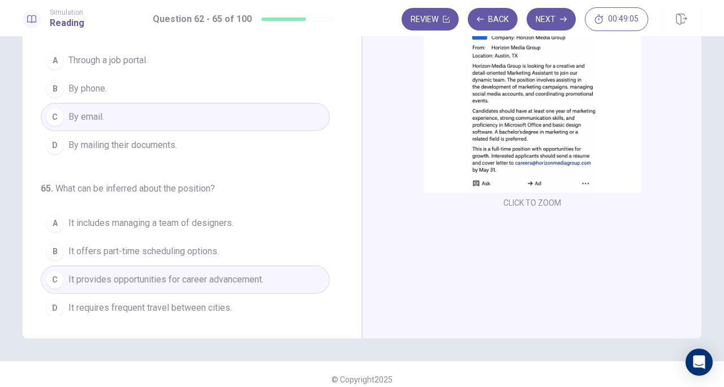
click at [564, 131] on img at bounding box center [531, 93] width 217 height 197
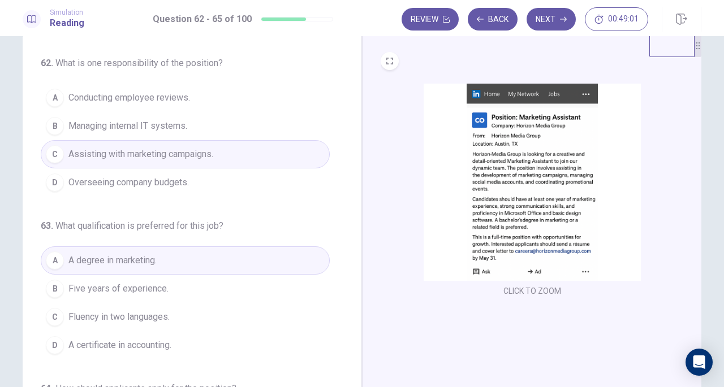
scroll to position [0, 0]
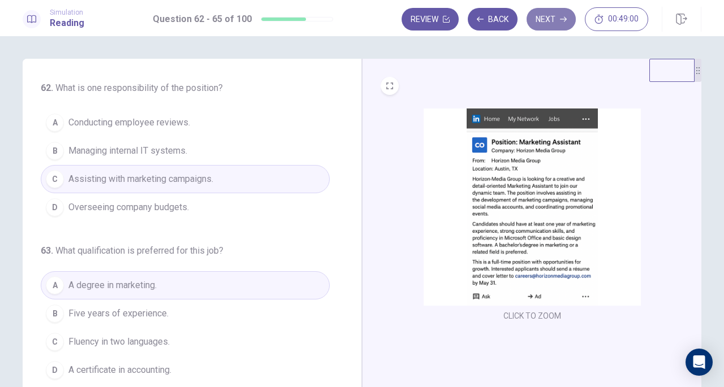
click at [551, 16] on button "Next" at bounding box center [550, 19] width 49 height 23
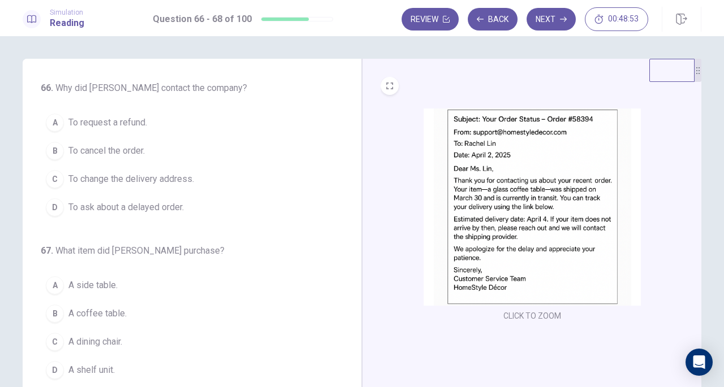
click at [546, 189] on img at bounding box center [531, 207] width 217 height 197
click at [145, 206] on span "To ask about a delayed order." at bounding box center [125, 208] width 115 height 14
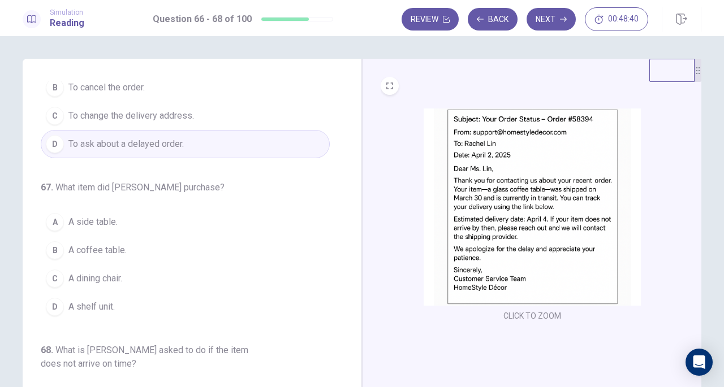
scroll to position [113, 0]
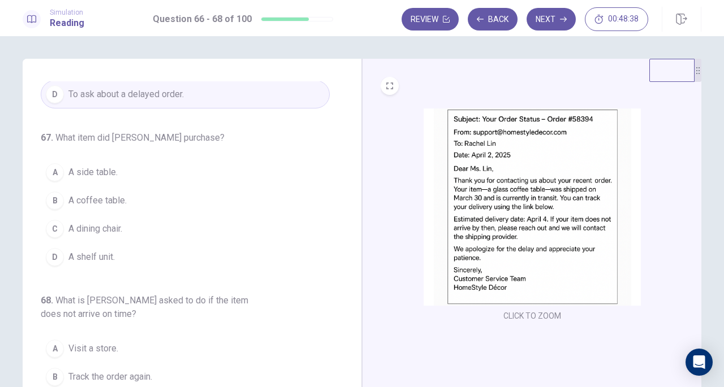
click at [544, 231] on img at bounding box center [531, 207] width 217 height 197
click at [94, 194] on span "A coffee table." at bounding box center [97, 201] width 58 height 14
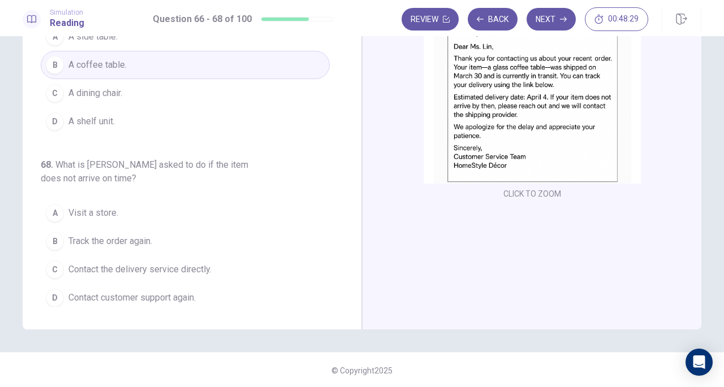
scroll to position [123, 0]
click at [489, 115] on img at bounding box center [531, 83] width 217 height 197
click at [163, 263] on span "Contact the delivery service directly." at bounding box center [139, 269] width 143 height 14
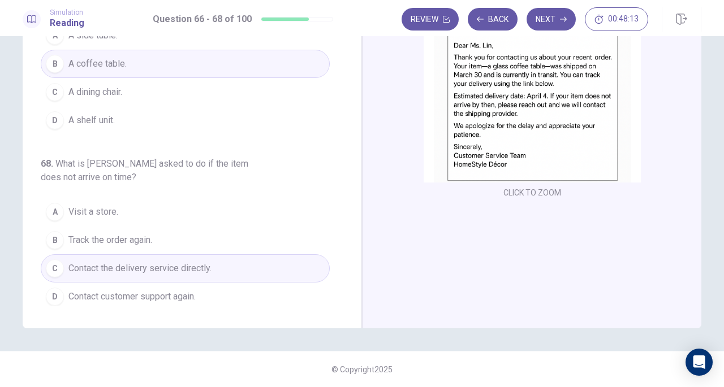
click at [128, 295] on span "Contact customer support again." at bounding box center [131, 297] width 127 height 14
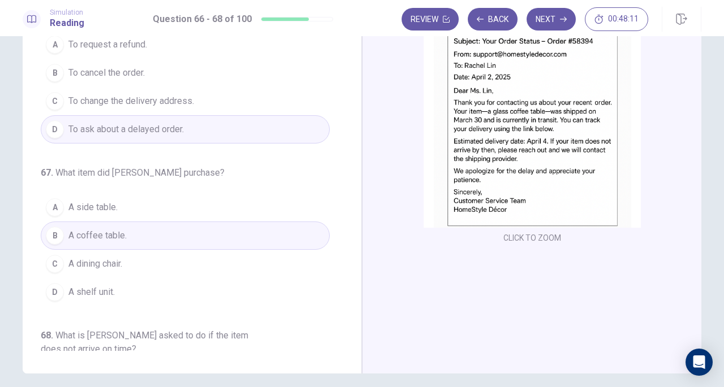
scroll to position [0, 0]
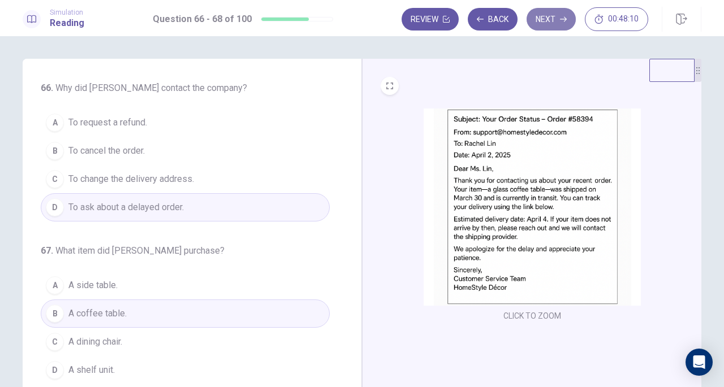
click at [563, 18] on icon "button" at bounding box center [563, 19] width 7 height 7
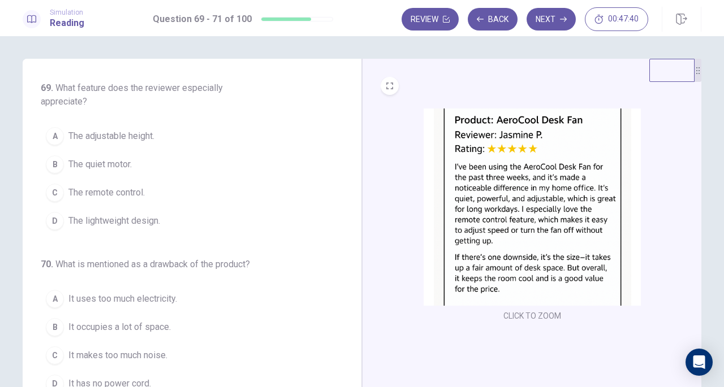
click at [104, 189] on span "The remote control." at bounding box center [106, 193] width 76 height 14
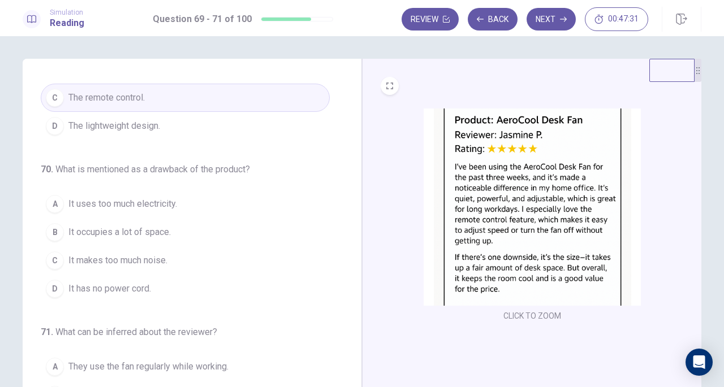
scroll to position [113, 0]
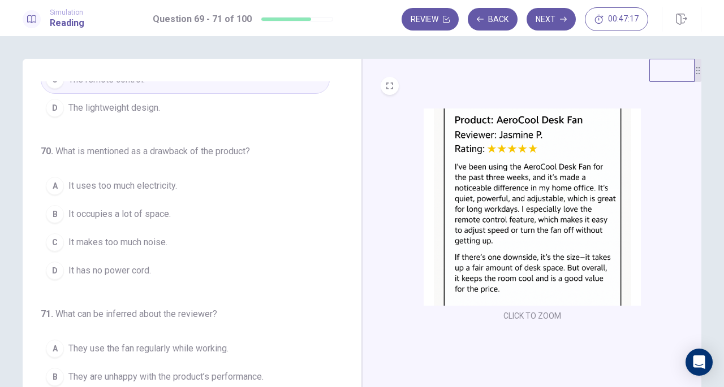
click at [127, 215] on span "It occupies a lot of space." at bounding box center [119, 214] width 102 height 14
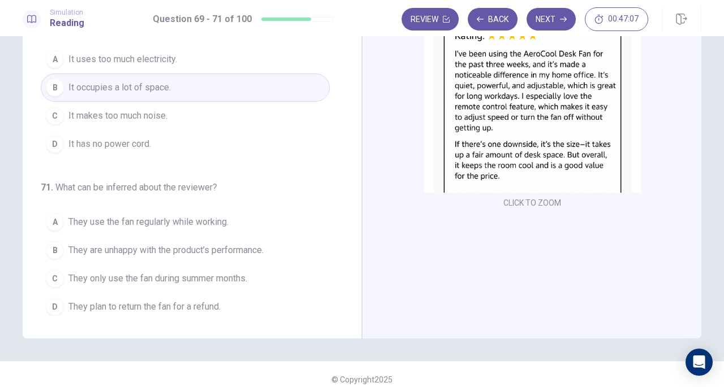
scroll to position [123, 0]
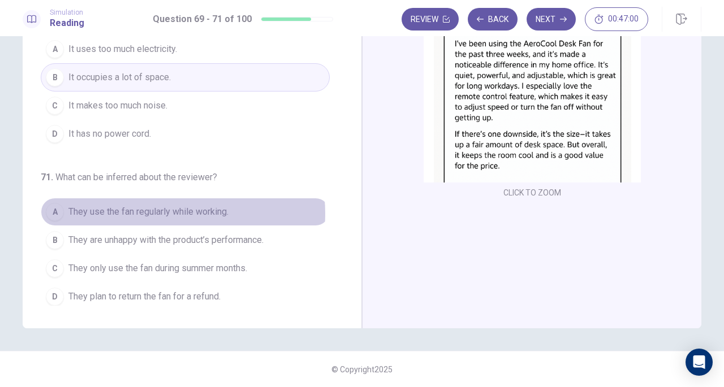
click at [154, 210] on span "They use the fan regularly while working." at bounding box center [148, 212] width 160 height 14
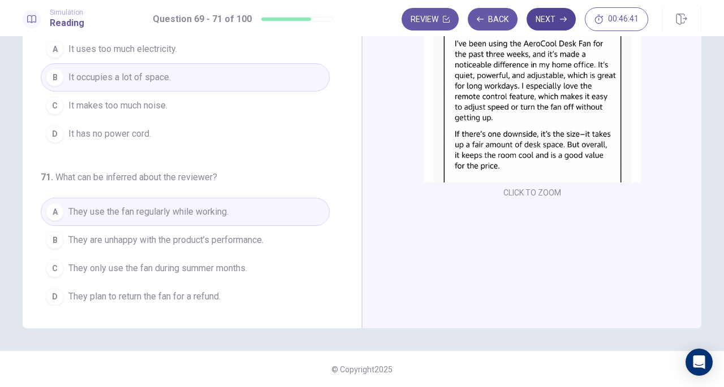
click at [559, 10] on button "Next" at bounding box center [550, 19] width 49 height 23
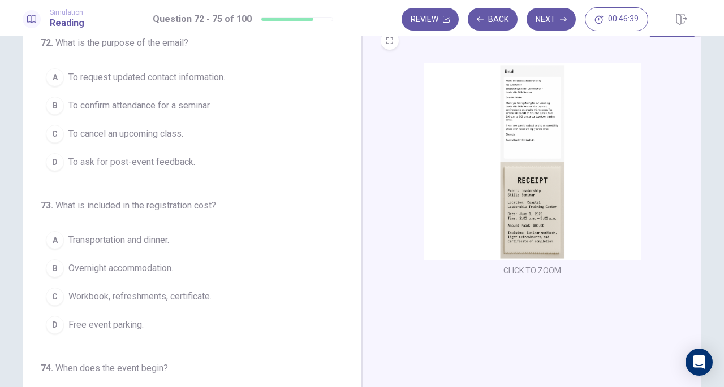
scroll to position [0, 0]
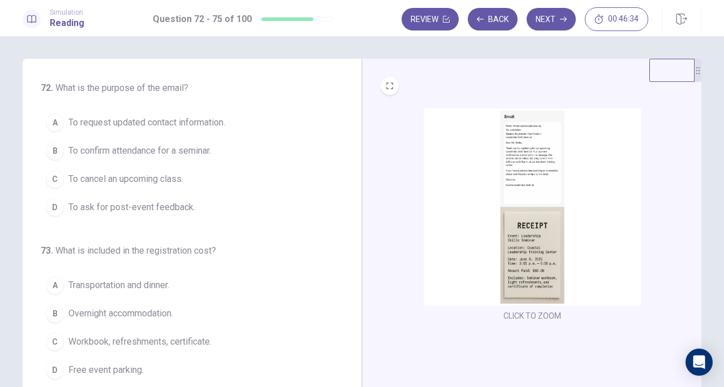
click at [514, 183] on img at bounding box center [531, 207] width 217 height 197
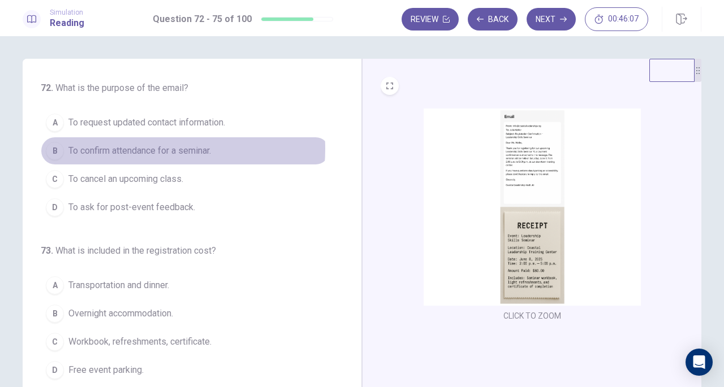
click at [138, 149] on span "To confirm attendance for a seminar." at bounding box center [139, 151] width 142 height 14
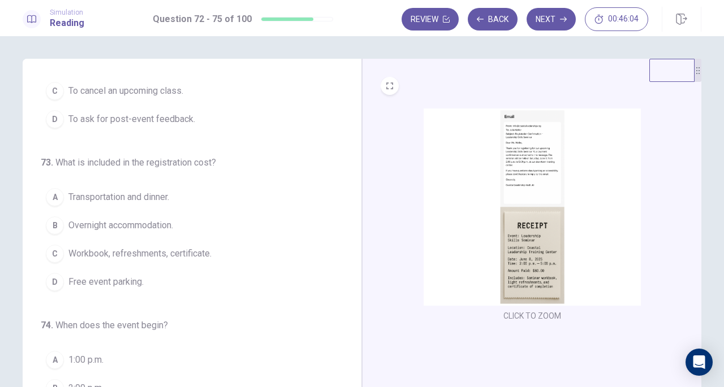
scroll to position [113, 0]
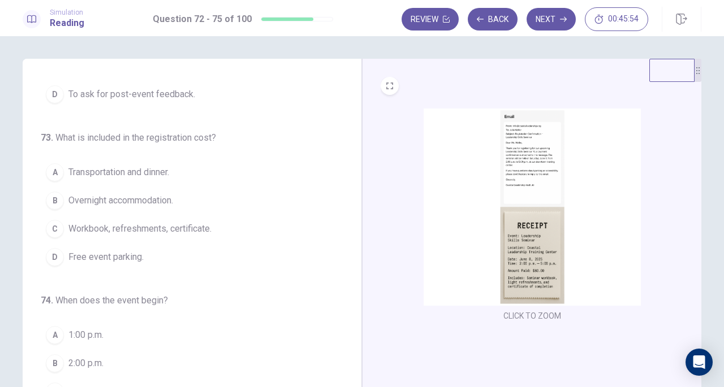
click at [149, 223] on span "Workbook, refreshments, certificate." at bounding box center [139, 229] width 143 height 14
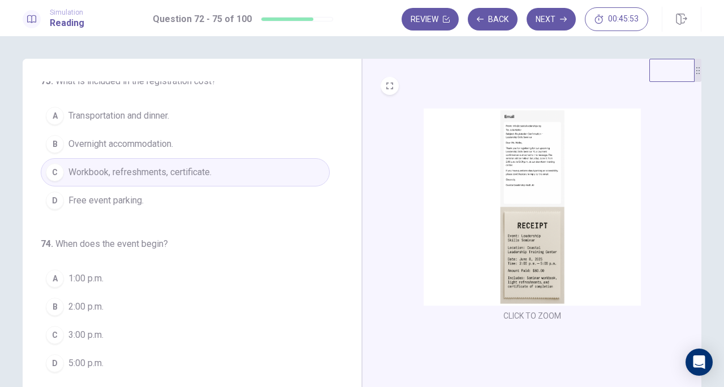
scroll to position [226, 0]
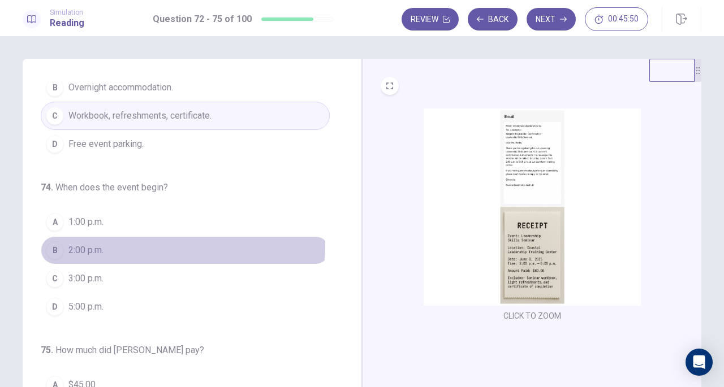
drag, startPoint x: 75, startPoint y: 241, endPoint x: 194, endPoint y: 247, distance: 119.4
click at [76, 244] on span "2:00 p.m." at bounding box center [85, 251] width 35 height 14
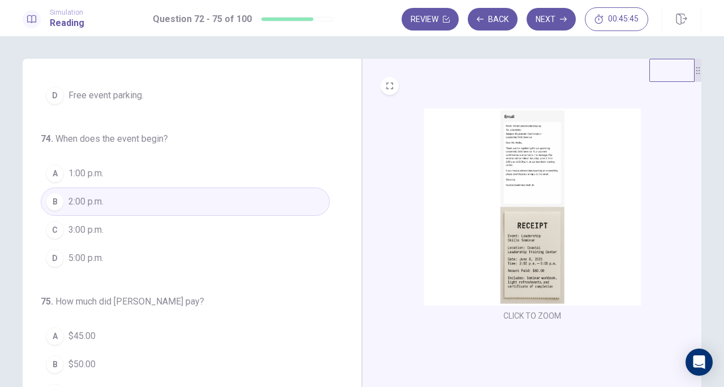
scroll to position [57, 0]
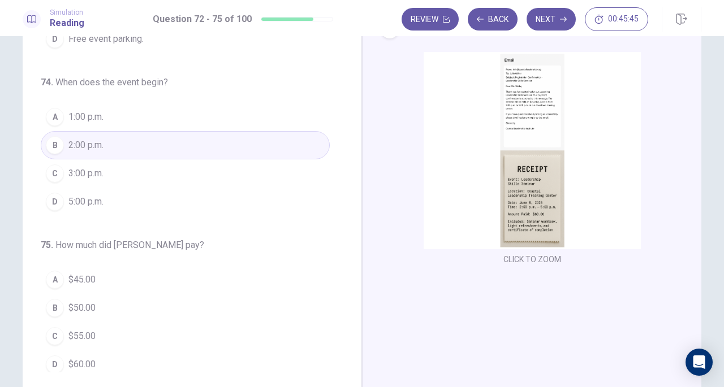
drag, startPoint x: 85, startPoint y: 358, endPoint x: 101, endPoint y: 356, distance: 15.5
click at [85, 360] on span "$60.00" at bounding box center [81, 365] width 27 height 14
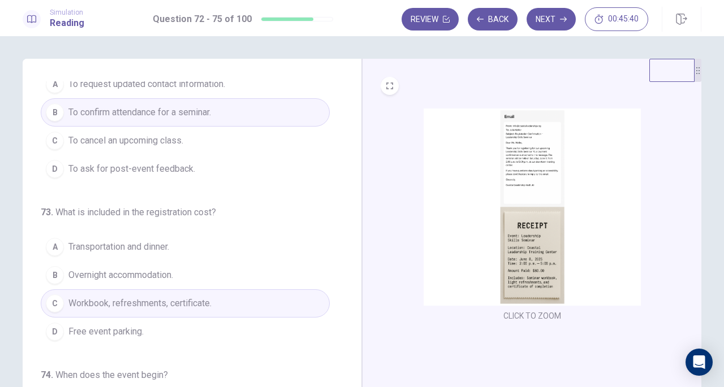
scroll to position [0, 0]
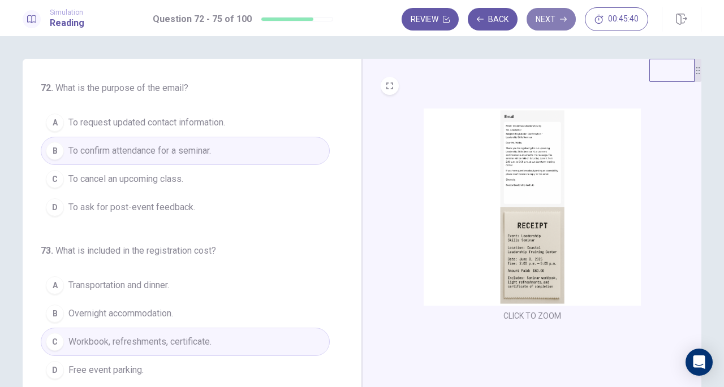
click at [552, 18] on button "Next" at bounding box center [550, 19] width 49 height 23
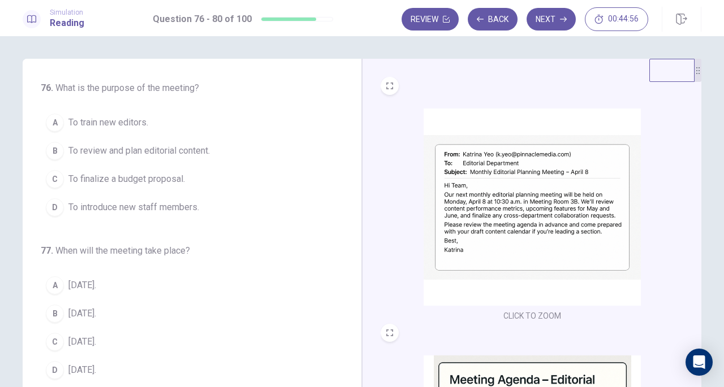
click at [127, 148] on span "To review and plan editorial content." at bounding box center [138, 151] width 141 height 14
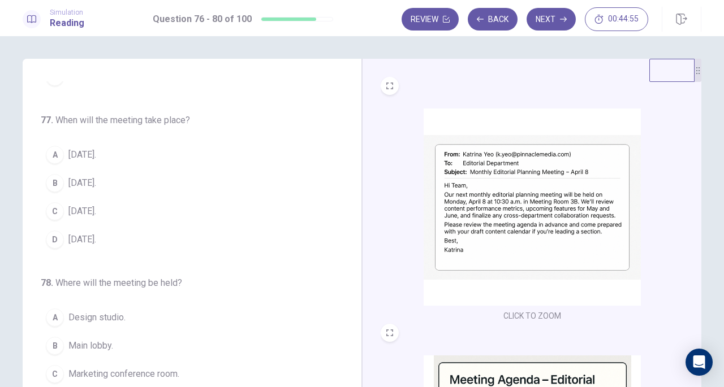
scroll to position [113, 0]
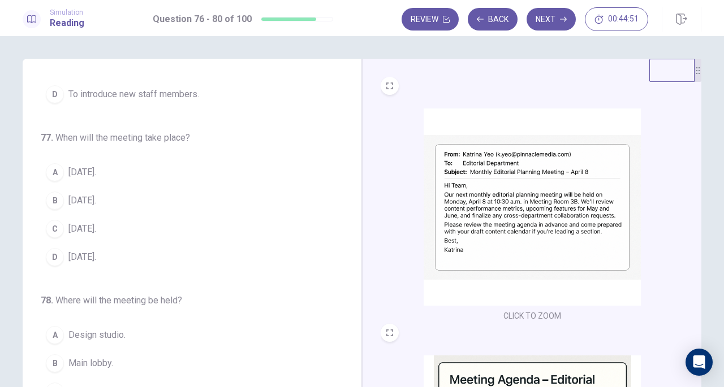
click at [68, 197] on span "April 8." at bounding box center [82, 201] width 28 height 14
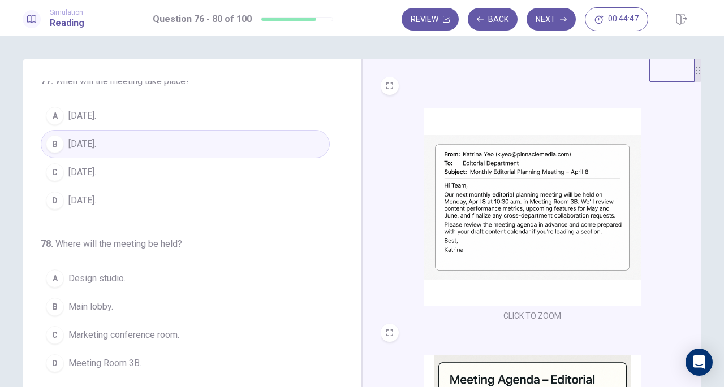
scroll to position [226, 0]
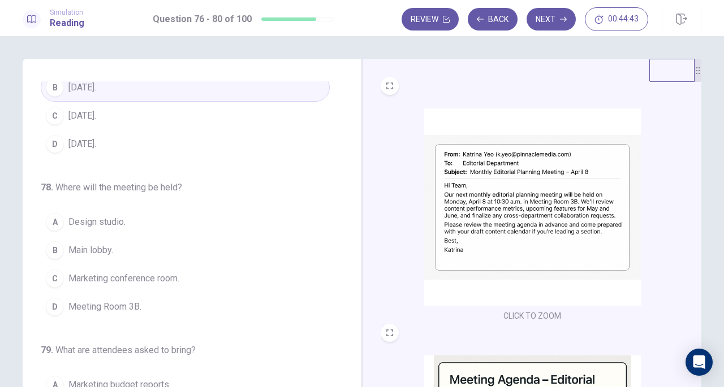
click at [117, 306] on span "Meeting Room 3B." at bounding box center [104, 307] width 73 height 14
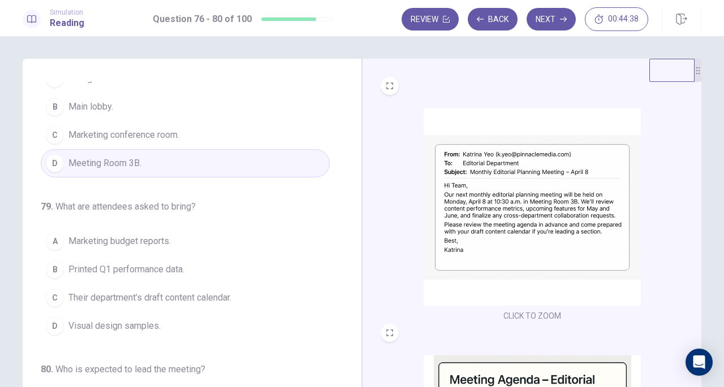
scroll to position [396, 0]
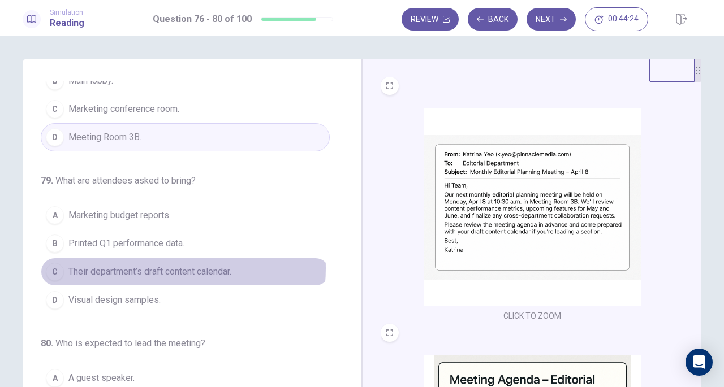
click at [161, 265] on span "Their department’s draft content calendar." at bounding box center [149, 272] width 163 height 14
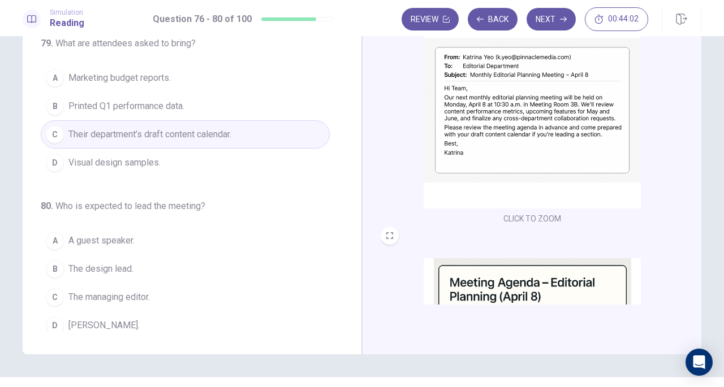
scroll to position [123, 0]
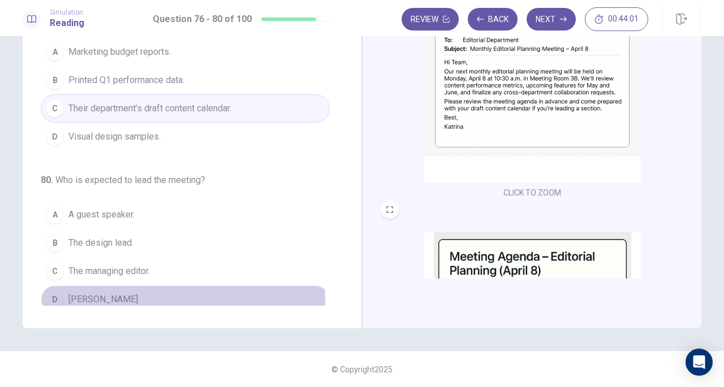
click at [80, 295] on span "Katrina Yeo." at bounding box center [103, 300] width 71 height 14
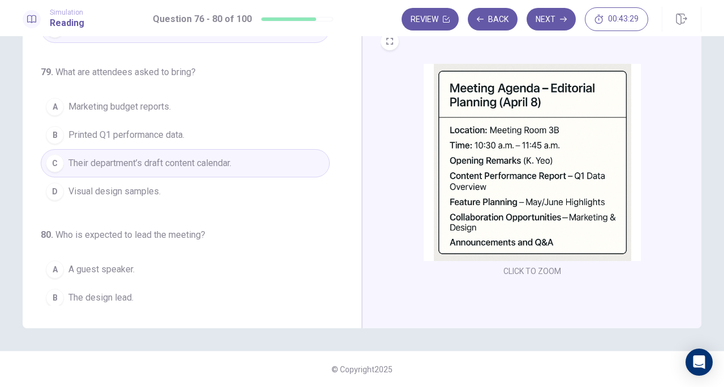
scroll to position [323, 0]
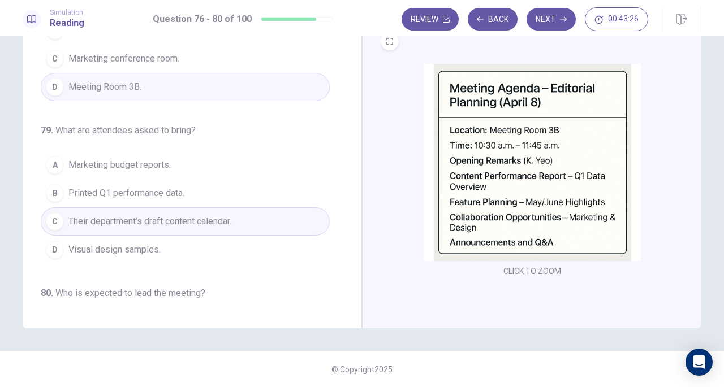
drag, startPoint x: 539, startPoint y: 16, endPoint x: 397, endPoint y: 278, distance: 297.2
click at [398, 278] on div "Simulation Reading Question 76 - 80 of 100 Review Back Next 00:43:26 Question 7…" at bounding box center [362, 193] width 724 height 387
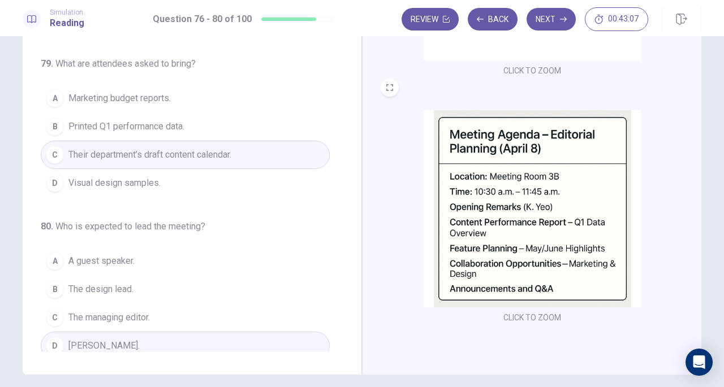
scroll to position [123, 0]
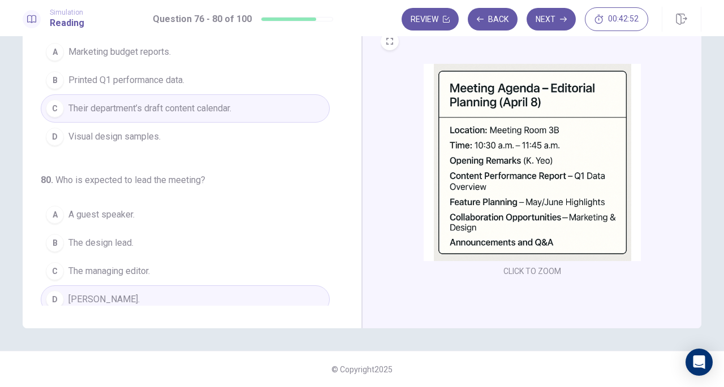
click at [547, 13] on button "Next" at bounding box center [550, 19] width 49 height 23
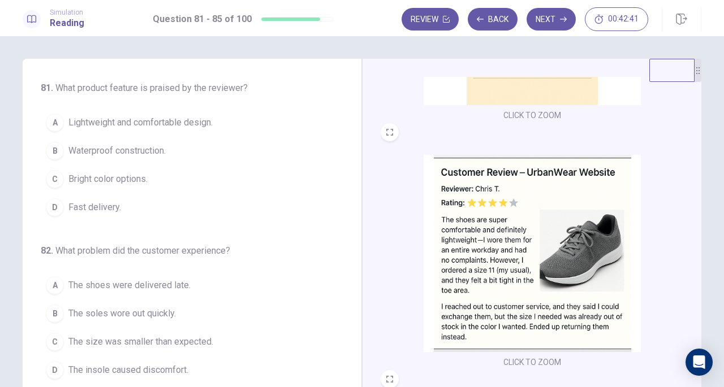
scroll to position [226, 0]
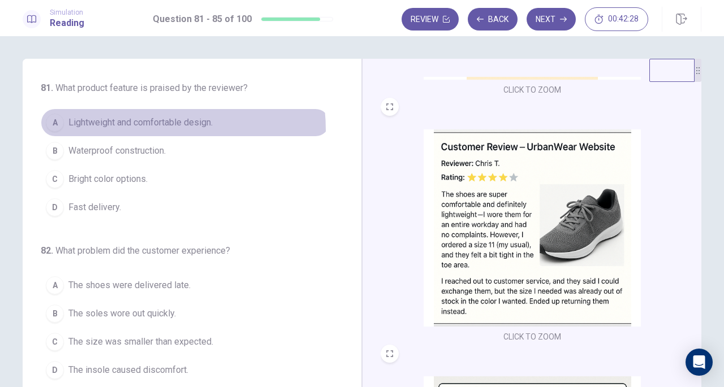
click at [111, 131] on button "A Lightweight and comfortable design." at bounding box center [185, 123] width 289 height 28
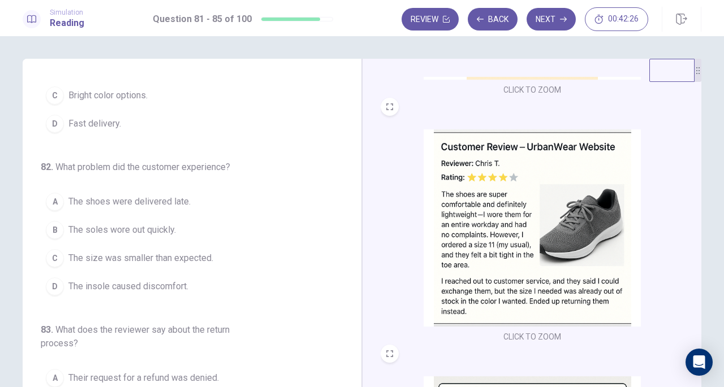
scroll to position [113, 0]
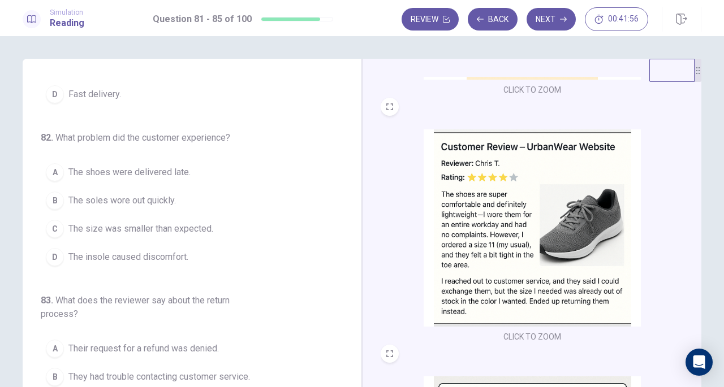
click at [172, 227] on span "The size was smaller than expected." at bounding box center [140, 229] width 145 height 14
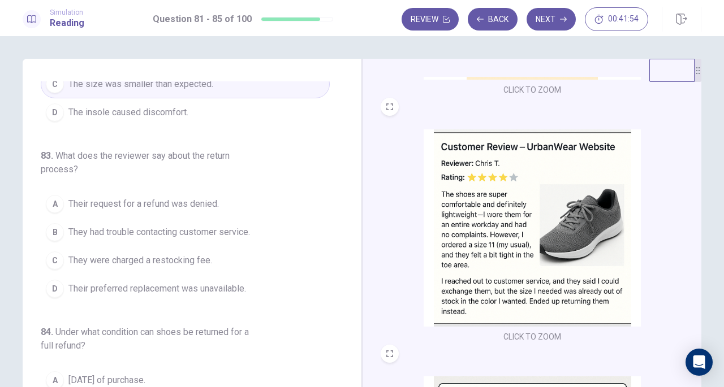
scroll to position [283, 0]
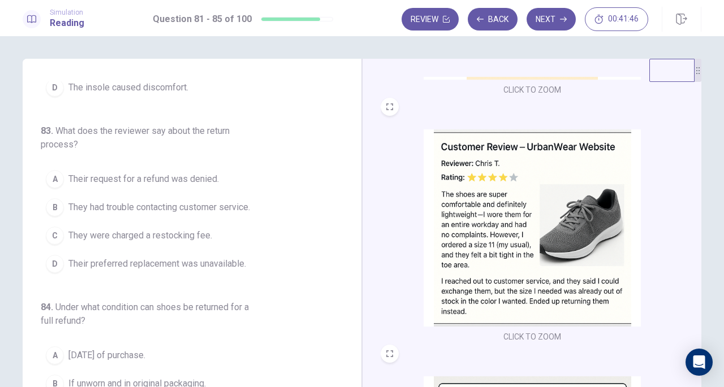
click at [150, 261] on span "Their preferred replacement was unavailable." at bounding box center [157, 264] width 178 height 14
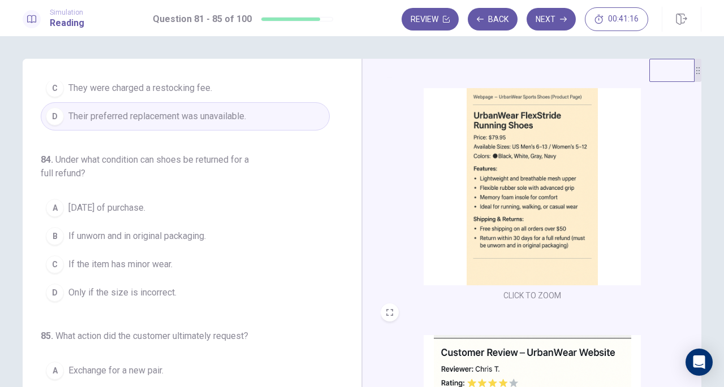
scroll to position [406, 0]
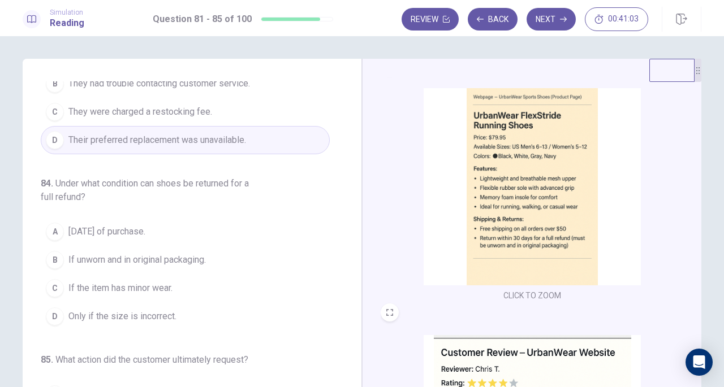
click at [130, 255] on span "If unworn and in original packaging." at bounding box center [136, 260] width 137 height 14
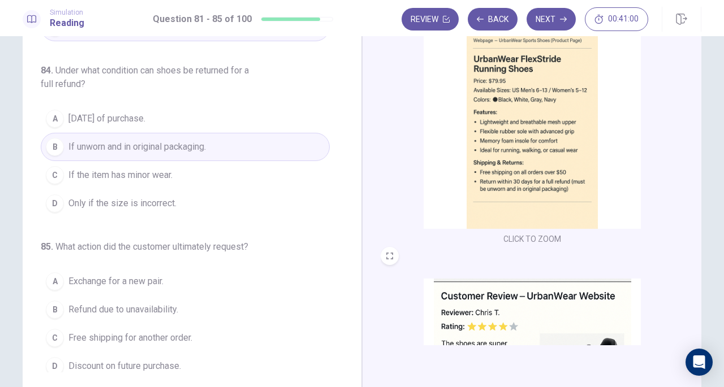
scroll to position [113, 0]
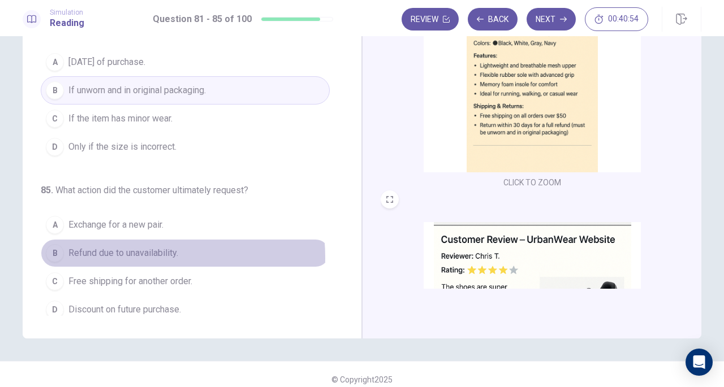
click at [110, 251] on span "Refund due to unavailability." at bounding box center [123, 253] width 110 height 14
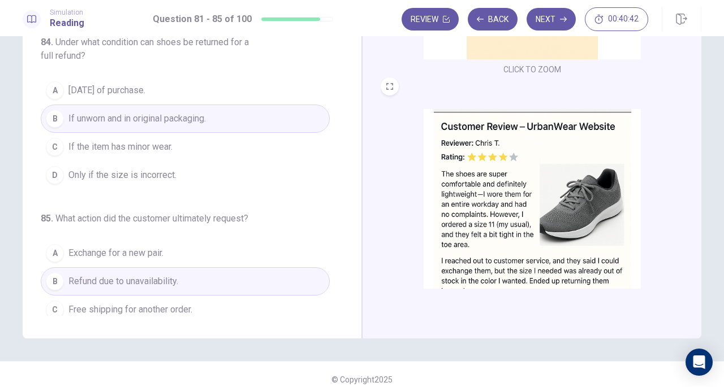
scroll to position [463, 0]
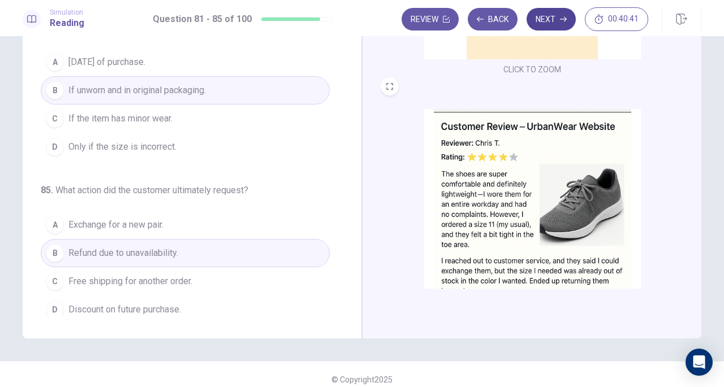
click at [551, 19] on button "Next" at bounding box center [550, 19] width 49 height 23
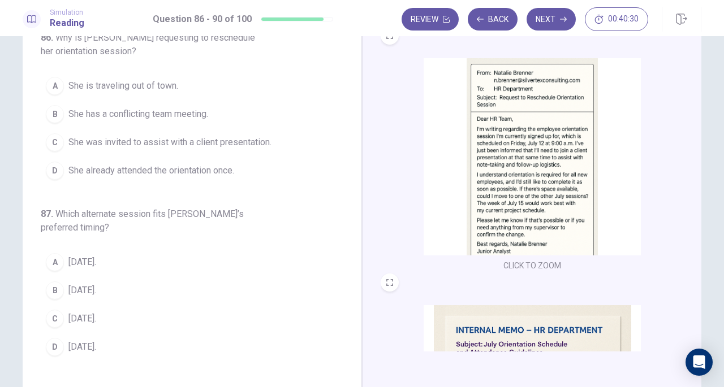
scroll to position [0, 0]
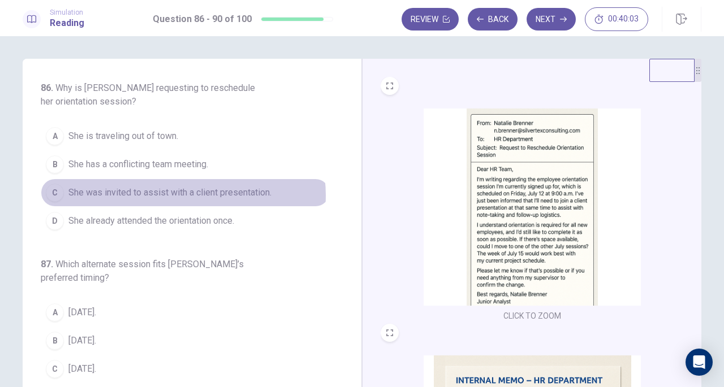
click at [176, 194] on span "She was invited to assist with a client presentation." at bounding box center [169, 193] width 203 height 14
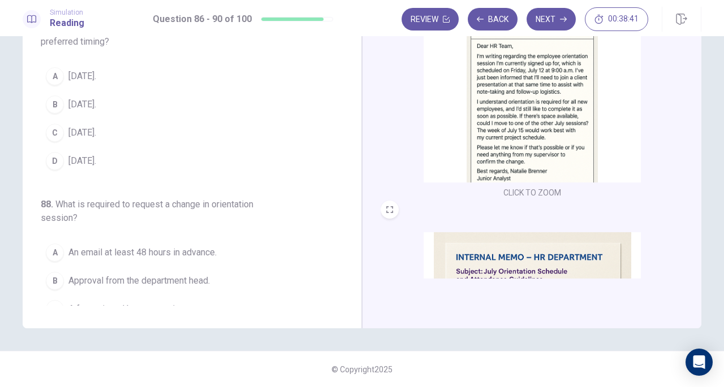
scroll to position [170, 0]
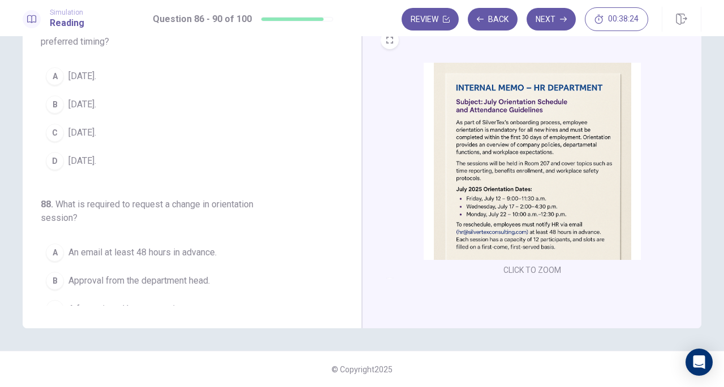
click at [68, 165] on span "July 17." at bounding box center [82, 161] width 28 height 14
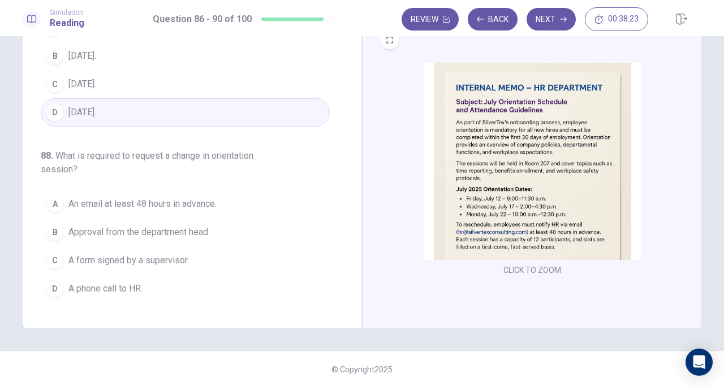
scroll to position [226, 0]
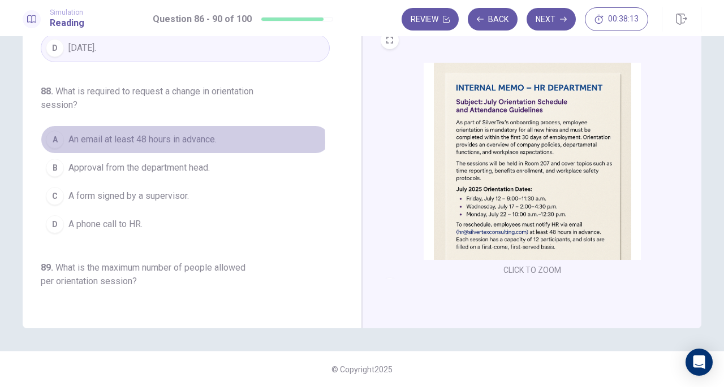
click at [116, 139] on span "An email at least 48 hours in advance." at bounding box center [142, 140] width 148 height 14
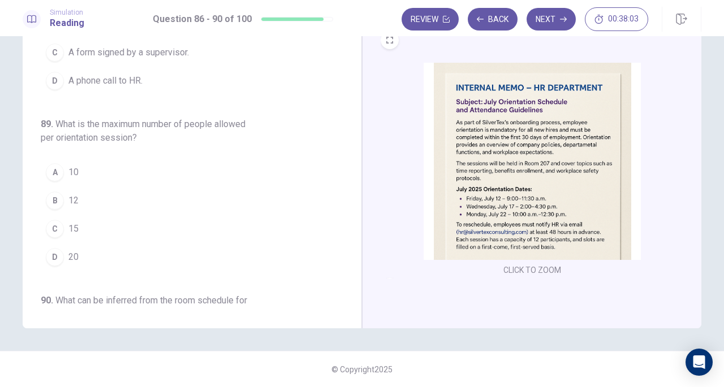
scroll to position [396, 0]
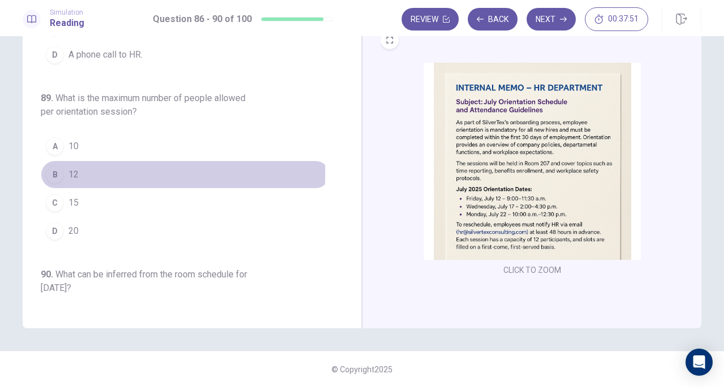
click at [46, 168] on div "B" at bounding box center [55, 175] width 18 height 18
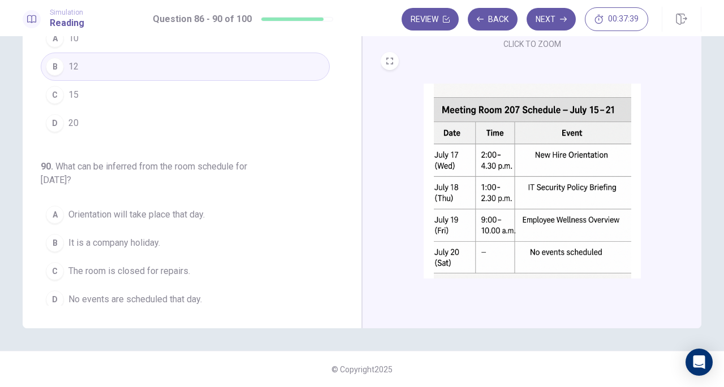
scroll to position [416, 0]
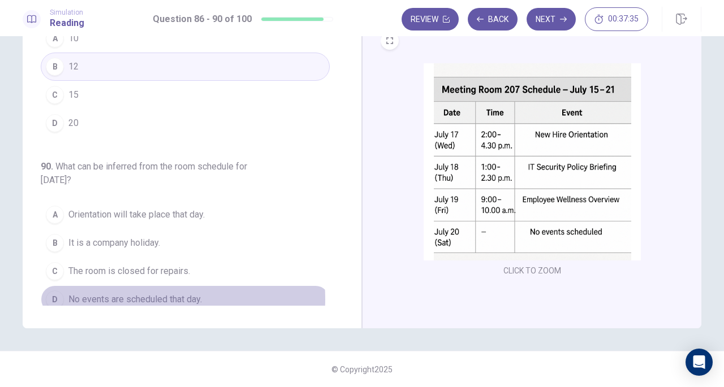
click at [135, 293] on span "No events are scheduled that day." at bounding box center [134, 300] width 133 height 14
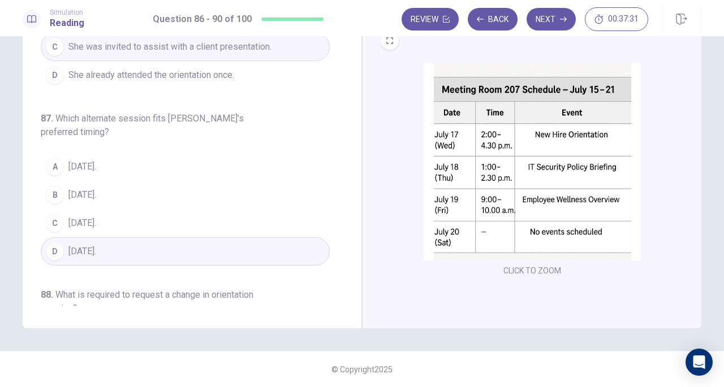
scroll to position [0, 0]
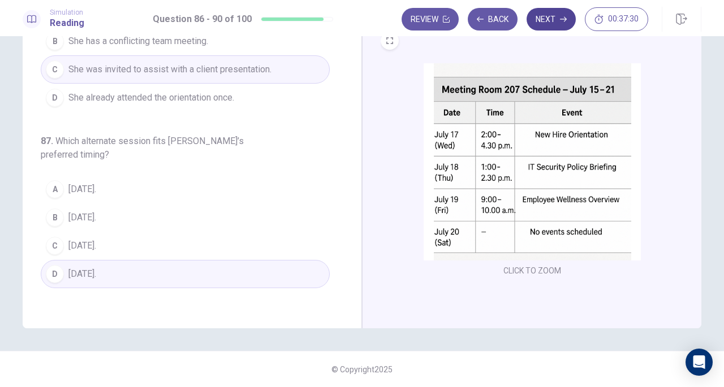
click at [544, 19] on button "Next" at bounding box center [550, 19] width 49 height 23
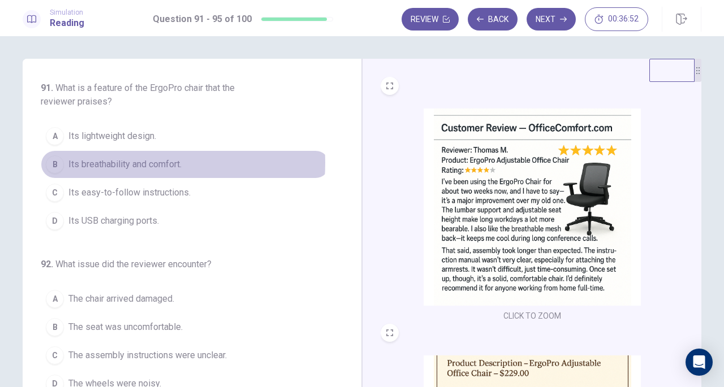
click at [127, 162] on span "Its breathability and comfort." at bounding box center [124, 165] width 113 height 14
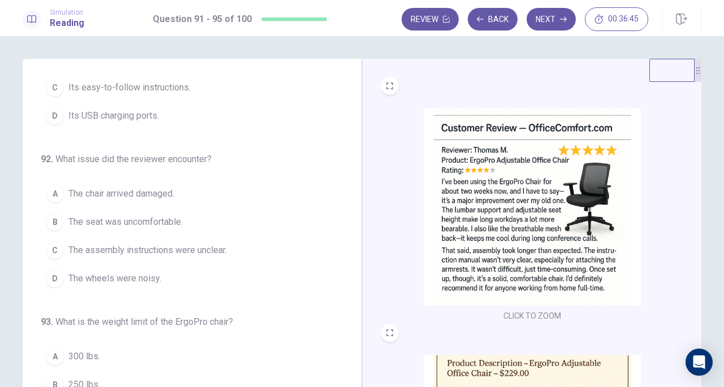
scroll to position [113, 0]
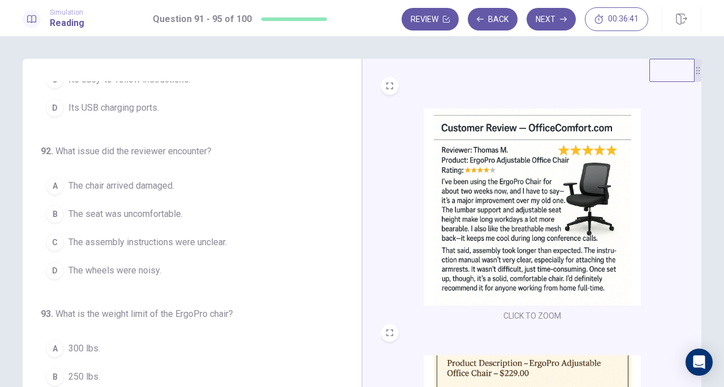
click at [144, 241] on span "The assembly instructions were unclear." at bounding box center [147, 243] width 158 height 14
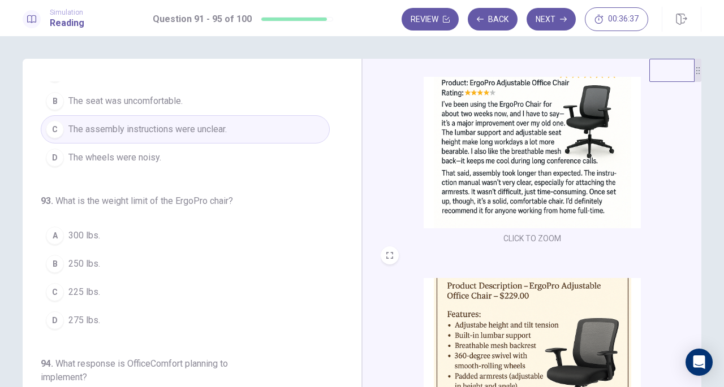
scroll to position [226, 0]
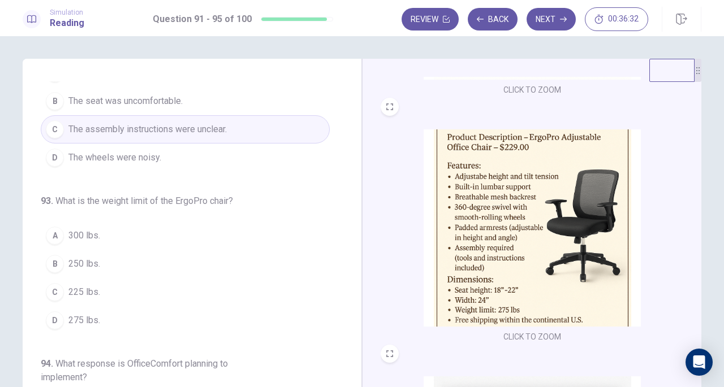
click at [78, 316] on span "275 lbs." at bounding box center [84, 321] width 32 height 14
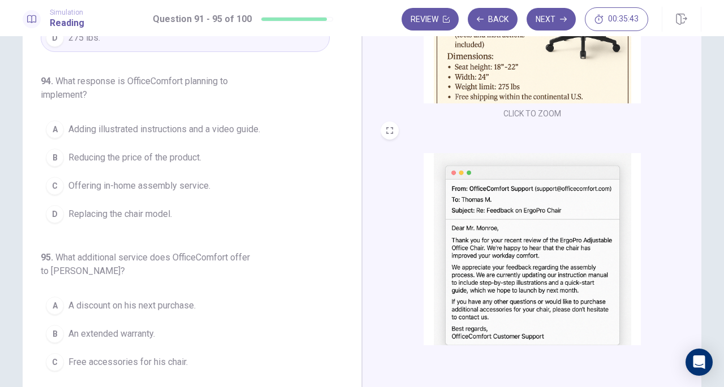
scroll to position [416, 0]
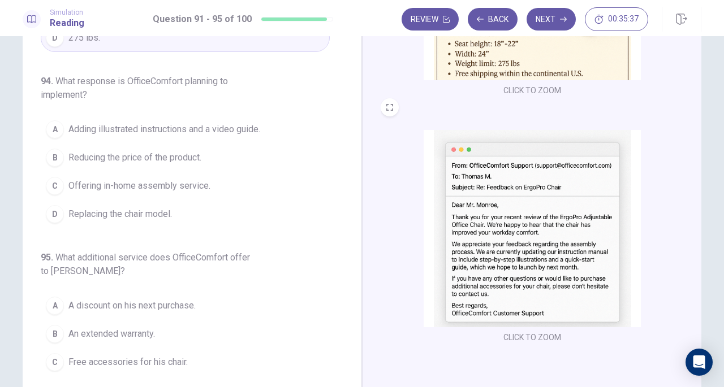
click at [140, 127] on span "Adding illustrated instructions and a video guide." at bounding box center [164, 130] width 192 height 14
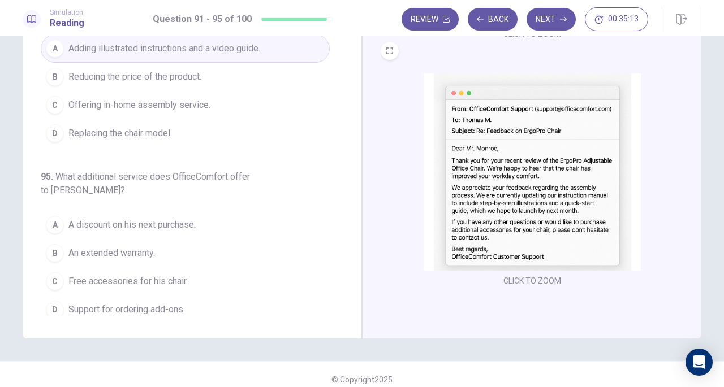
scroll to position [123, 0]
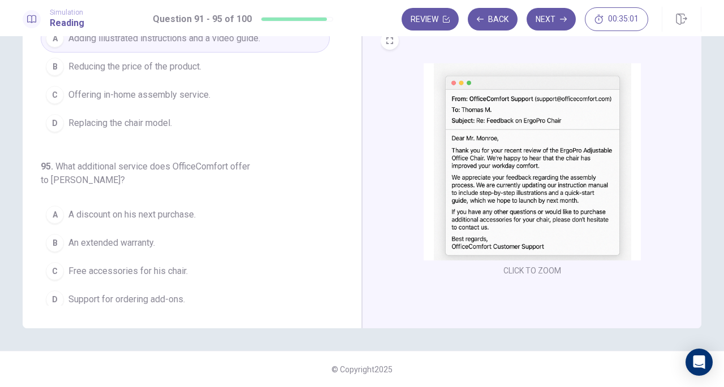
drag, startPoint x: 127, startPoint y: 289, endPoint x: 143, endPoint y: 289, distance: 16.4
click at [127, 293] on span "Support for ordering add-ons." at bounding box center [126, 300] width 116 height 14
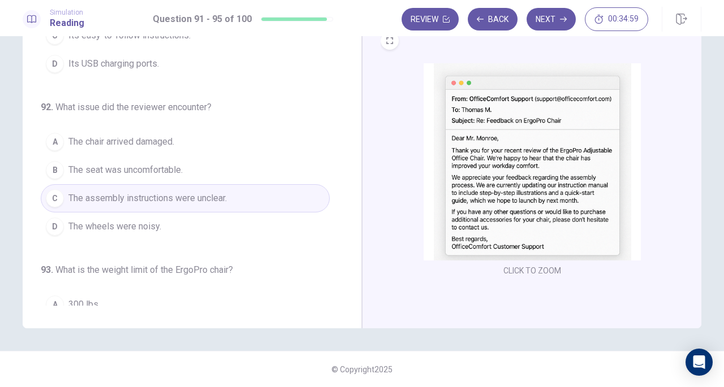
scroll to position [0, 0]
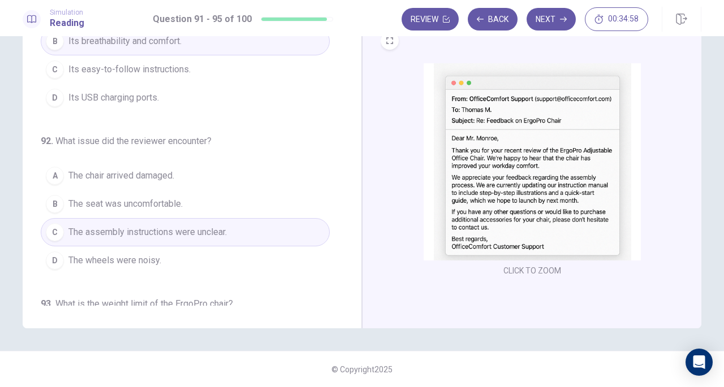
click at [549, 19] on button "Next" at bounding box center [550, 19] width 49 height 23
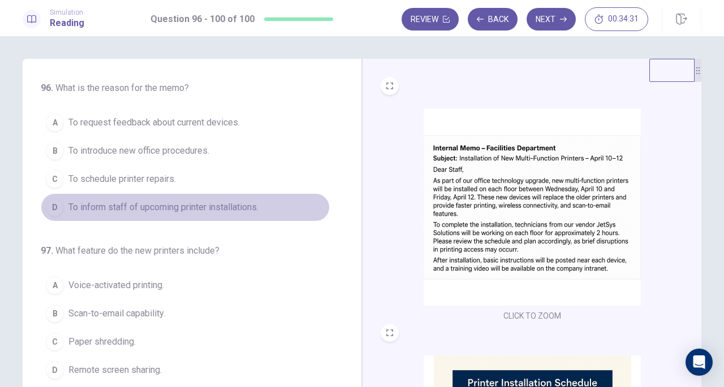
click at [209, 204] on span "To inform staff of upcoming printer installations." at bounding box center [163, 208] width 190 height 14
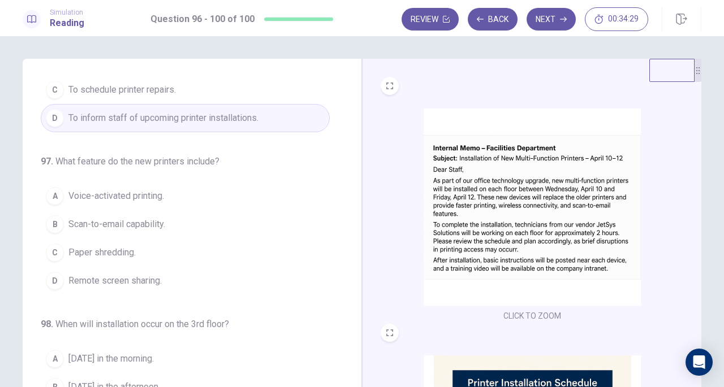
scroll to position [113, 0]
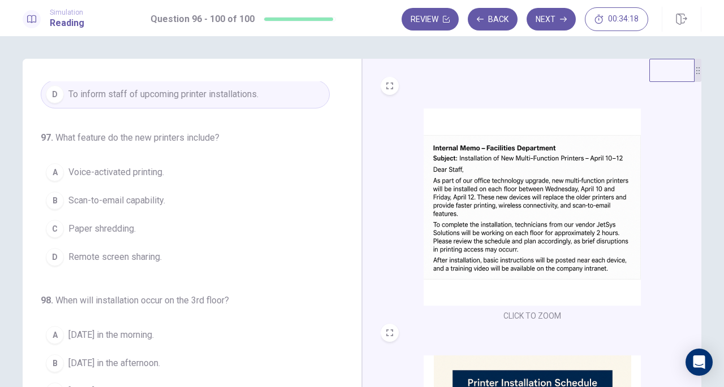
click at [138, 200] on span "Scan-to-email capability." at bounding box center [116, 201] width 97 height 14
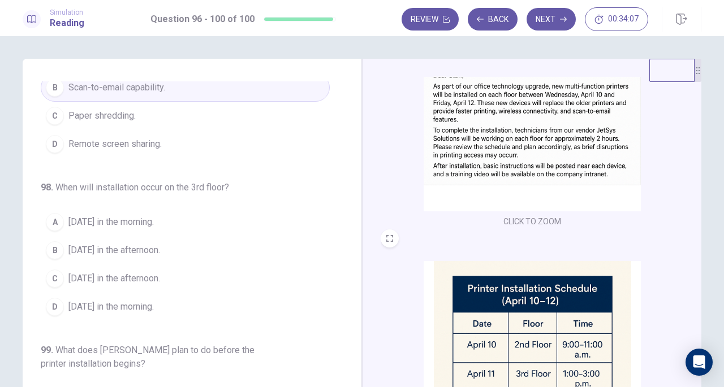
scroll to position [226, 0]
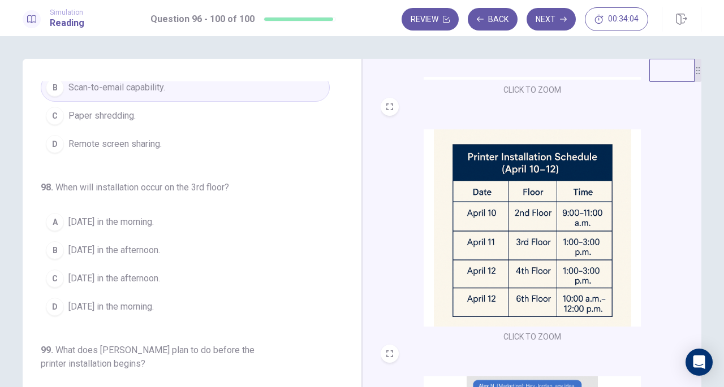
click at [114, 279] on span "April 11 in the afternoon." at bounding box center [114, 279] width 92 height 14
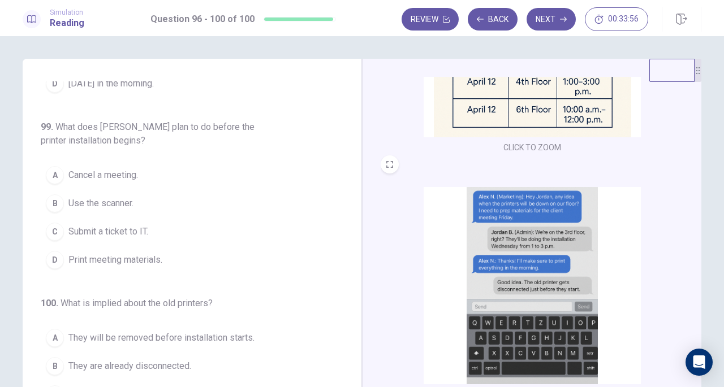
scroll to position [416, 0]
click at [112, 253] on span "Print meeting materials." at bounding box center [115, 260] width 94 height 14
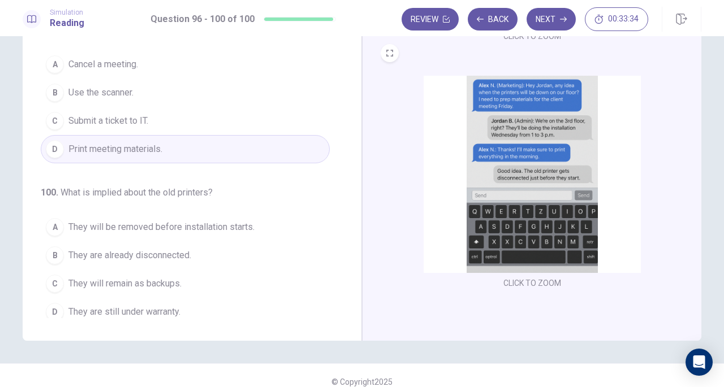
scroll to position [113, 0]
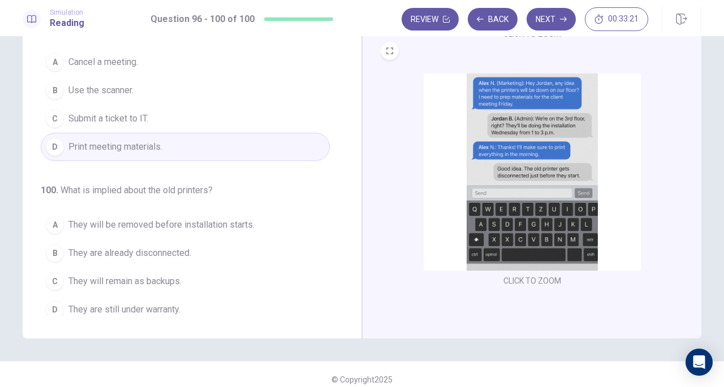
click at [97, 253] on button "B They are already disconnected." at bounding box center [185, 253] width 289 height 28
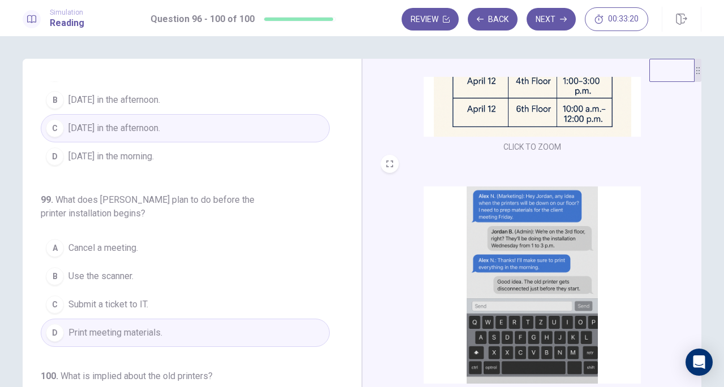
scroll to position [336, 0]
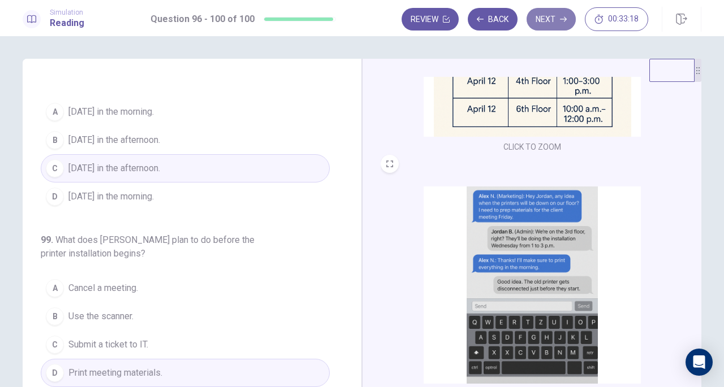
click at [553, 18] on button "Next" at bounding box center [550, 19] width 49 height 23
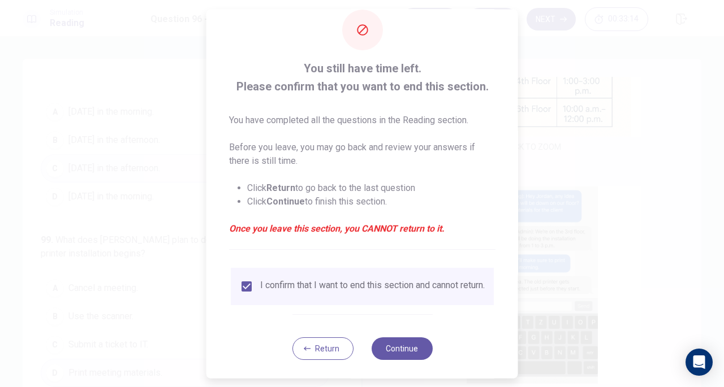
scroll to position [34, 0]
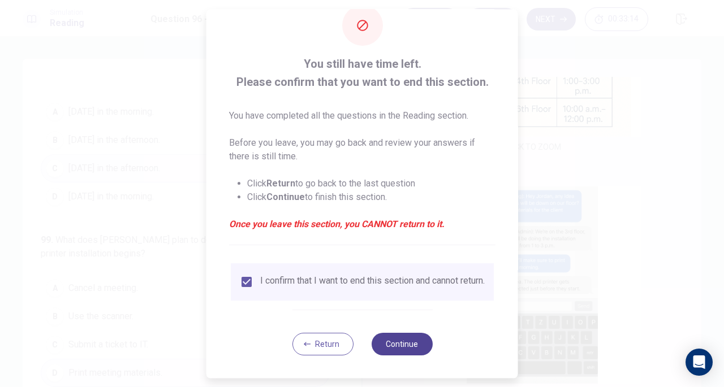
click at [388, 344] on button "Continue" at bounding box center [401, 344] width 61 height 23
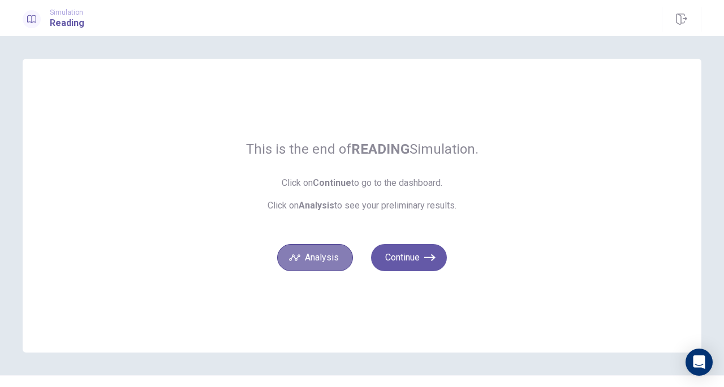
click at [312, 256] on button "Analysis" at bounding box center [315, 257] width 76 height 27
